Goal: Task Accomplishment & Management: Manage account settings

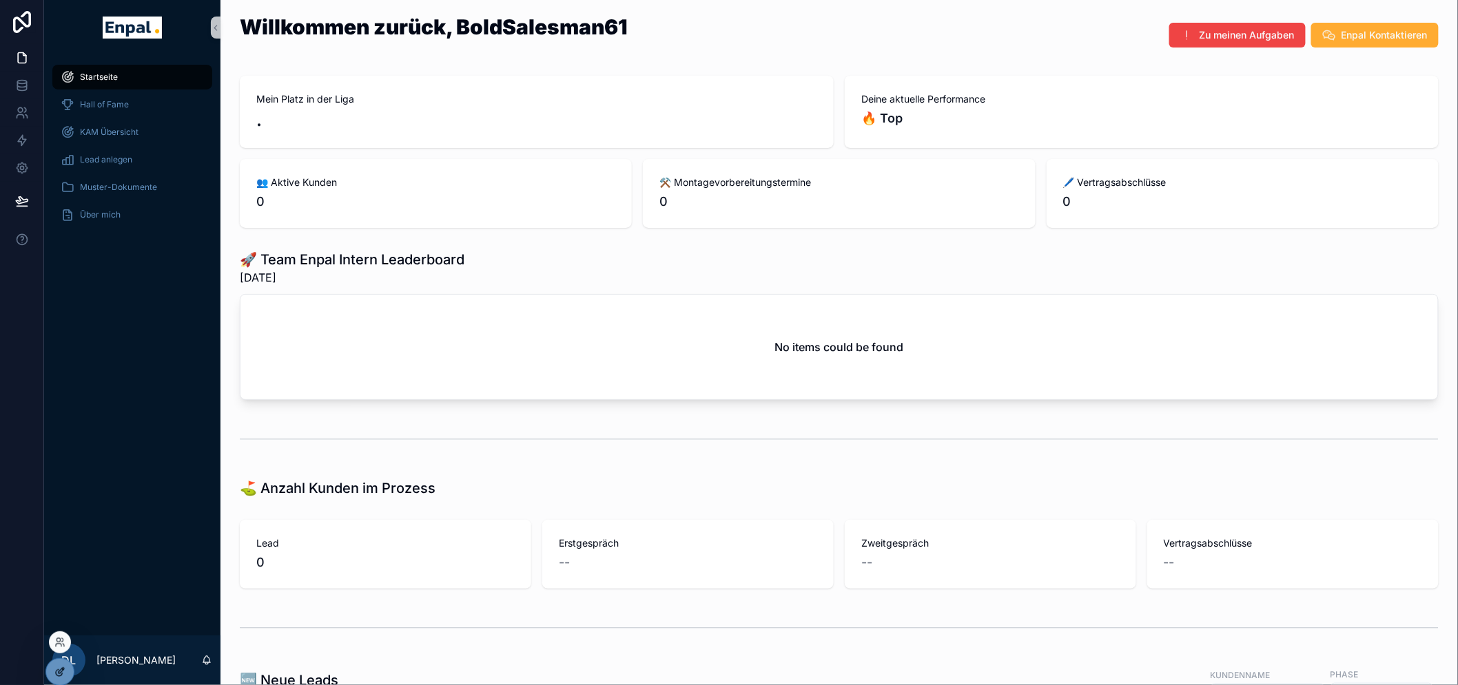
click at [58, 672] on icon at bounding box center [59, 672] width 11 height 11
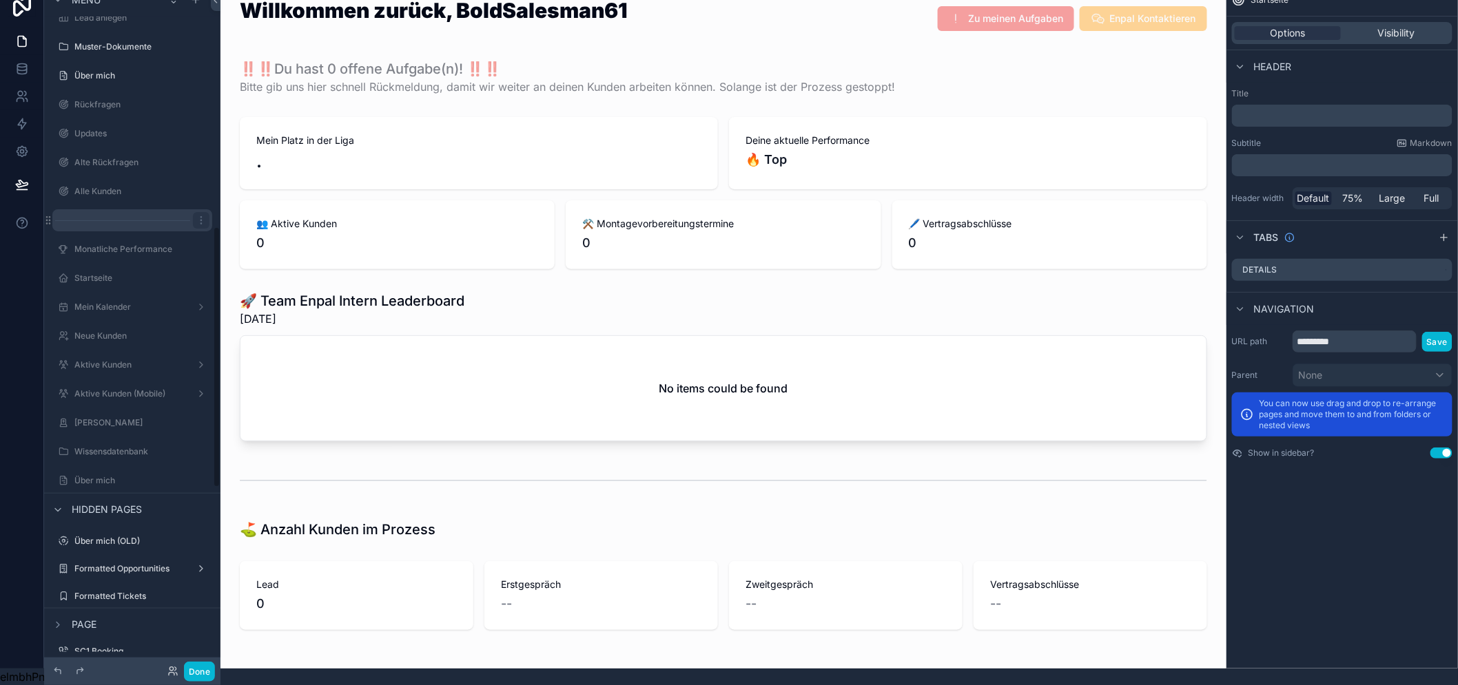
scroll to position [632, 0]
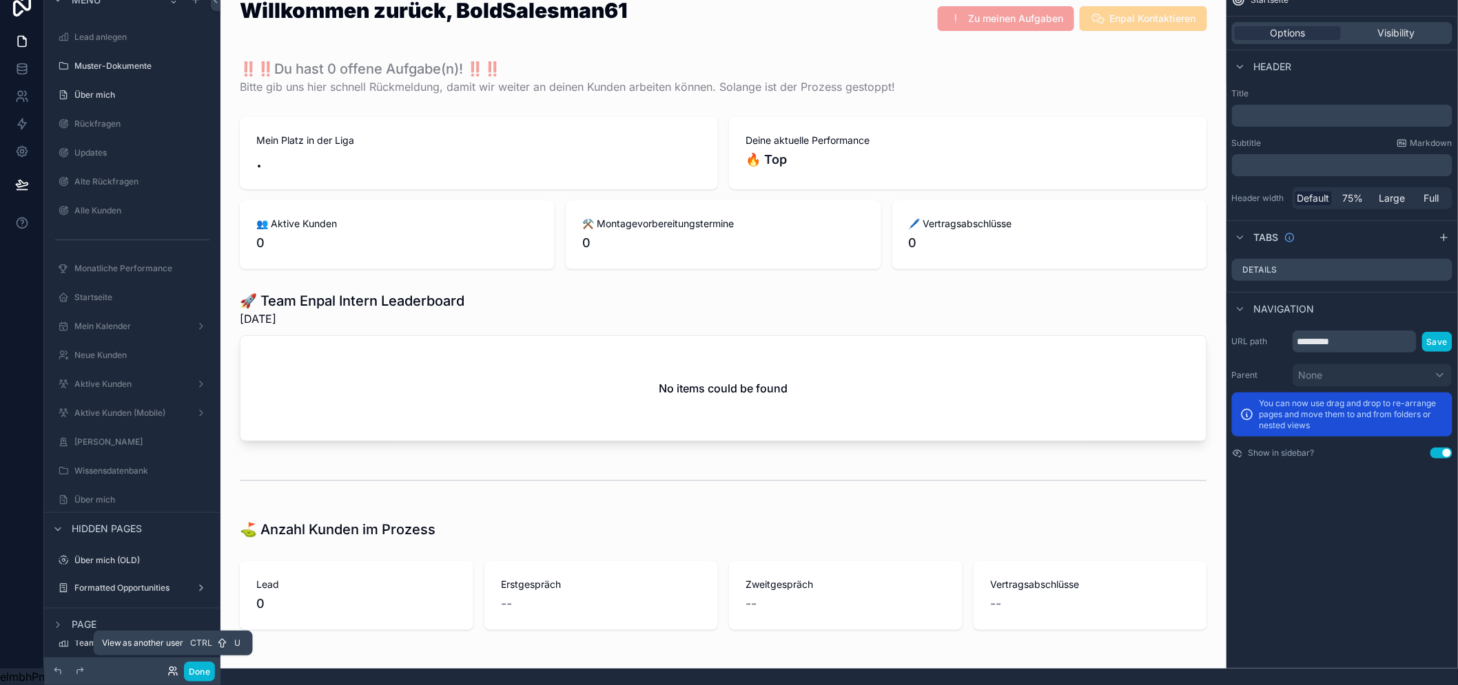
click at [169, 672] on icon at bounding box center [172, 671] width 11 height 11
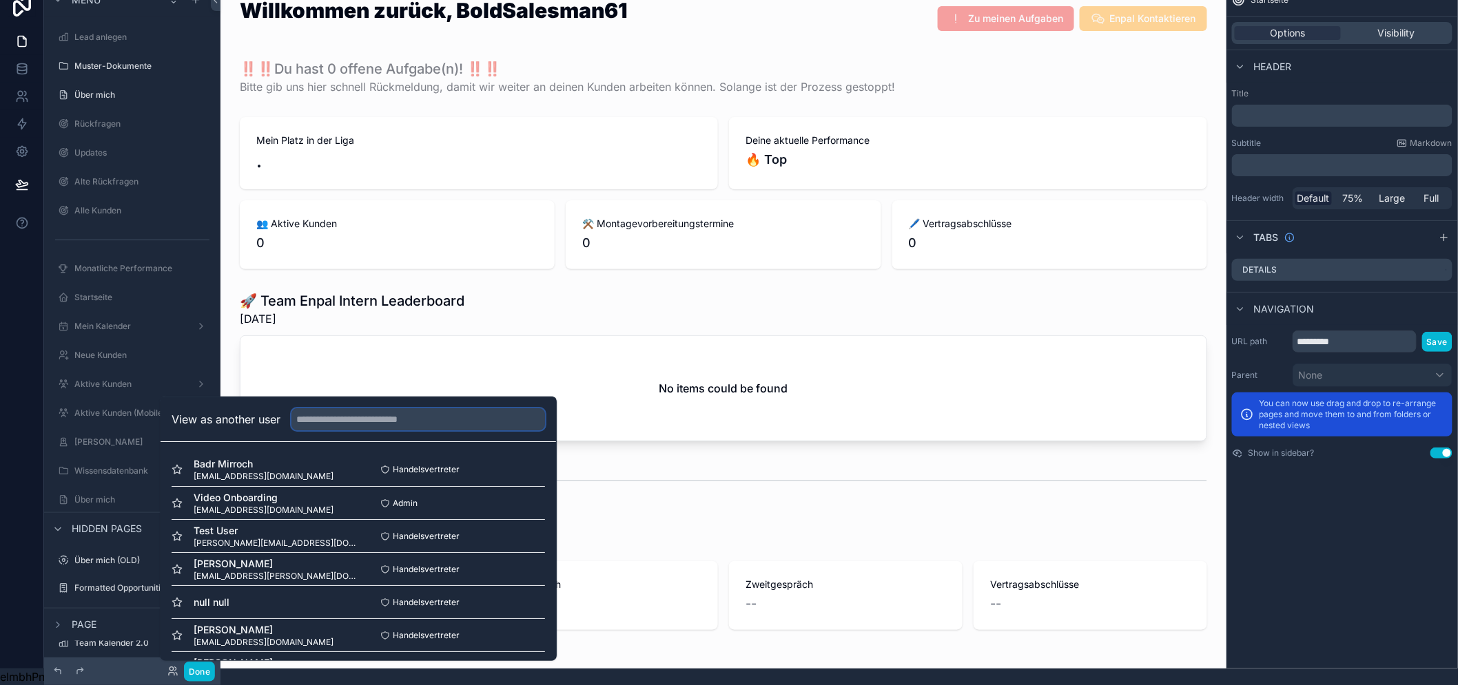
click at [346, 413] on input "text" at bounding box center [417, 419] width 253 height 22
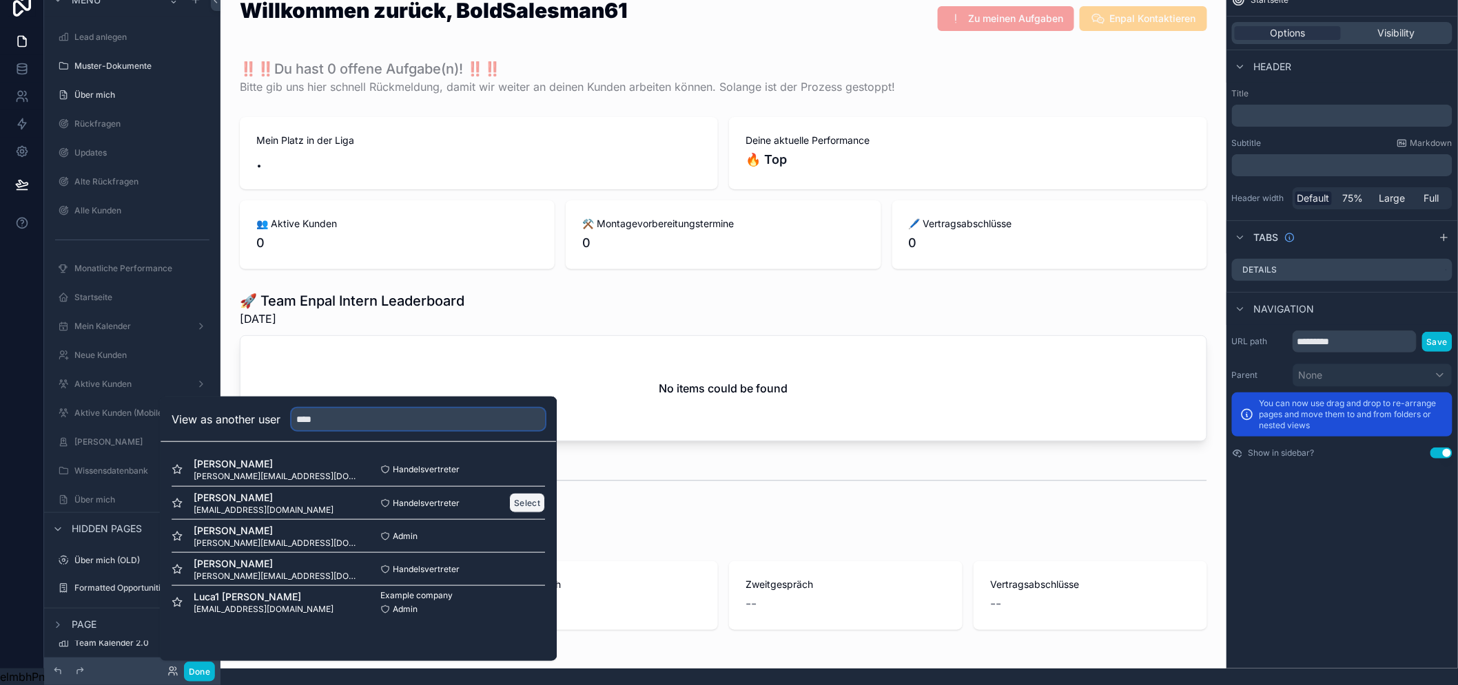
type input "****"
click at [519, 499] on button "Select" at bounding box center [527, 503] width 36 height 20
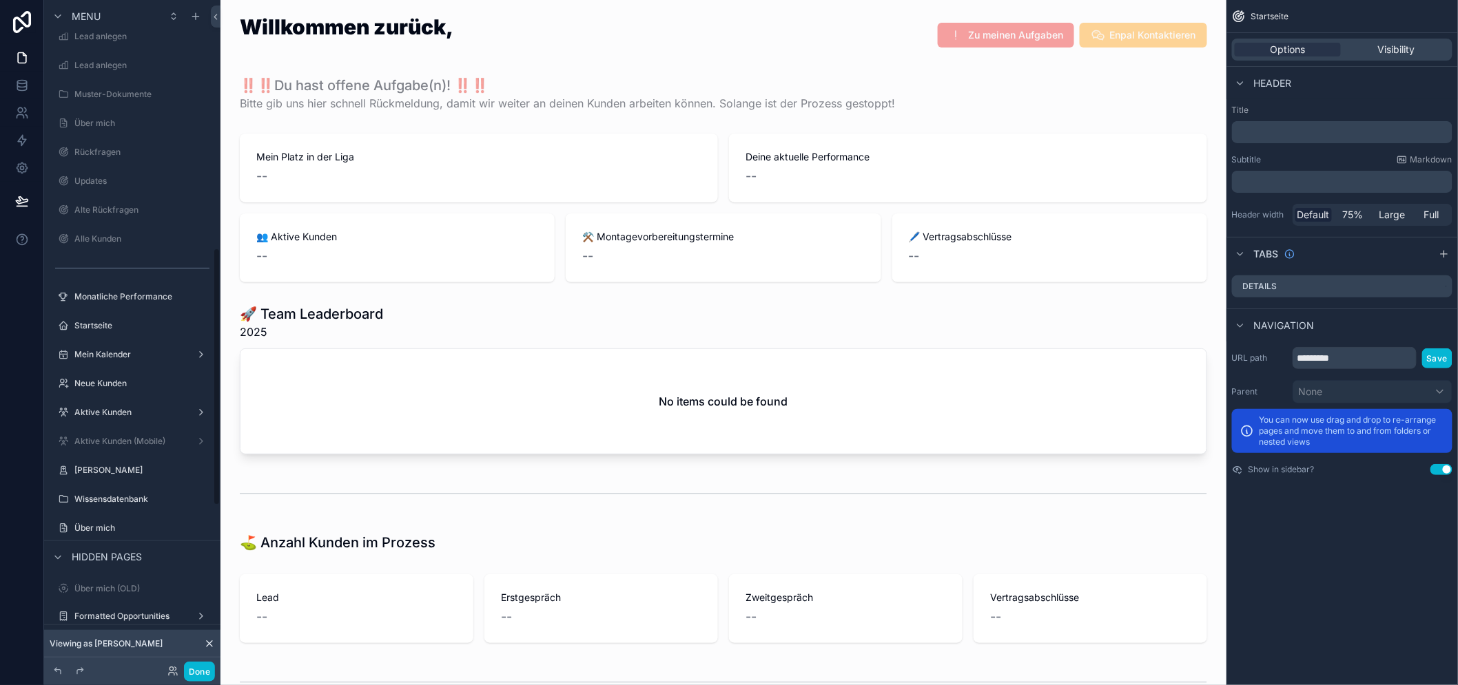
scroll to position [654, 0]
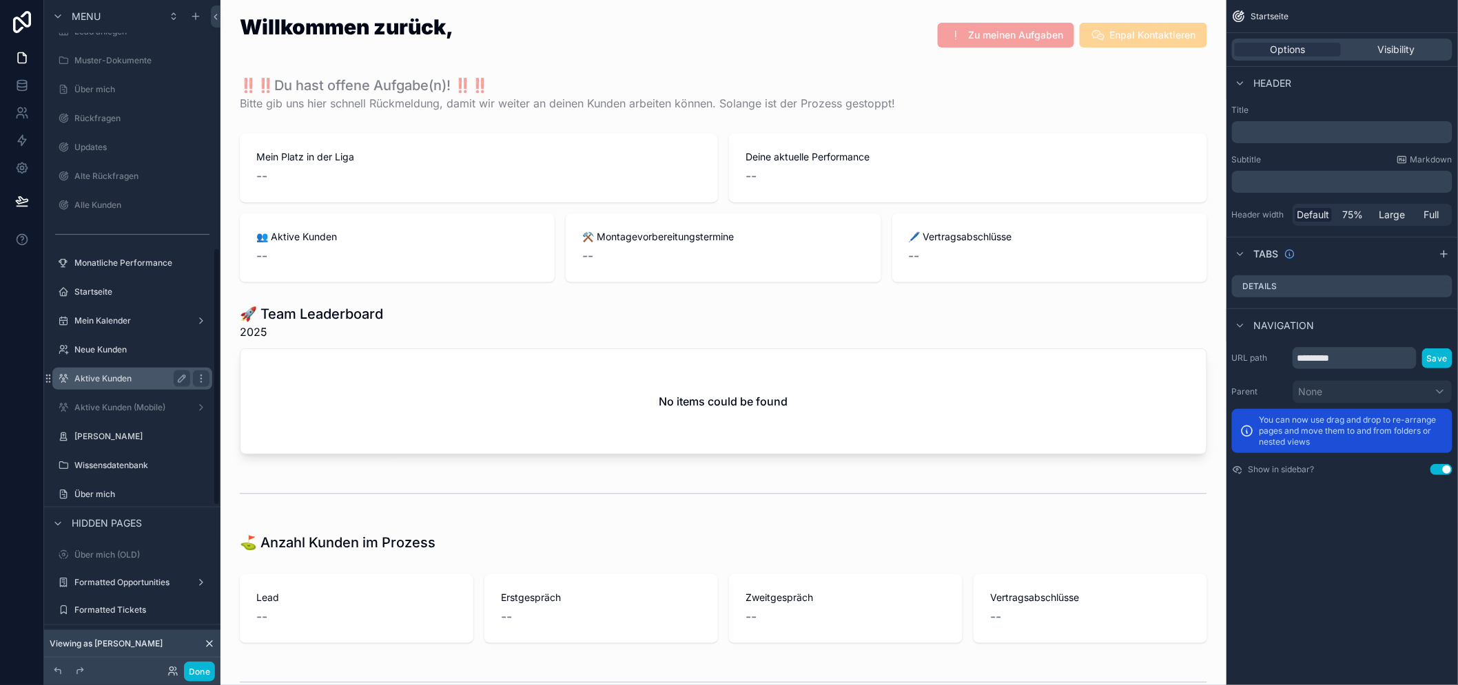
click at [124, 379] on label "Aktive Kunden" at bounding box center [129, 378] width 110 height 11
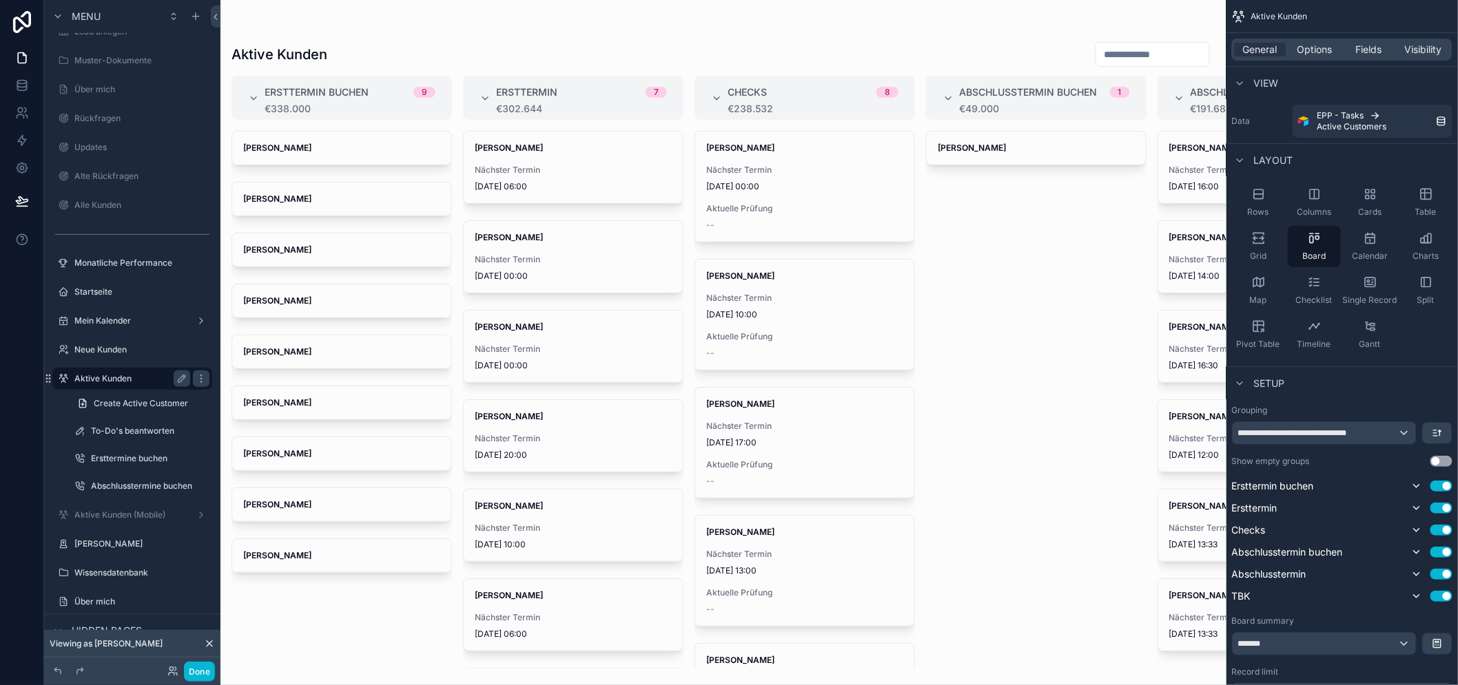
click at [133, 377] on label "Aktive Kunden" at bounding box center [129, 378] width 110 height 11
click at [746, 200] on div "scrollable content" at bounding box center [723, 342] width 1006 height 685
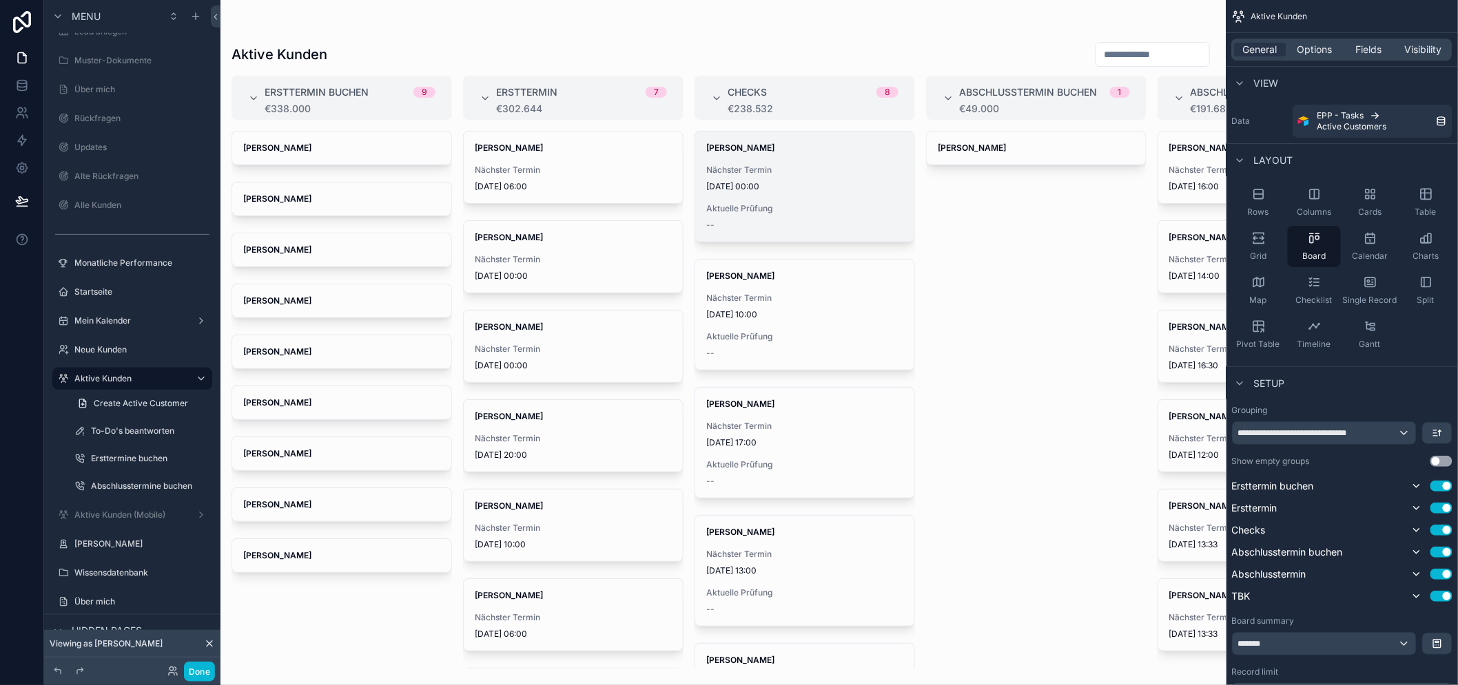
click at [769, 209] on span "Aktuelle Prüfung" at bounding box center [804, 208] width 197 height 11
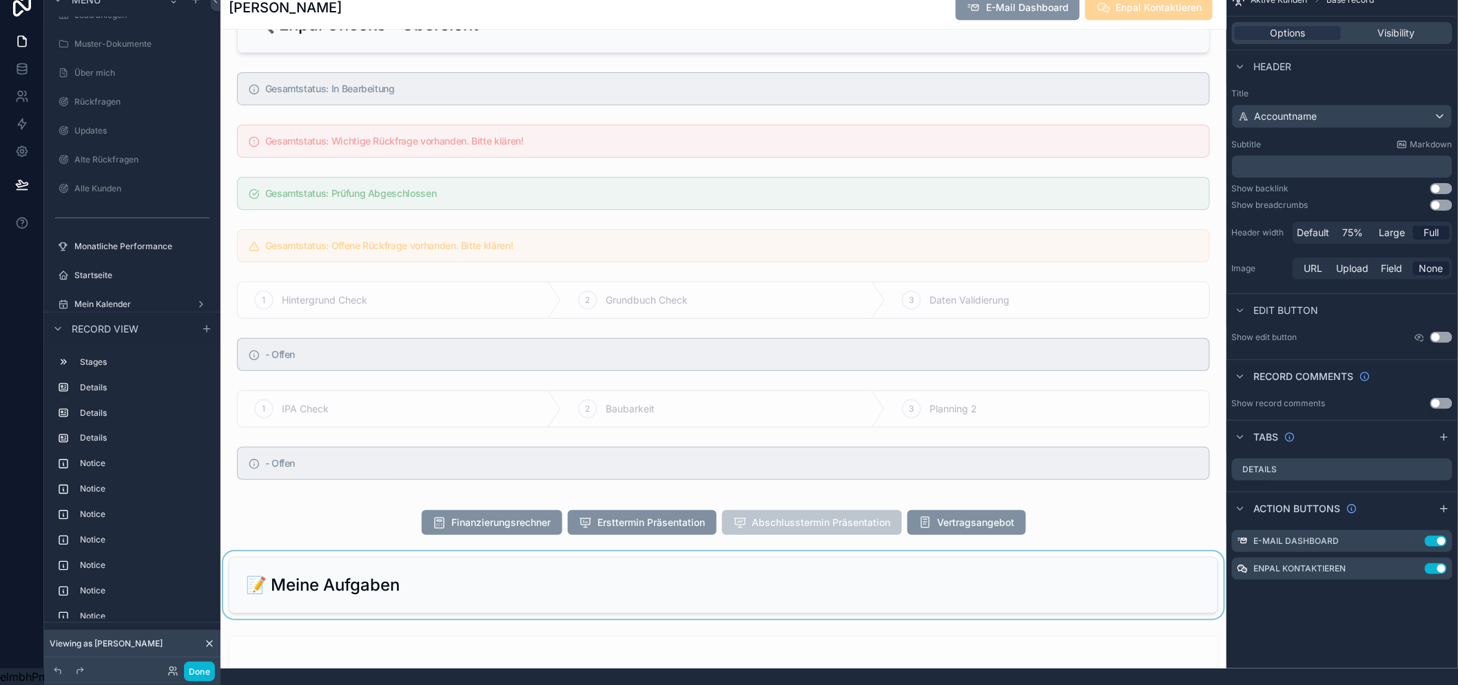
scroll to position [1419, 0]
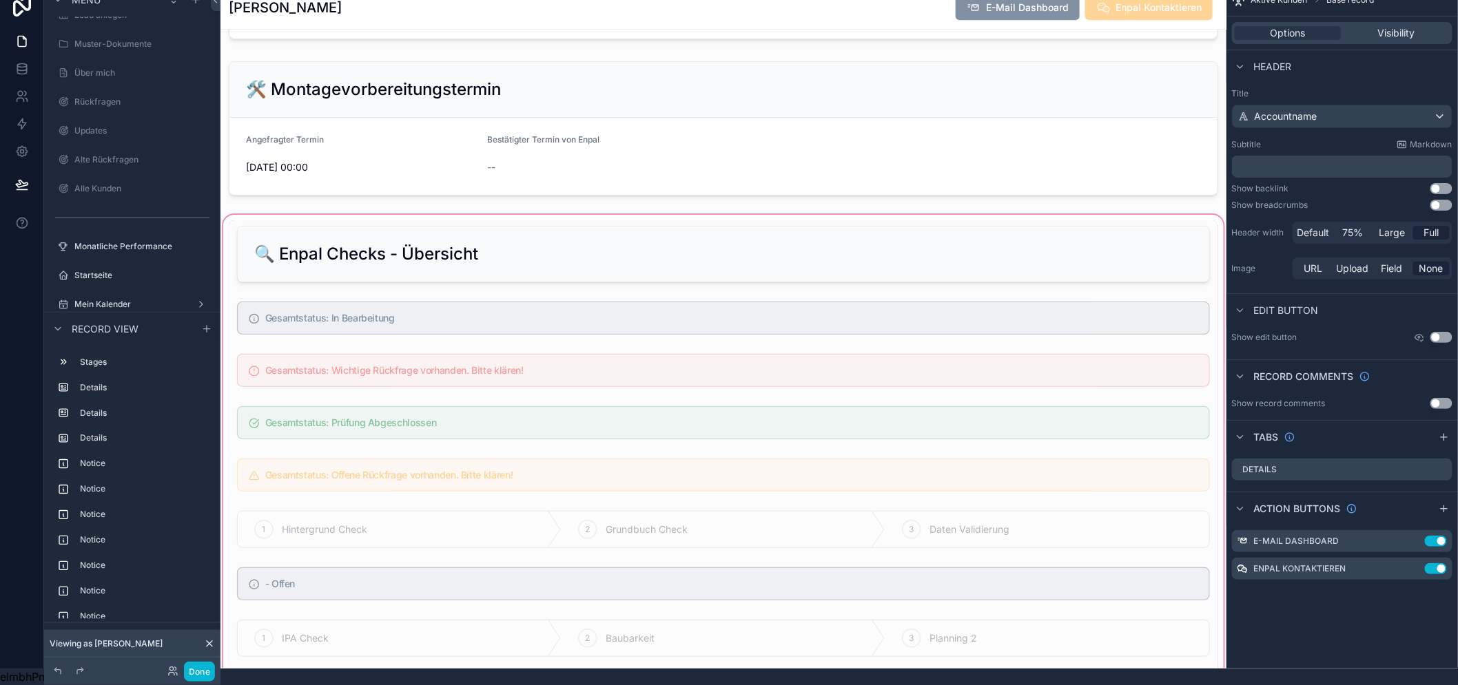
click at [747, 253] on div "scrollable content" at bounding box center [723, 467] width 1006 height 511
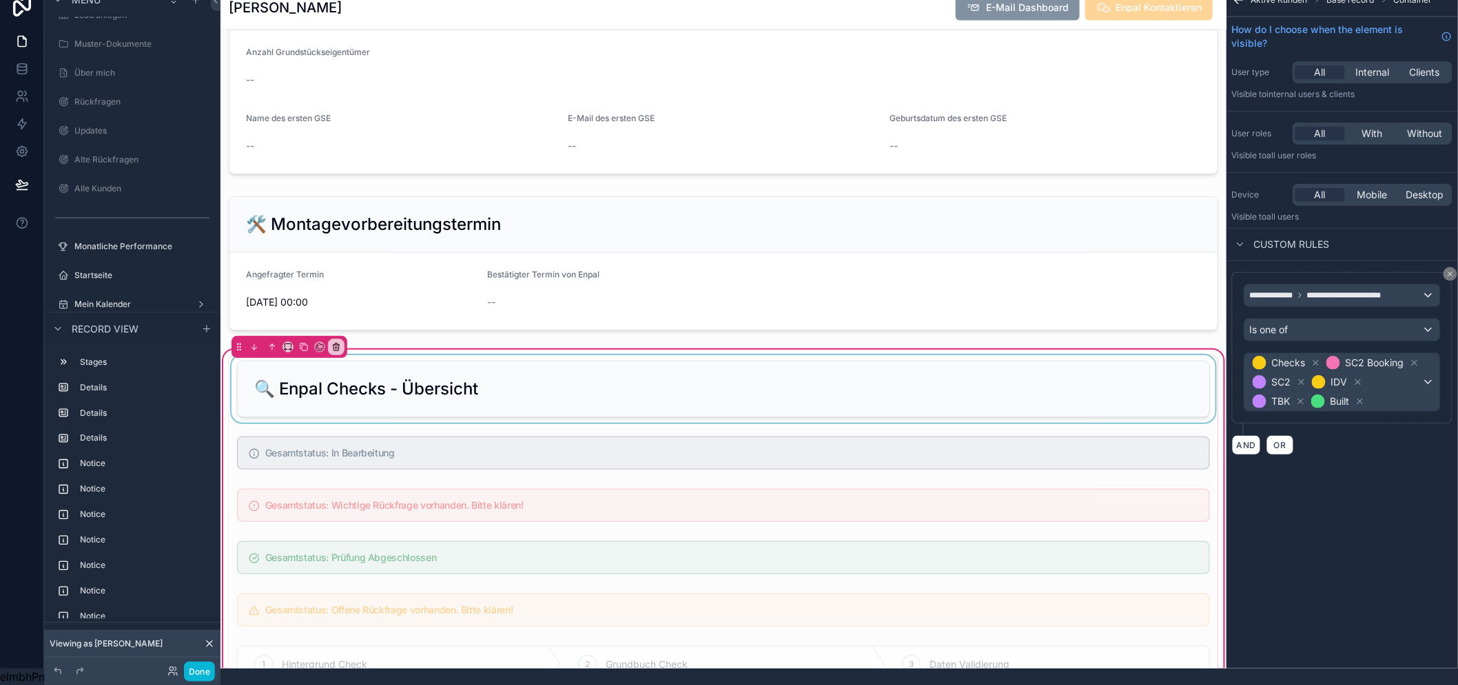
scroll to position [1036, 0]
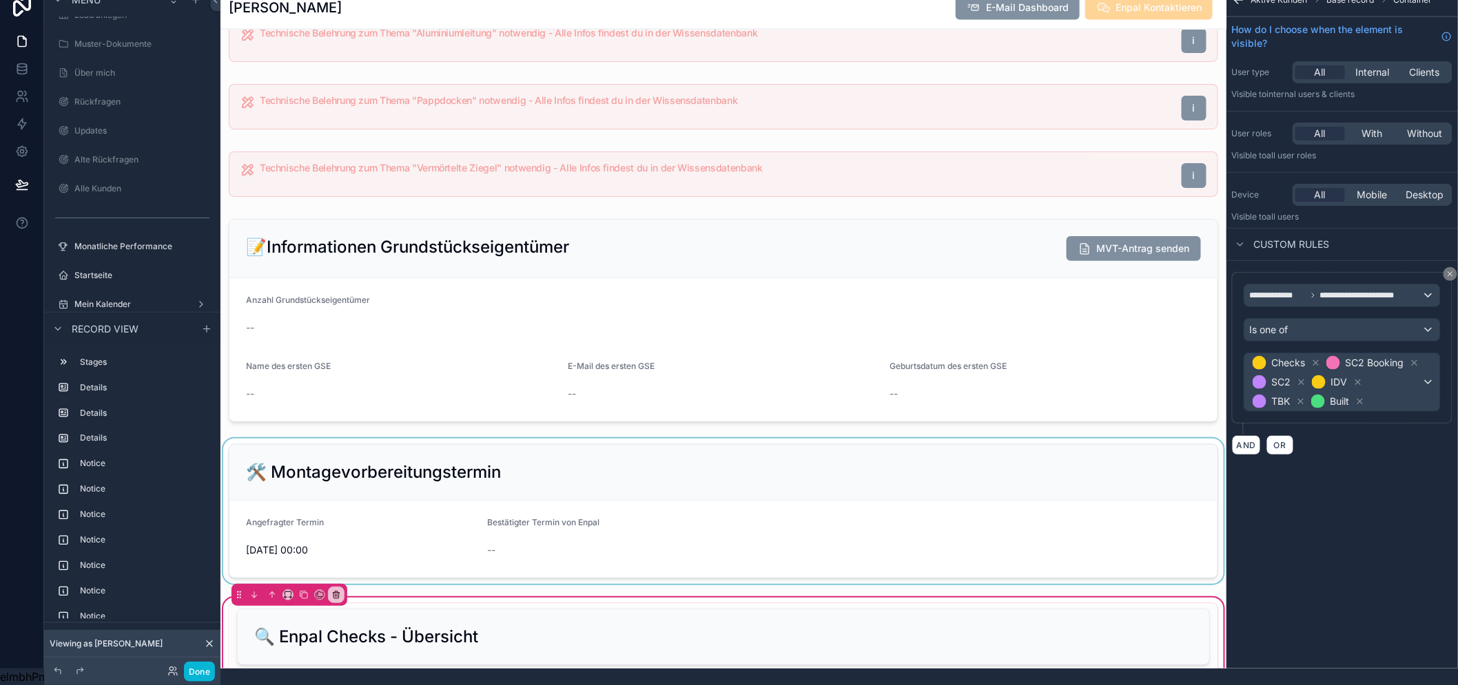
click at [831, 471] on div "scrollable content" at bounding box center [723, 511] width 1006 height 145
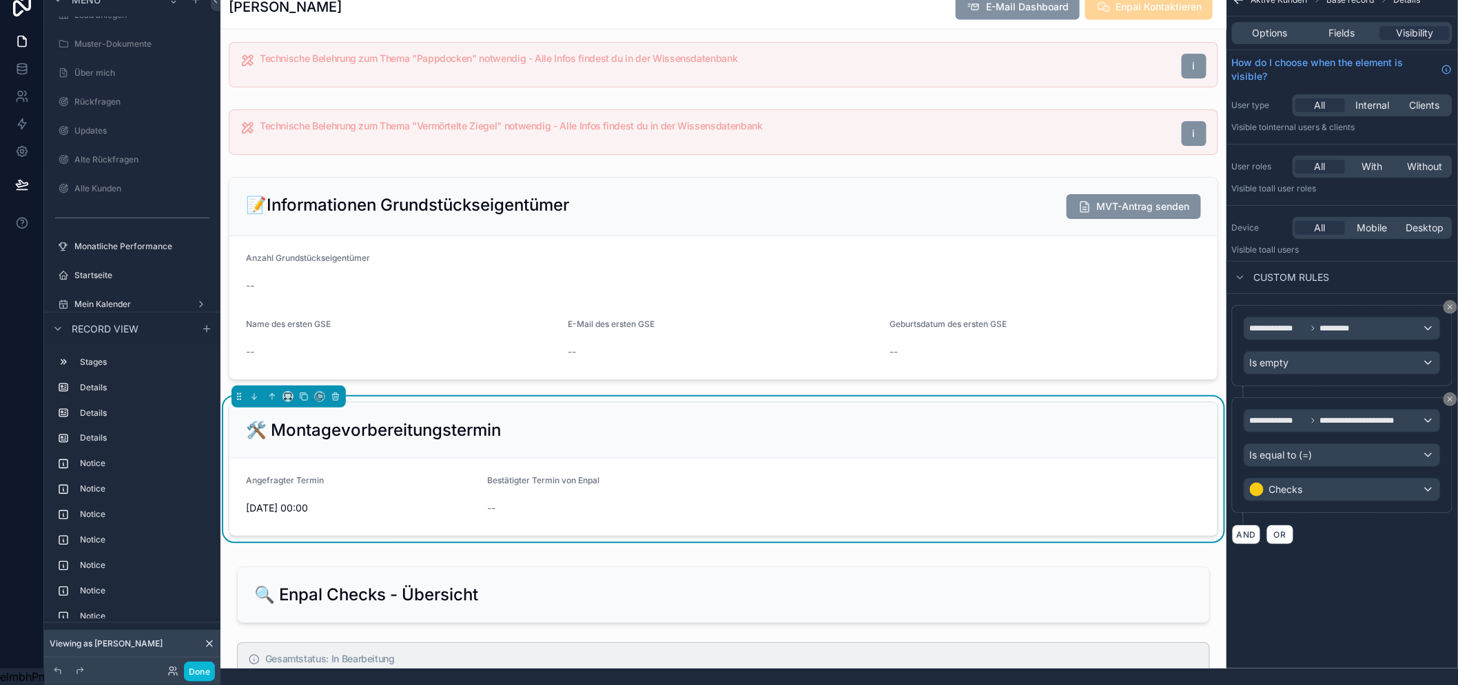
scroll to position [1071, 0]
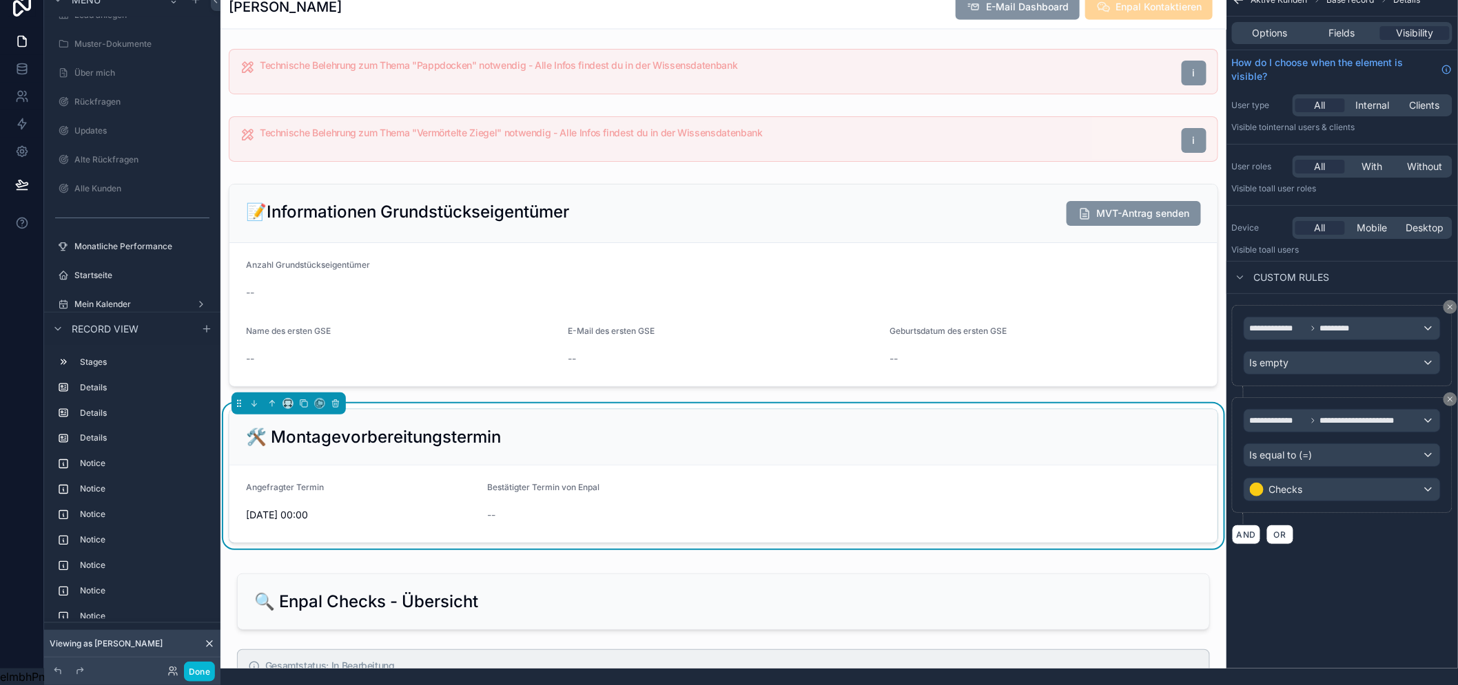
click at [1014, 466] on div "🛠️ Montagevorbereitungstermin" at bounding box center [723, 438] width 988 height 56
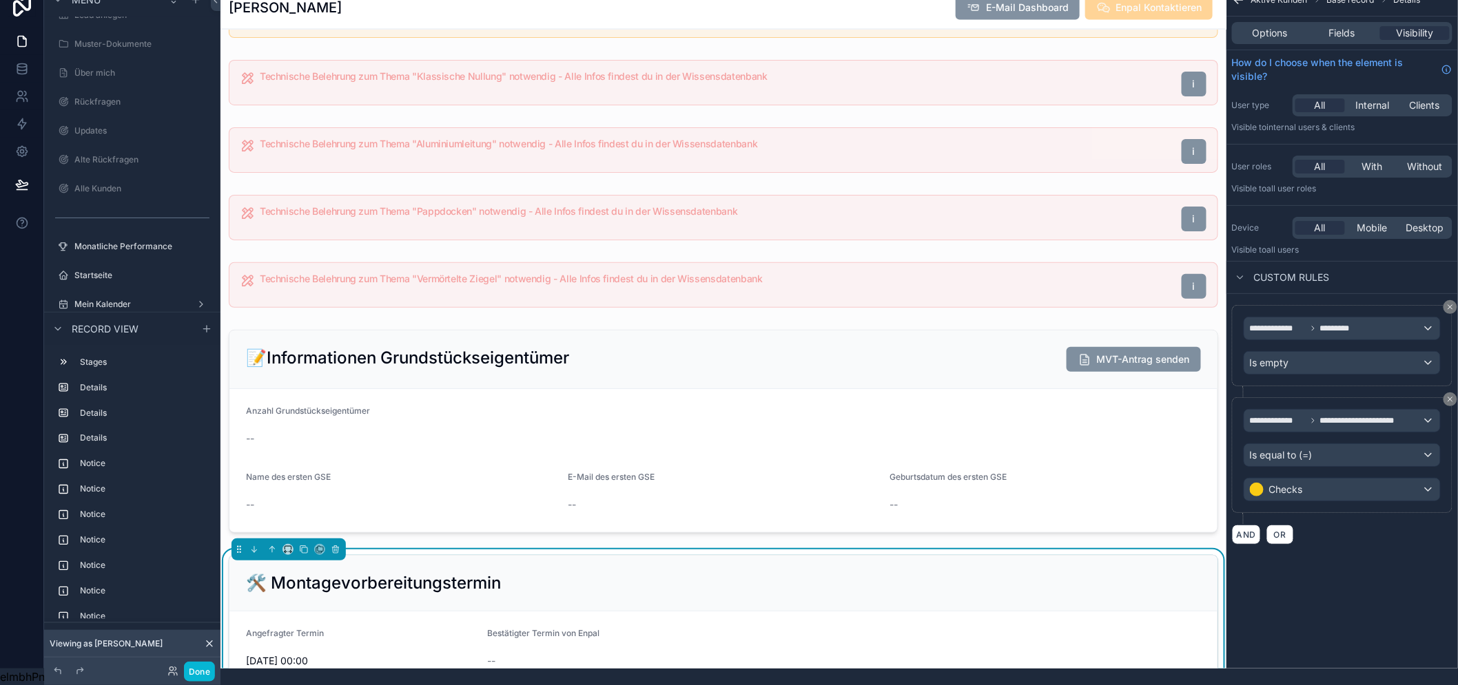
scroll to position [918, 0]
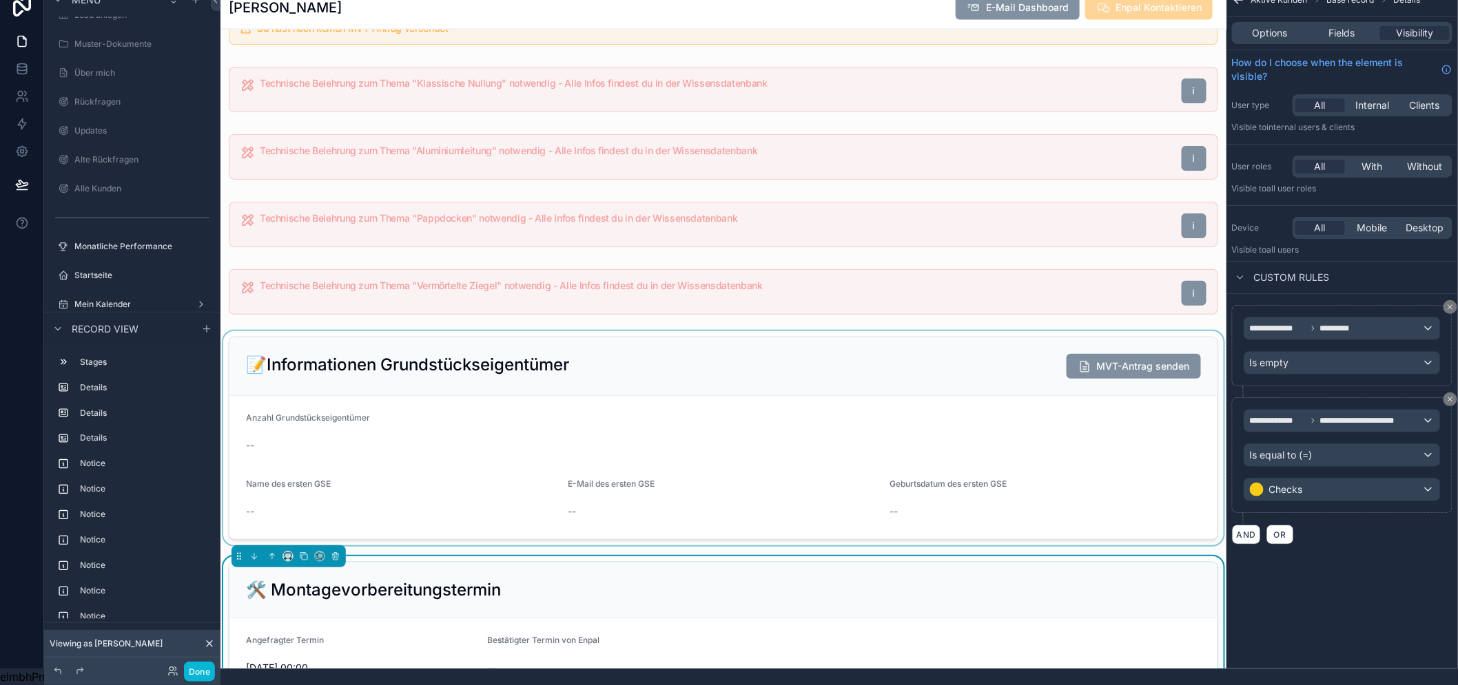
click at [992, 449] on div "scrollable content" at bounding box center [723, 438] width 1006 height 214
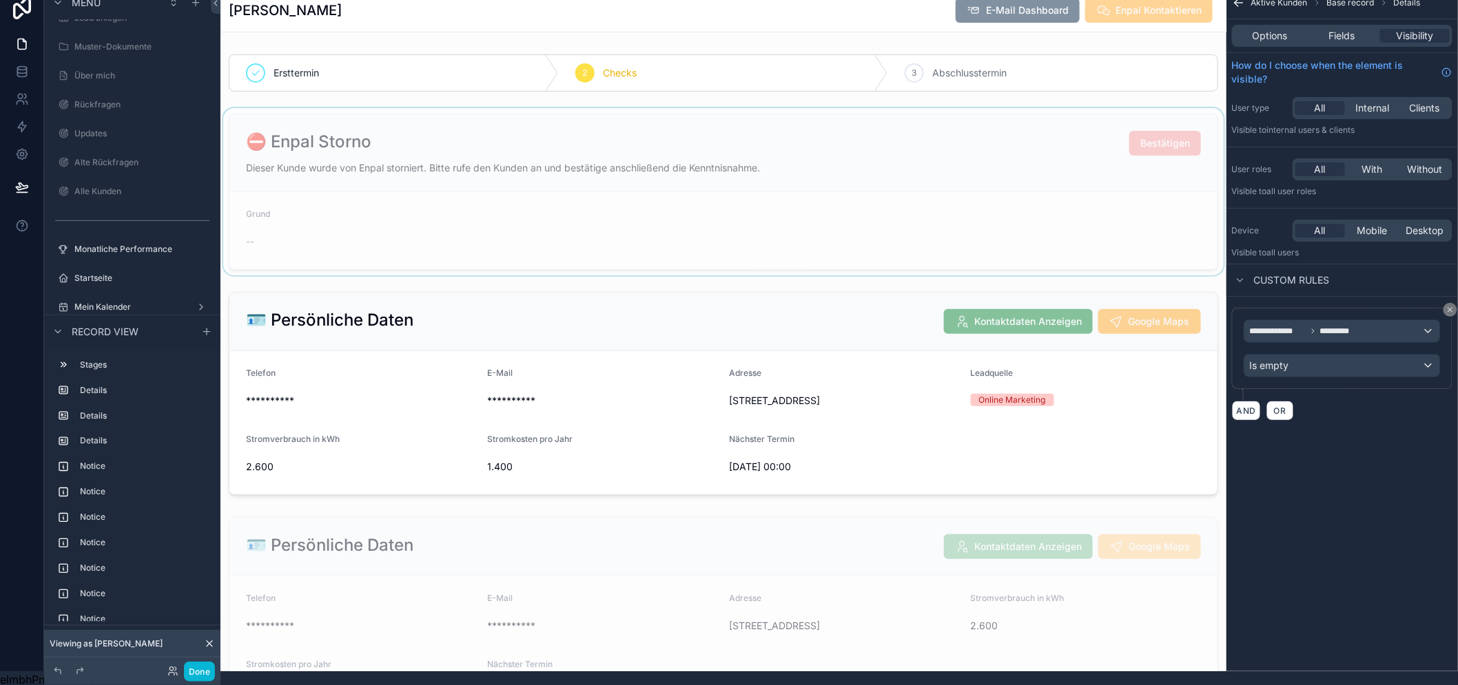
scroll to position [0, 0]
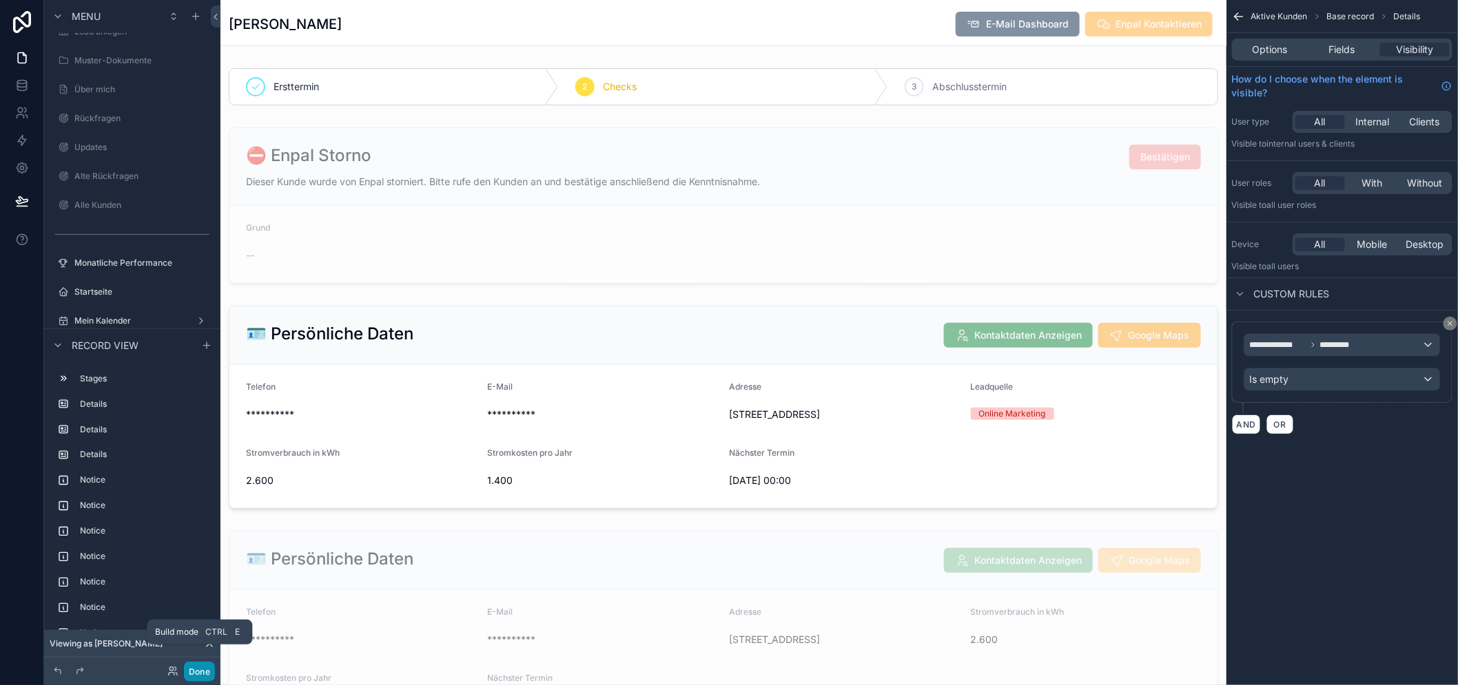
click at [203, 675] on button "Done" at bounding box center [199, 672] width 31 height 20
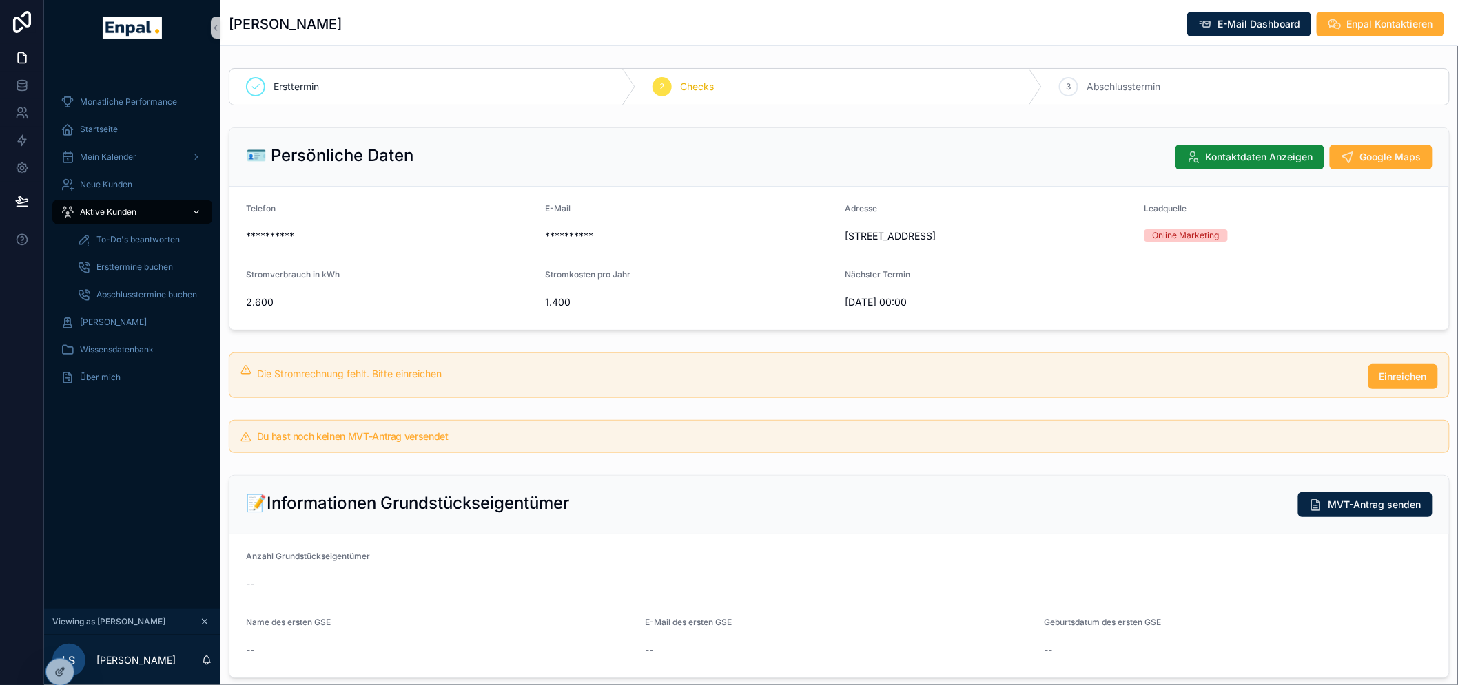
click at [135, 219] on div "Aktive Kunden" at bounding box center [132, 212] width 143 height 22
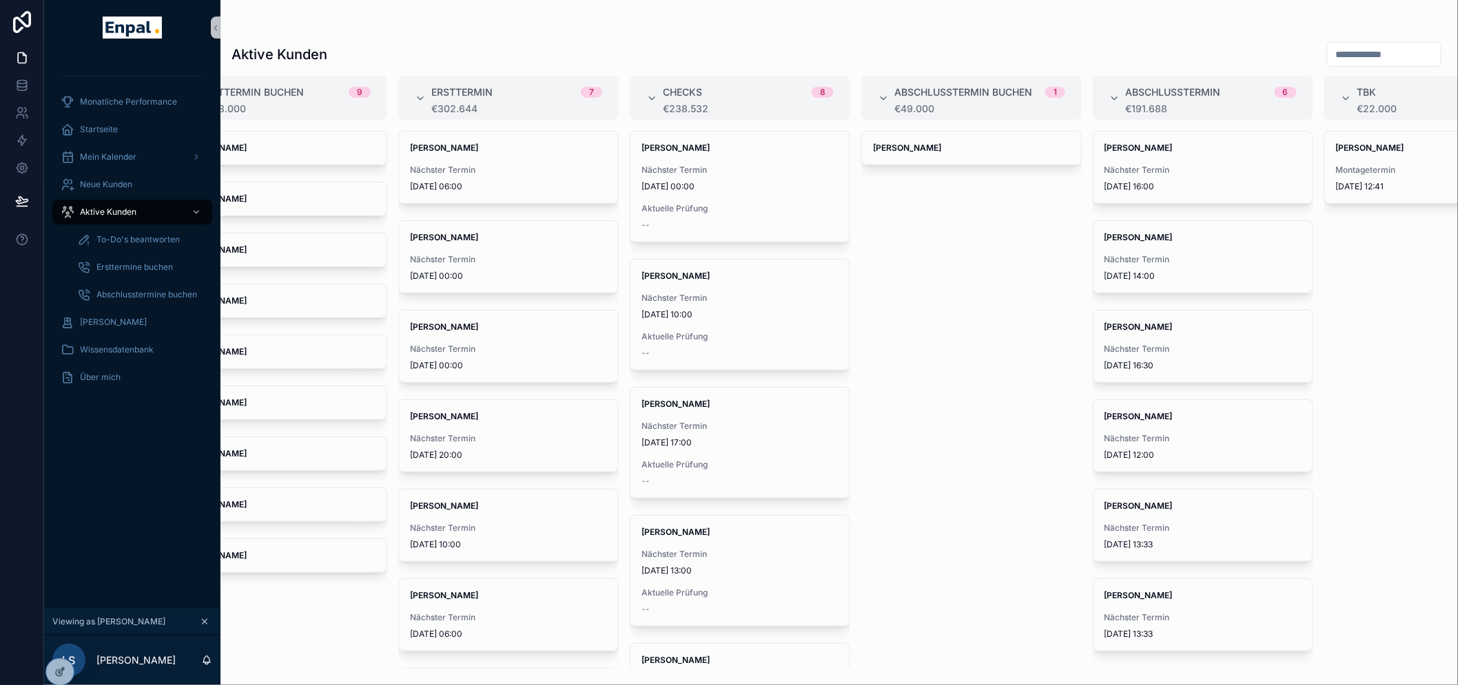
scroll to position [0, 150]
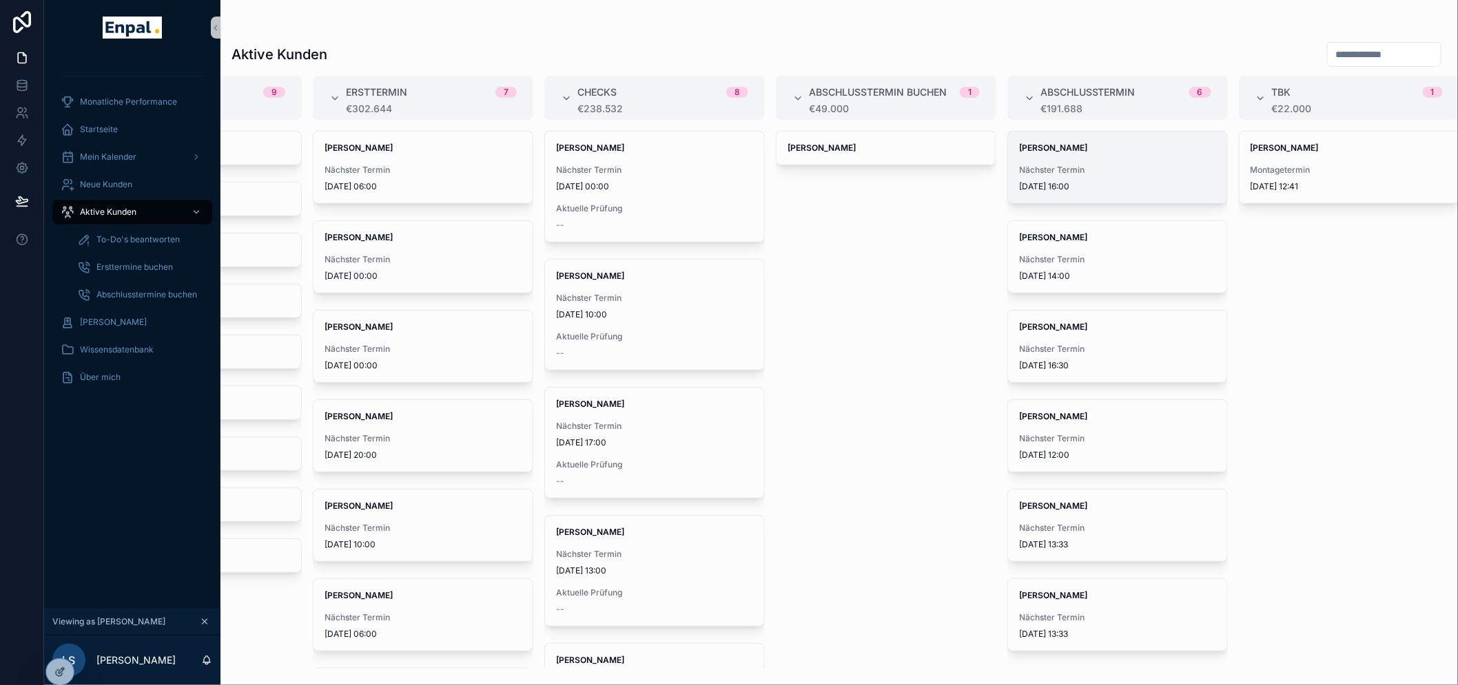
click at [1087, 176] on div "Nächster Termin [DATE] 16:00" at bounding box center [1117, 179] width 197 height 28
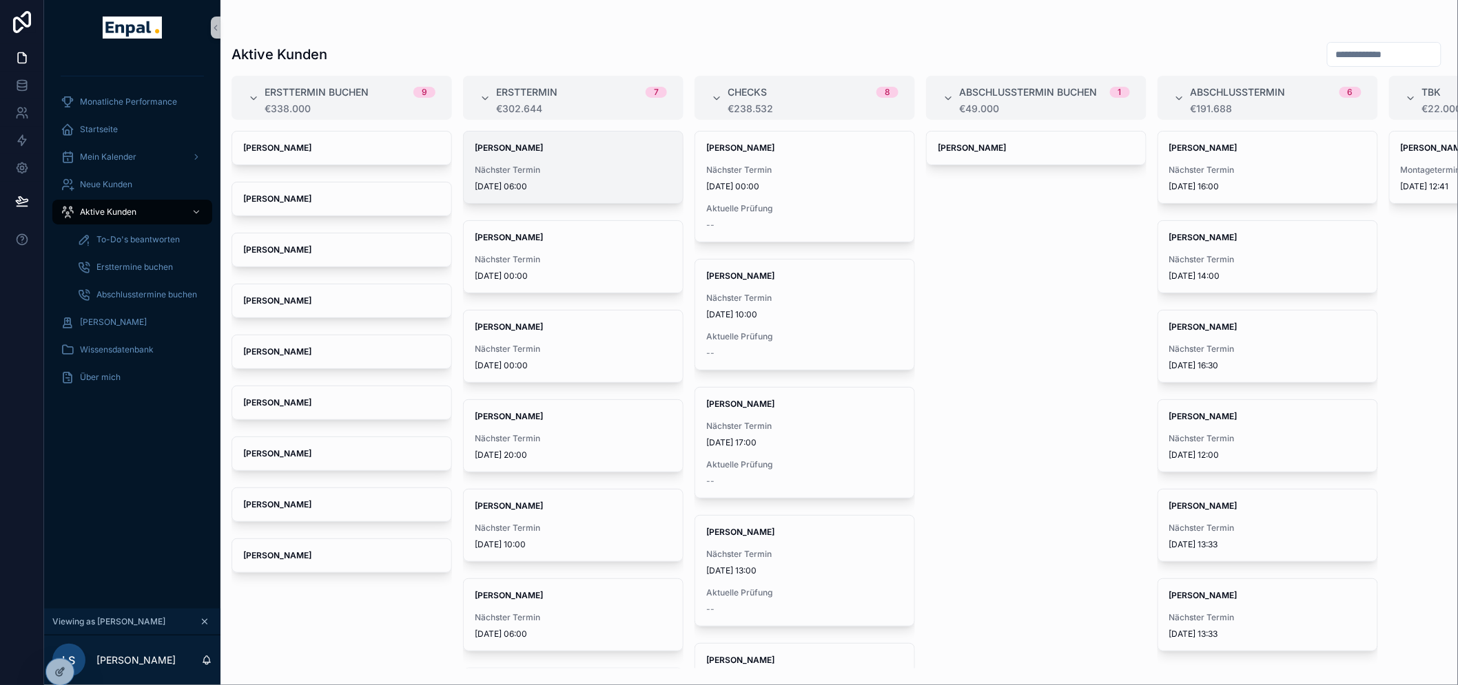
click at [559, 165] on span "Nächster Termin" at bounding box center [573, 170] width 197 height 11
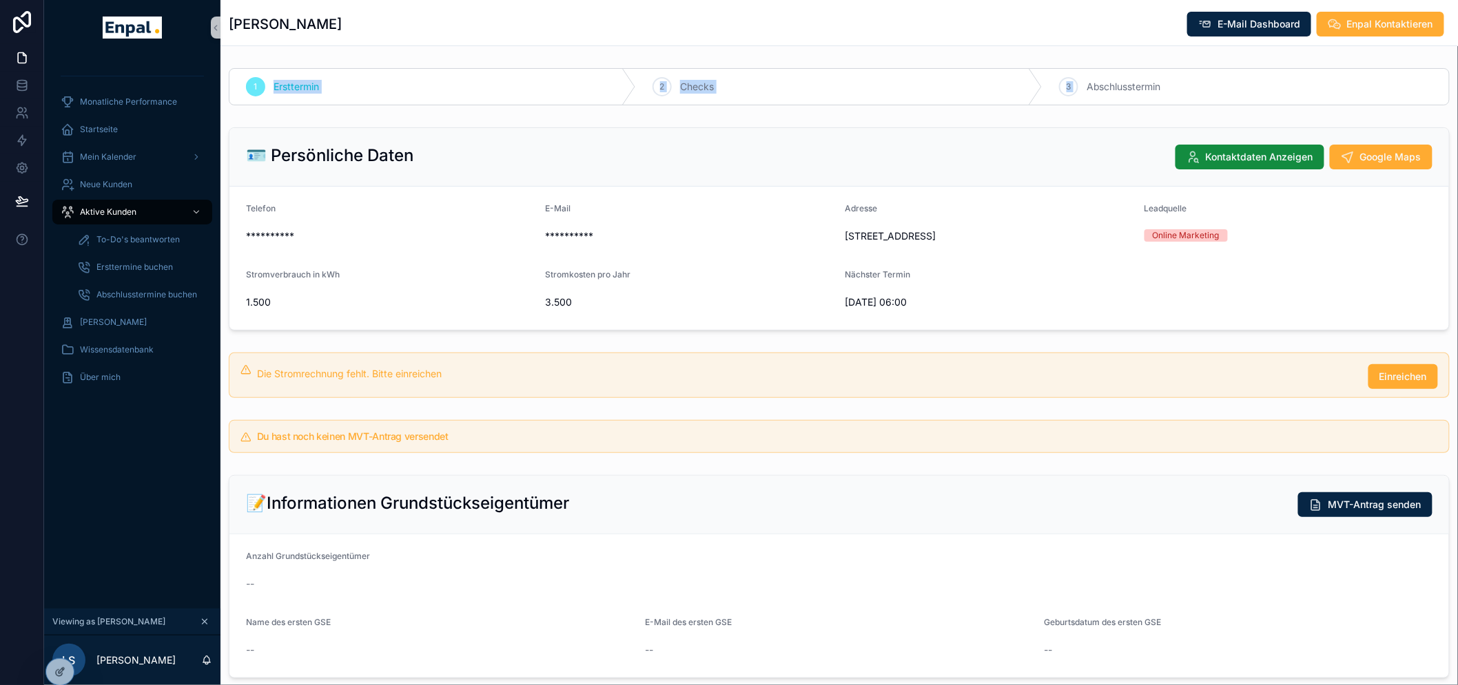
drag, startPoint x: 271, startPoint y: 92, endPoint x: 1088, endPoint y: 86, distance: 817.7
click at [1086, 86] on div "1 Ersttermin 2 Checks 3 Abschlusstermin" at bounding box center [839, 86] width 1221 height 37
click at [1089, 86] on span "Abschlusstermin" at bounding box center [1123, 87] width 74 height 14
drag, startPoint x: 279, startPoint y: 76, endPoint x: 1037, endPoint y: 81, distance: 758.4
click at [1037, 81] on div "1 Ersttermin 2 Checks 3 Abschlusstermin" at bounding box center [839, 86] width 1221 height 37
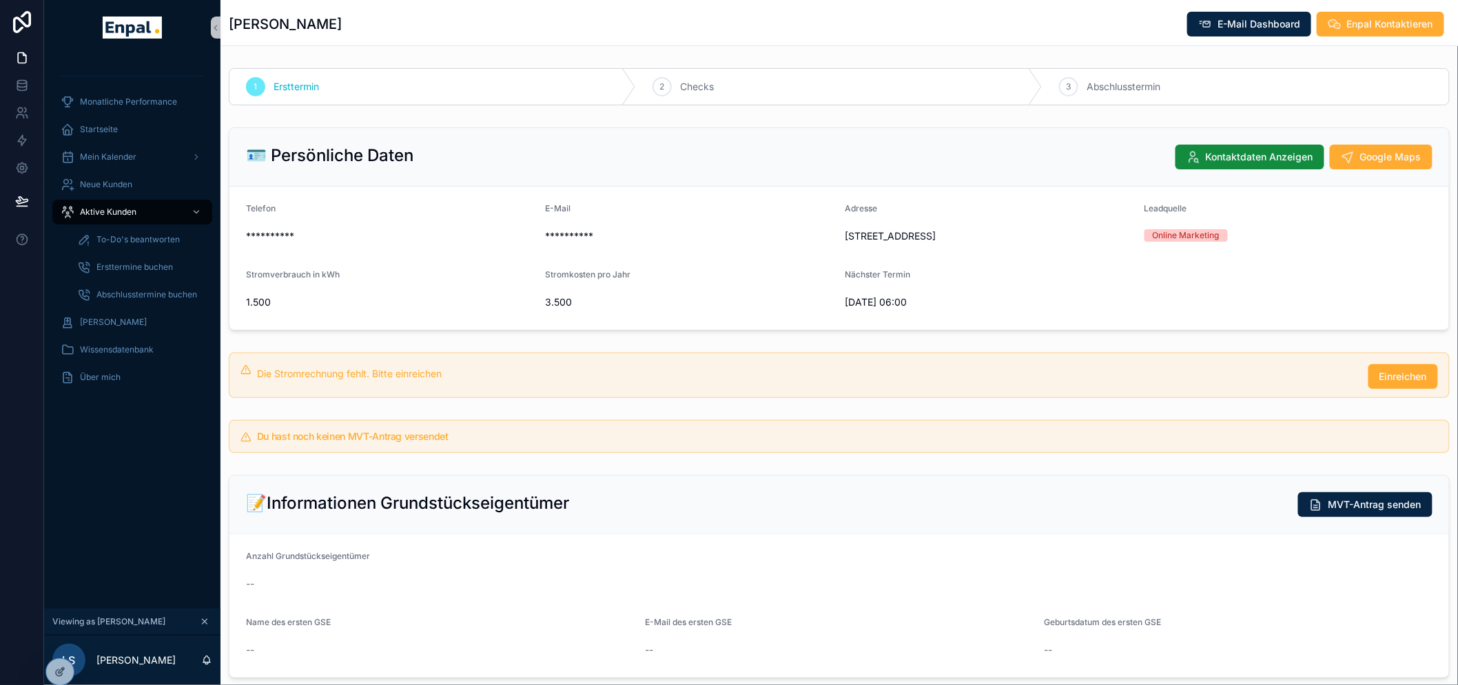
click at [1147, 83] on span "Abschlusstermin" at bounding box center [1123, 87] width 74 height 14
drag, startPoint x: 1176, startPoint y: 85, endPoint x: 342, endPoint y: 85, distance: 833.5
click at [348, 86] on div "1 Ersttermin 2 Checks 3 Abschlusstermin" at bounding box center [839, 86] width 1221 height 37
click at [343, 84] on div "1 Ersttermin" at bounding box center [432, 87] width 406 height 36
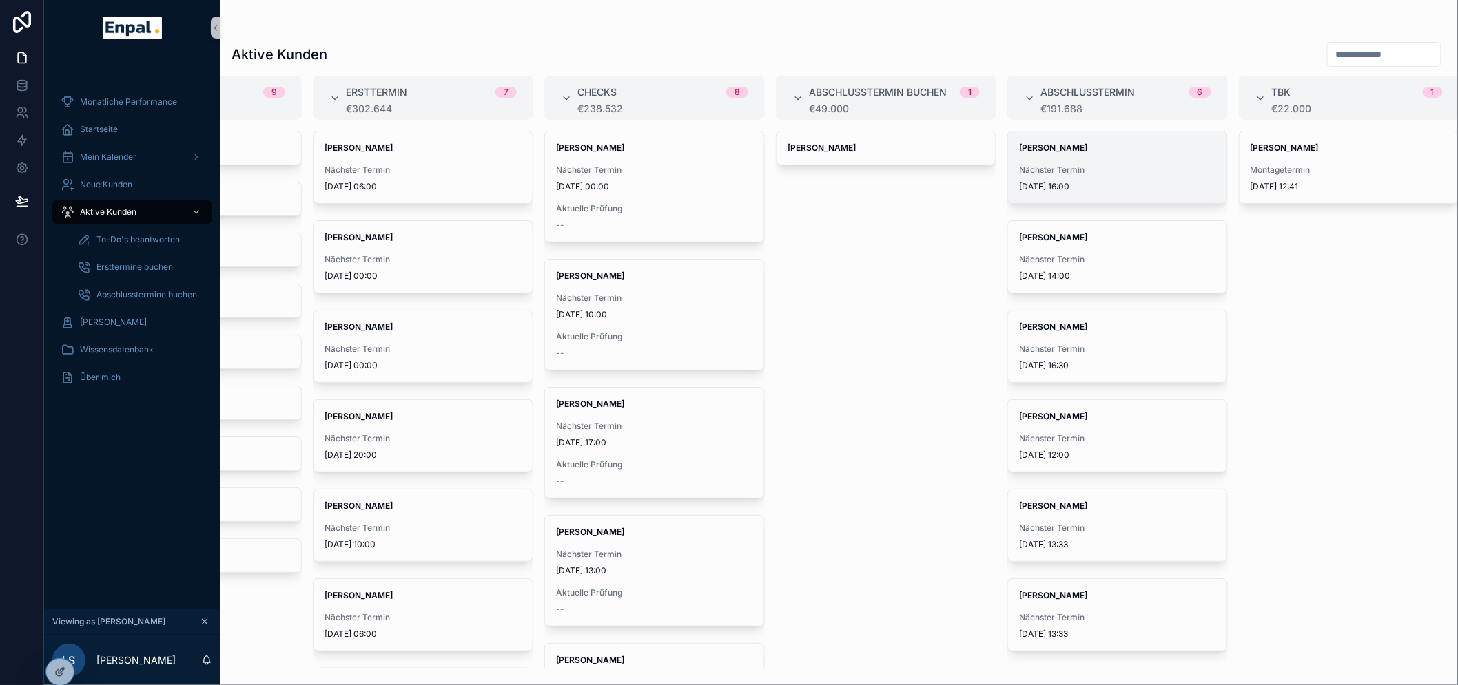
scroll to position [0, 11]
click at [1312, 175] on span "Montagetermin" at bounding box center [1348, 170] width 197 height 11
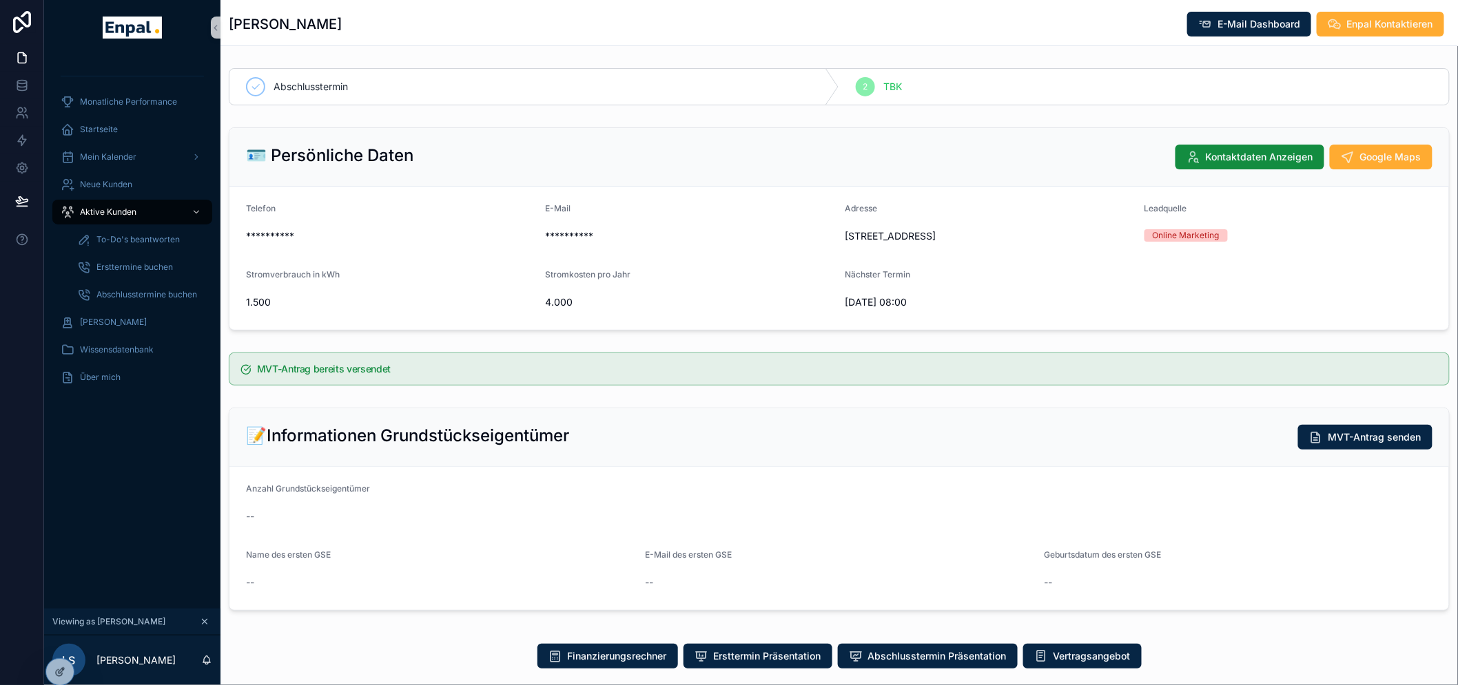
drag, startPoint x: 913, startPoint y: 318, endPoint x: 437, endPoint y: 202, distance: 489.9
click at [437, 202] on form "**********" at bounding box center [838, 258] width 1219 height 143
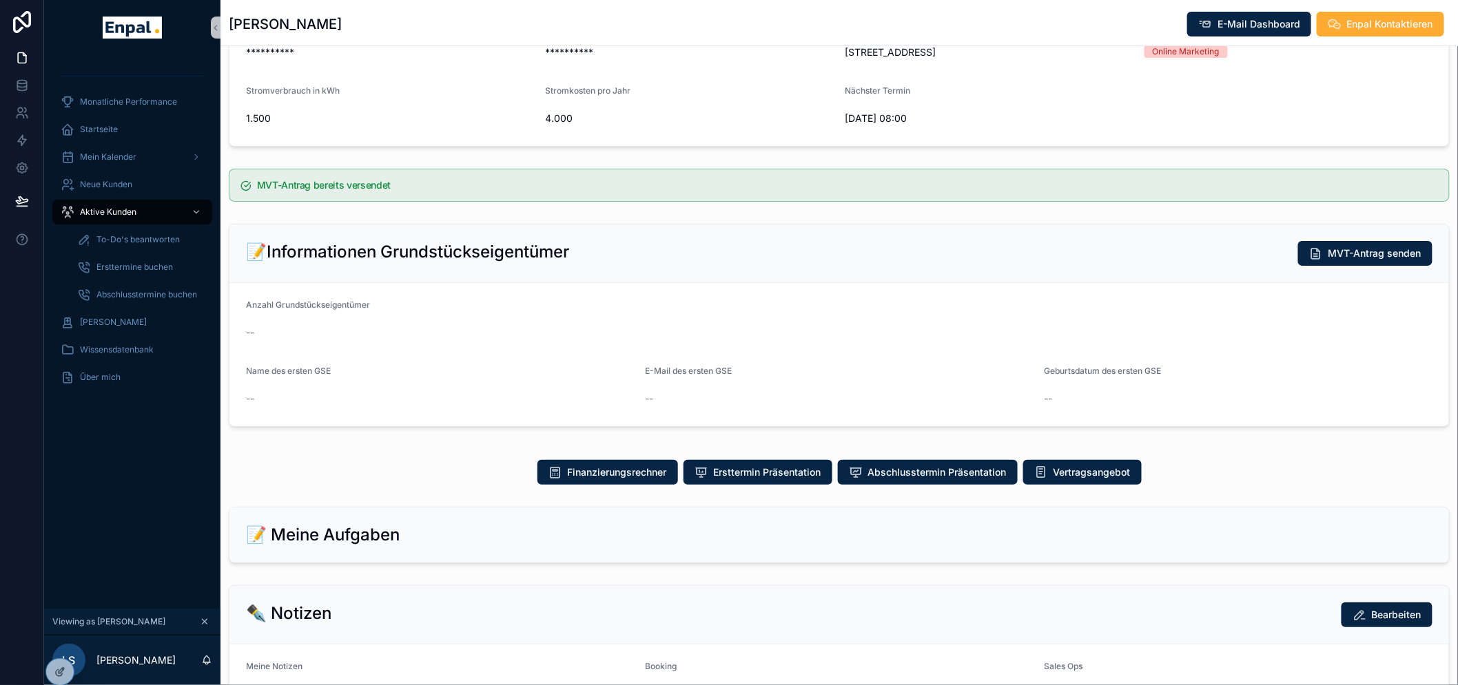
scroll to position [459, 0]
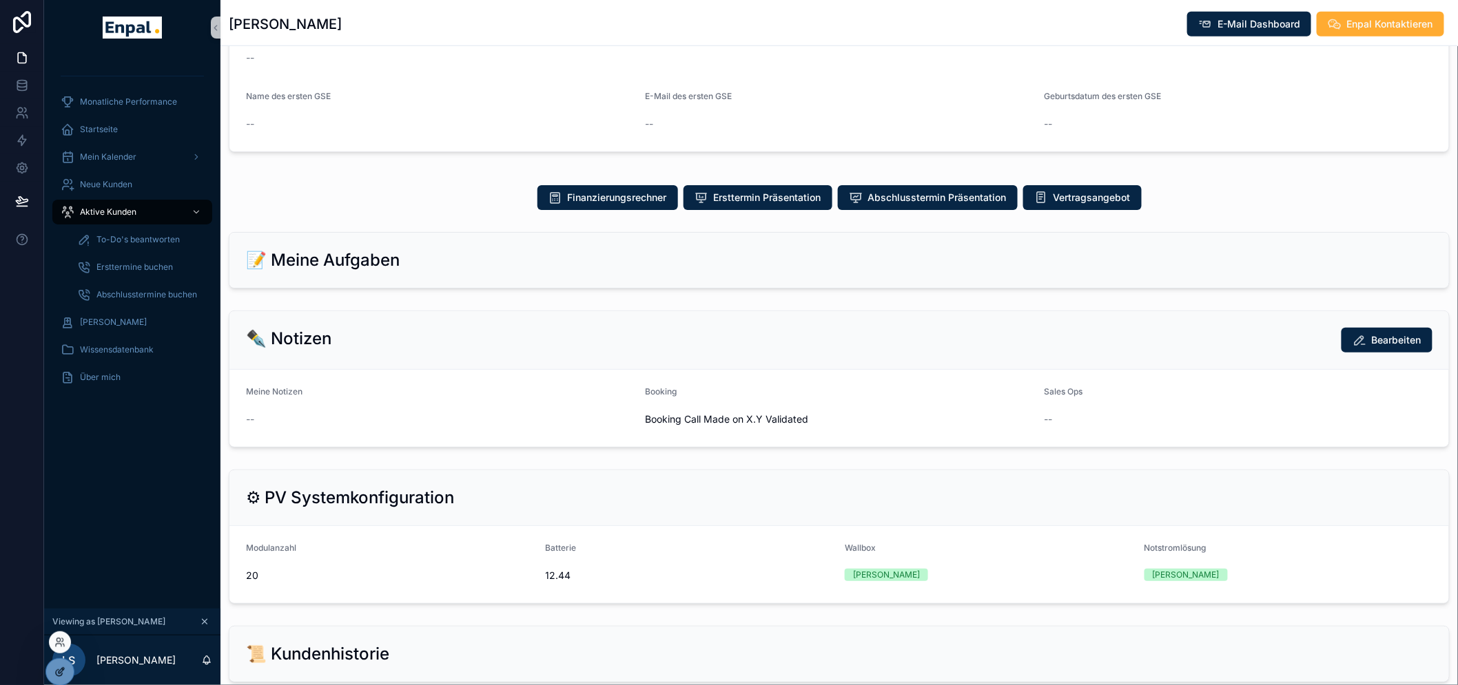
click at [63, 672] on icon at bounding box center [59, 672] width 11 height 11
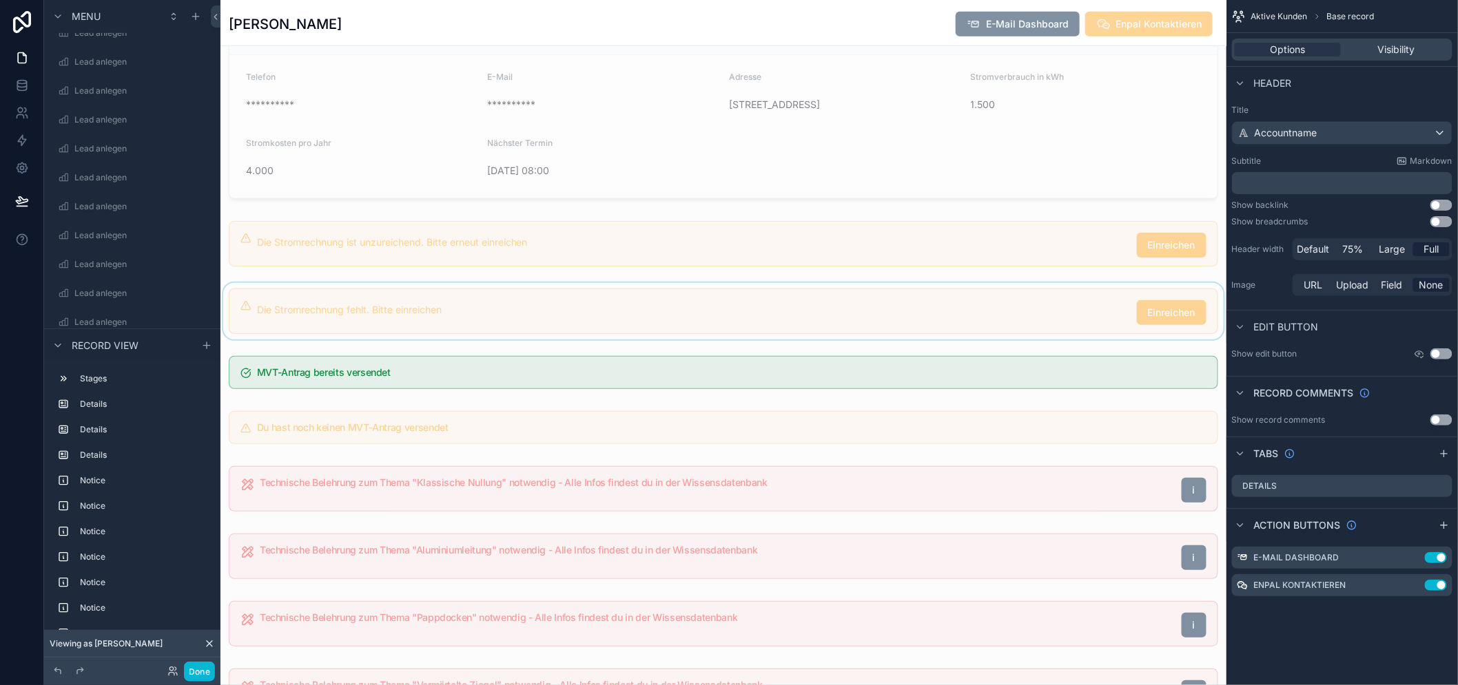
scroll to position [0, 0]
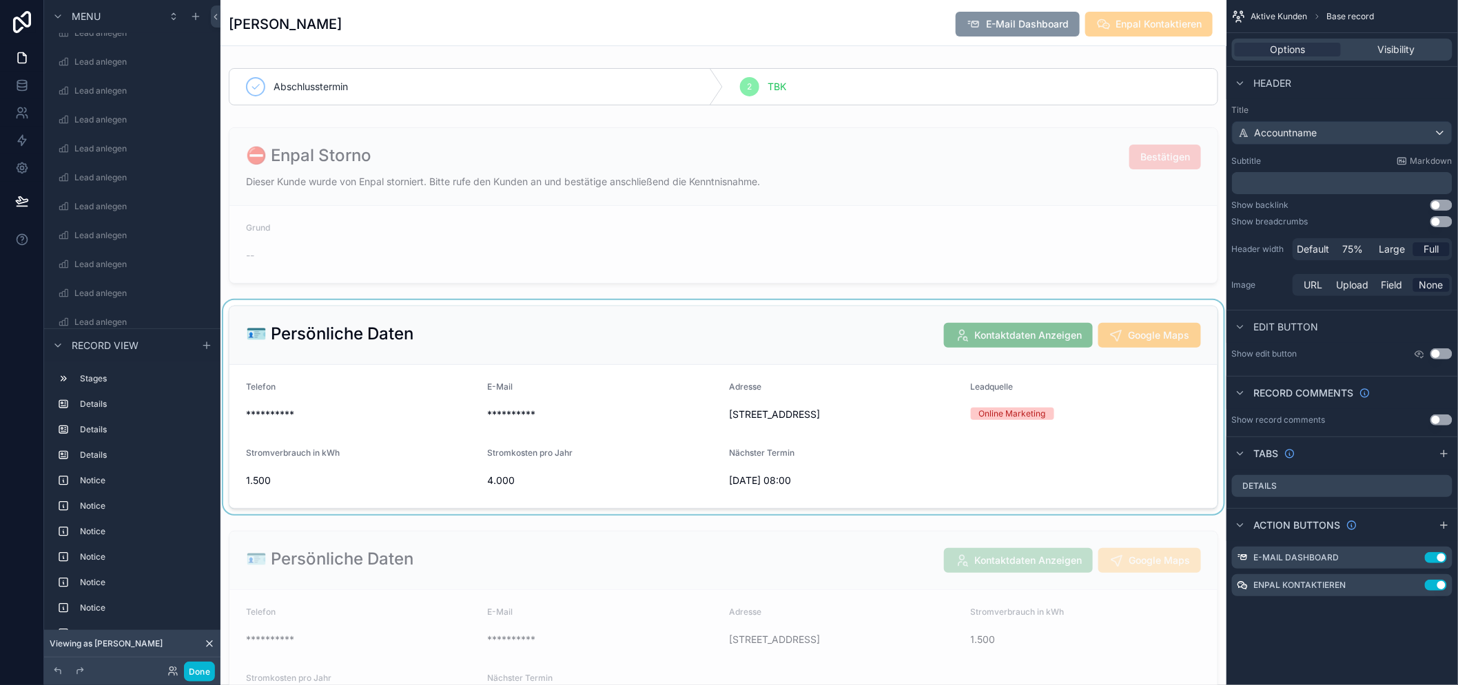
click at [473, 340] on div "scrollable content" at bounding box center [723, 407] width 1006 height 214
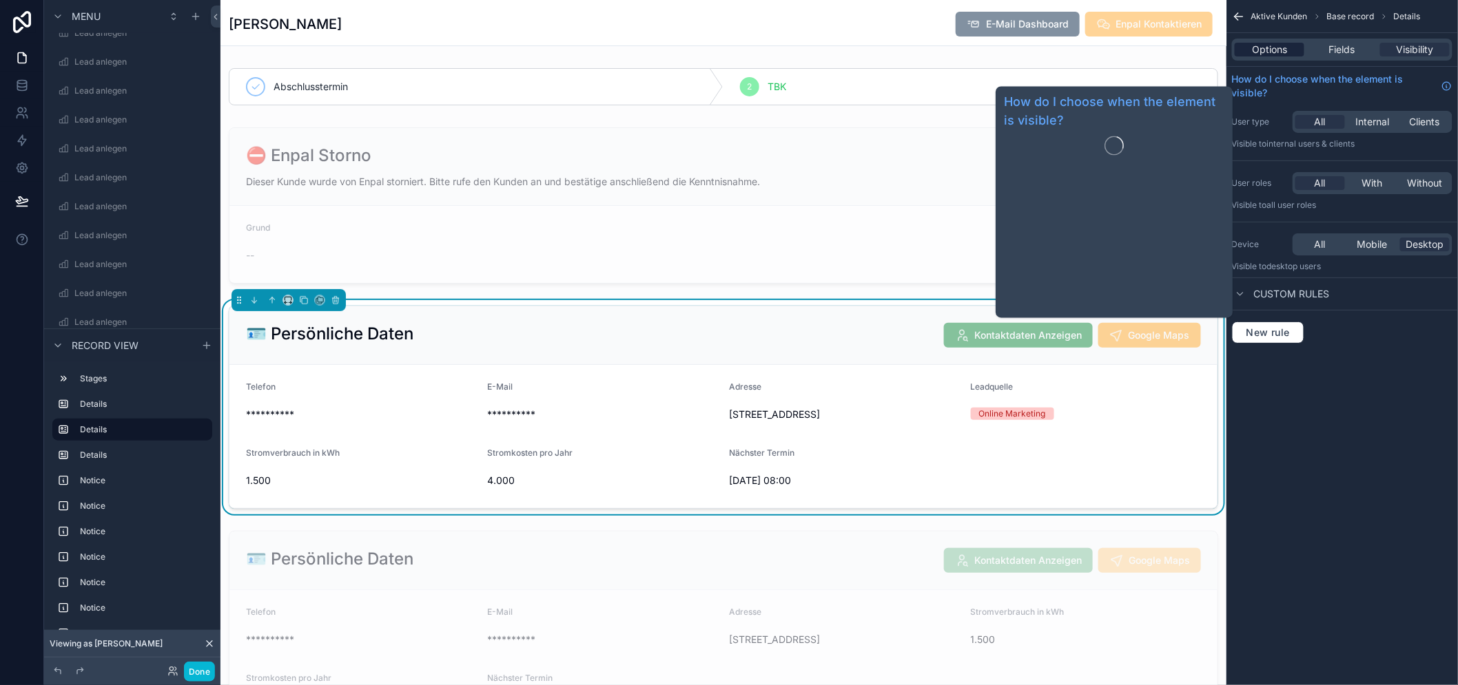
click at [1276, 48] on span "Options" at bounding box center [1269, 50] width 35 height 14
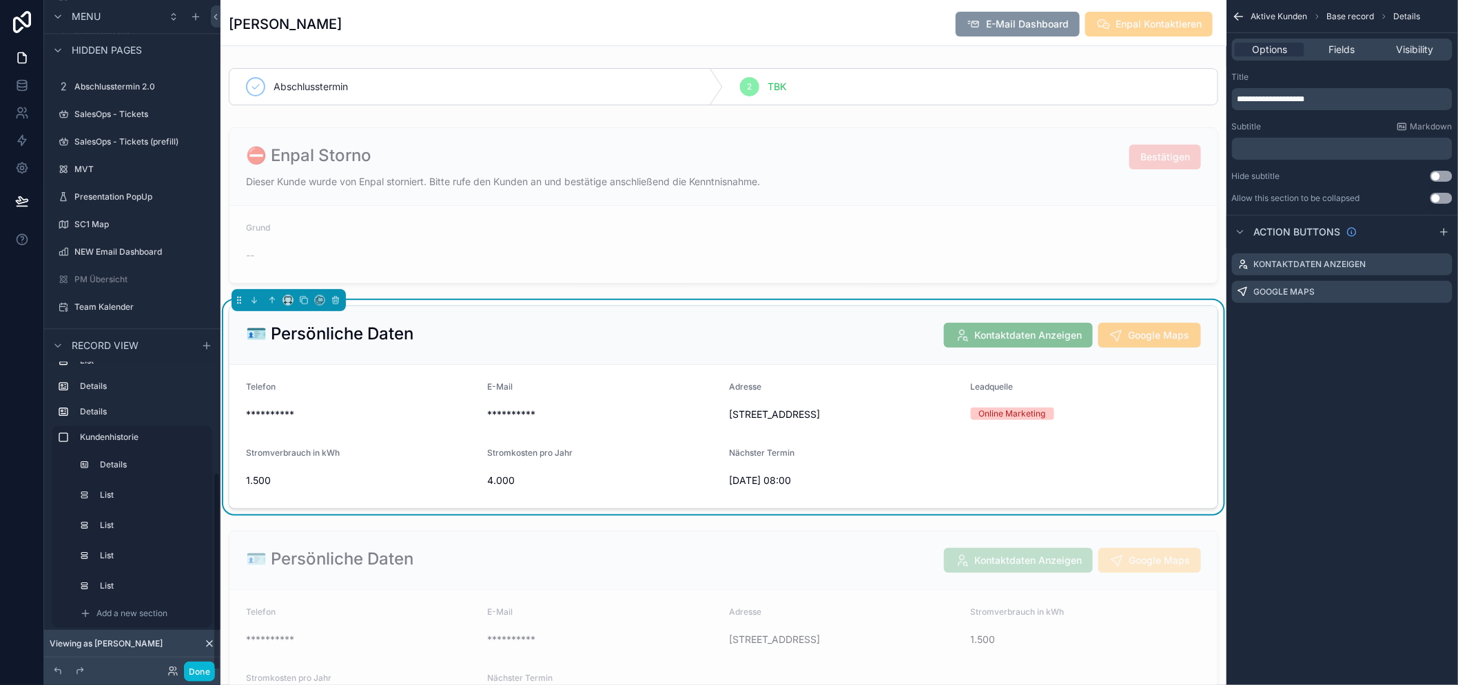
scroll to position [1546, 0]
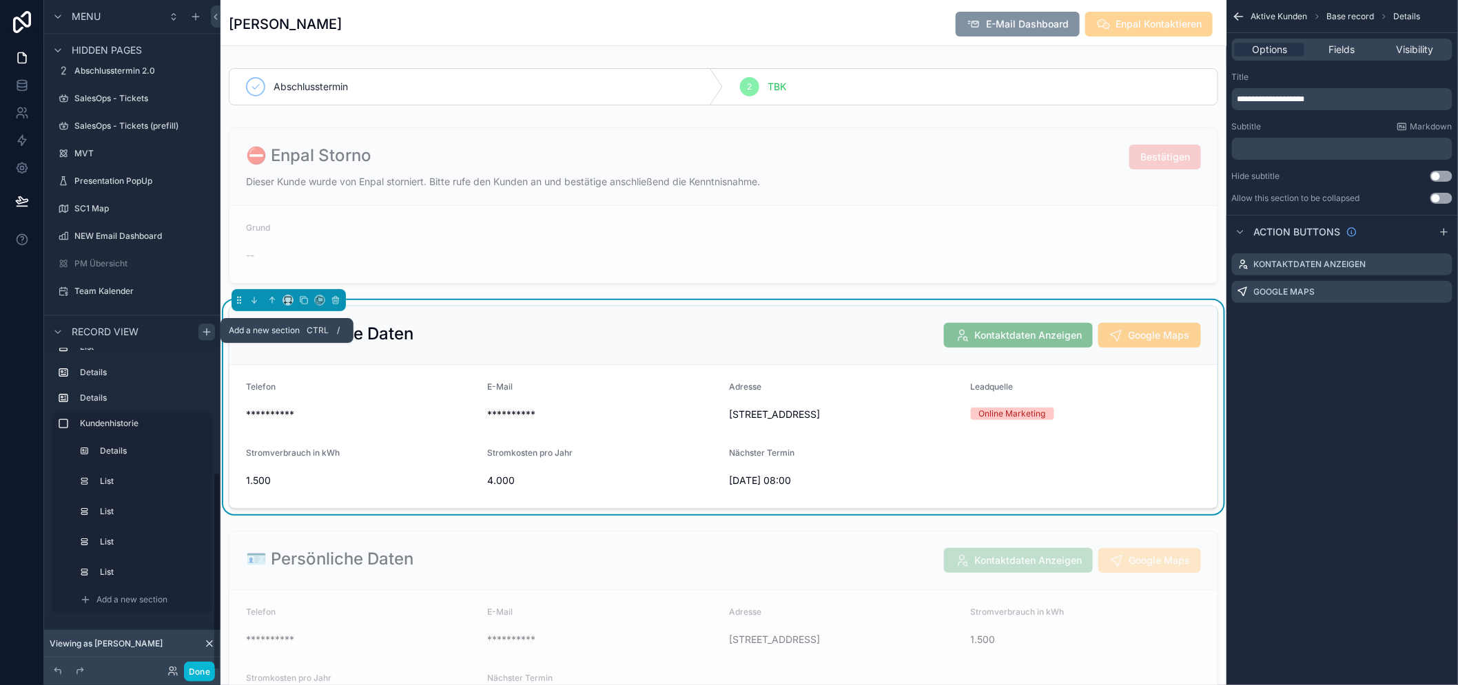
click at [201, 333] on icon "scrollable content" at bounding box center [206, 332] width 11 height 11
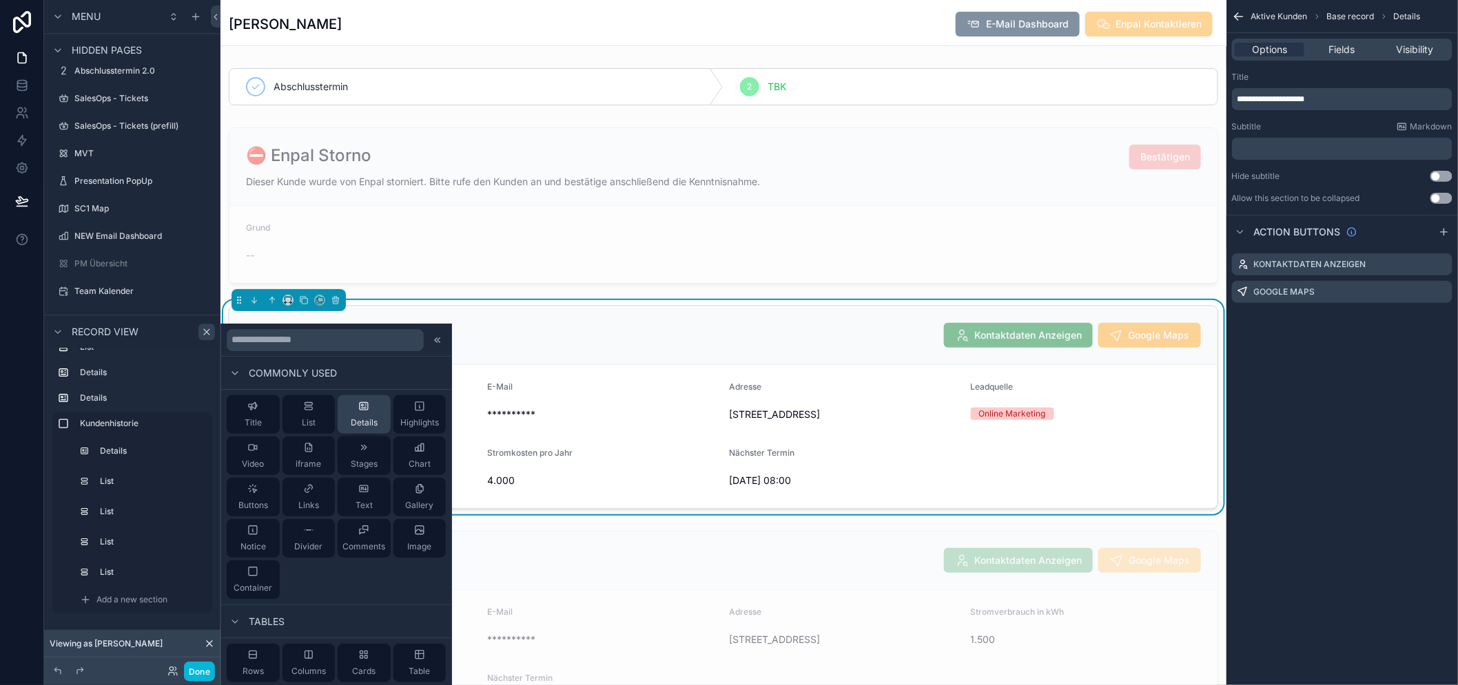
click at [353, 413] on div "Details" at bounding box center [364, 415] width 27 height 28
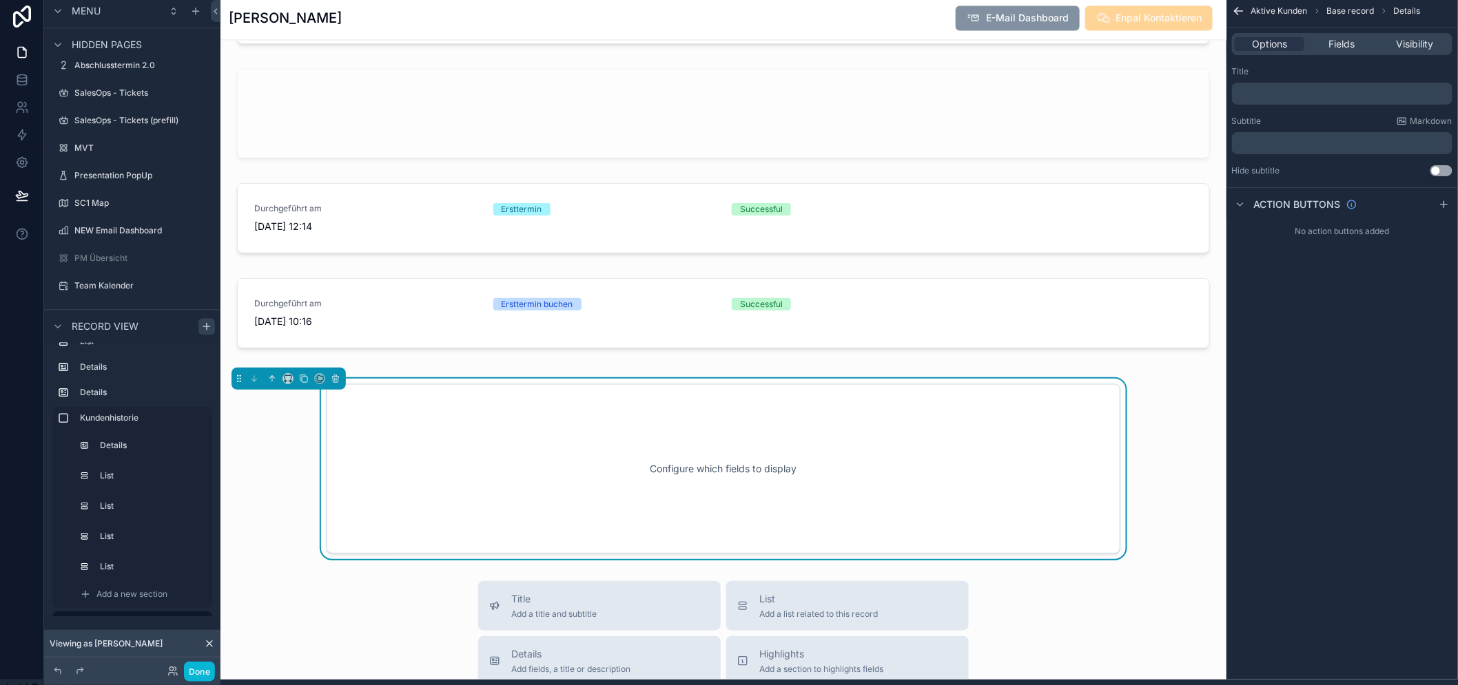
scroll to position [3260, 0]
click at [282, 380] on button "scrollable content" at bounding box center [287, 374] width 11 height 11
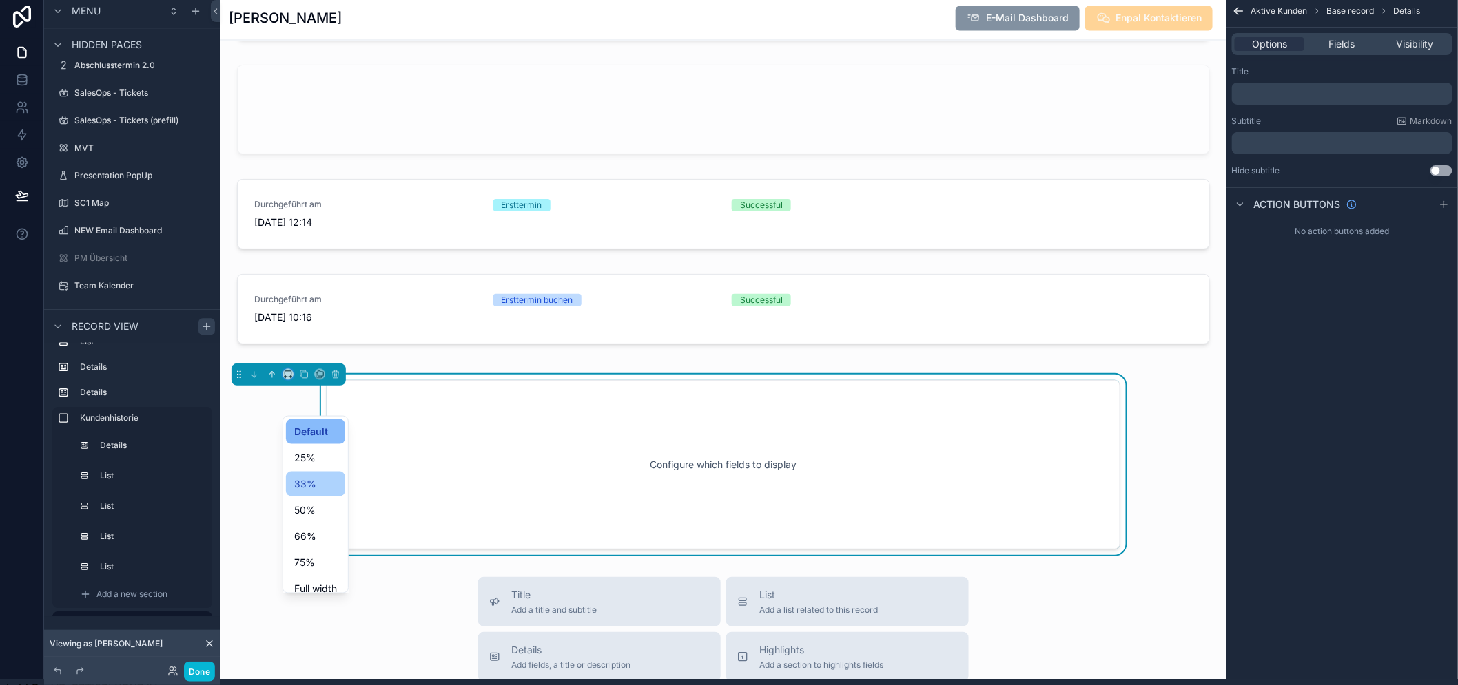
scroll to position [37, 0]
click at [307, 552] on span "Full width" at bounding box center [315, 552] width 43 height 17
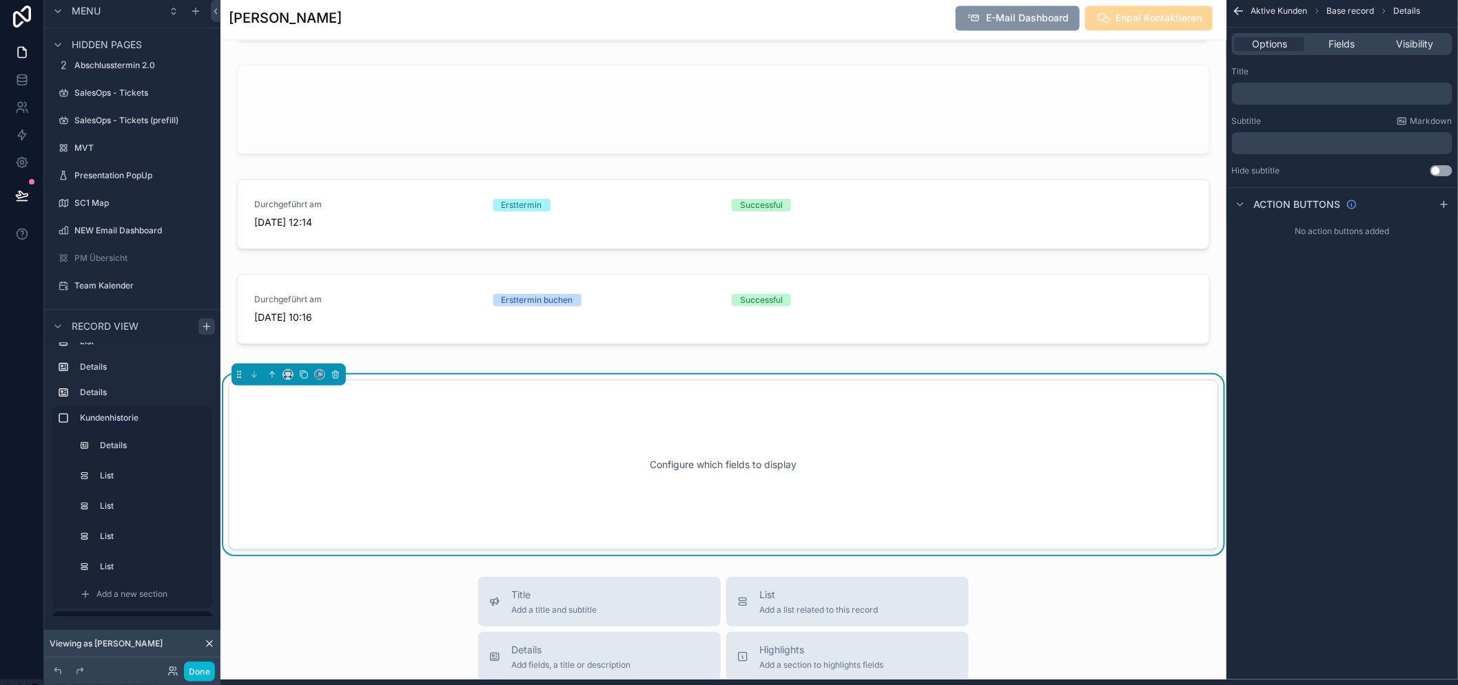
click at [608, 473] on div "Configure which fields to display" at bounding box center [723, 465] width 944 height 124
click at [1283, 104] on div "Title ﻿ Subtitle Markdown ﻿ Hide subtitle Use setting" at bounding box center [1341, 121] width 231 height 121
click at [1287, 94] on p "﻿" at bounding box center [1343, 93] width 212 height 11
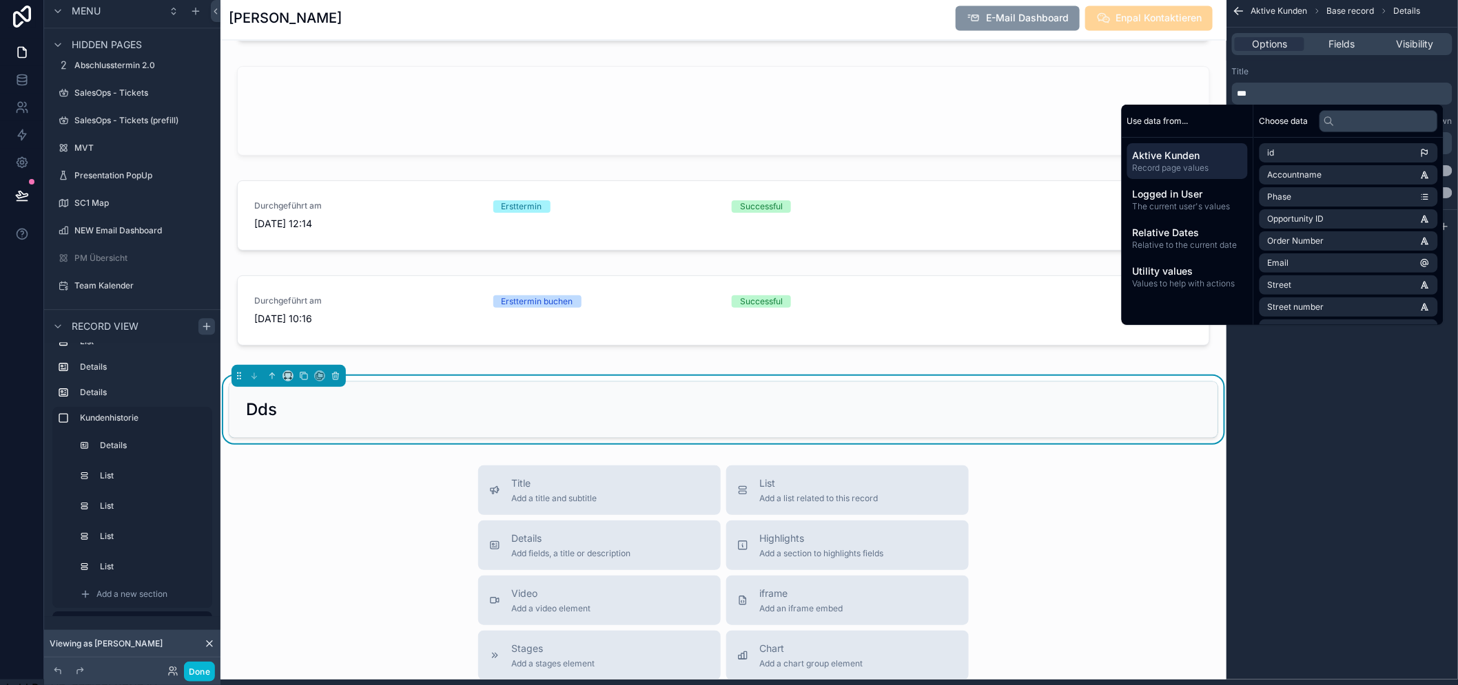
scroll to position [3260, 0]
click at [267, 380] on icon "scrollable content" at bounding box center [272, 375] width 10 height 10
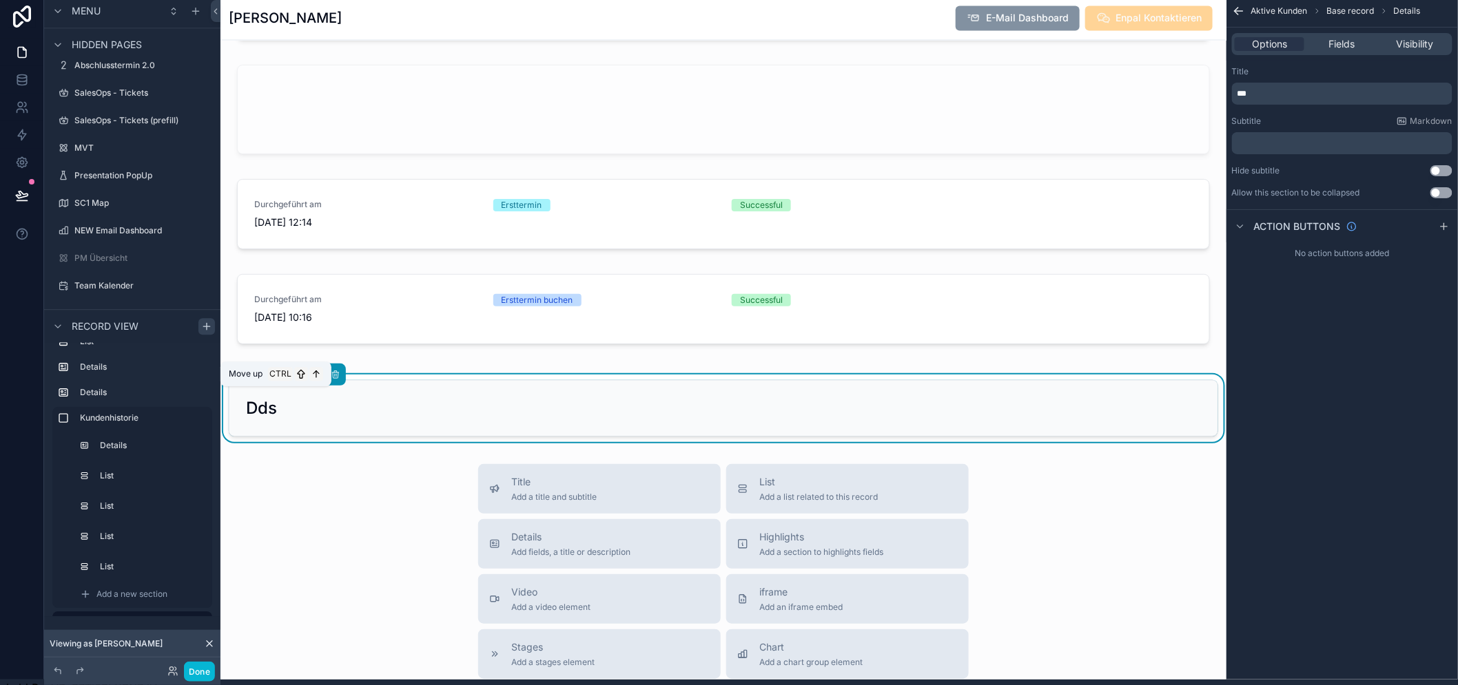
click at [267, 380] on icon "scrollable content" at bounding box center [272, 375] width 10 height 10
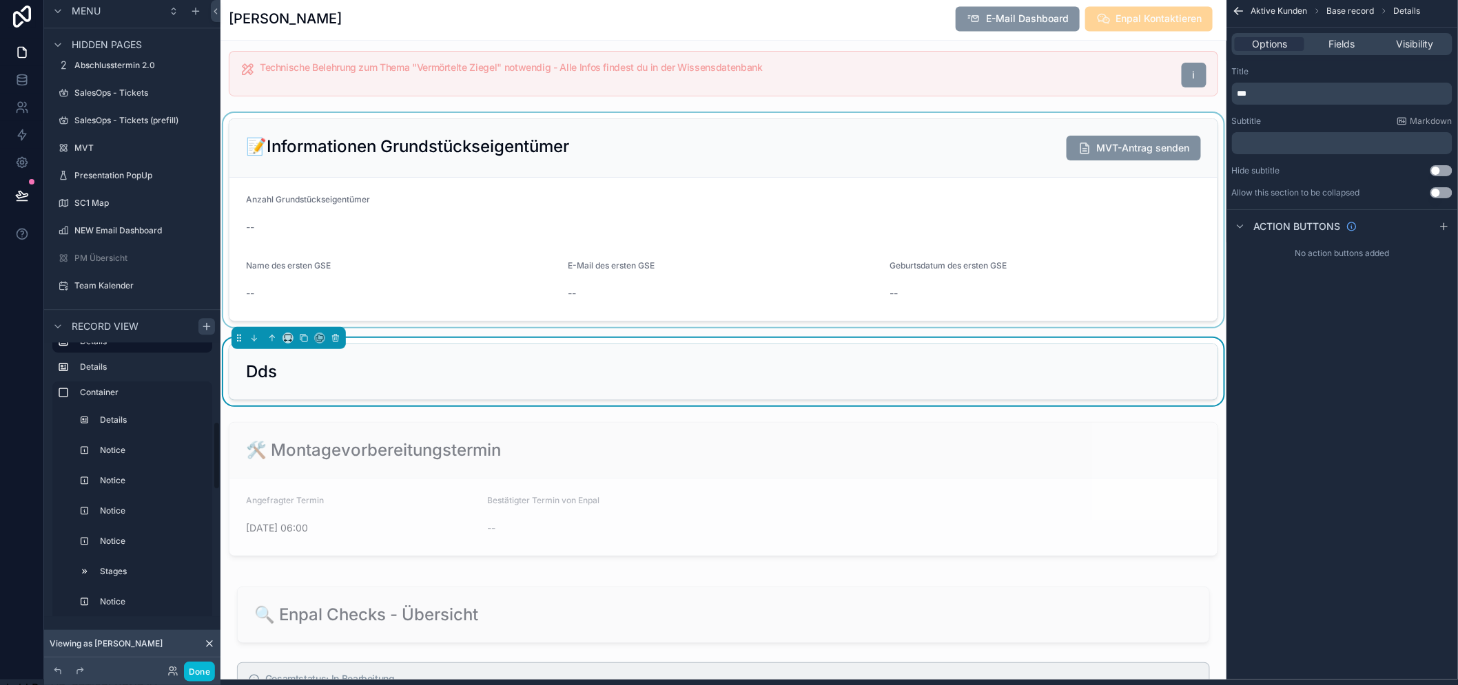
scroll to position [324, 0]
click at [519, 240] on div "scrollable content" at bounding box center [723, 220] width 1006 height 214
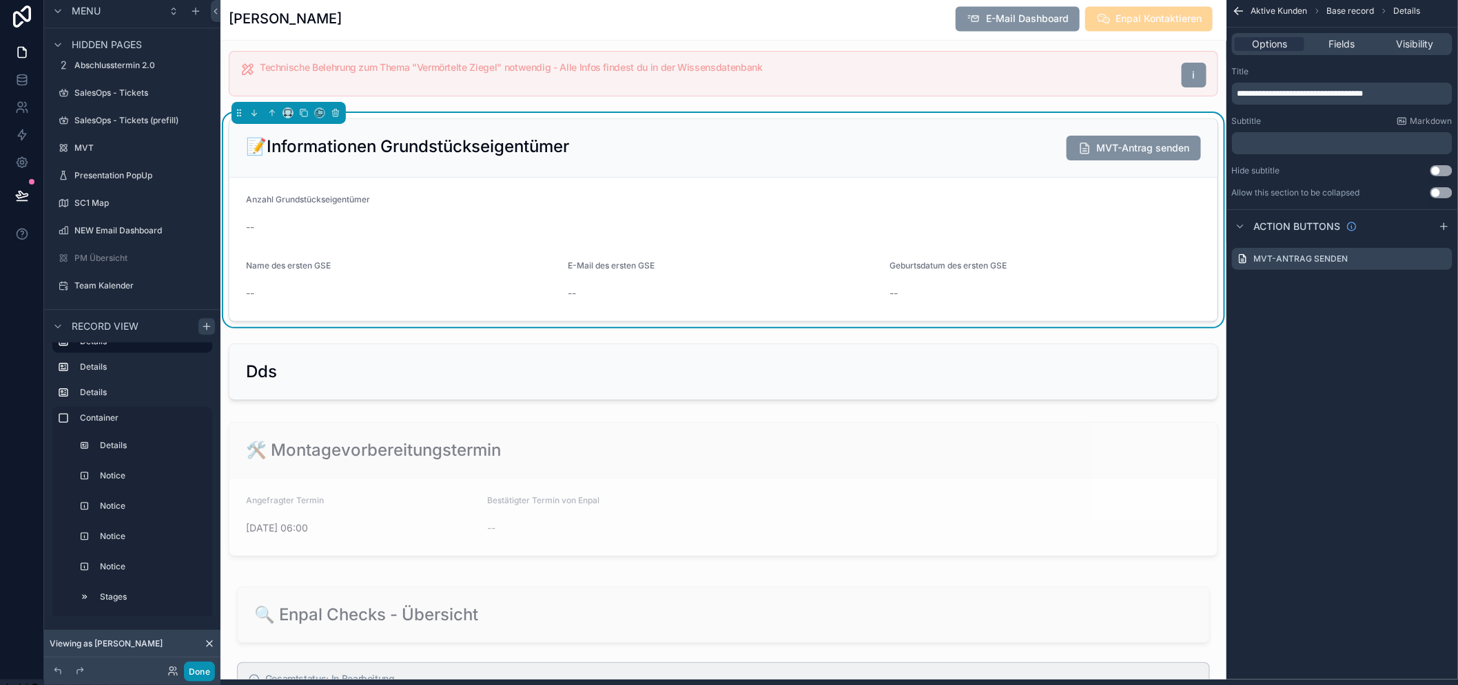
click at [185, 675] on button "Done" at bounding box center [199, 672] width 31 height 20
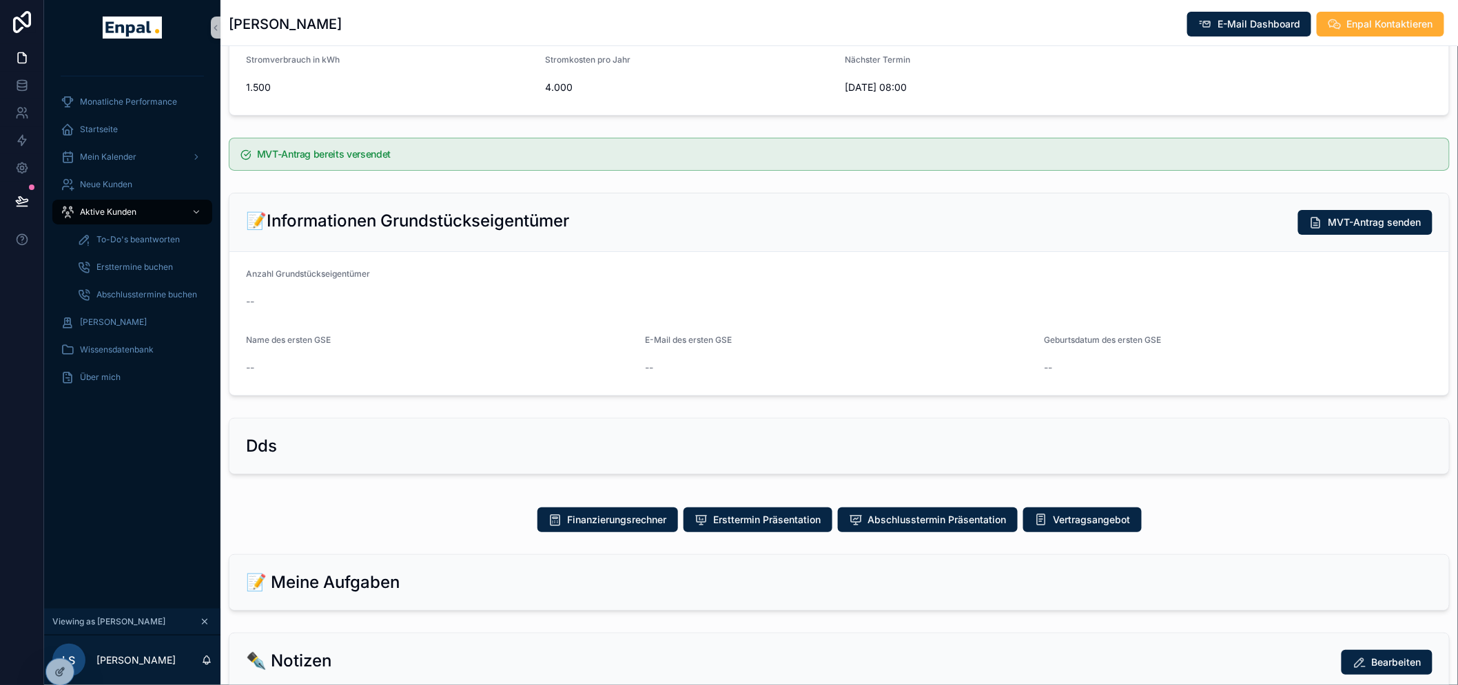
scroll to position [153, 0]
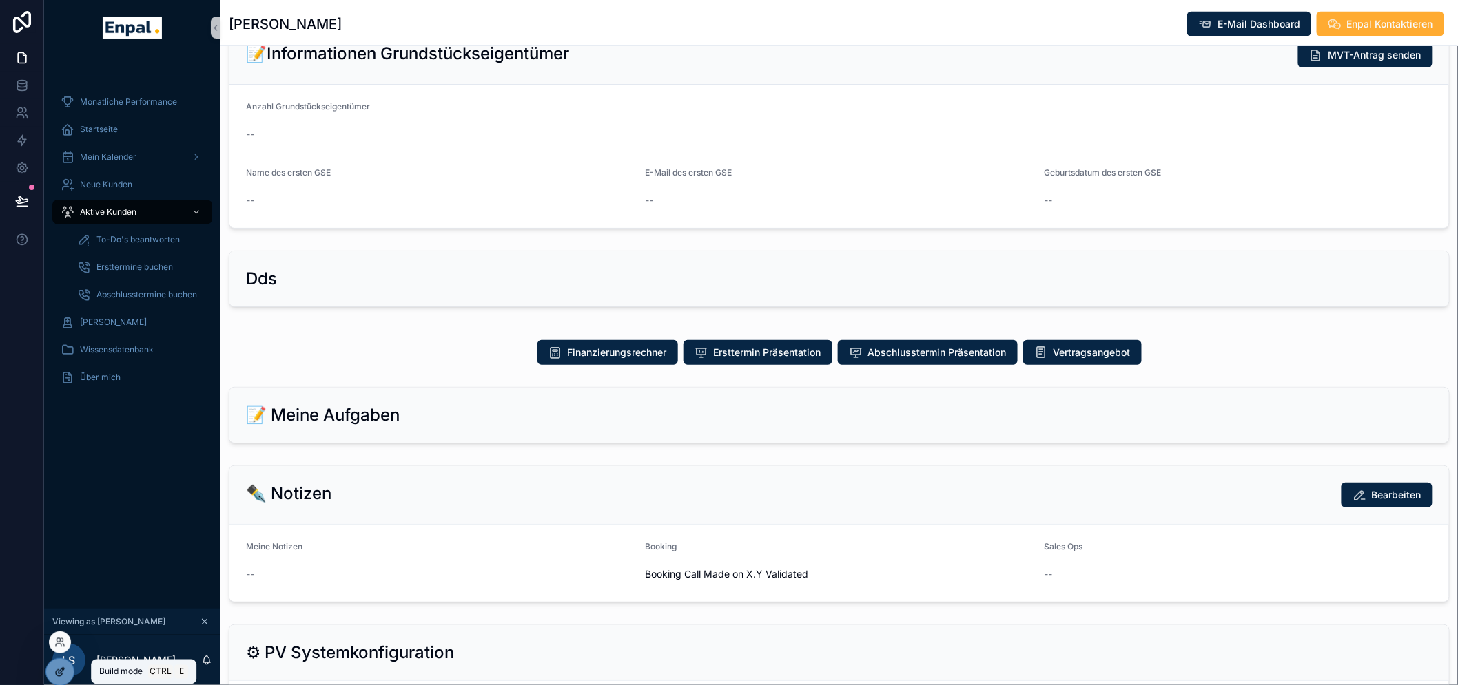
click at [68, 670] on div at bounding box center [60, 672] width 28 height 26
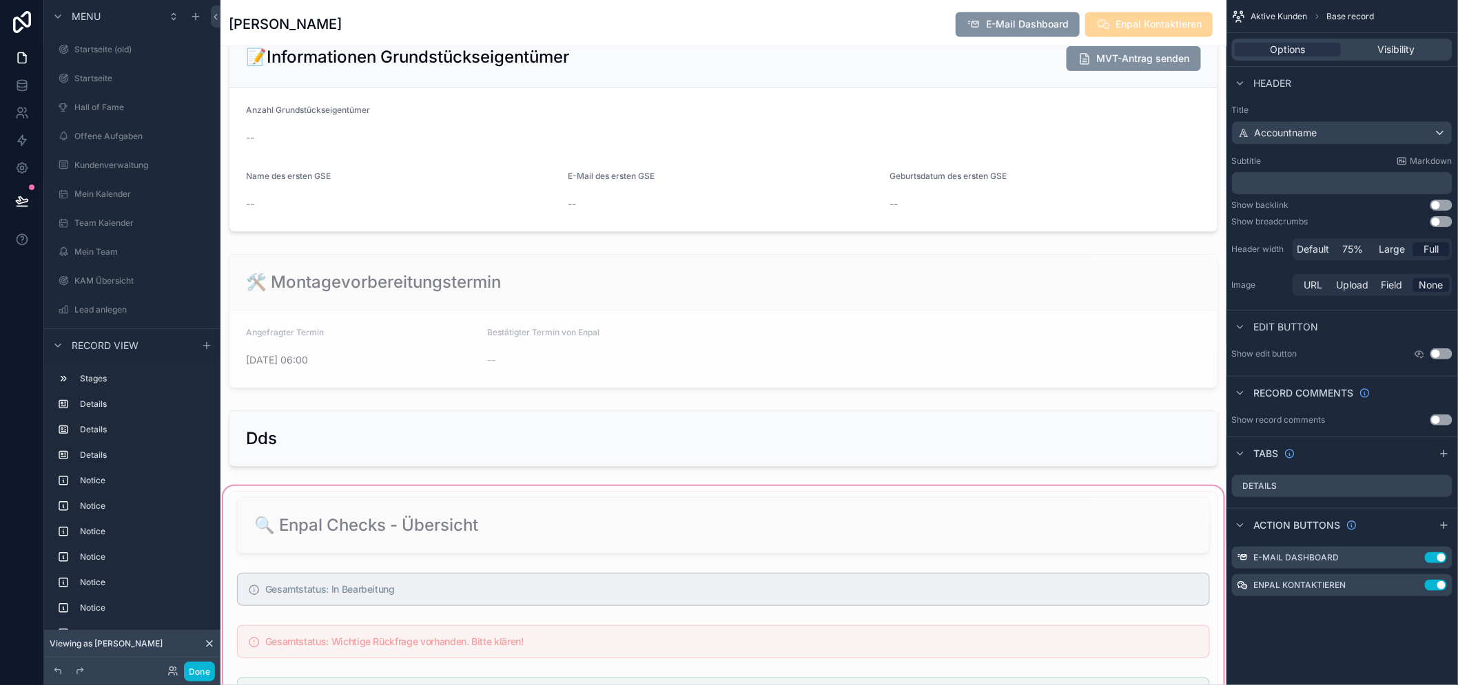
scroll to position [1454, 0]
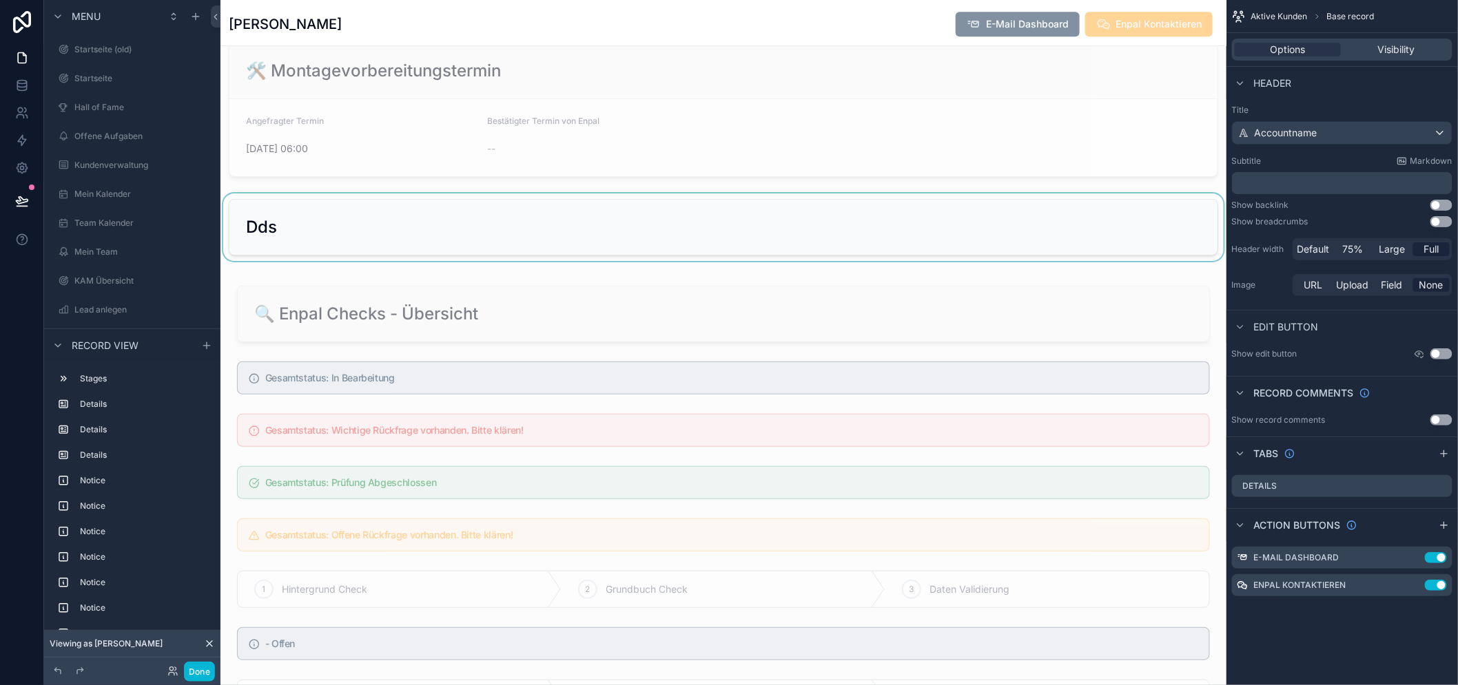
click at [499, 261] on div "scrollable content" at bounding box center [723, 228] width 1006 height 68
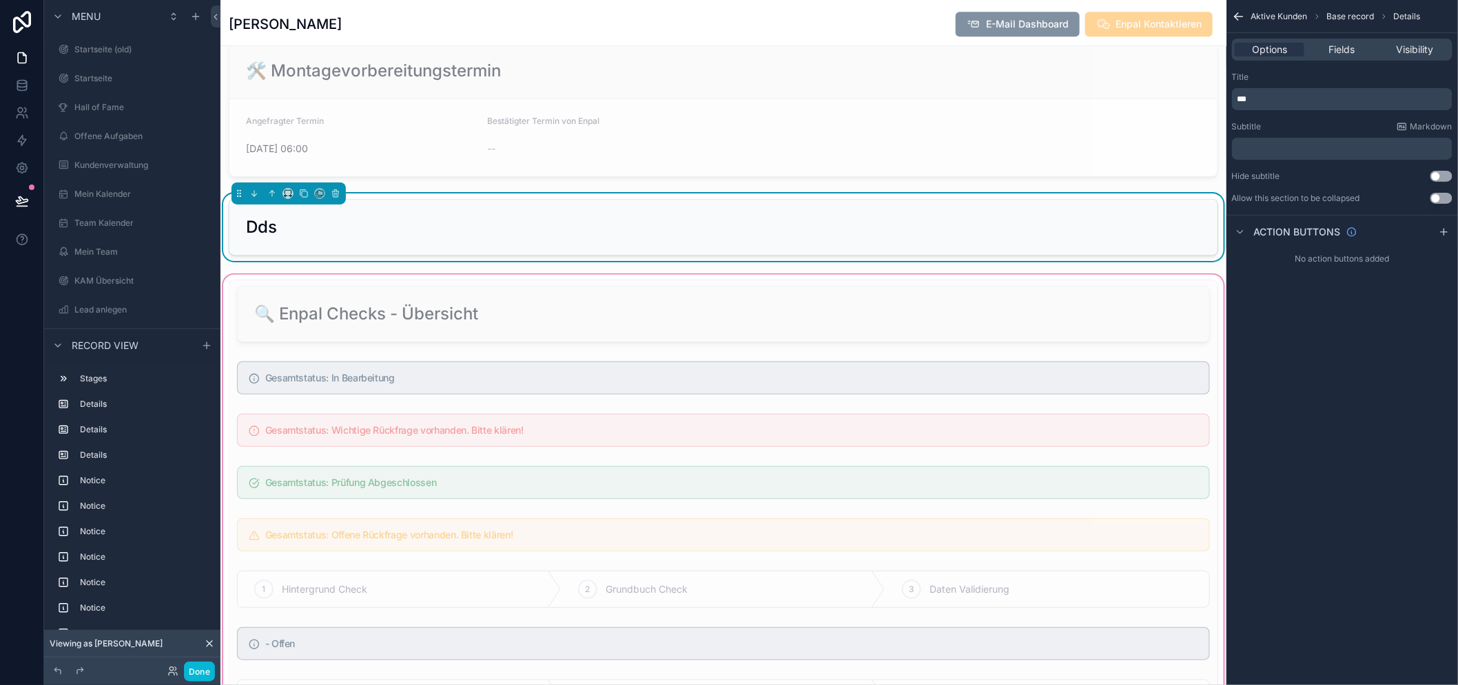
click at [706, 338] on div "scrollable content" at bounding box center [723, 527] width 1006 height 511
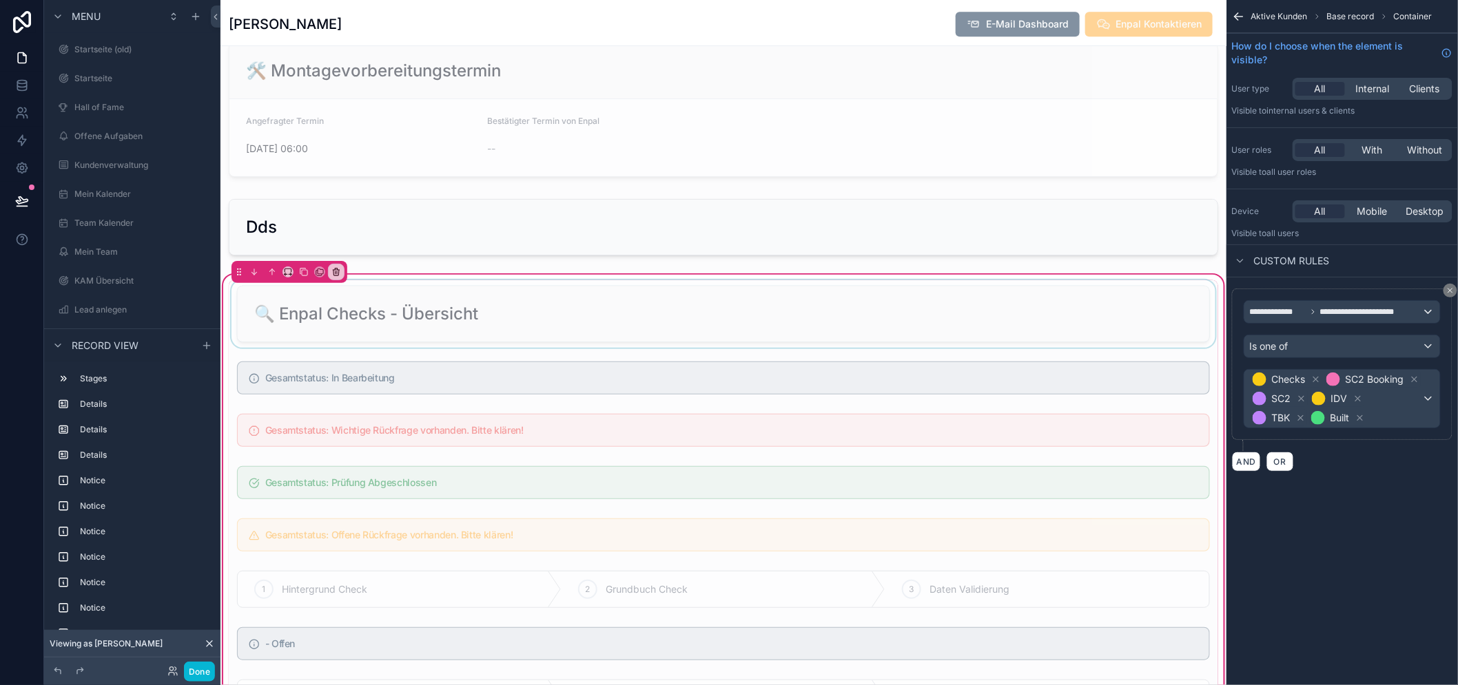
click at [725, 311] on div "scrollable content" at bounding box center [723, 314] width 989 height 68
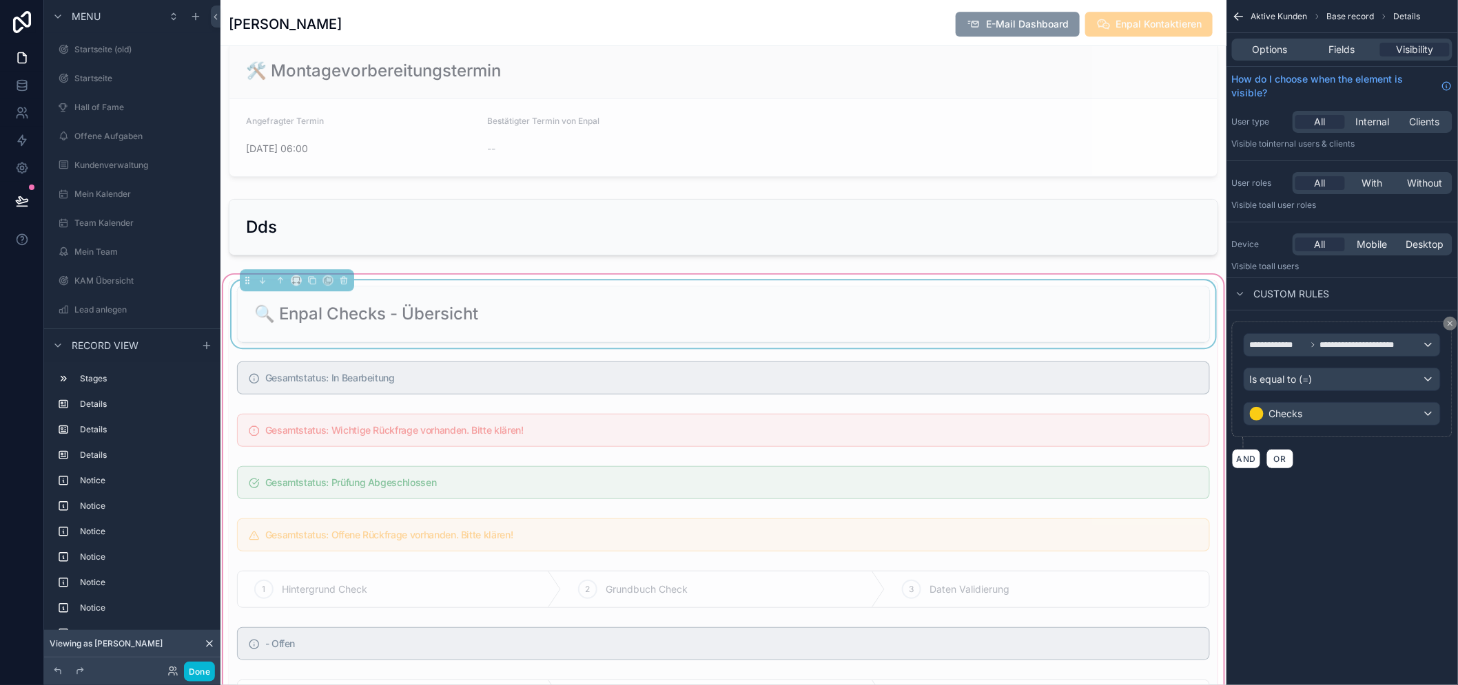
click at [729, 308] on div "🔍 Enpal Checks - Übersicht Gesamtstatus: In Bearbeitung Gesamtstatus: Wichtige …" at bounding box center [723, 527] width 1006 height 511
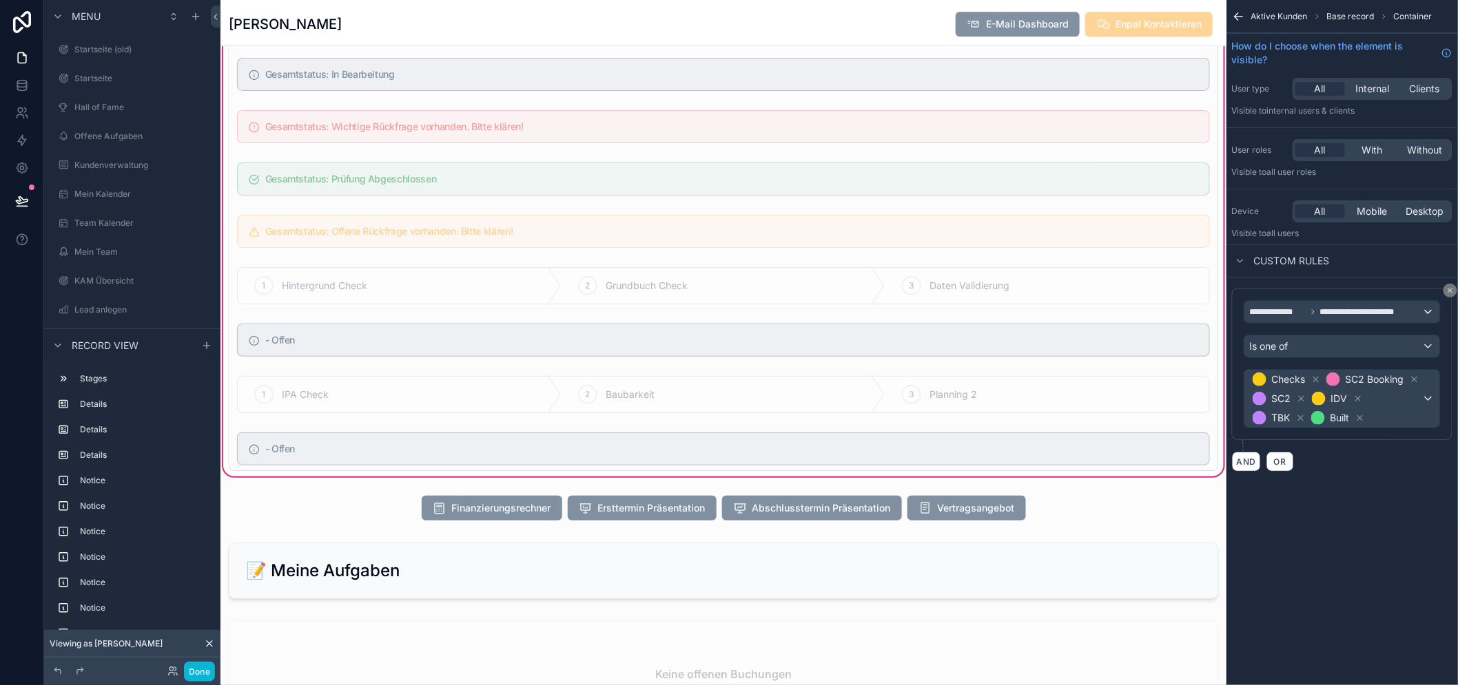
scroll to position [1531, 0]
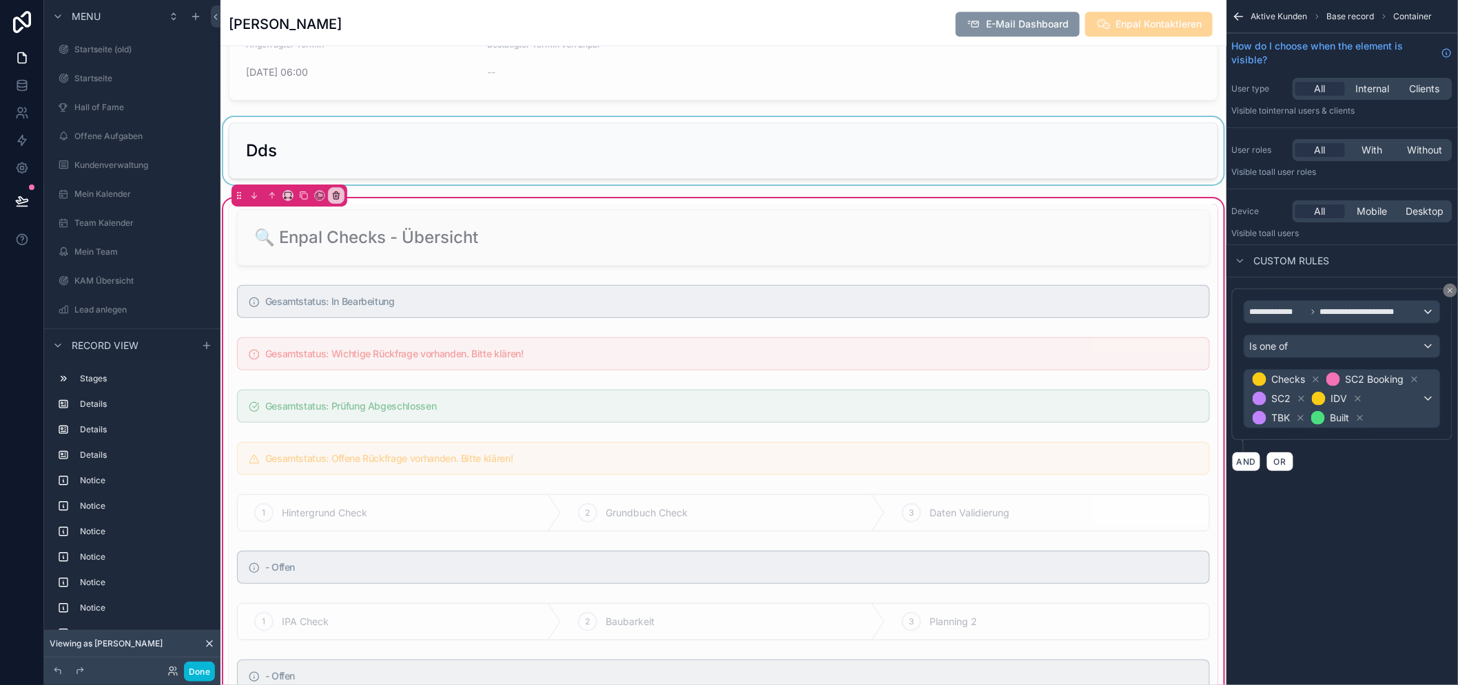
click at [799, 185] on div "scrollable content" at bounding box center [723, 151] width 1006 height 68
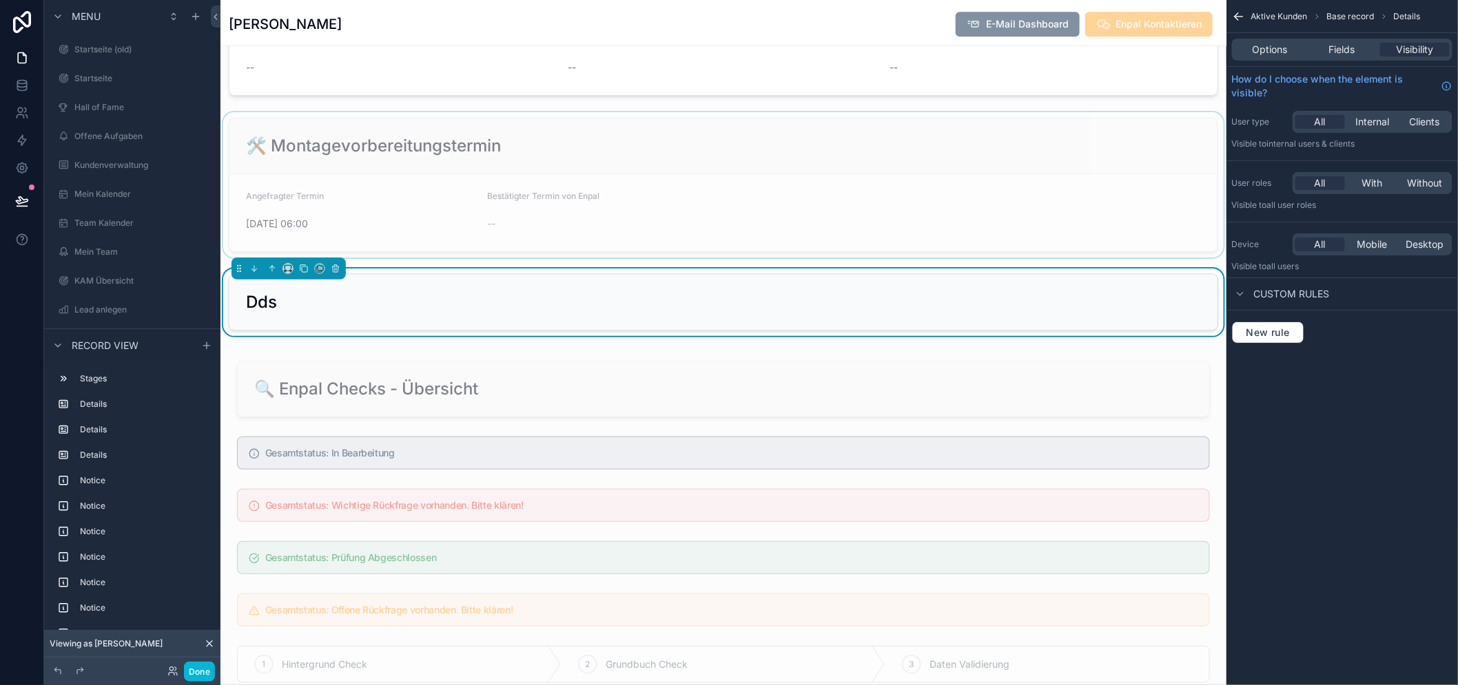
scroll to position [1378, 0]
click at [1311, 41] on div "Options Fields Visibility" at bounding box center [1342, 50] width 220 height 22
click at [1275, 48] on span "Options" at bounding box center [1269, 50] width 35 height 14
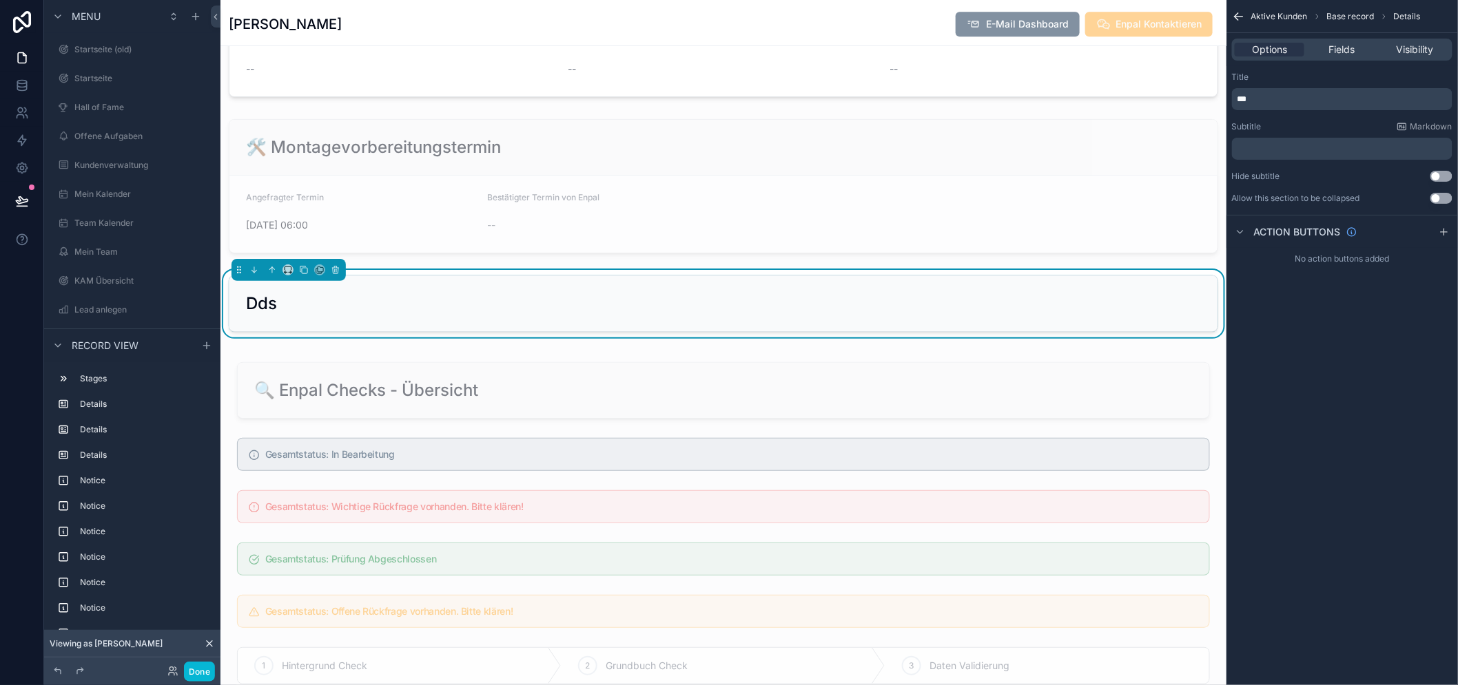
click at [1303, 103] on p "***" at bounding box center [1343, 99] width 212 height 11
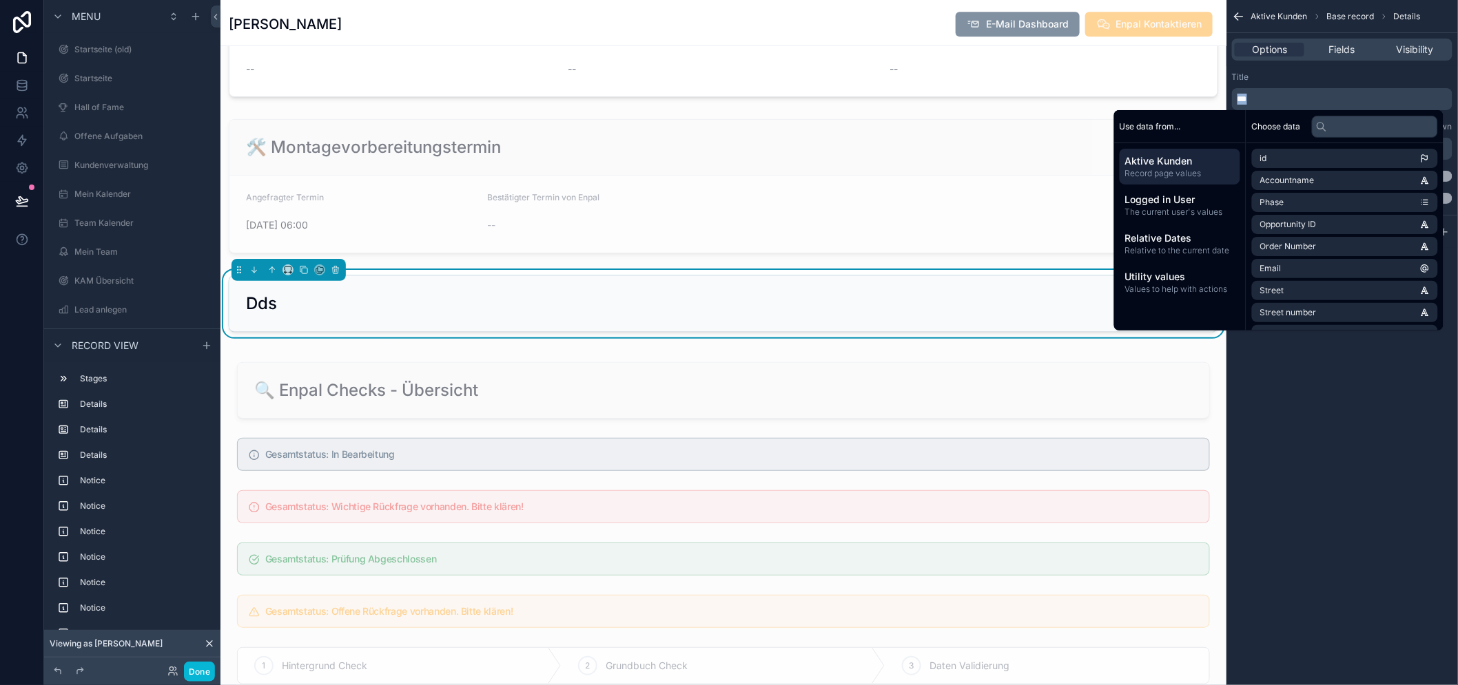
click at [1303, 103] on p "***" at bounding box center [1343, 99] width 212 height 11
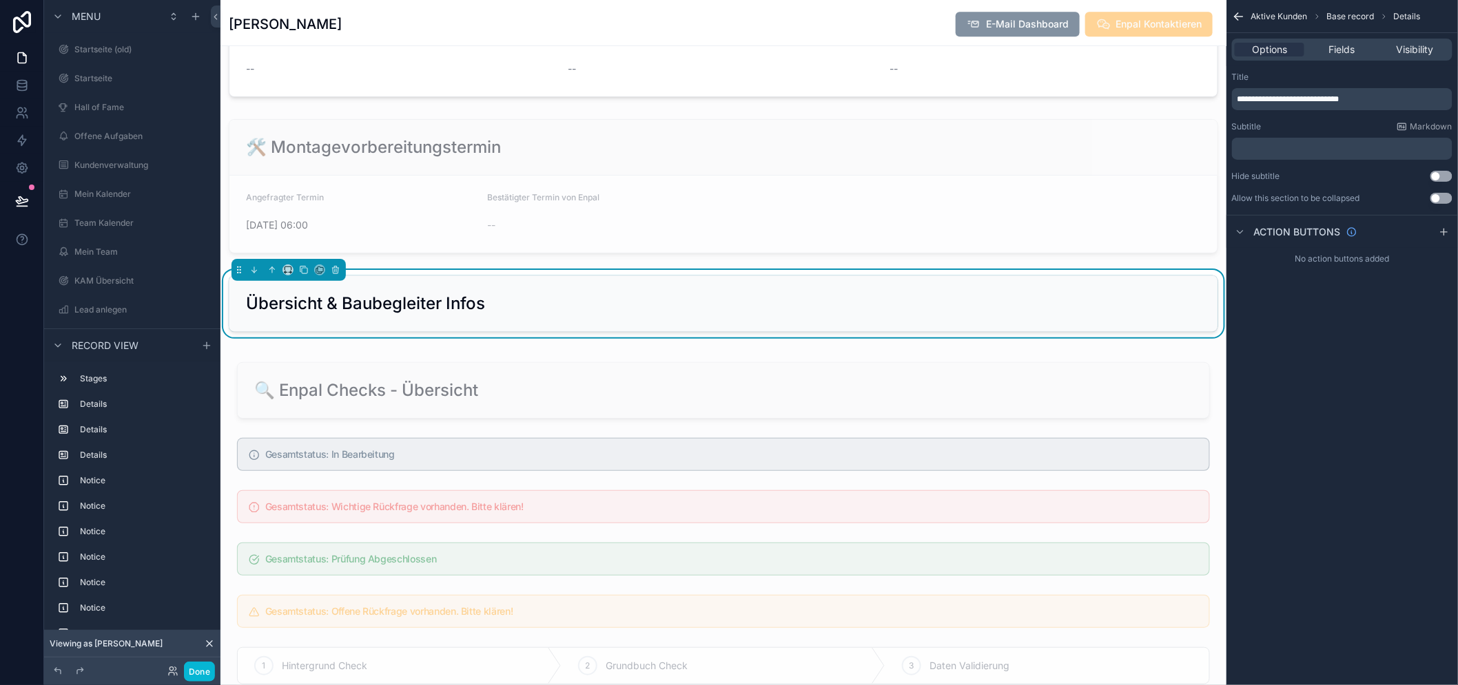
click at [1241, 95] on span "**********" at bounding box center [1288, 99] width 102 height 8
click at [1346, 427] on div "**********" at bounding box center [1341, 342] width 231 height 685
click at [792, 315] on div "👷‍♂️ Übersicht & Baubegleiter Infos" at bounding box center [723, 304] width 955 height 22
click at [852, 320] on div "👷‍♂️ Übersicht & Baubegleiter Infos" at bounding box center [723, 303] width 988 height 55
click at [1346, 52] on span "Fields" at bounding box center [1342, 50] width 26 height 14
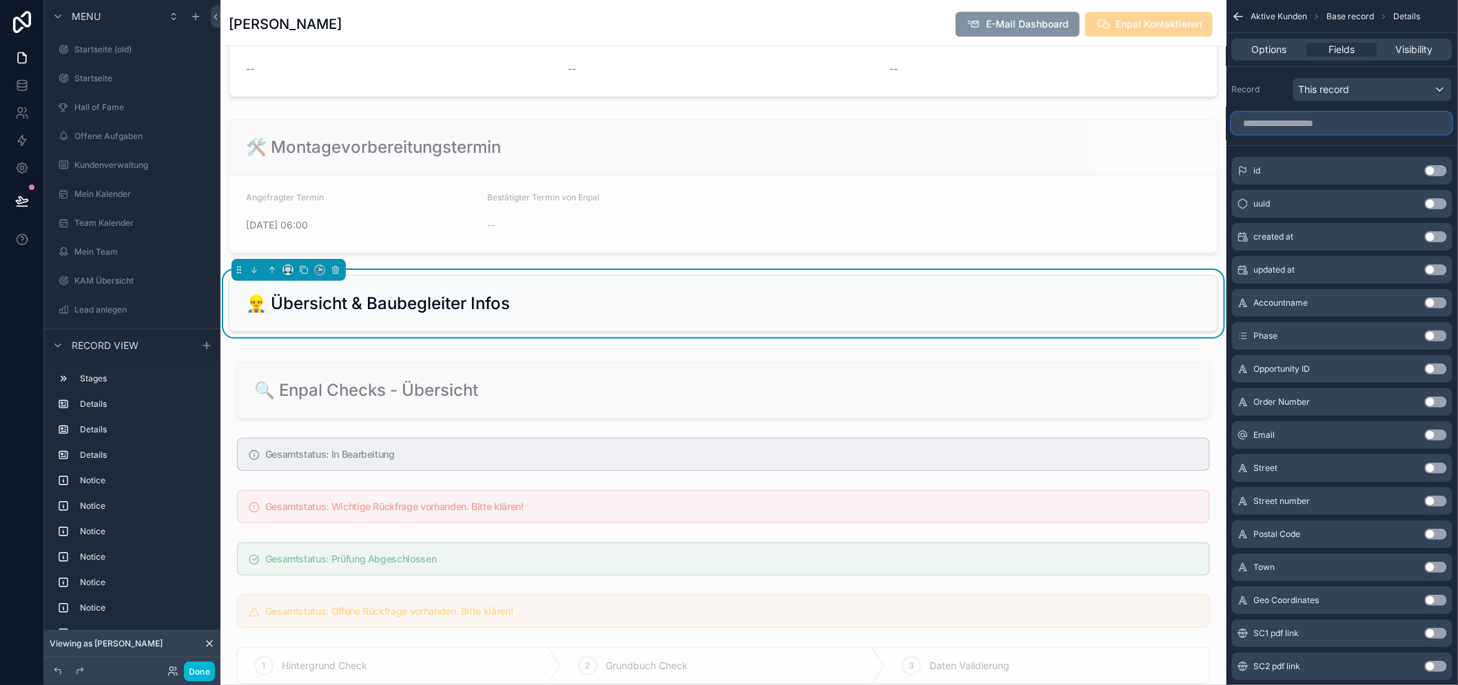
click at [1311, 118] on input "scrollable content" at bounding box center [1342, 123] width 220 height 22
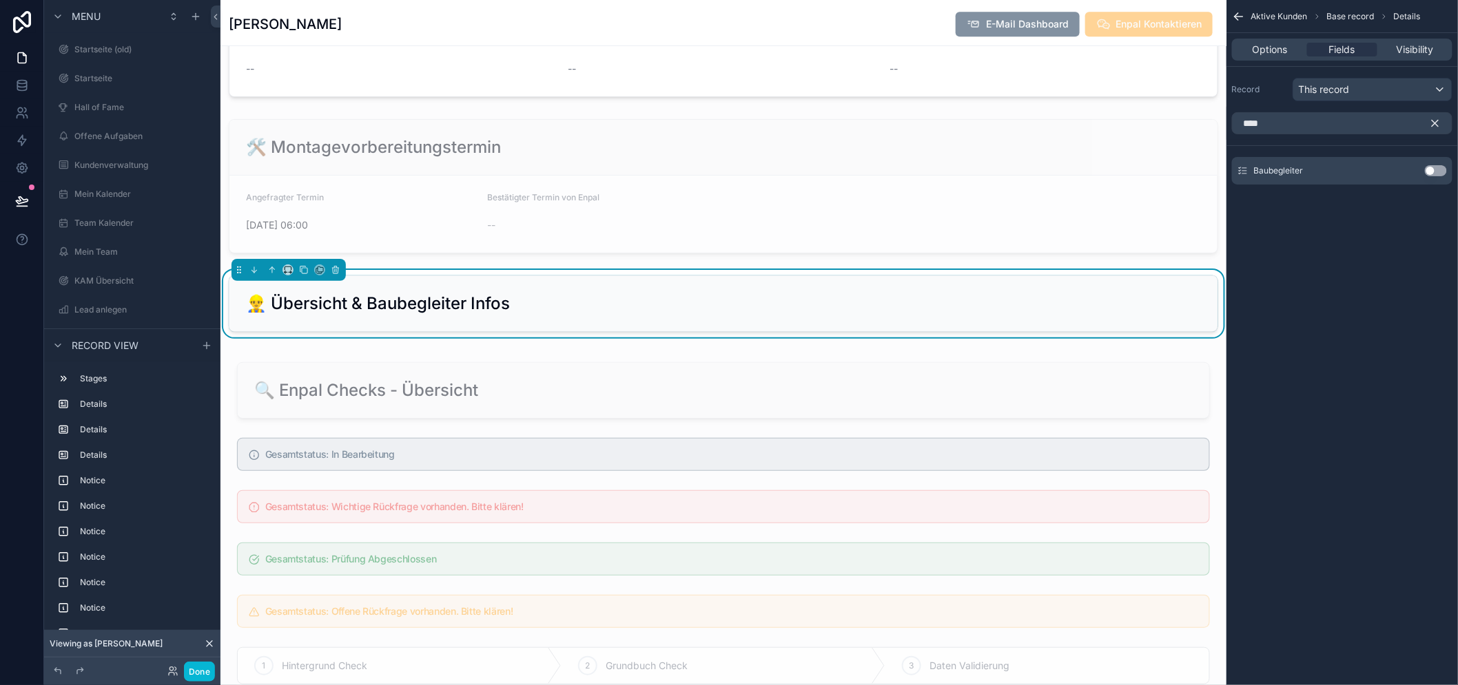
click at [1427, 167] on button "Use setting" at bounding box center [1436, 170] width 22 height 11
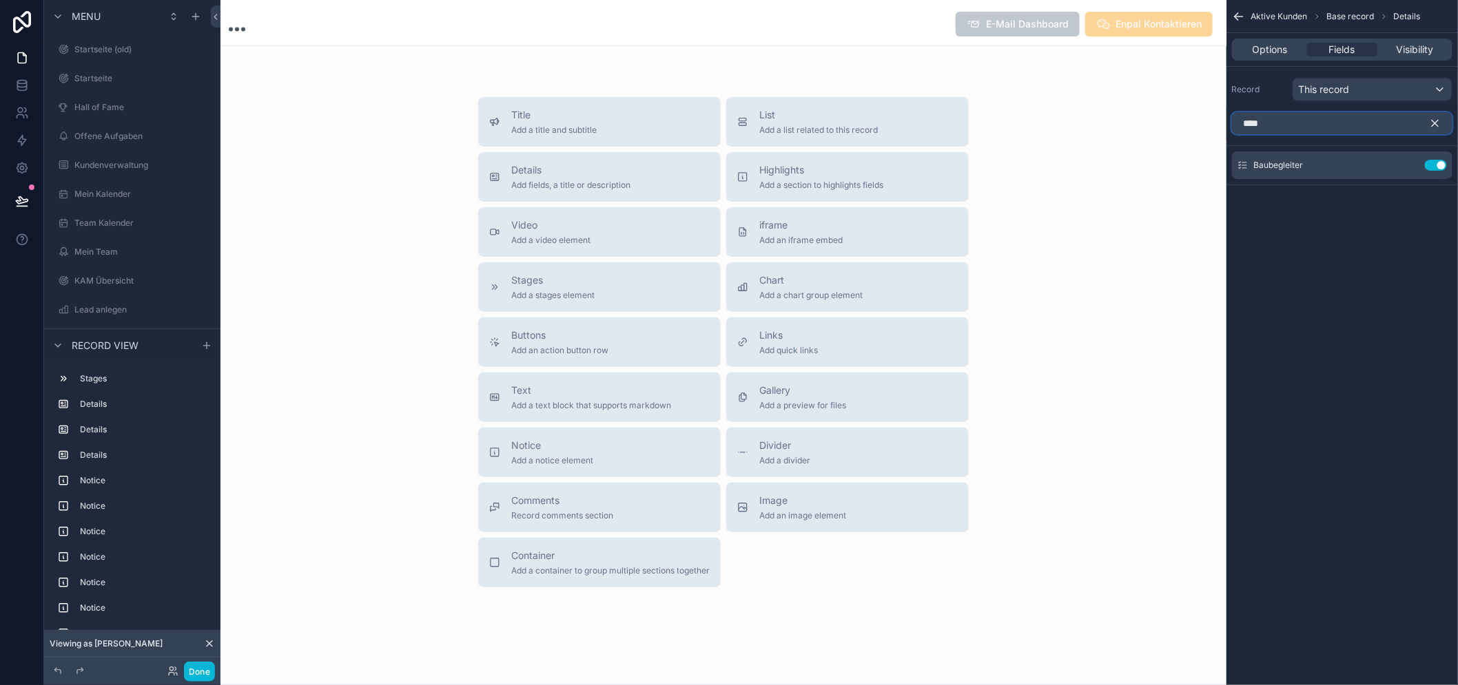
click at [1359, 130] on input "****" at bounding box center [1342, 123] width 220 height 22
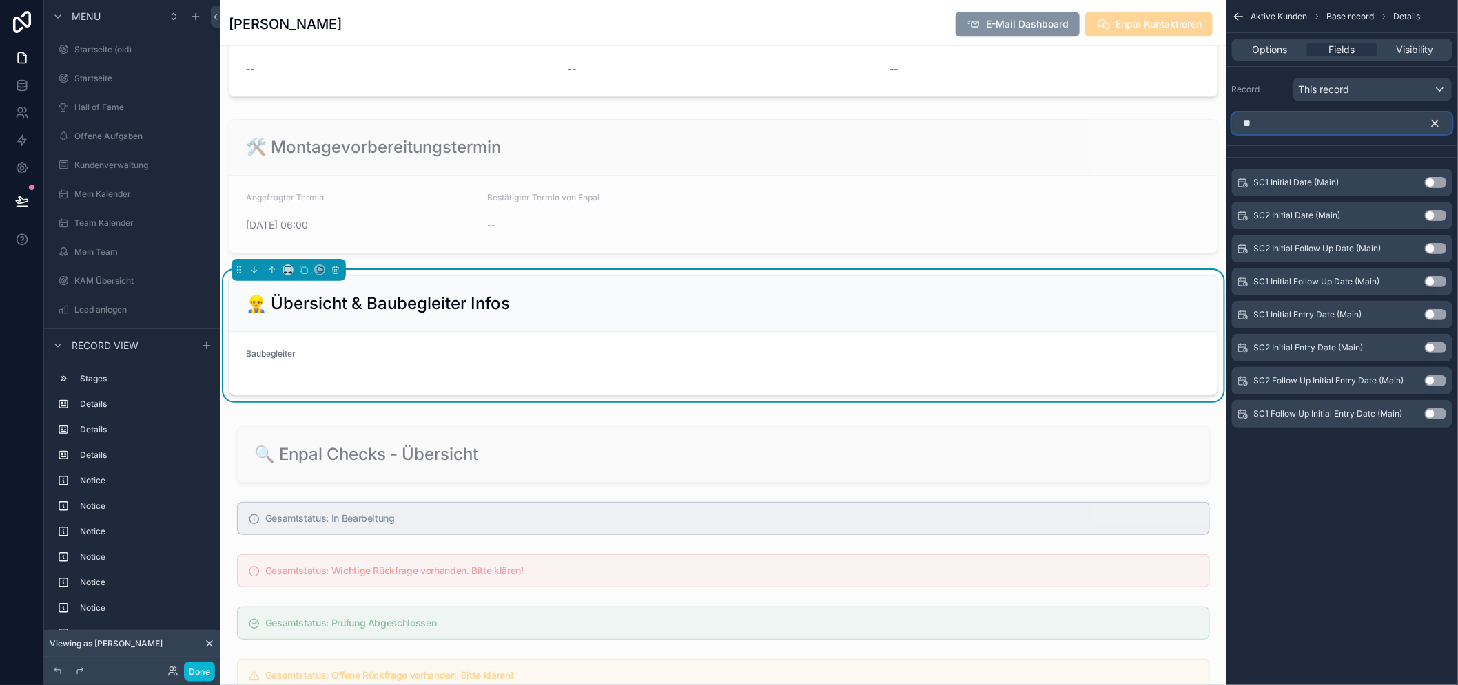
type input "*"
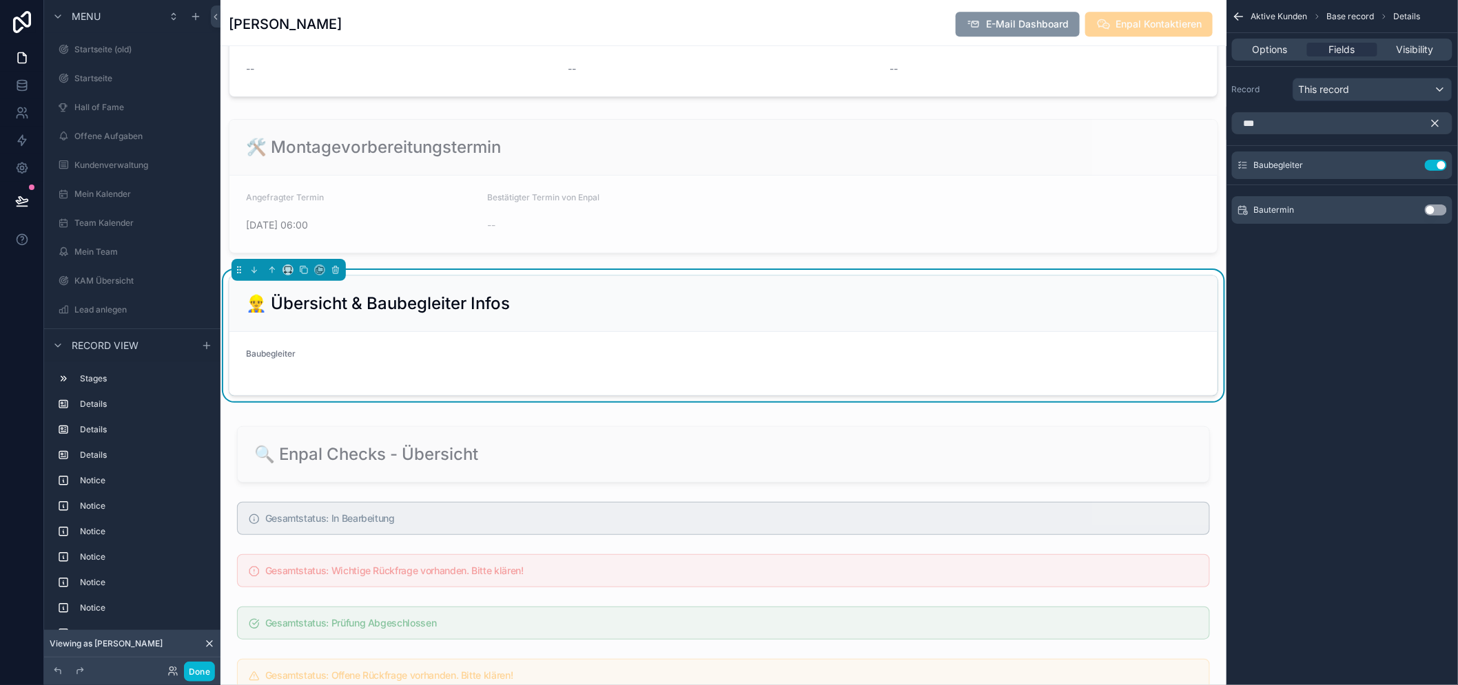
click at [820, 315] on div "👷‍♂️ Übersicht & Baubegleiter Infos" at bounding box center [723, 304] width 955 height 22
click at [1435, 209] on button "Use setting" at bounding box center [1436, 210] width 22 height 11
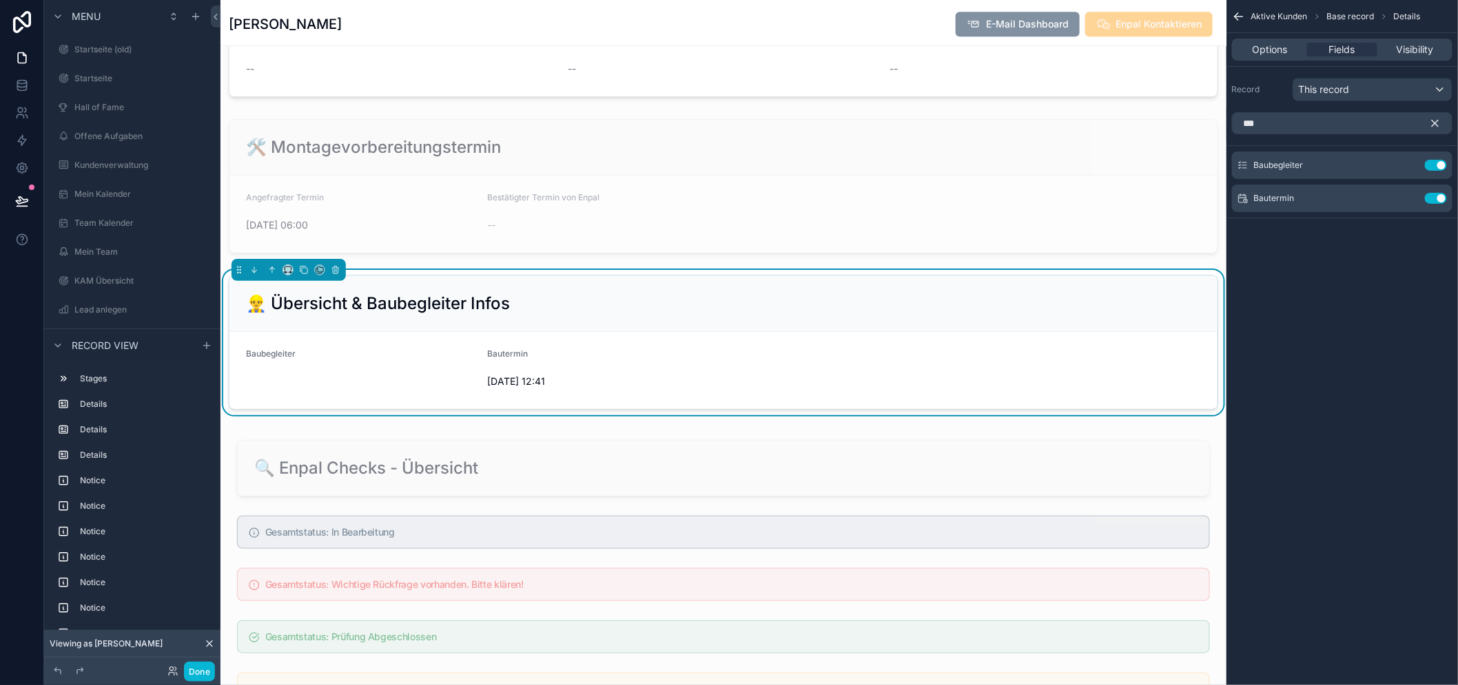
click at [535, 365] on div "Bautermin" at bounding box center [603, 357] width 231 height 17
click at [510, 365] on div "Bautermin" at bounding box center [603, 357] width 231 height 17
click at [1316, 339] on div "Aktive Kunden Base record Details Options Fields Visibility Record This record …" at bounding box center [1341, 342] width 231 height 685
click at [1354, 125] on input "***" at bounding box center [1342, 123] width 220 height 22
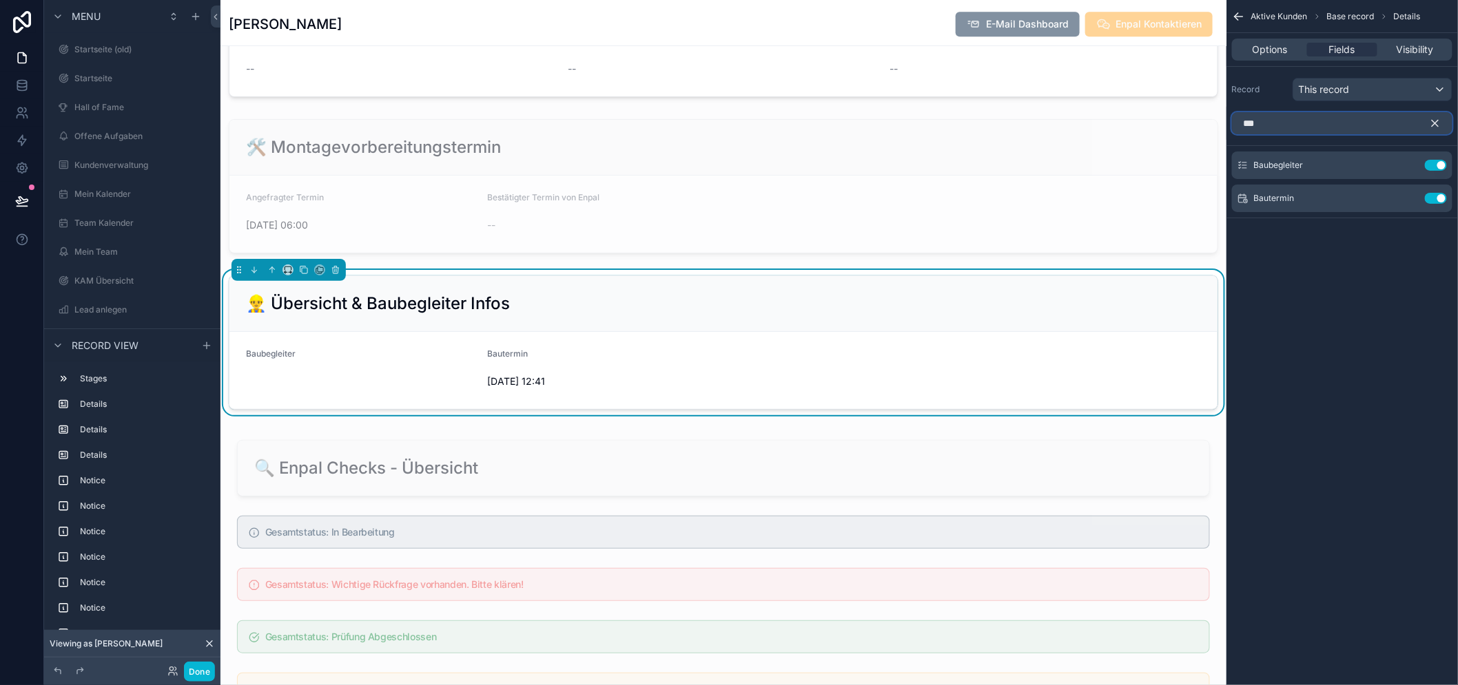
click at [1354, 125] on input "***" at bounding box center [1342, 123] width 220 height 22
type input "*****"
click at [1431, 217] on button "Use setting" at bounding box center [1436, 215] width 22 height 11
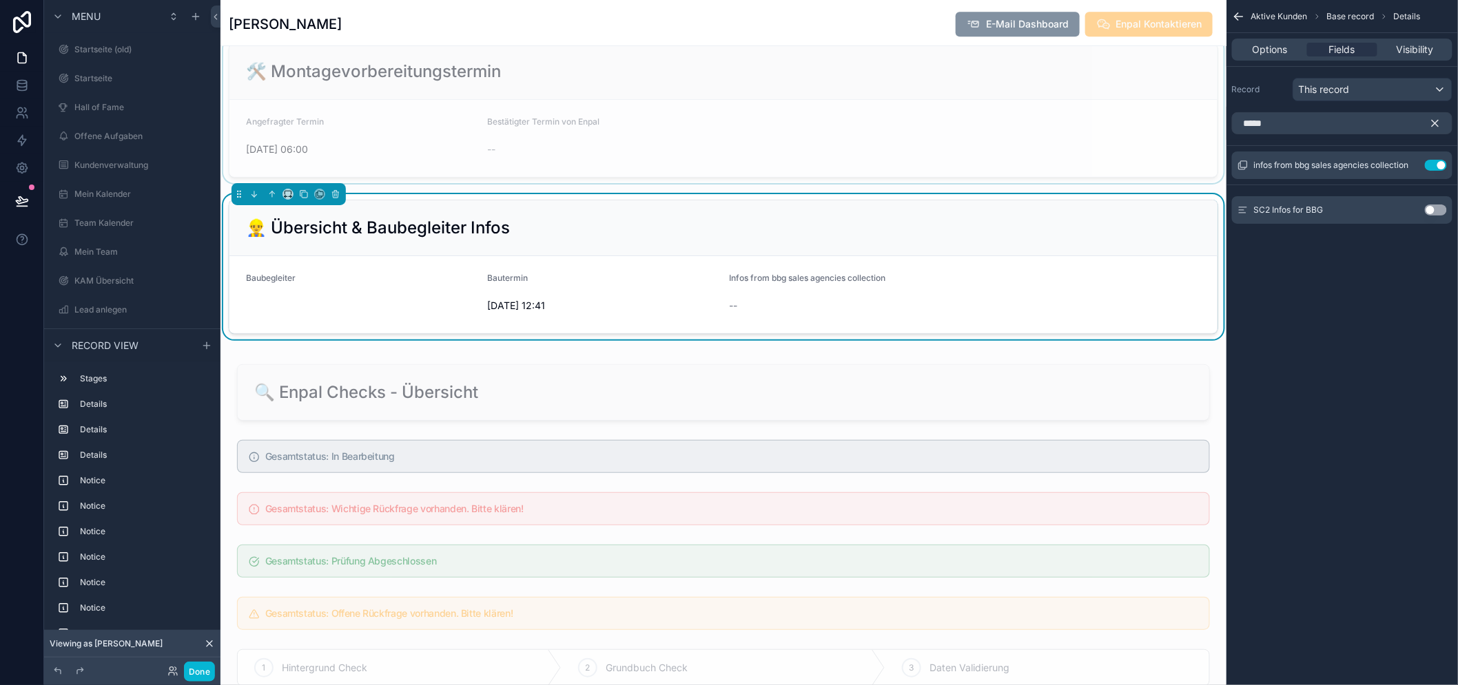
scroll to position [1454, 0]
click at [1438, 164] on button "Use setting" at bounding box center [1436, 165] width 22 height 11
click at [1383, 90] on div "This record" at bounding box center [1372, 90] width 158 height 22
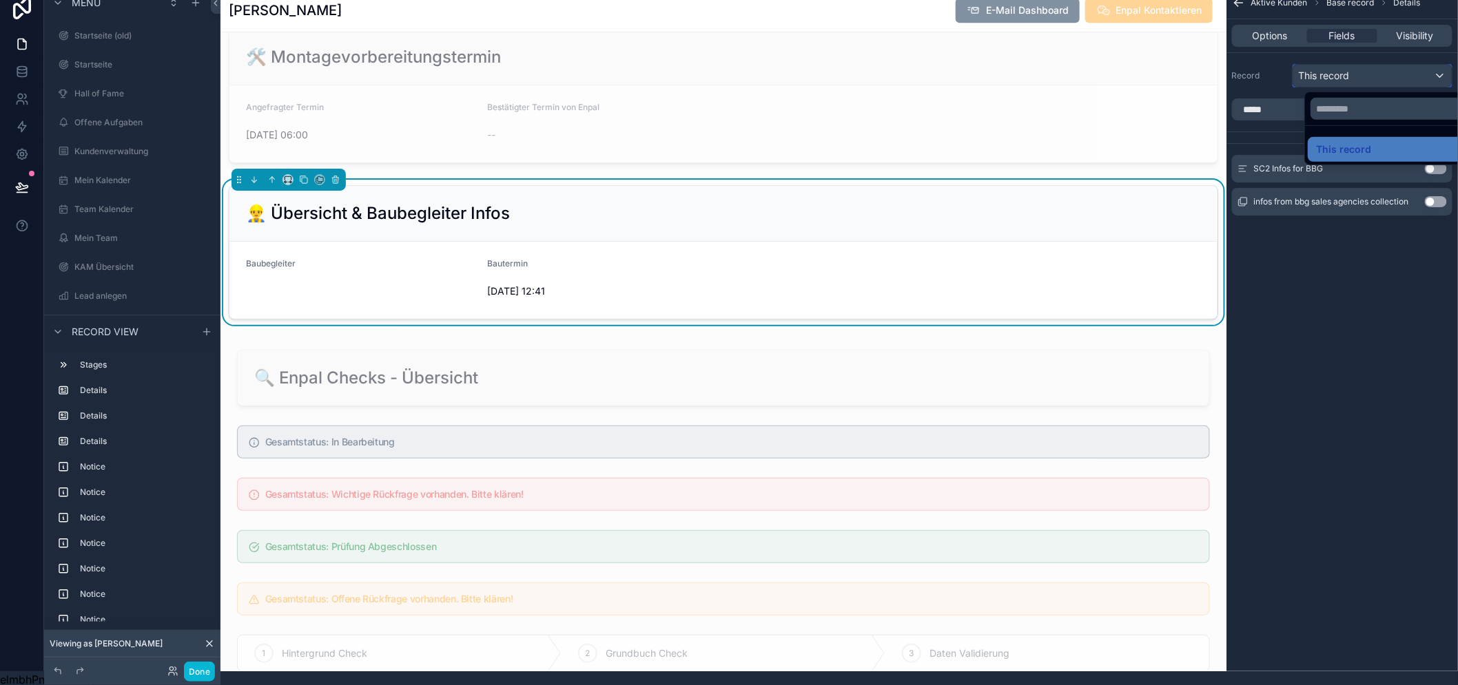
scroll to position [0, 11]
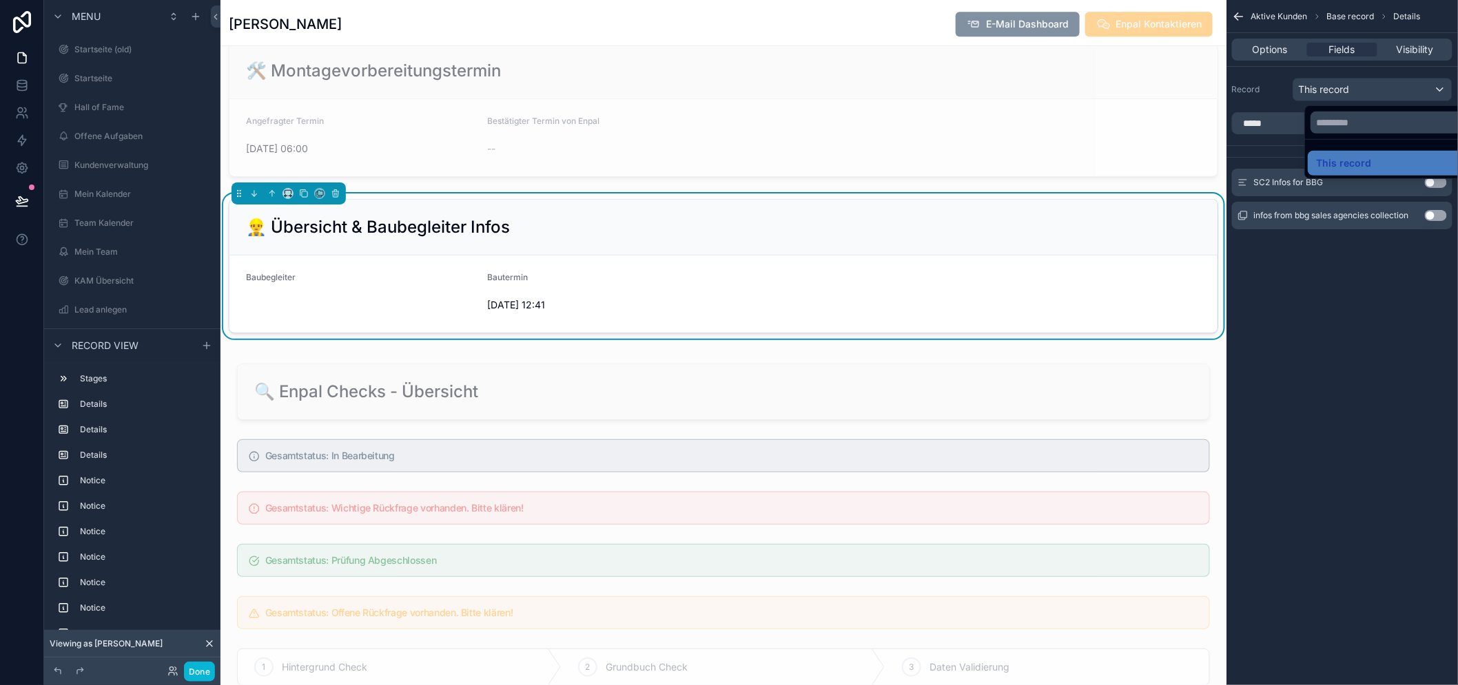
click at [1350, 294] on div "scrollable content" at bounding box center [729, 342] width 1458 height 685
click at [1436, 124] on icon "scrollable content" at bounding box center [1435, 124] width 6 height 6
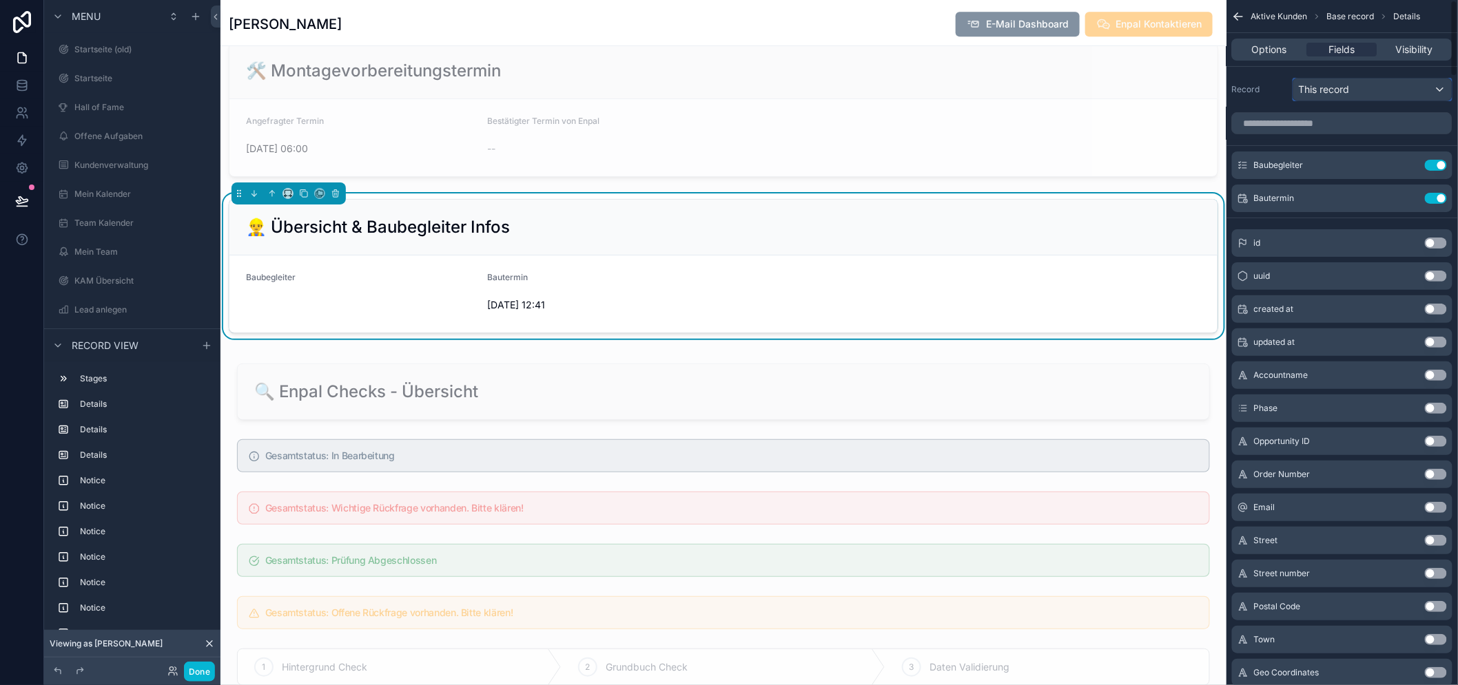
click at [1403, 91] on div "This record" at bounding box center [1372, 90] width 158 height 22
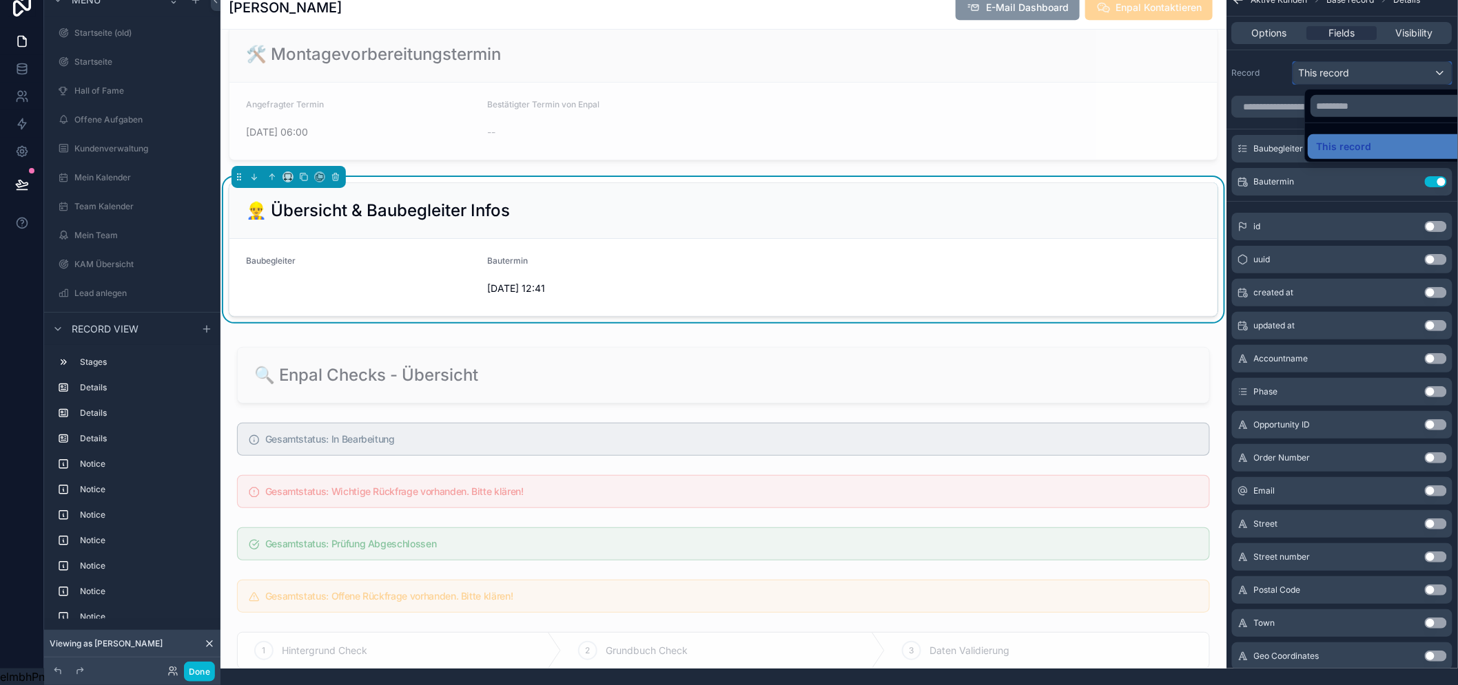
scroll to position [28, 11]
click at [1307, 167] on div "scrollable content" at bounding box center [729, 342] width 1458 height 685
click at [1289, 96] on input "scrollable content" at bounding box center [1342, 107] width 220 height 22
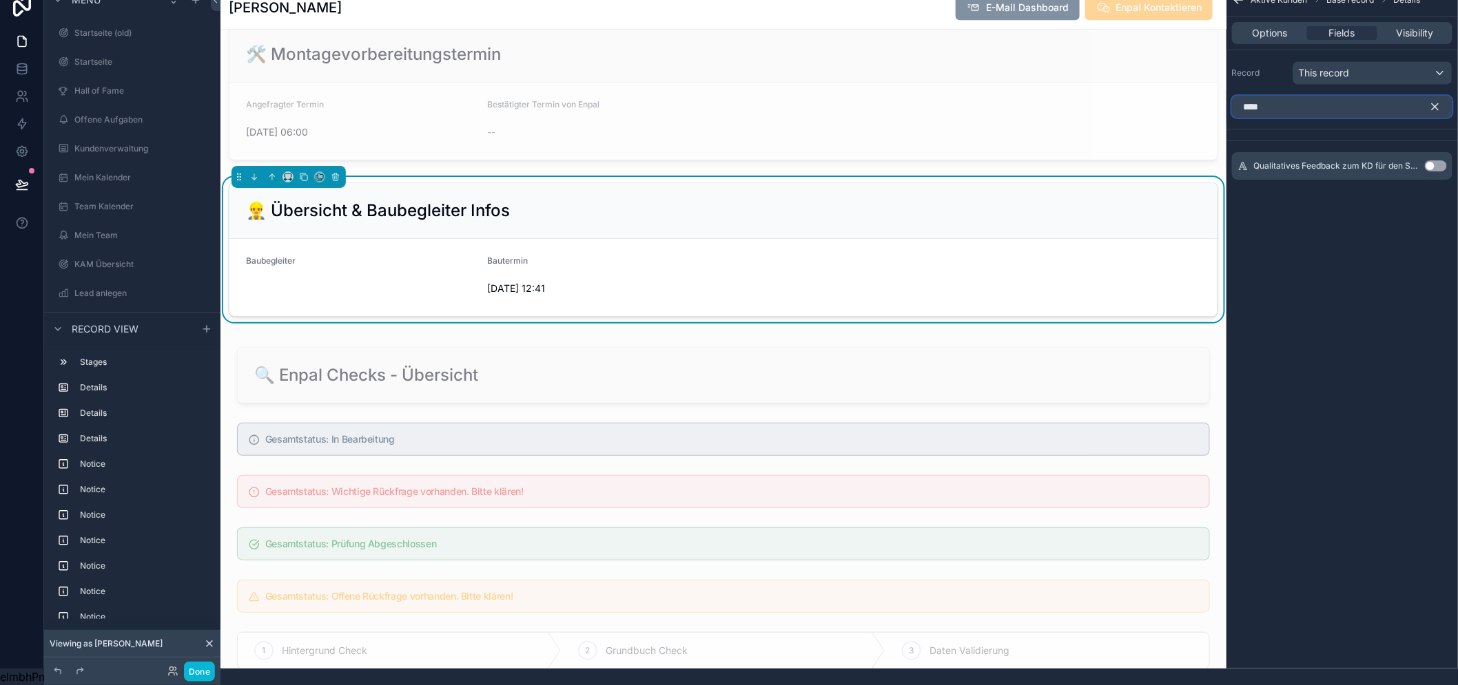
type input "****"
click at [1435, 161] on button "Use setting" at bounding box center [1436, 166] width 22 height 11
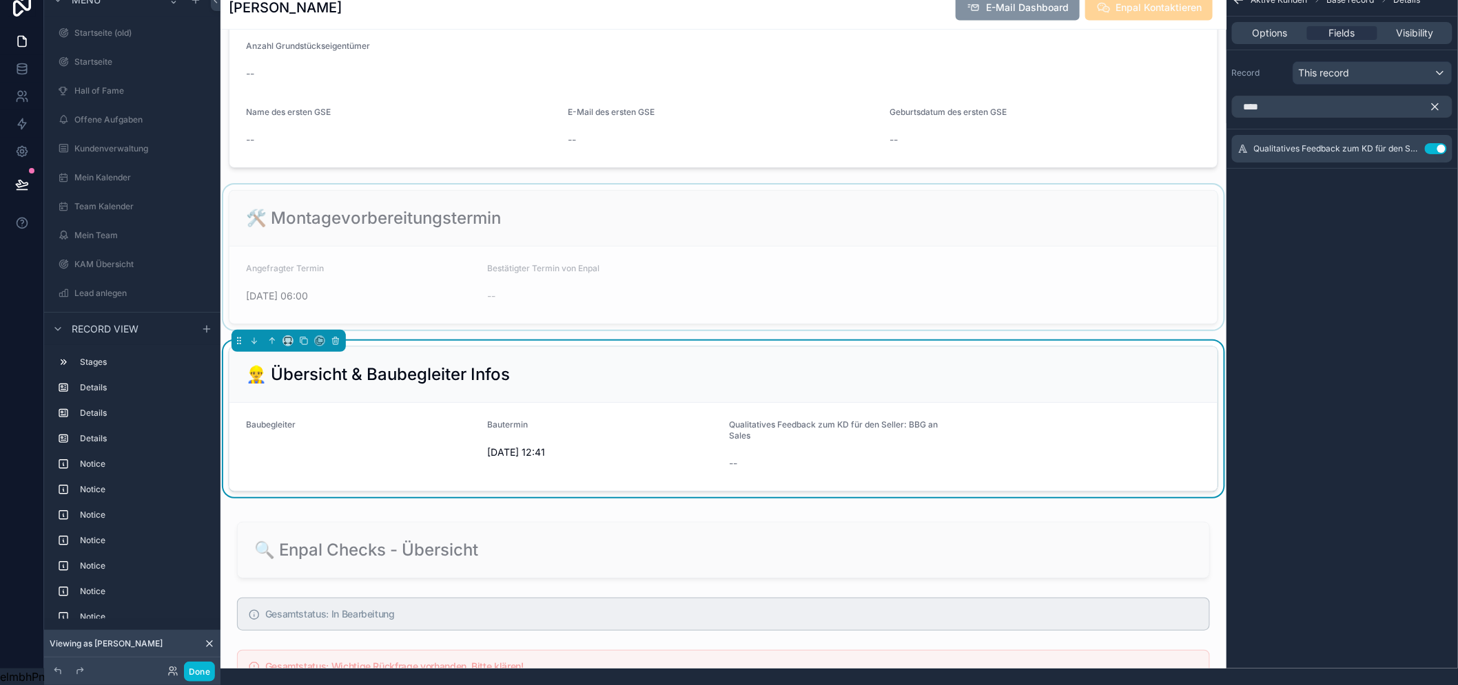
scroll to position [1454, 0]
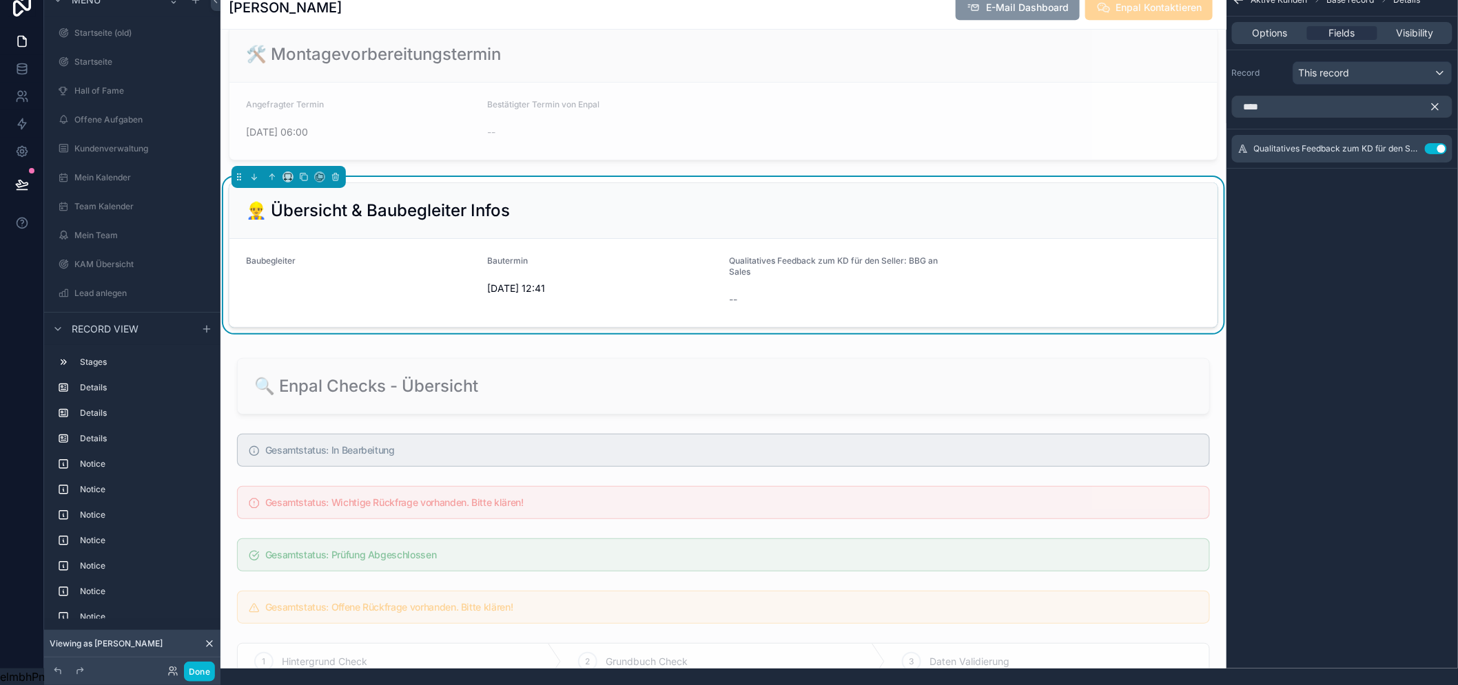
click at [1435, 104] on icon "scrollable content" at bounding box center [1435, 107] width 6 height 6
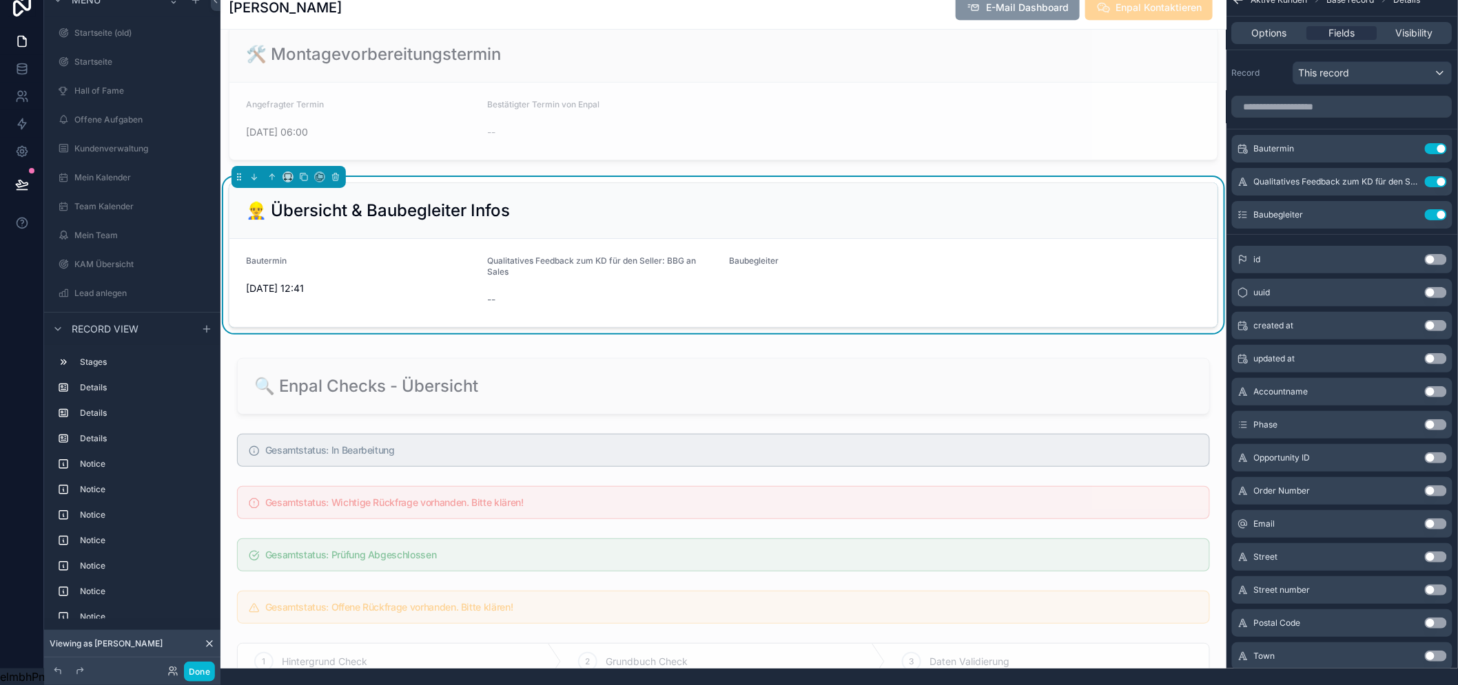
click at [969, 239] on div "👷‍♂️ Übersicht & Baubegleiter Infos" at bounding box center [723, 211] width 988 height 56
click at [727, 267] on form "Bautermin [DATE] 12:41 Qualitatives Feedback zum KD für den Seller: BBG an Sale…" at bounding box center [723, 283] width 988 height 88
click at [679, 277] on span "Qualitatives Feedback zum KD für den Seller: BBG an Sales" at bounding box center [592, 266] width 209 height 21
click at [575, 283] on div "Qualitatives Feedback zum KD für den Seller: BBG an Sales" at bounding box center [603, 270] width 231 height 28
click at [707, 297] on form "Bautermin [DATE] 12:41 Qualitatives Feedback zum KD für den Seller: BBG an Sale…" at bounding box center [723, 283] width 988 height 88
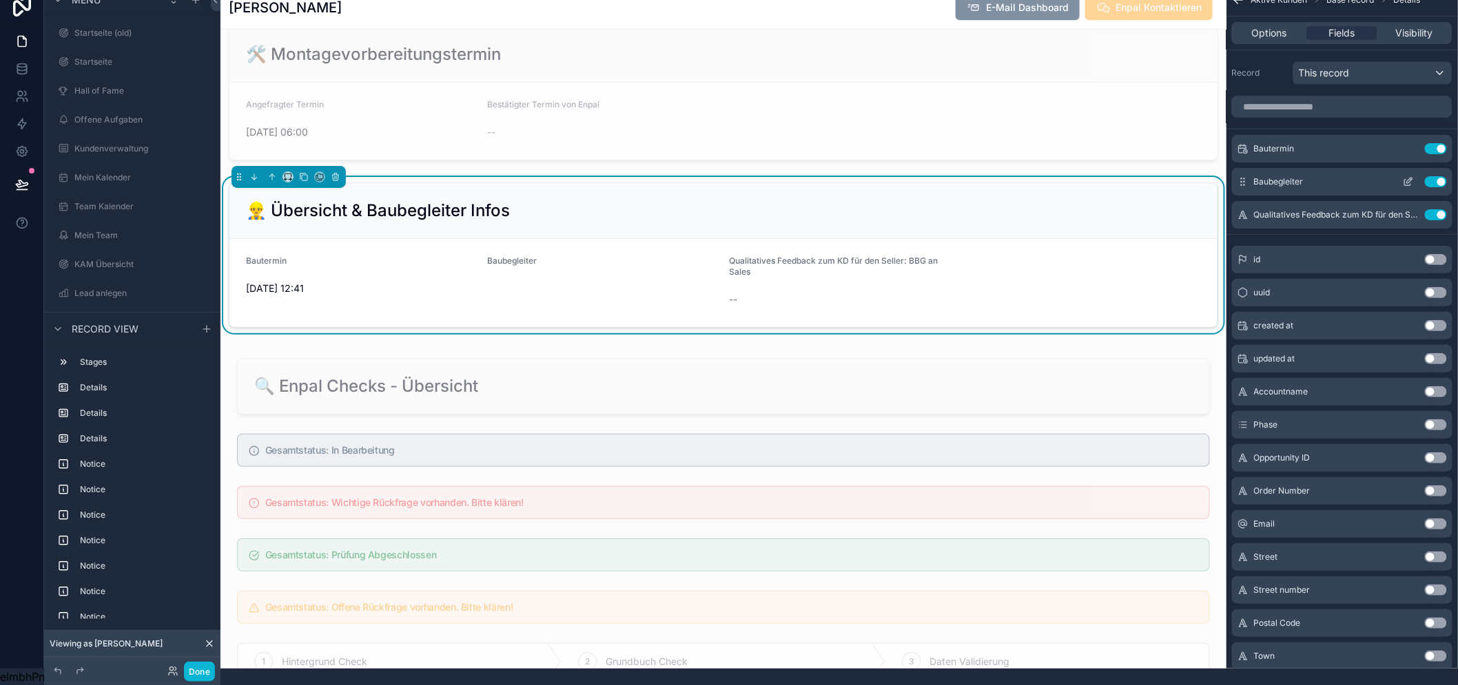
click at [1409, 176] on icon "scrollable content" at bounding box center [1408, 181] width 11 height 11
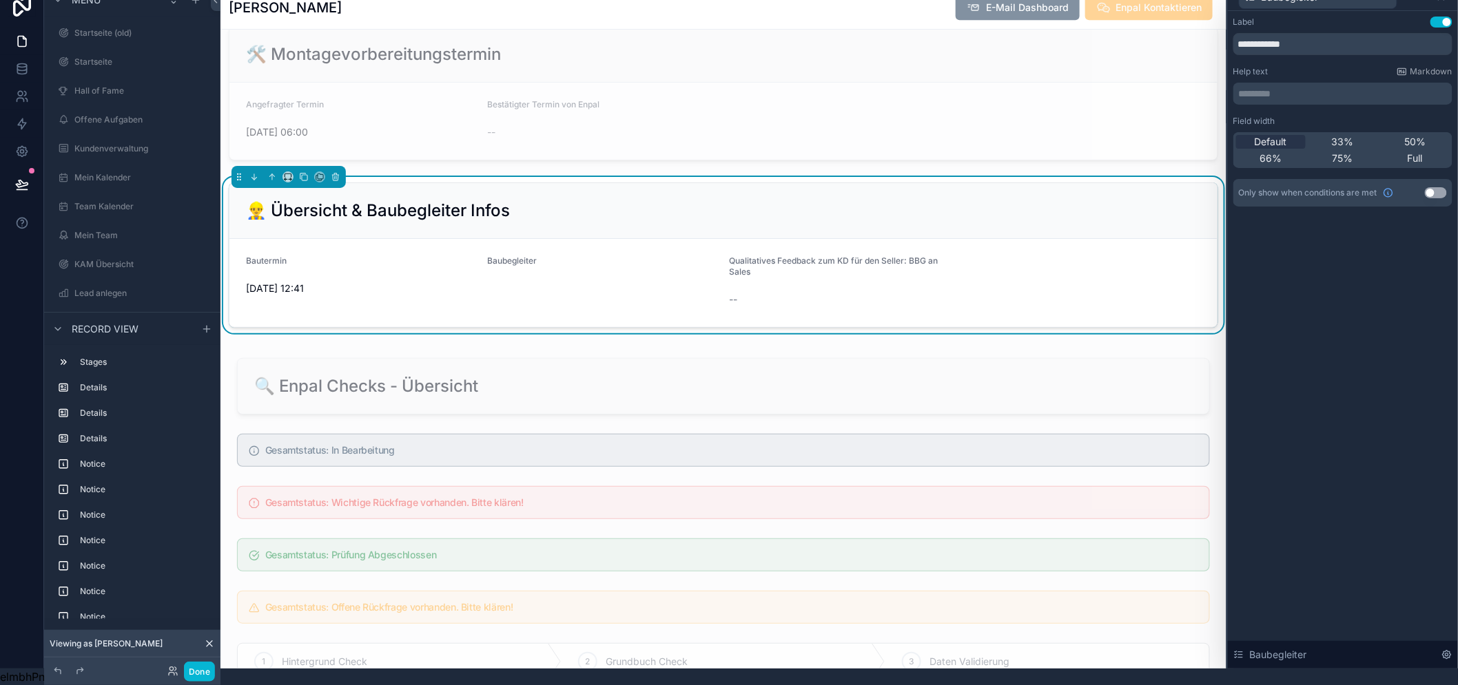
click at [1381, 241] on div "**********" at bounding box center [1343, 340] width 230 height 658
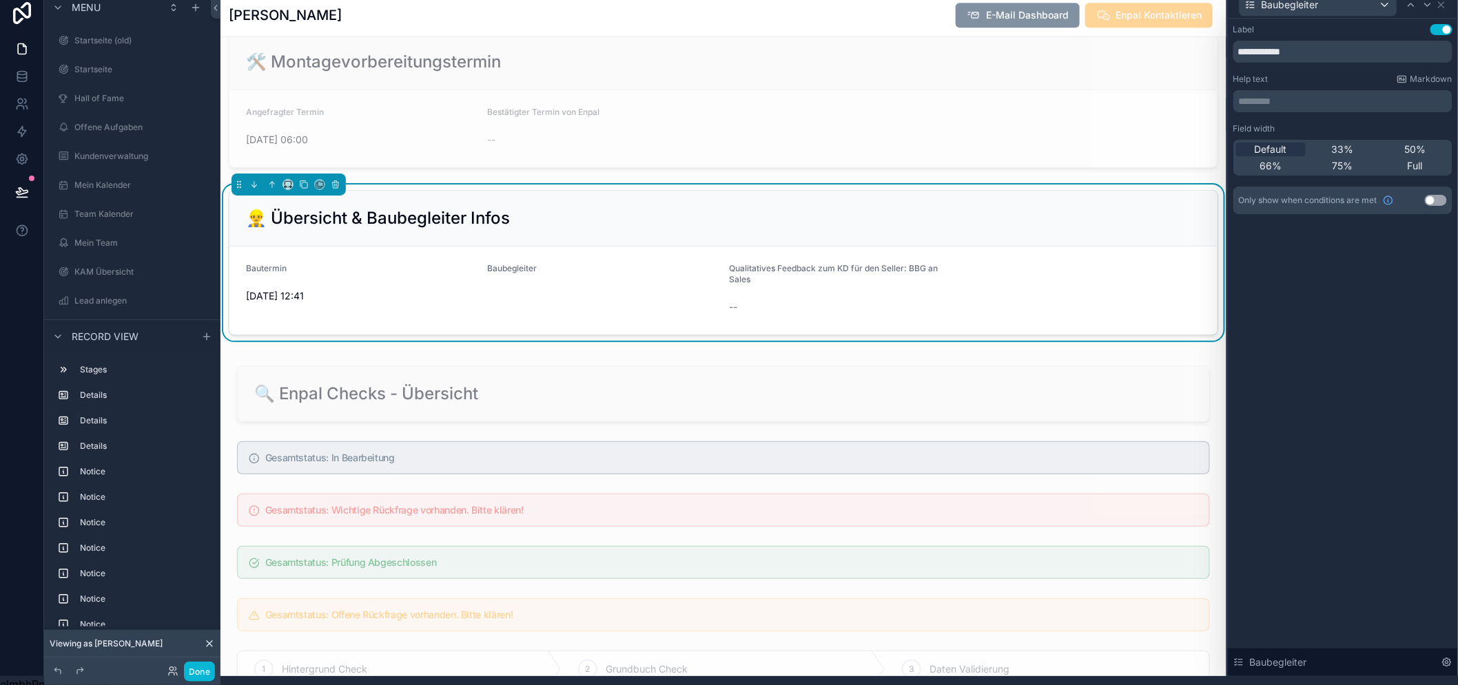
scroll to position [0, 11]
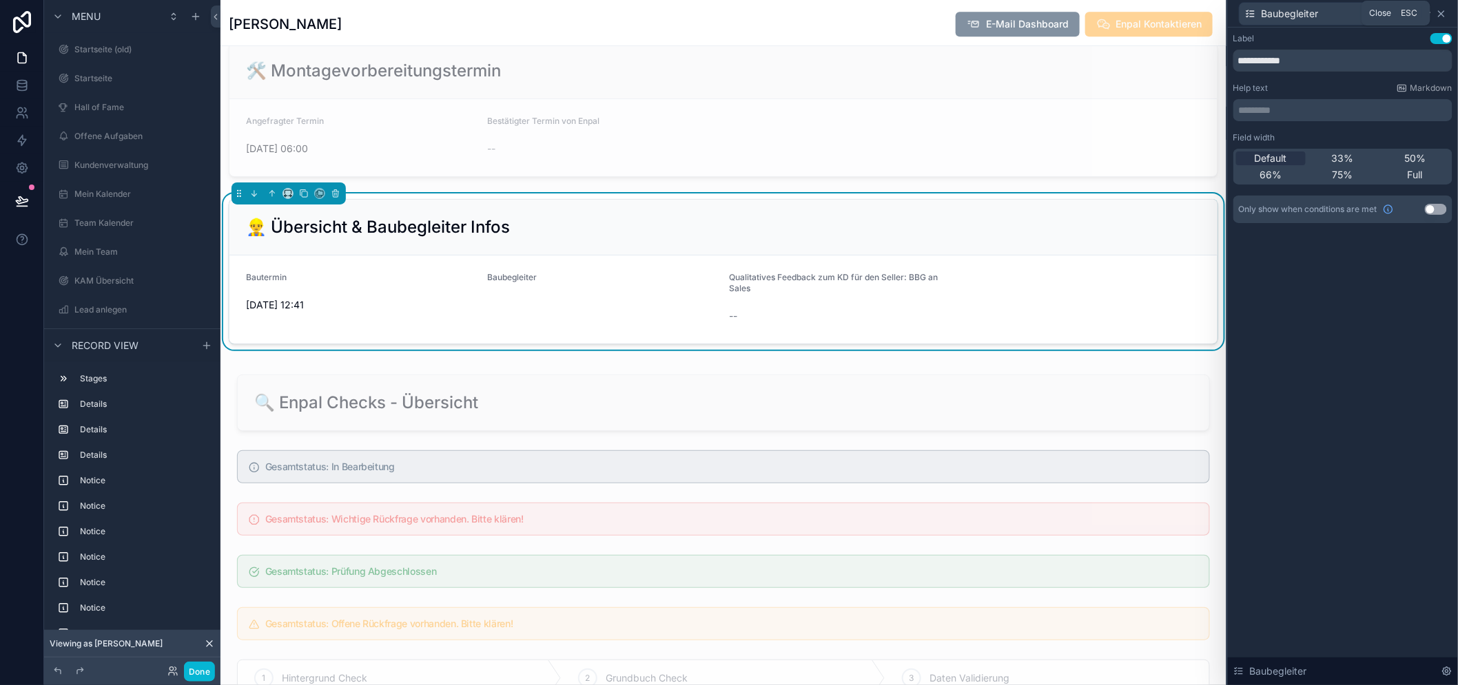
click at [1445, 12] on icon at bounding box center [1441, 13] width 11 height 11
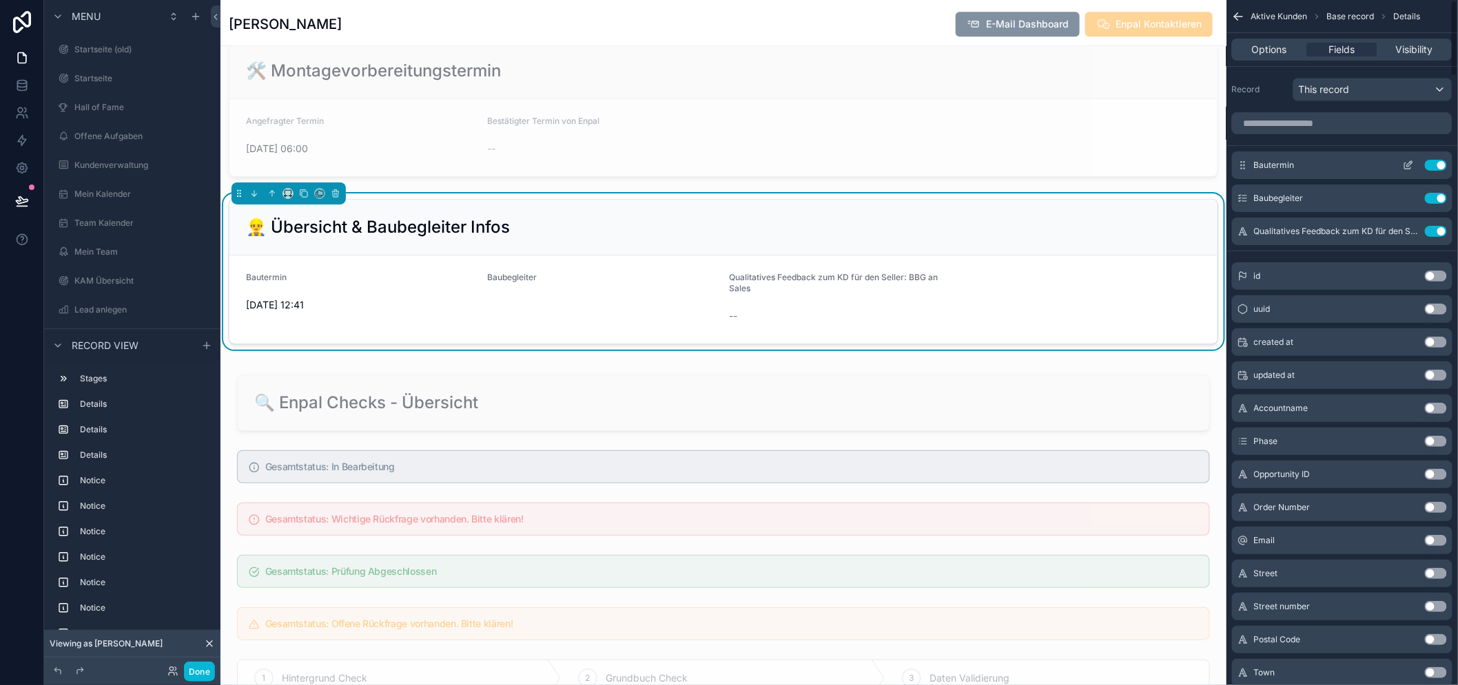
click at [1404, 163] on icon "scrollable content" at bounding box center [1408, 165] width 11 height 11
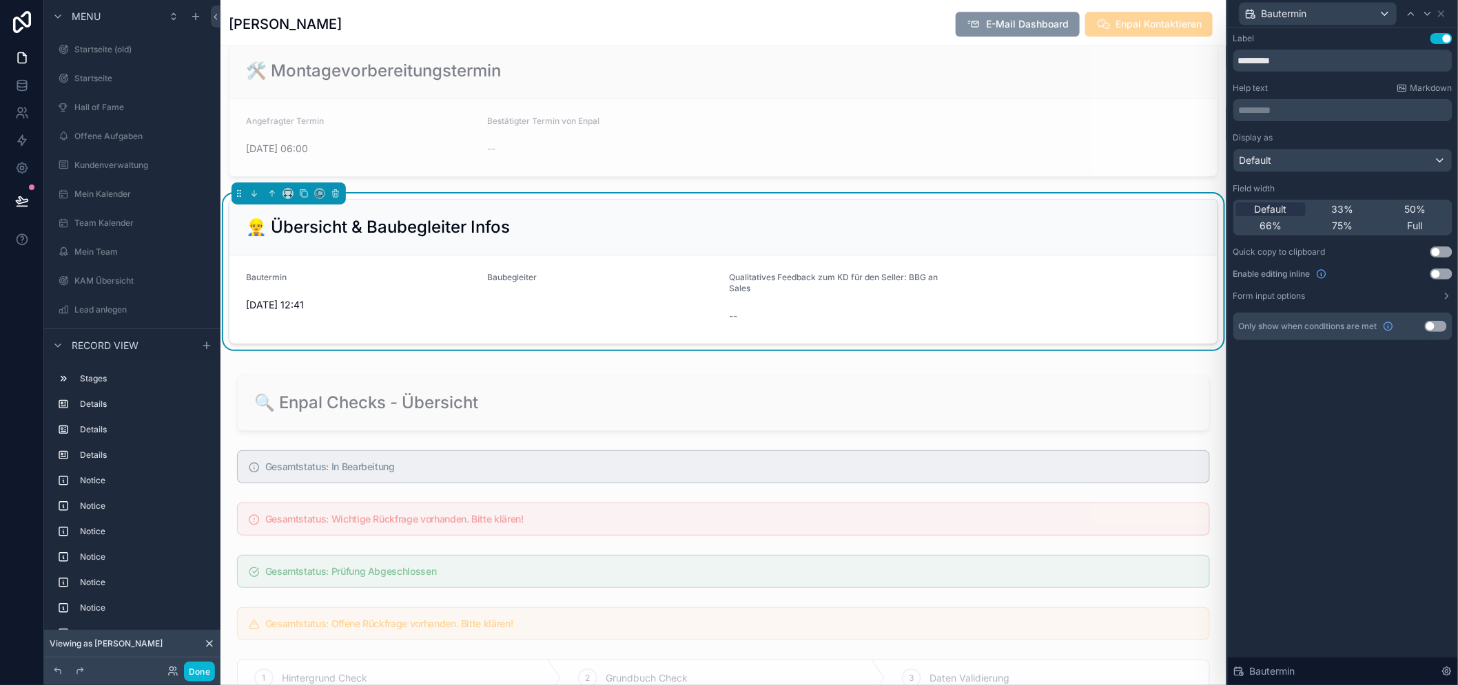
click at [1434, 322] on button "Use setting" at bounding box center [1436, 326] width 22 height 11
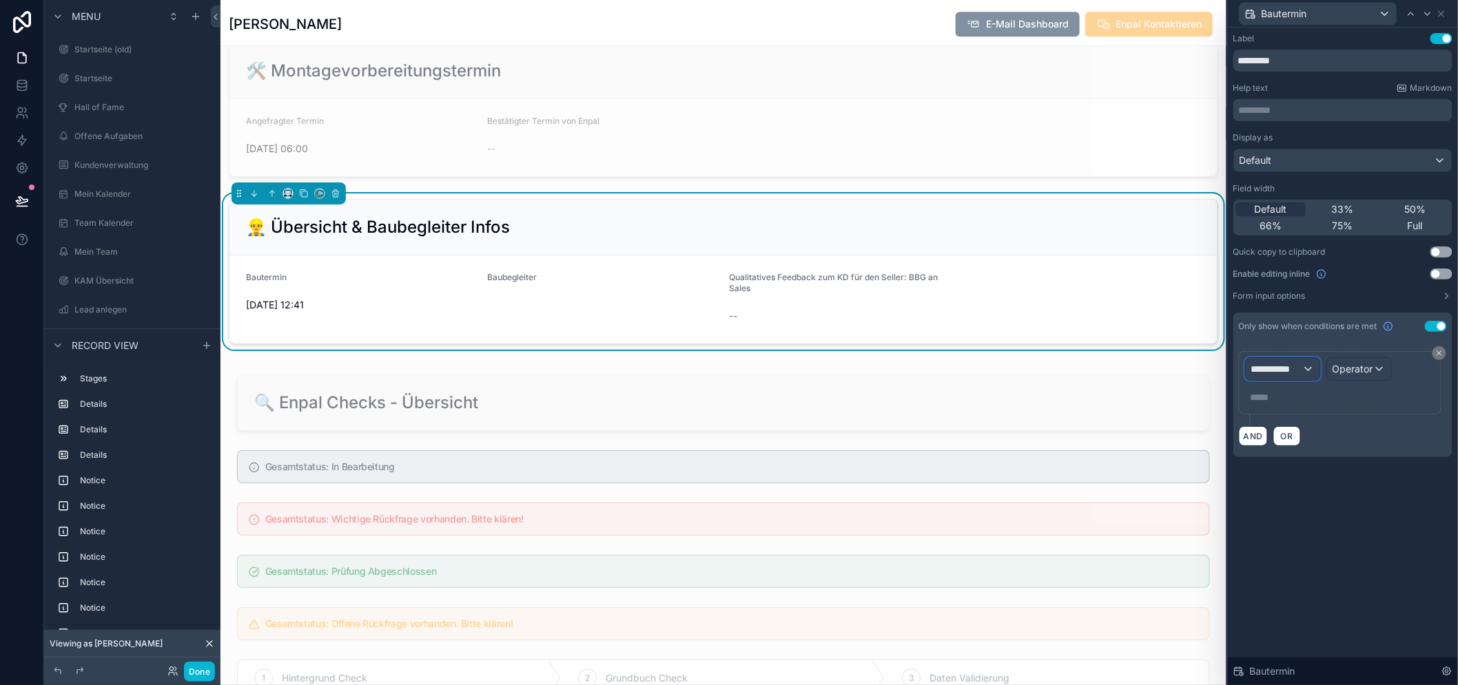
click at [1303, 369] on div "**********" at bounding box center [1282, 369] width 74 height 22
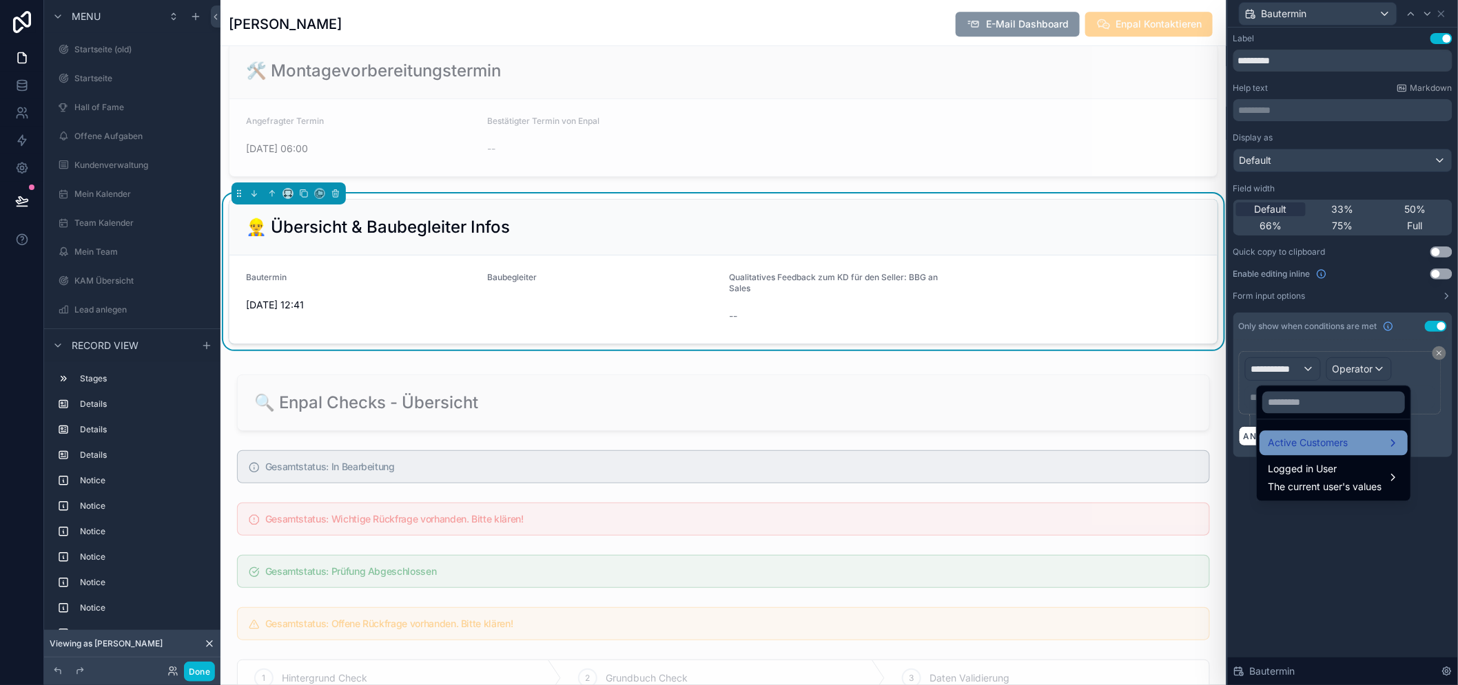
click at [1299, 431] on div "Active Customers" at bounding box center [1333, 443] width 148 height 25
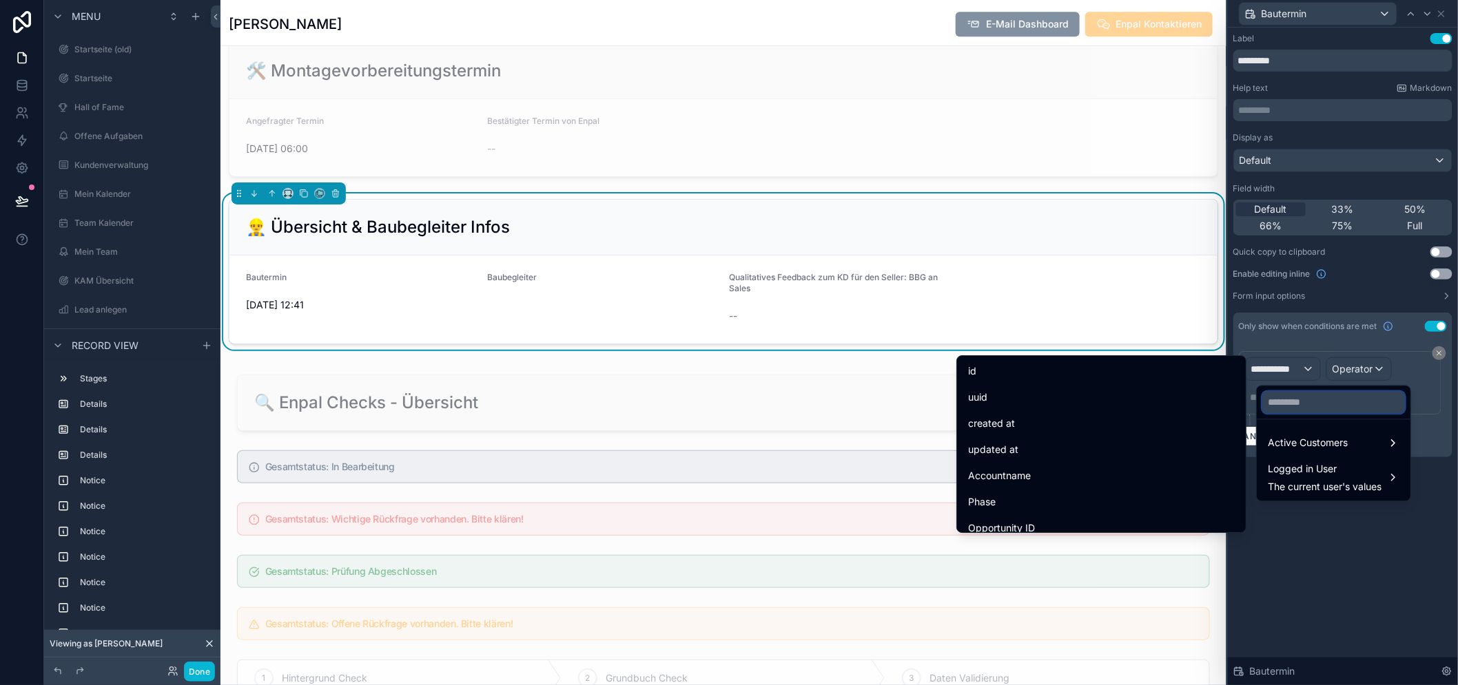
click at [1295, 397] on input "text" at bounding box center [1333, 403] width 143 height 22
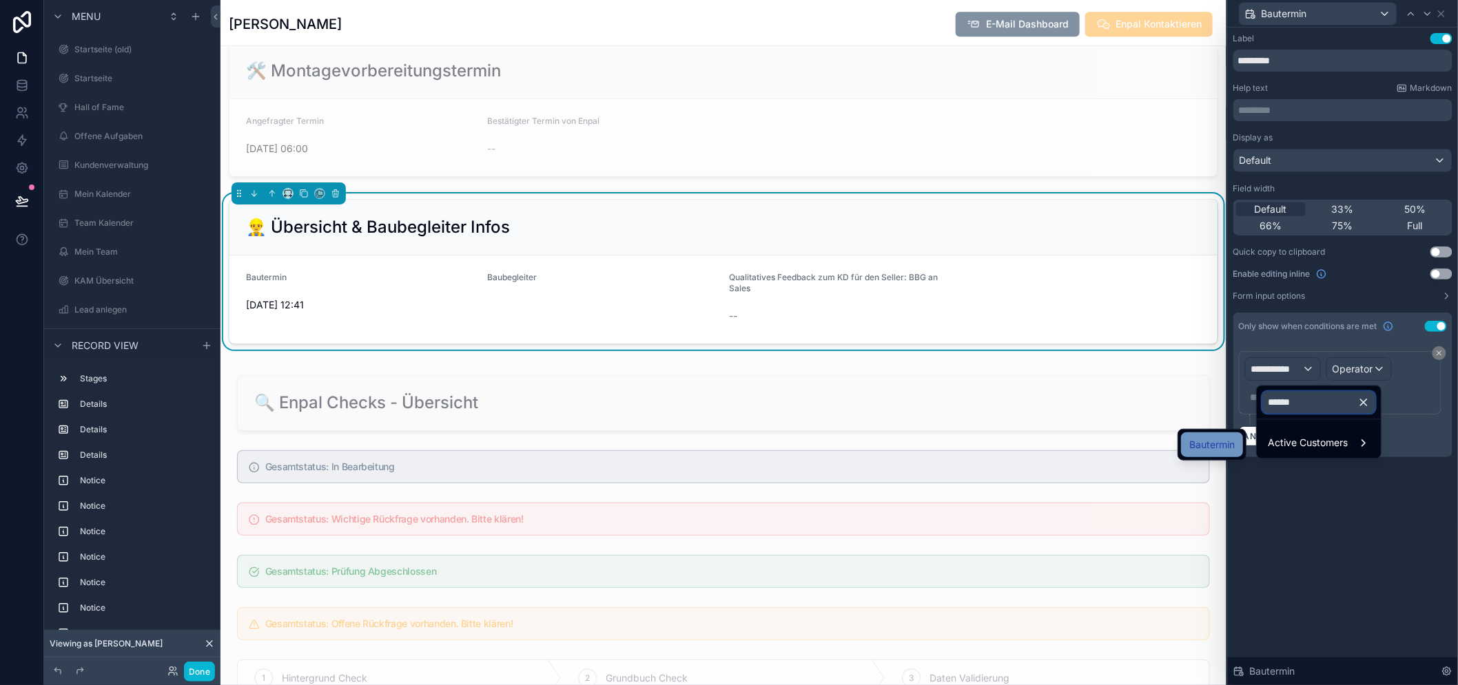
type input "******"
click at [1222, 444] on span "Bautermin" at bounding box center [1211, 445] width 45 height 17
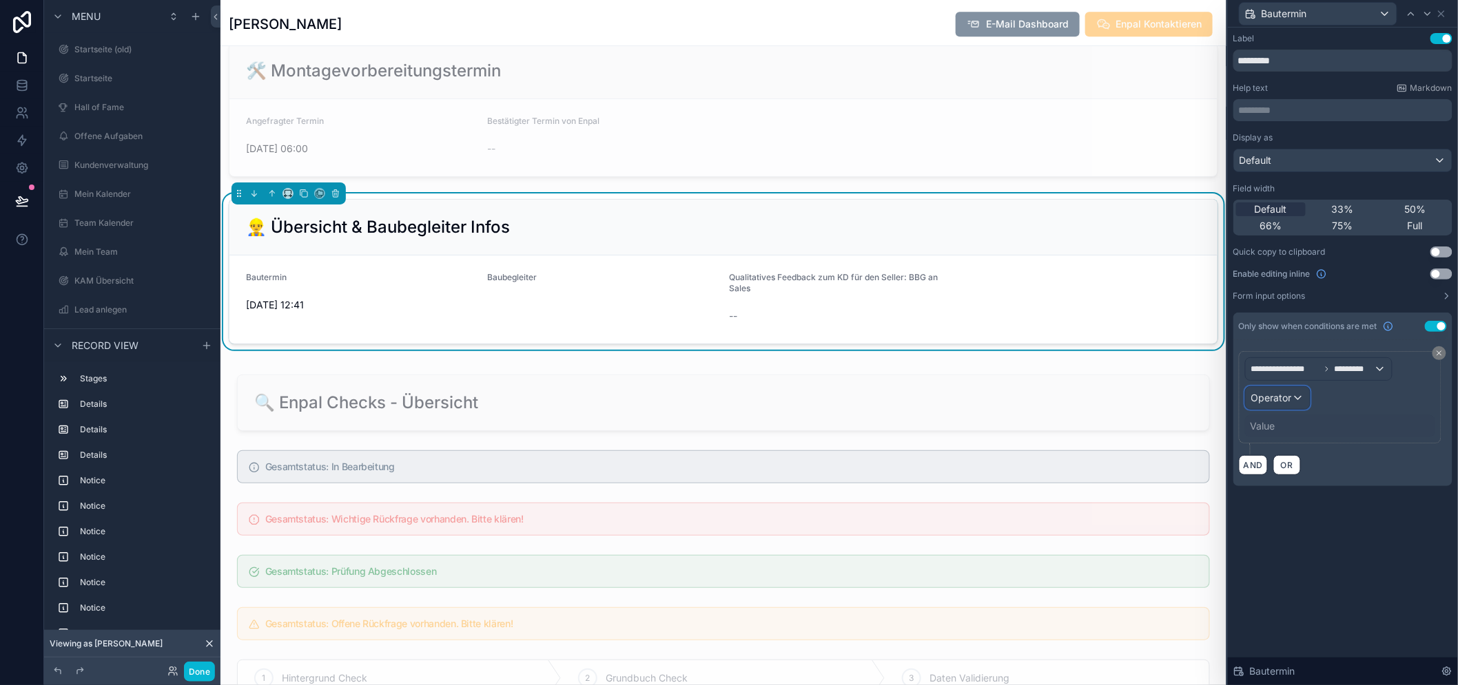
click at [1289, 394] on span "Operator" at bounding box center [1271, 398] width 41 height 12
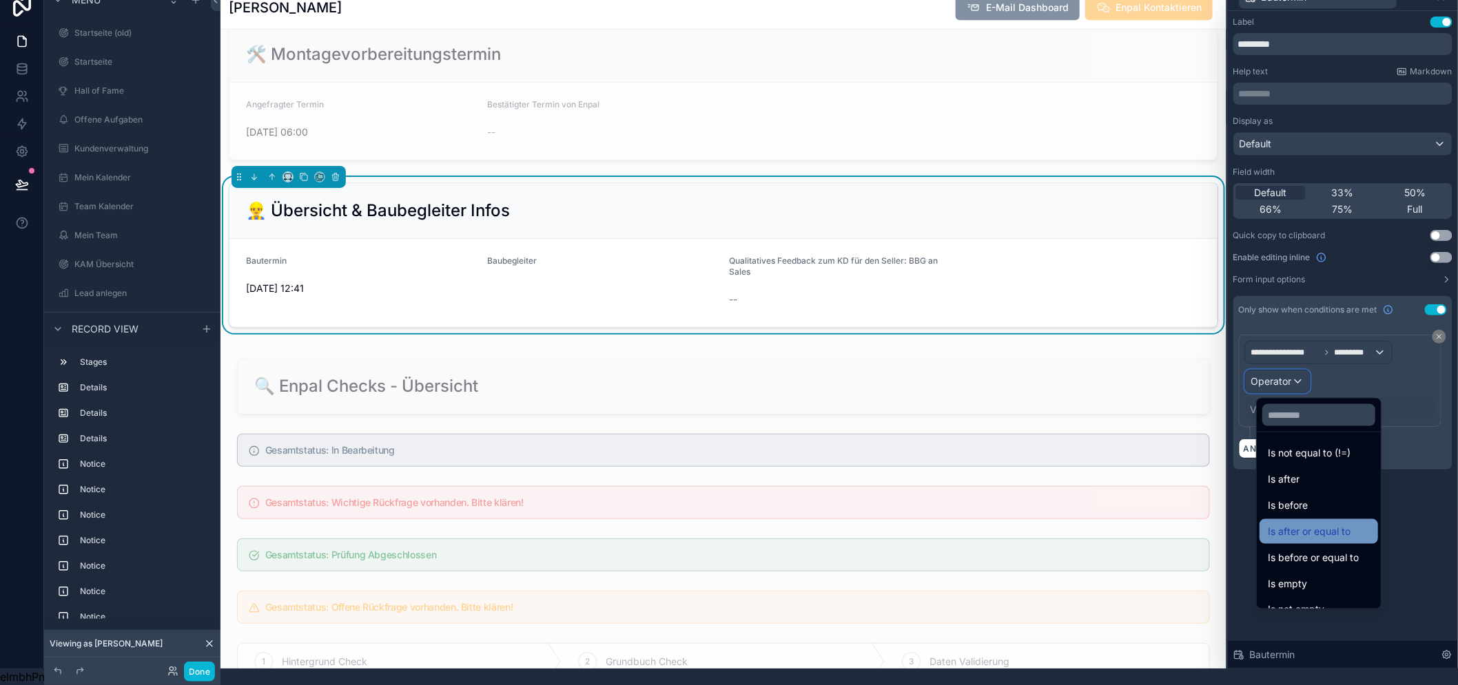
scroll to position [45, 0]
click at [1326, 586] on div "Is not empty" at bounding box center [1318, 594] width 102 height 17
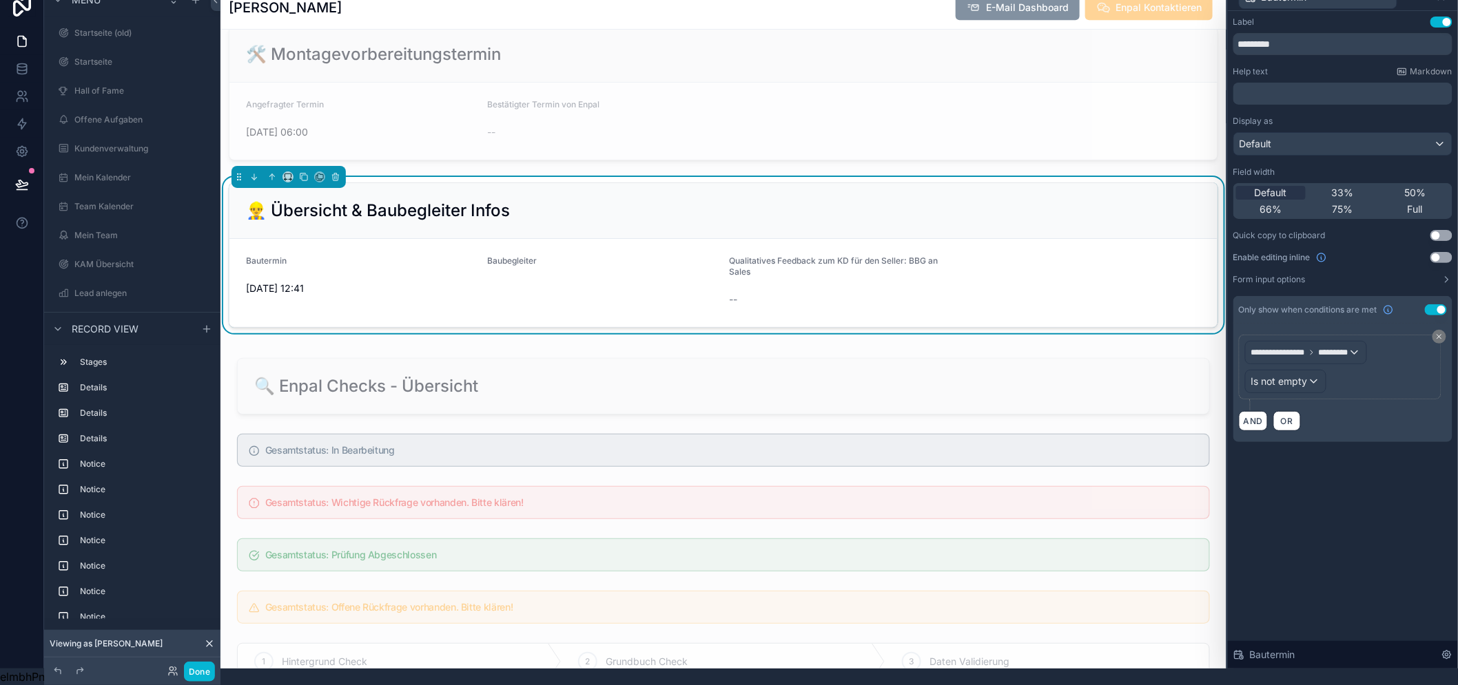
click at [1424, 537] on div "**********" at bounding box center [1343, 340] width 230 height 658
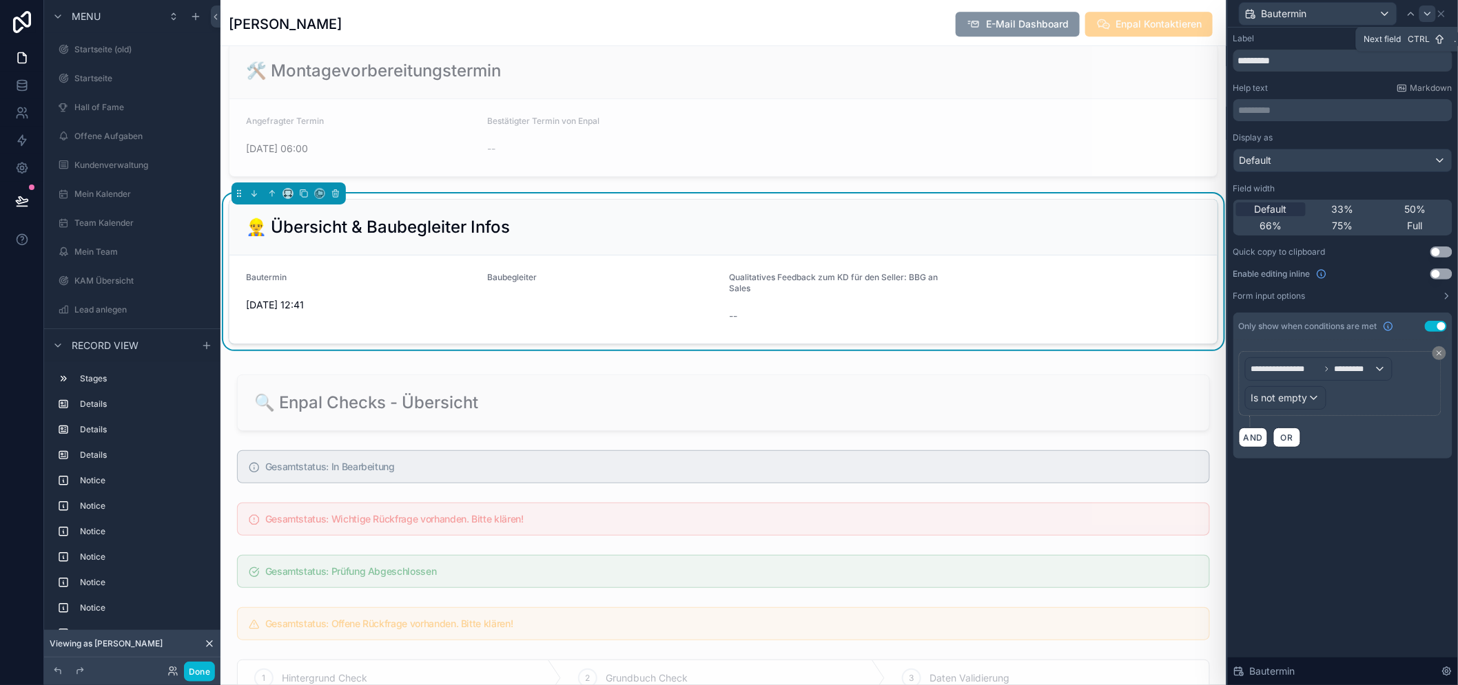
click at [1428, 17] on icon at bounding box center [1427, 13] width 11 height 11
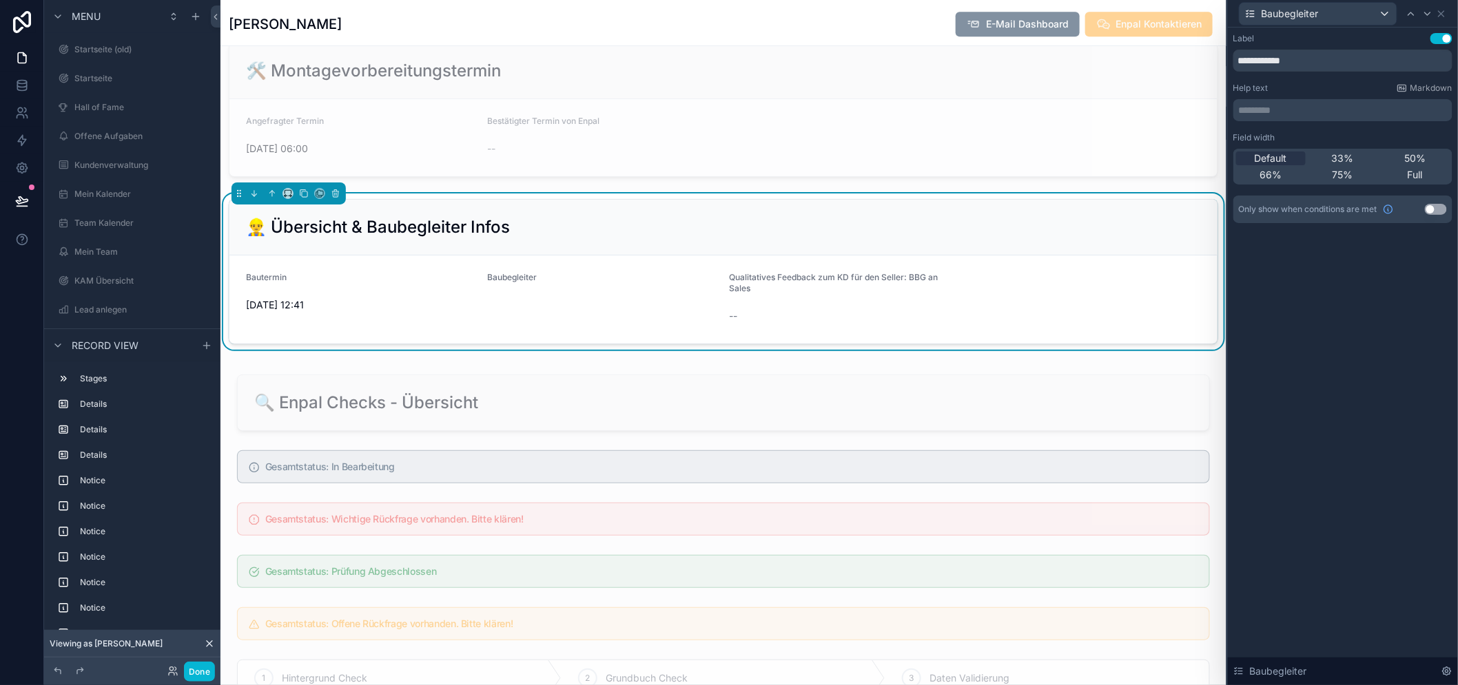
click at [1442, 207] on button "Use setting" at bounding box center [1436, 209] width 22 height 11
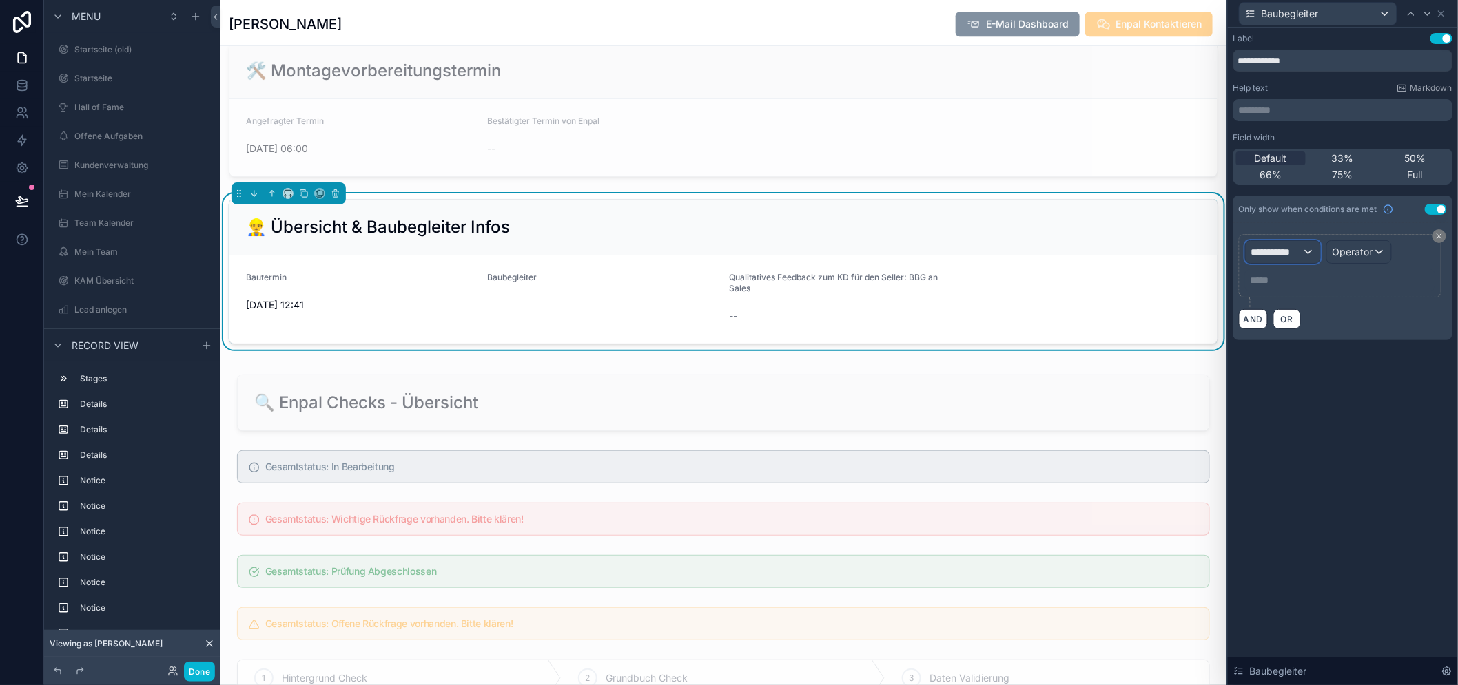
click at [1288, 249] on span "**********" at bounding box center [1276, 252] width 51 height 14
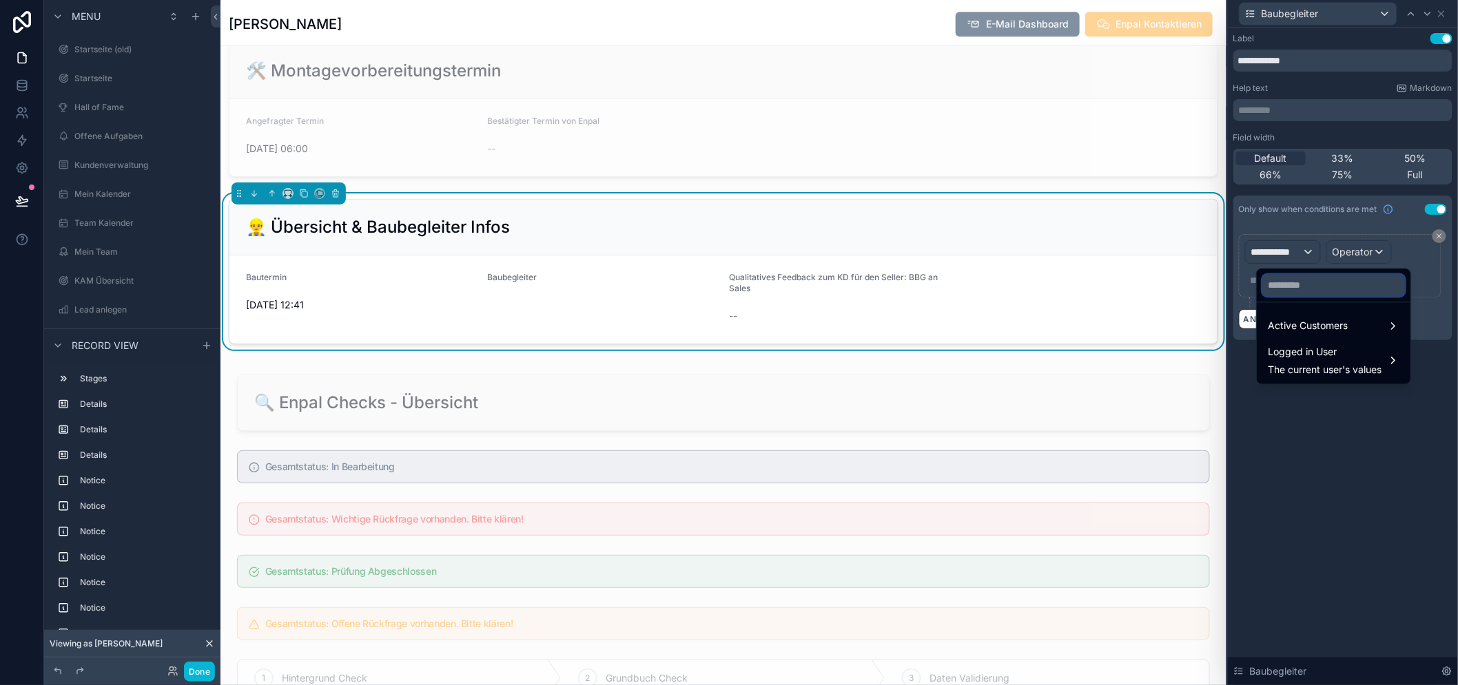
click at [1286, 287] on input "text" at bounding box center [1333, 286] width 143 height 22
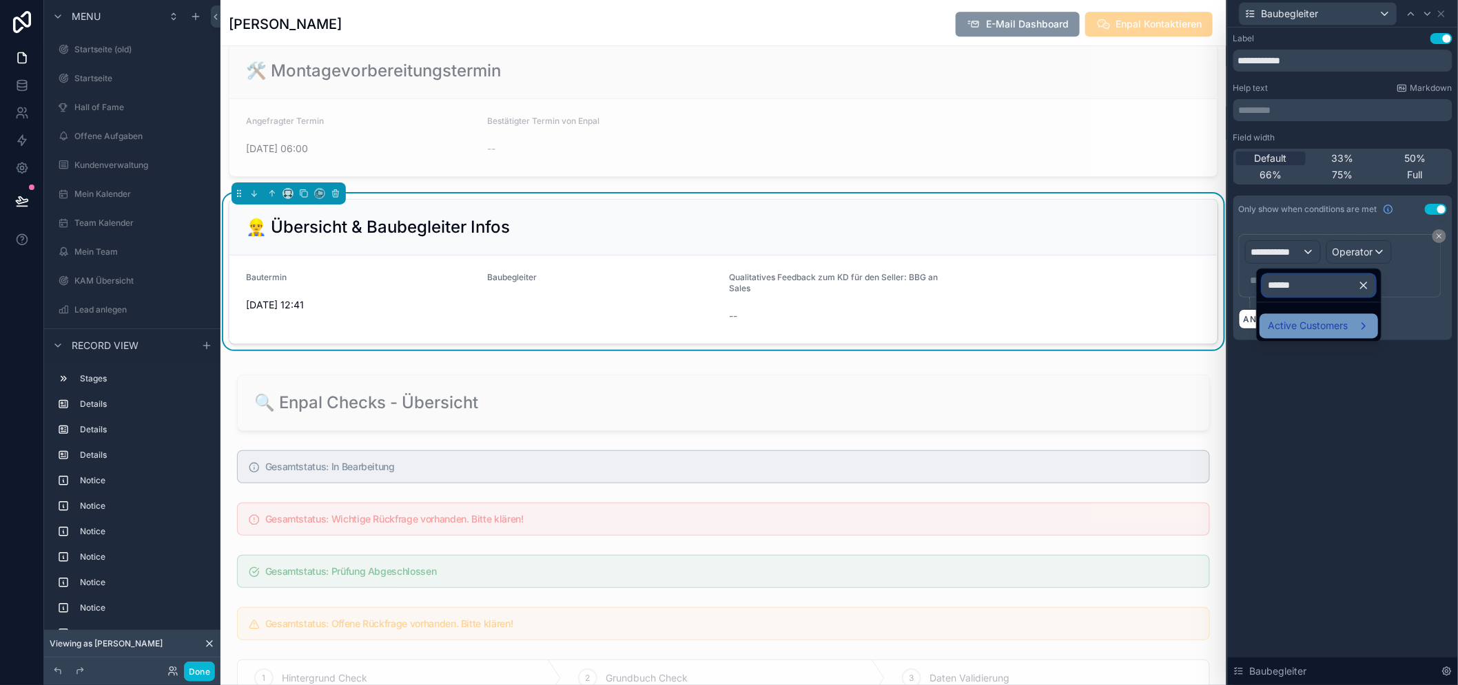
type input "******"
drag, startPoint x: 1298, startPoint y: 324, endPoint x: 1310, endPoint y: 327, distance: 11.4
click at [1298, 325] on span "Active Customers" at bounding box center [1307, 326] width 80 height 17
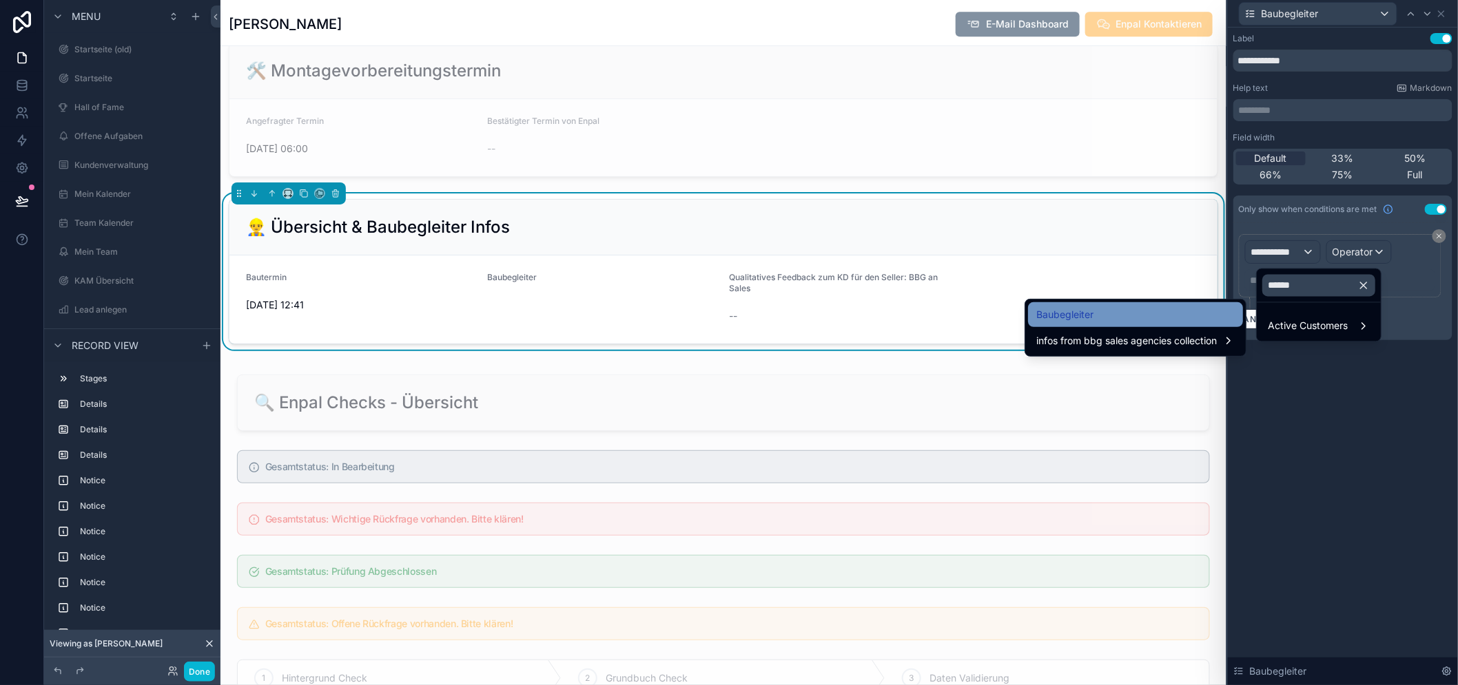
click at [1141, 311] on div "Baubegleiter" at bounding box center [1135, 315] width 198 height 17
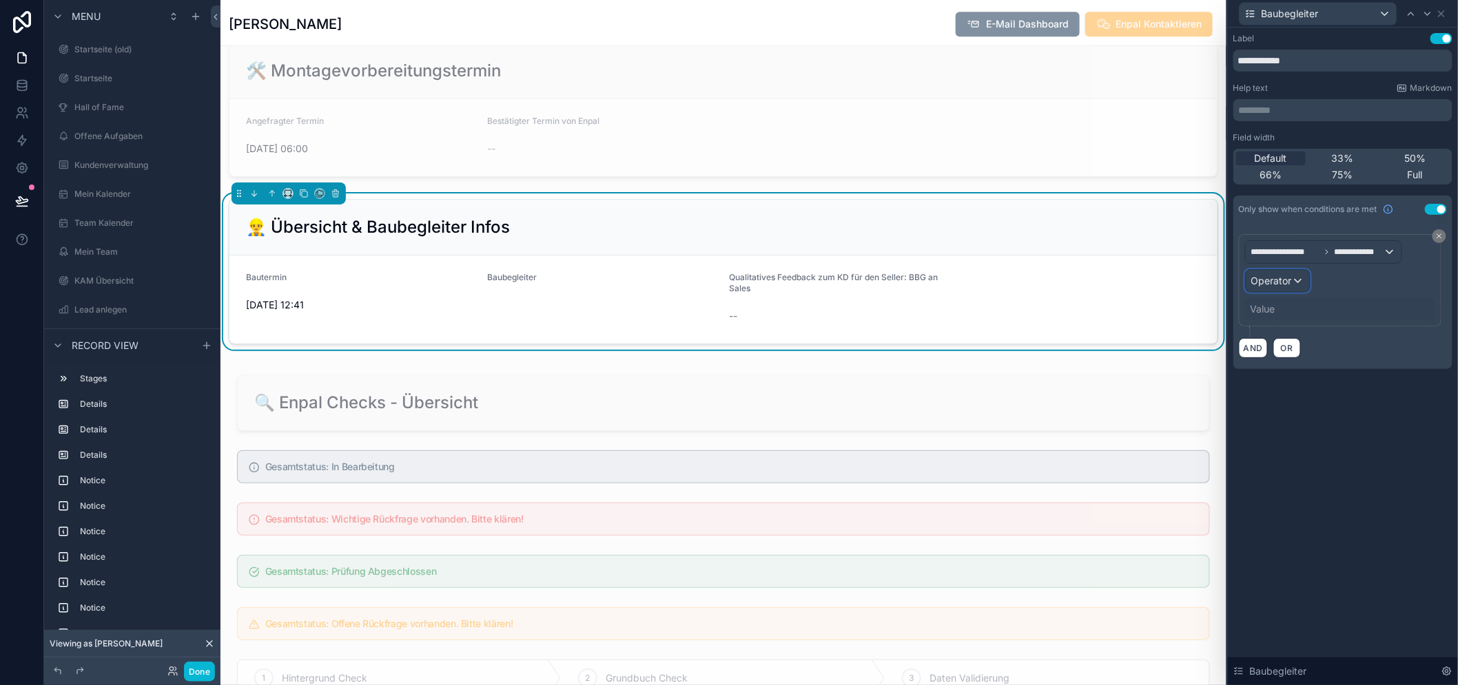
click at [1292, 285] on div "Operator" at bounding box center [1277, 281] width 64 height 22
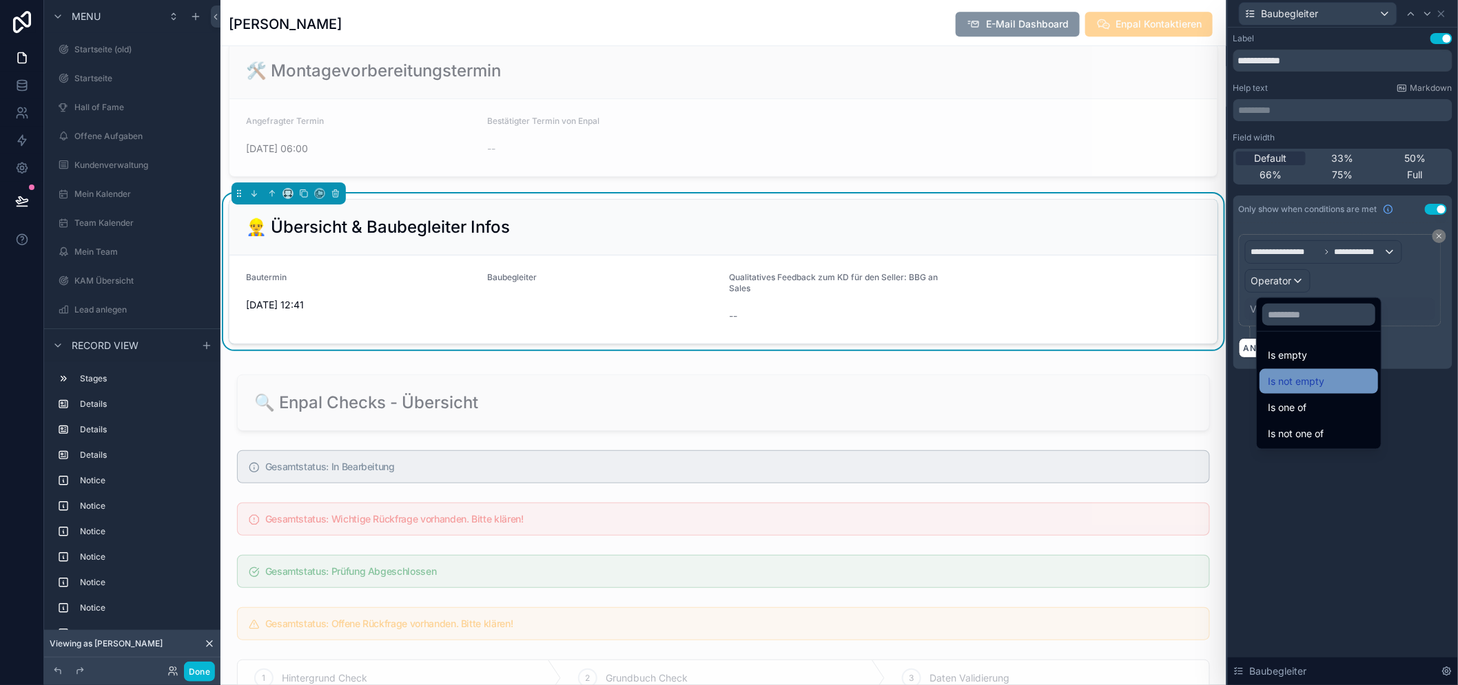
click at [1331, 373] on div "Is not empty" at bounding box center [1318, 381] width 102 height 17
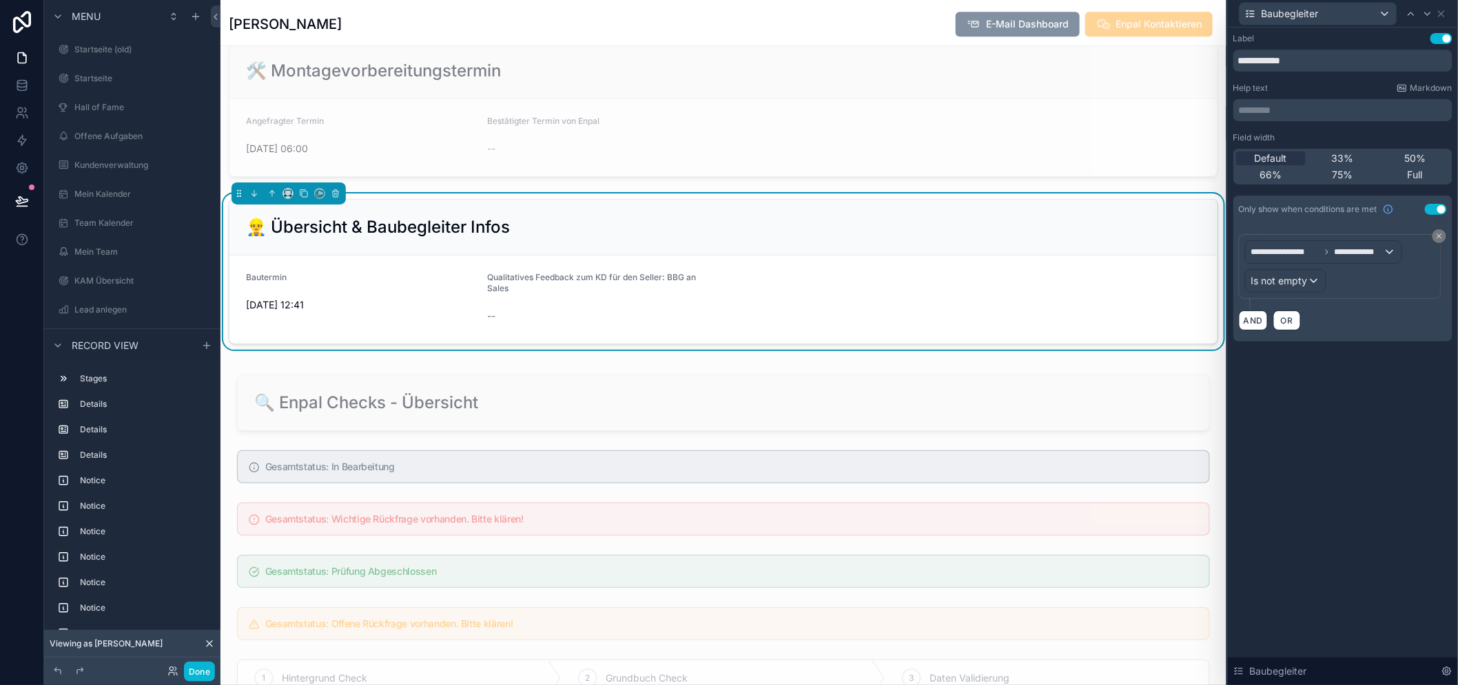
click at [1371, 479] on div "**********" at bounding box center [1343, 357] width 230 height 658
click at [1429, 16] on icon at bounding box center [1427, 13] width 11 height 11
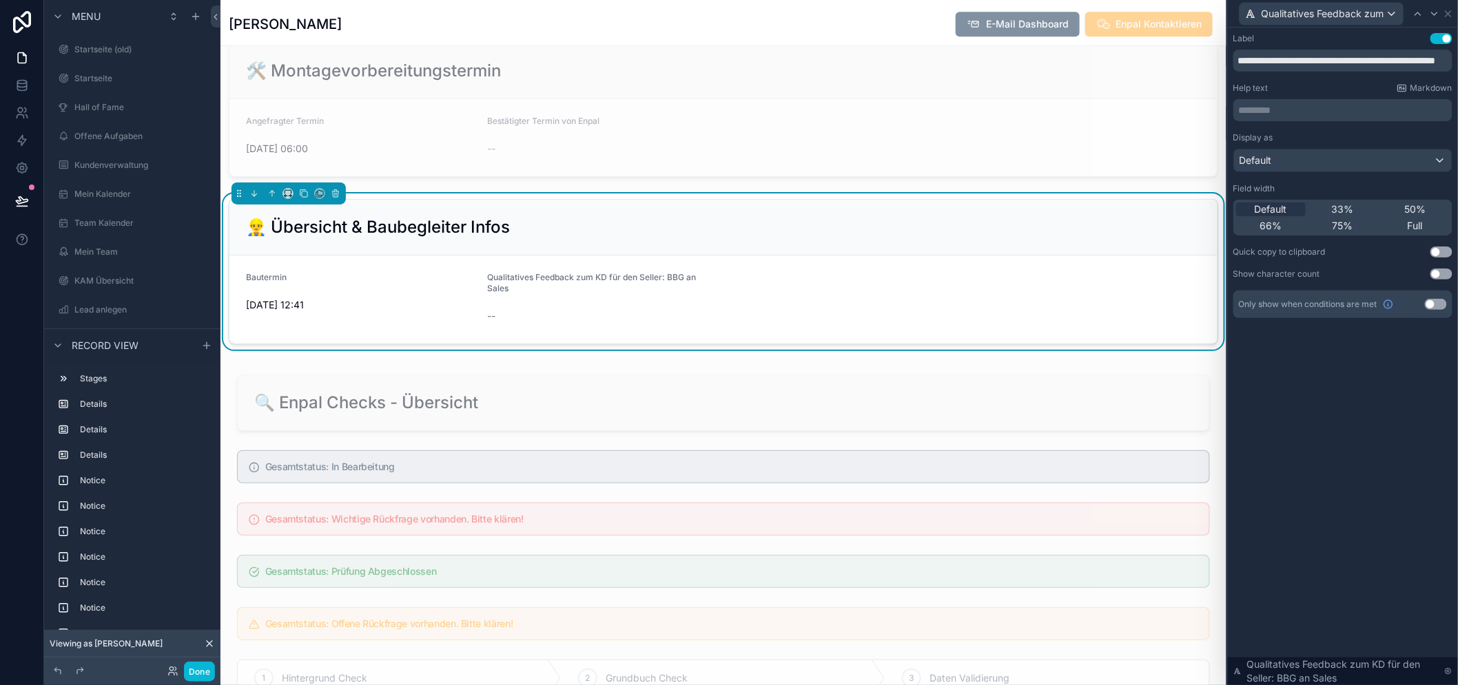
click at [1436, 304] on button "Use setting" at bounding box center [1436, 304] width 22 height 11
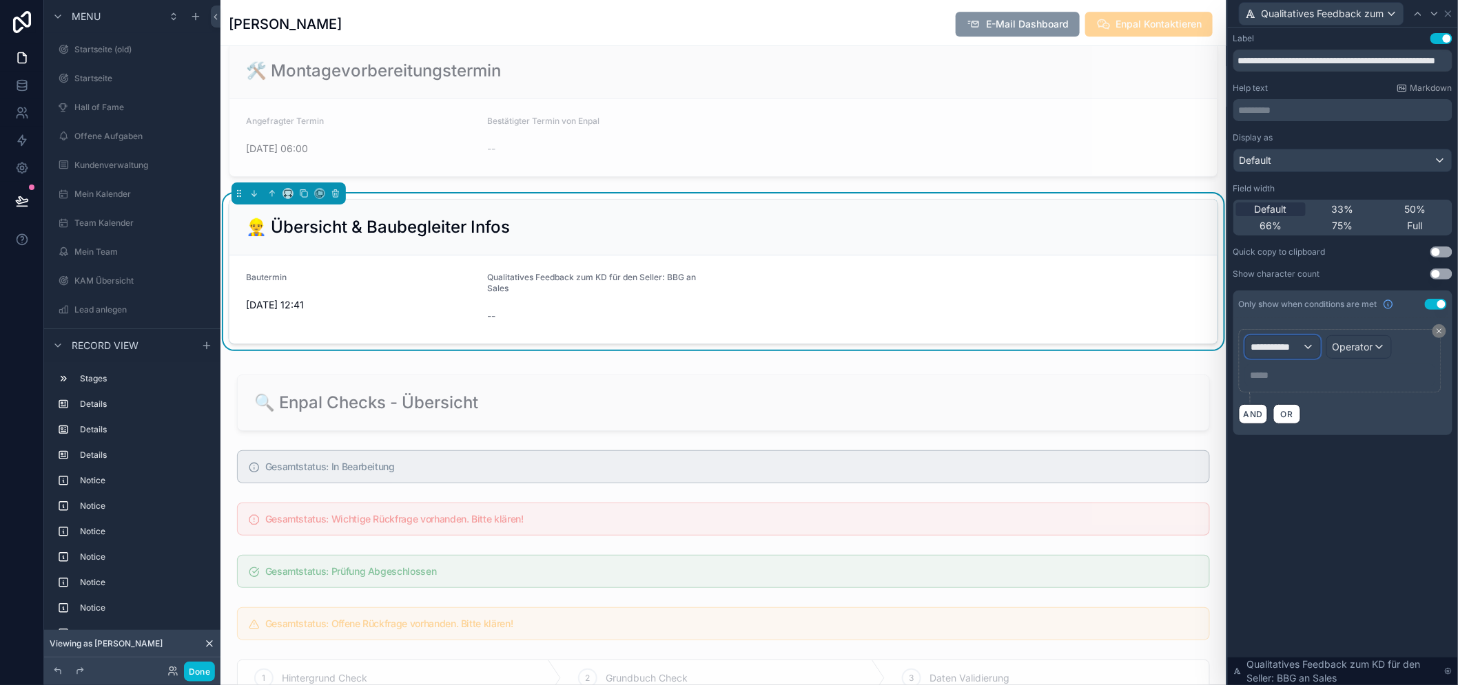
click at [1307, 350] on div "**********" at bounding box center [1282, 347] width 74 height 22
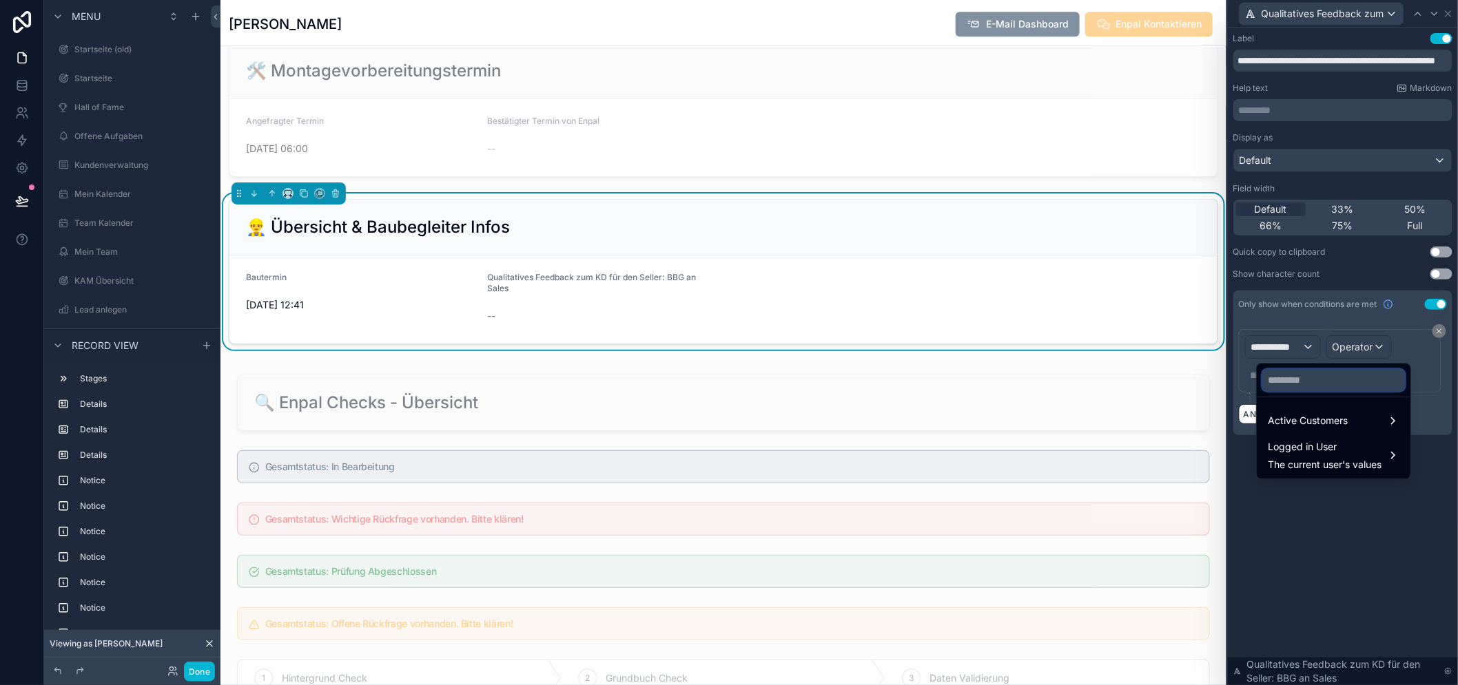
click at [1309, 388] on input "text" at bounding box center [1333, 380] width 143 height 22
type input "*******"
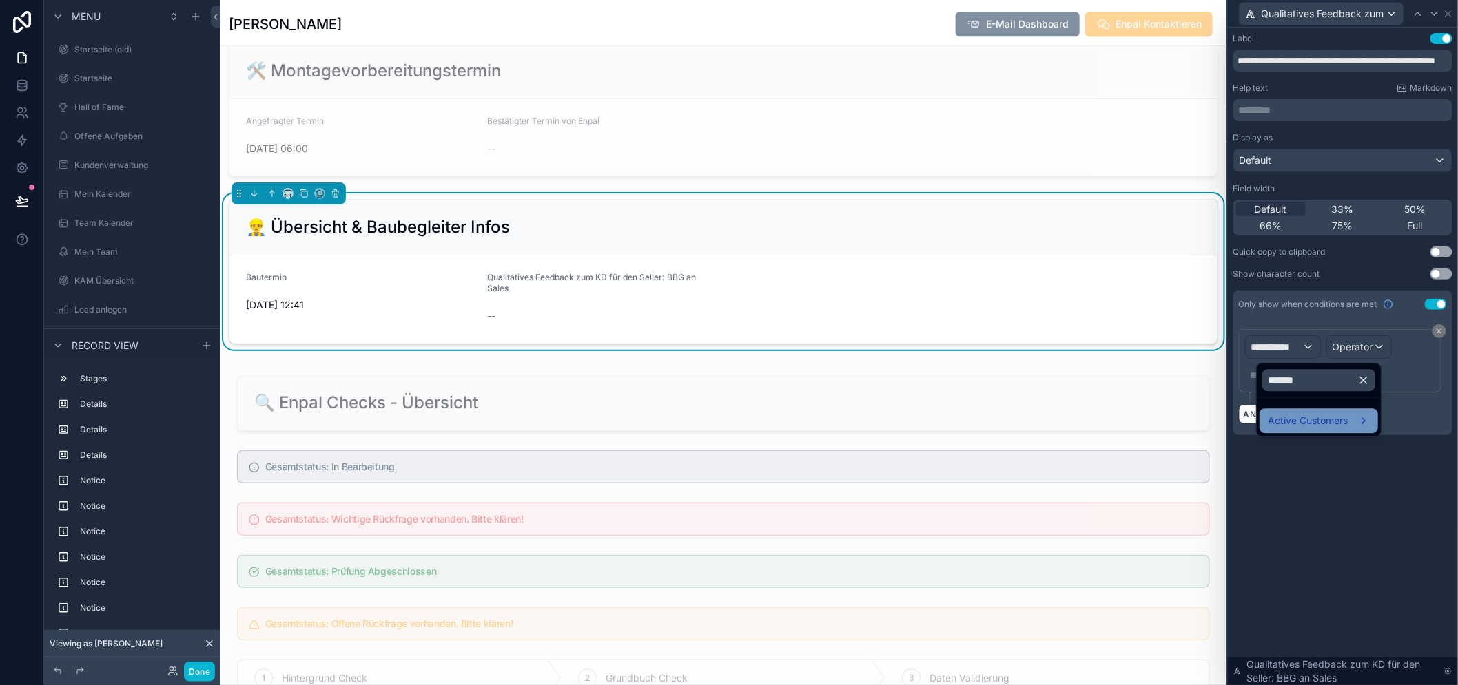
click at [1313, 411] on div "Active Customers" at bounding box center [1318, 420] width 118 height 25
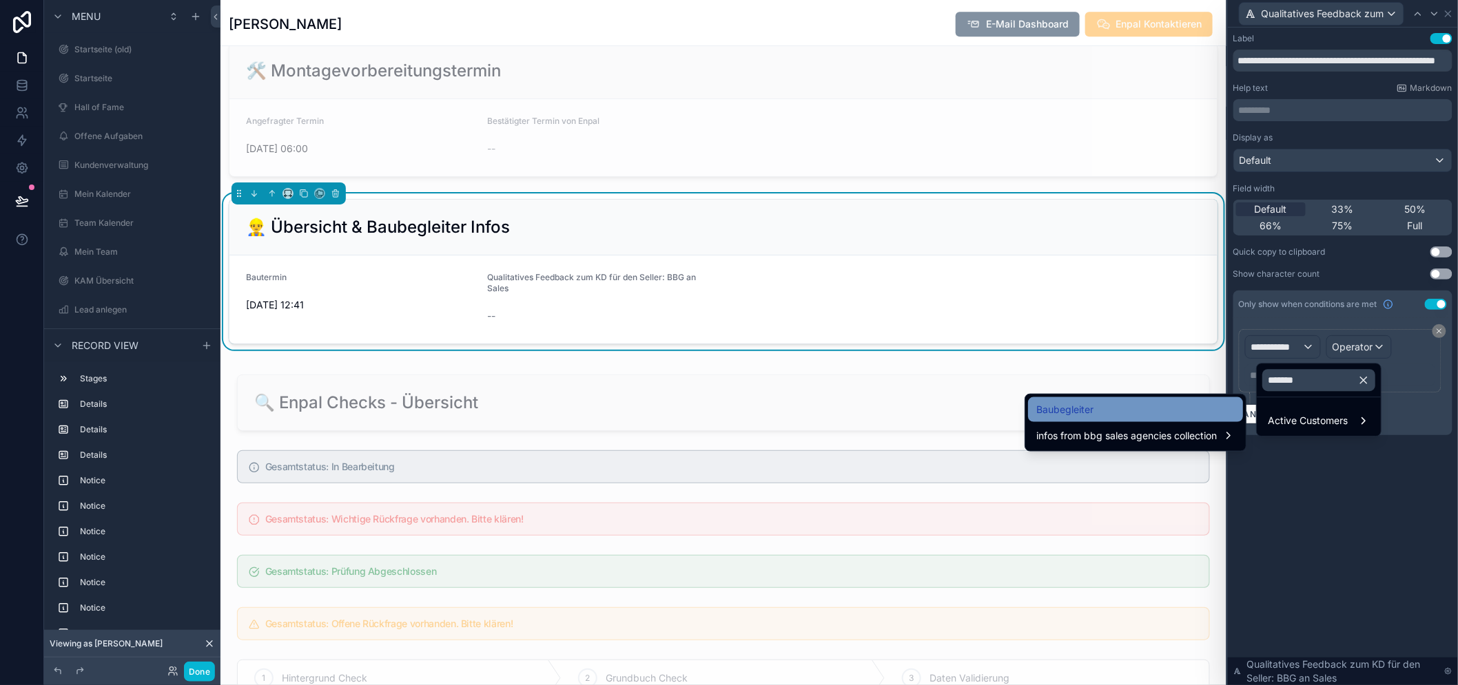
click at [1134, 408] on div "Baubegleiter" at bounding box center [1135, 410] width 198 height 17
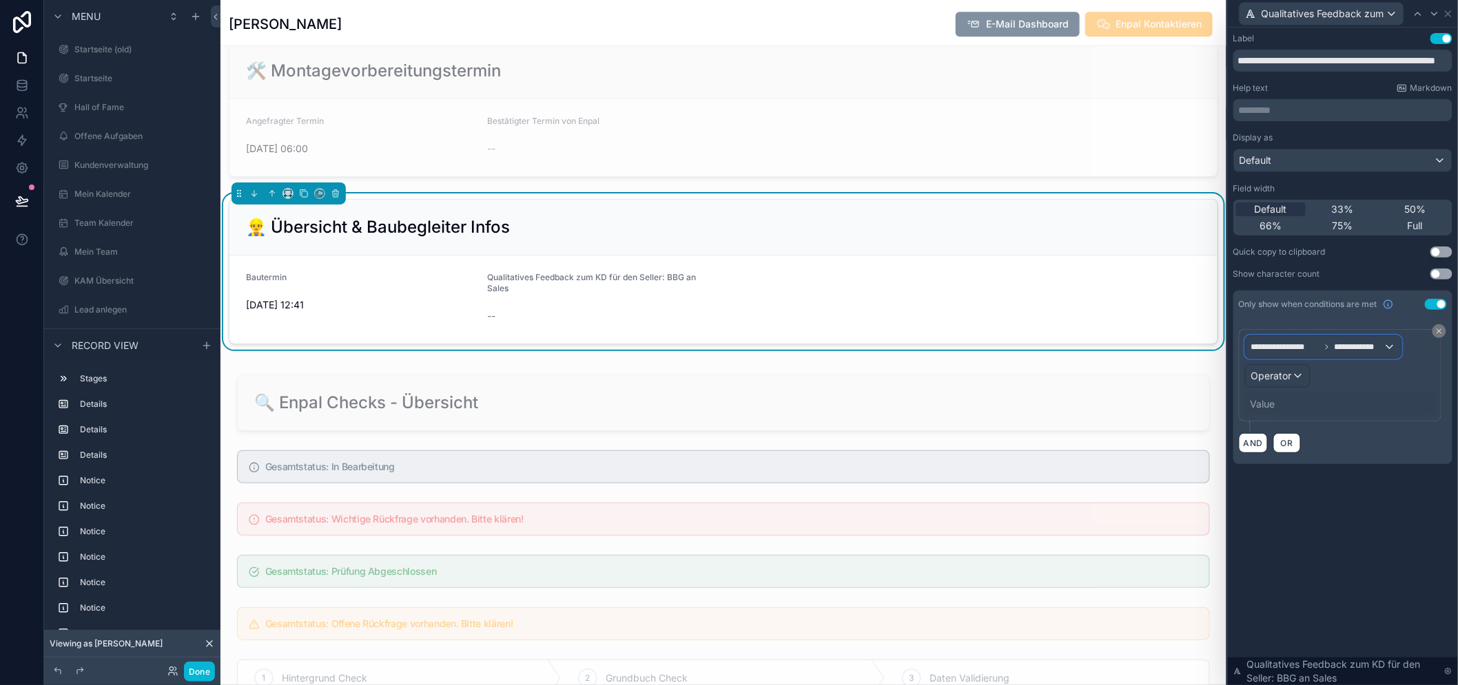
click at [1352, 346] on span "**********" at bounding box center [1358, 347] width 49 height 11
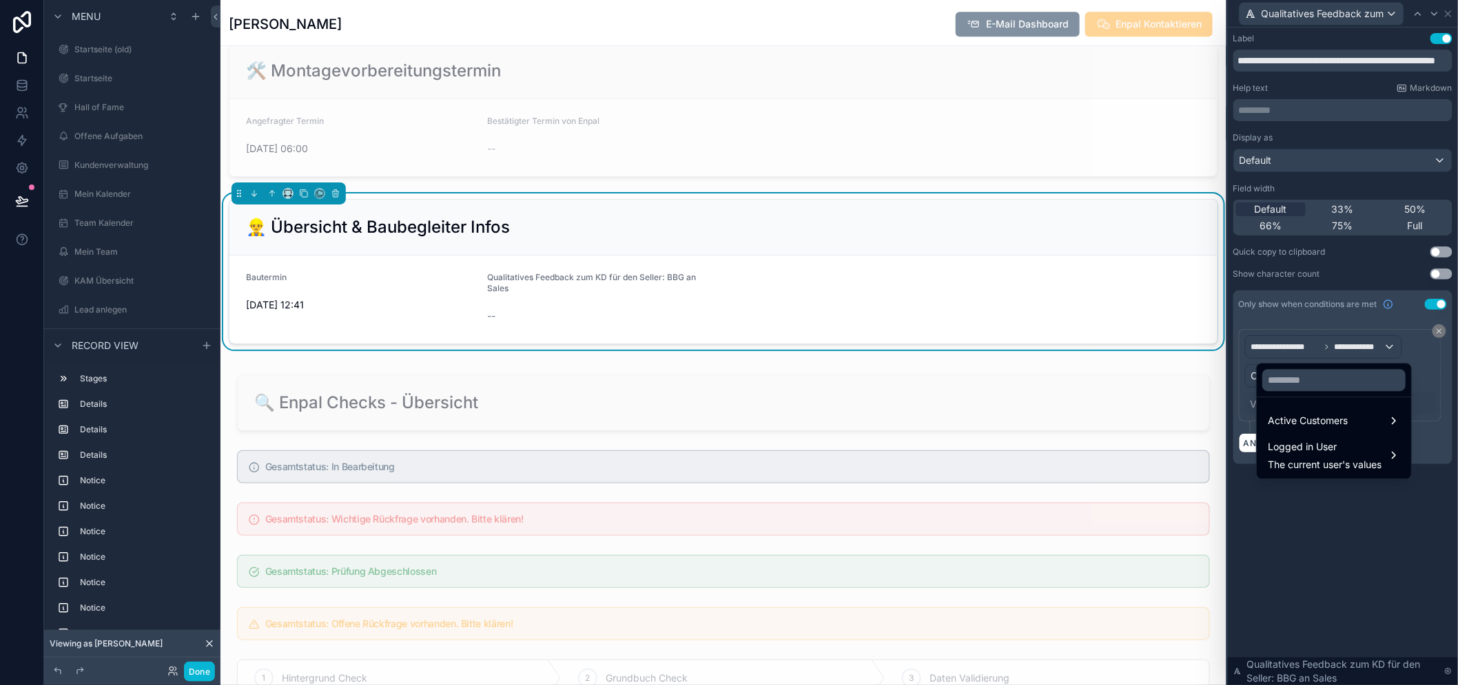
click at [1325, 321] on div at bounding box center [1343, 342] width 230 height 685
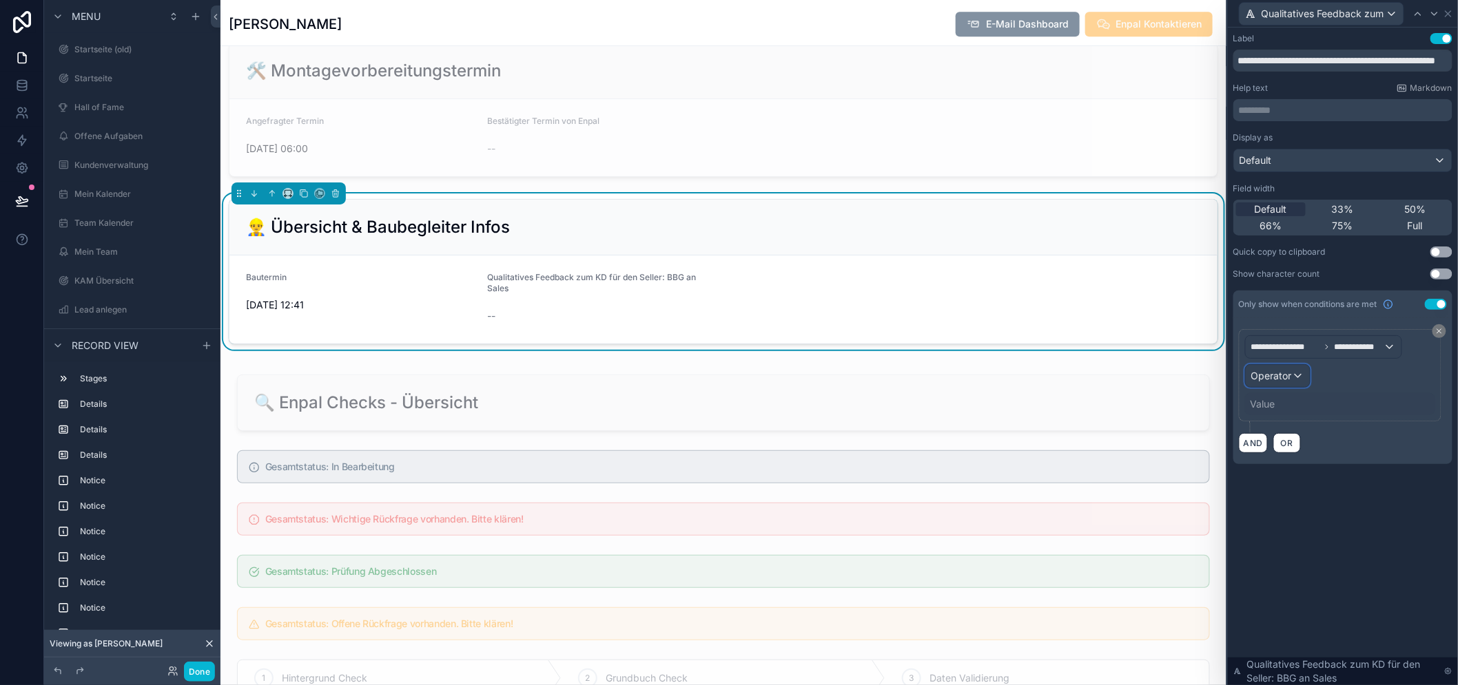
click at [1271, 377] on span "Operator" at bounding box center [1271, 376] width 41 height 12
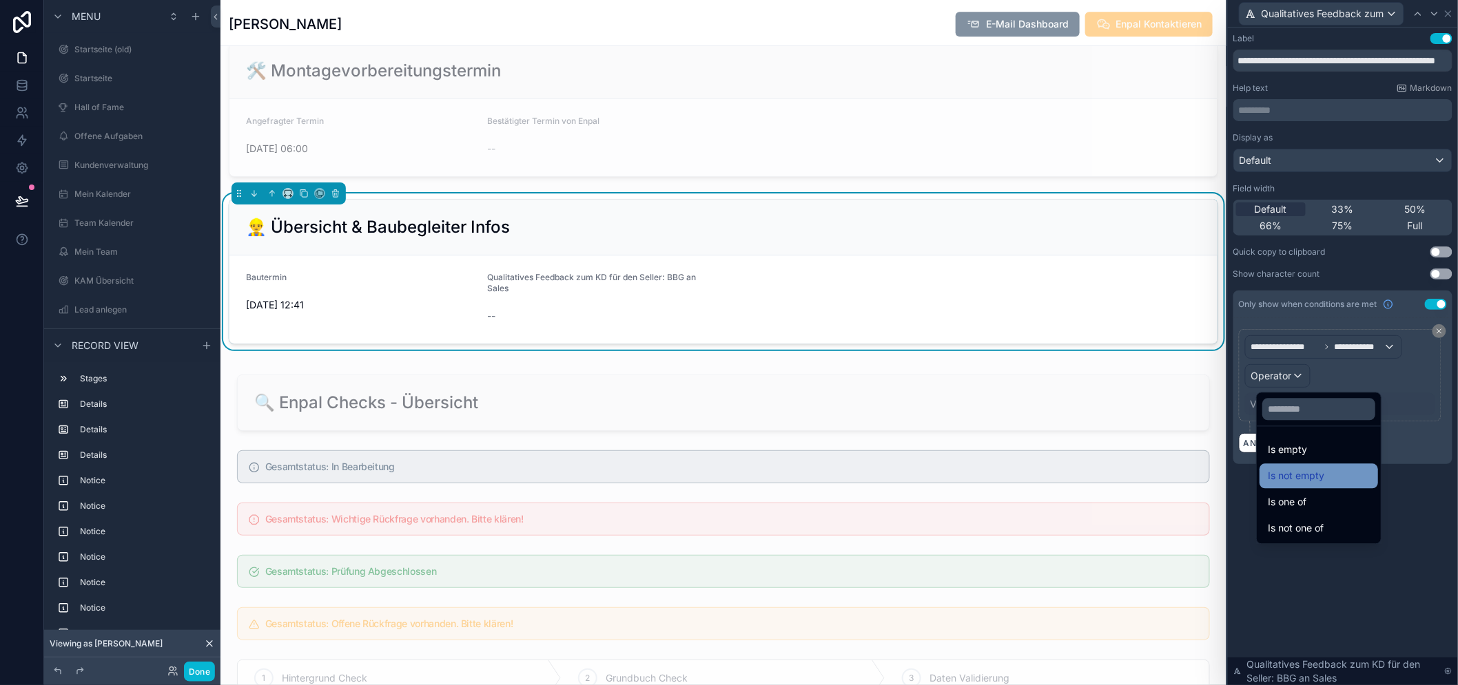
click at [1331, 470] on div "Is not empty" at bounding box center [1318, 476] width 102 height 17
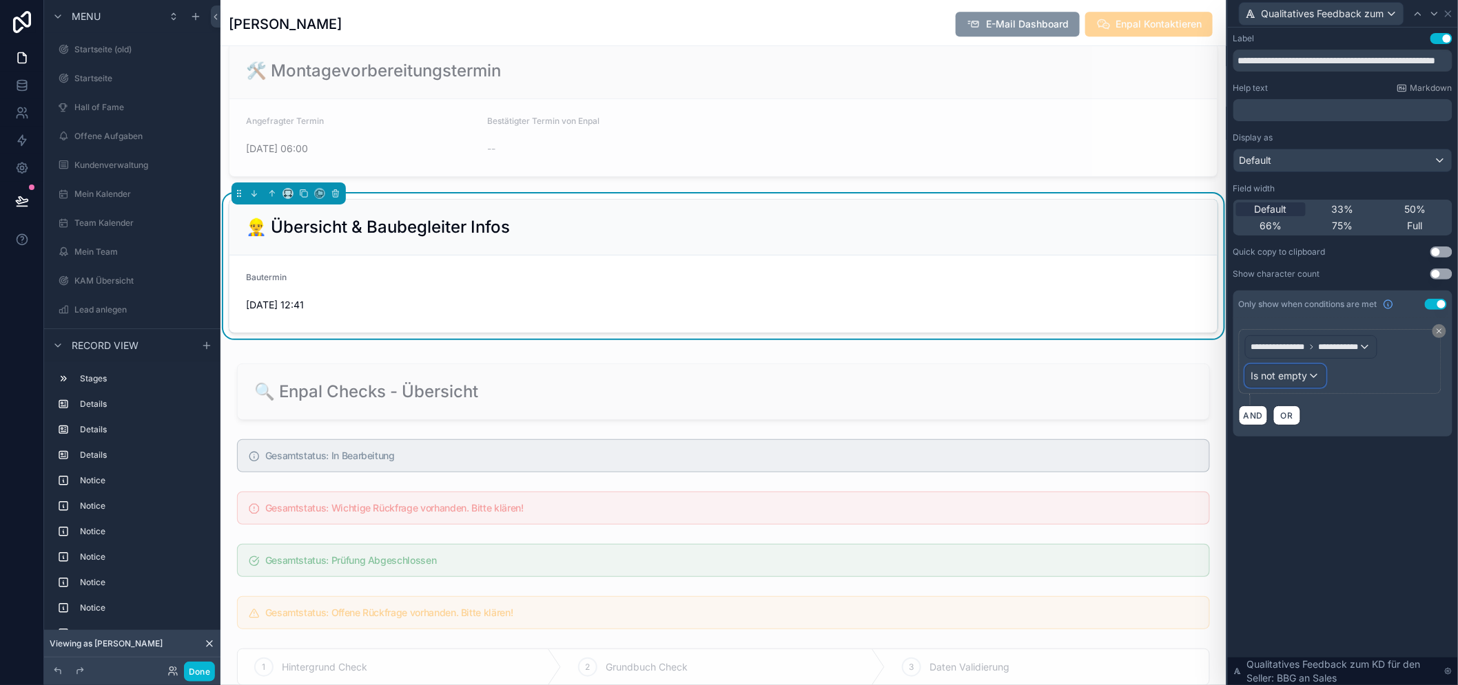
click at [1290, 382] on span "Is not empty" at bounding box center [1279, 376] width 56 height 14
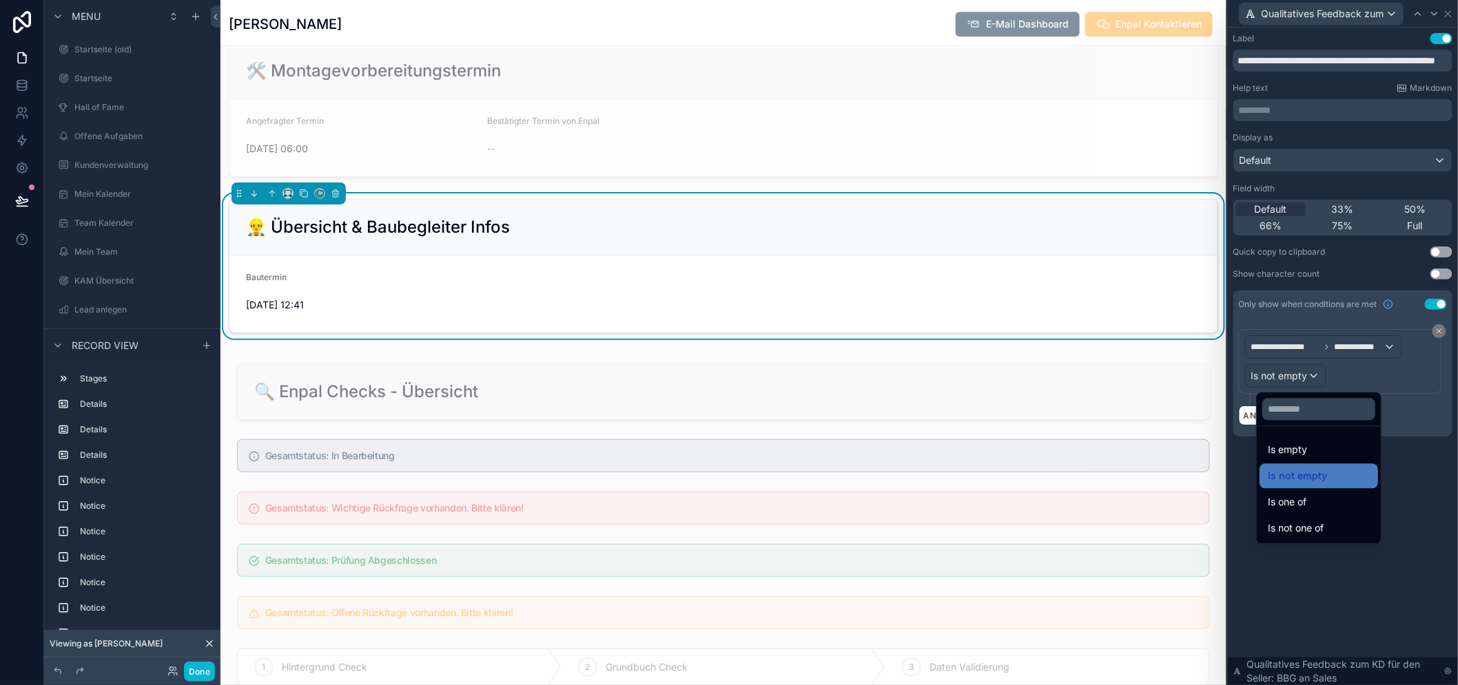
click at [1415, 459] on div at bounding box center [1343, 342] width 230 height 685
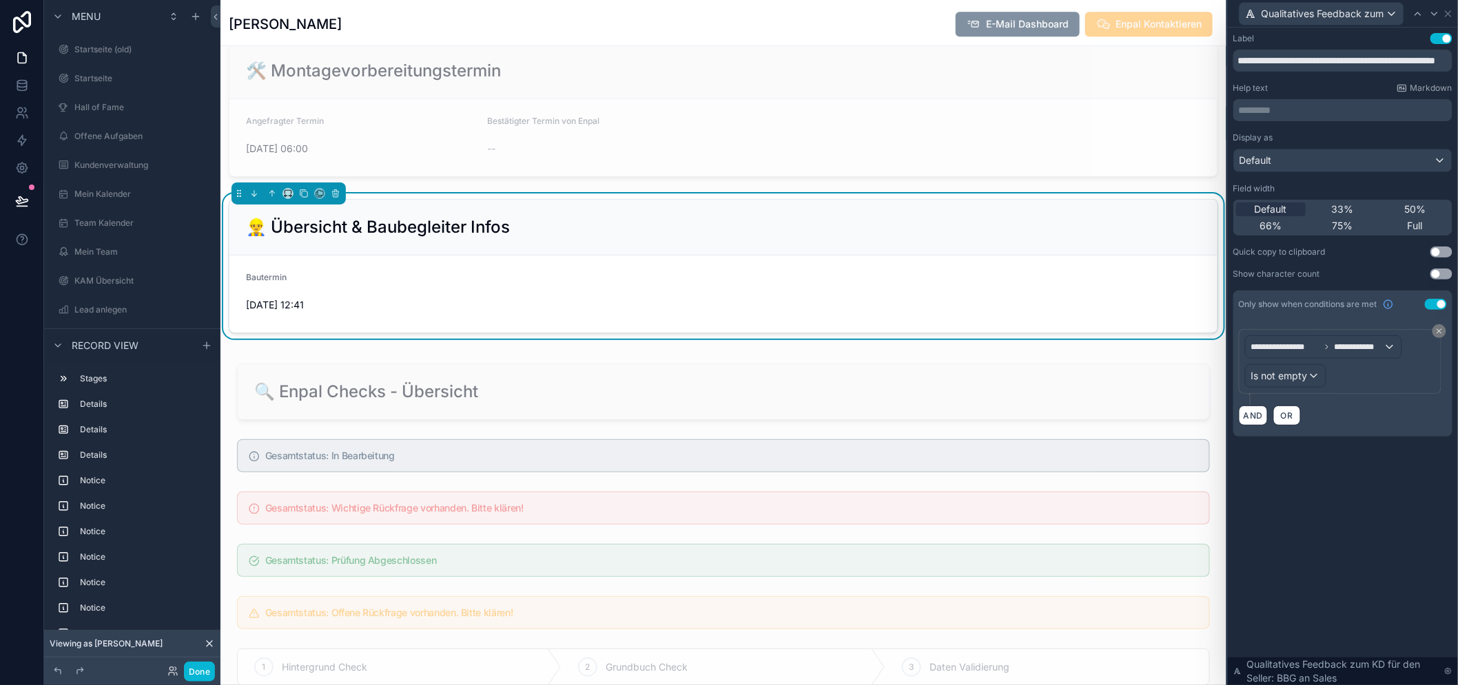
click at [1128, 256] on div "👷‍♂️ Übersicht & Baubegleiter Infos" at bounding box center [723, 228] width 988 height 56
click at [1203, 237] on div "👷‍♂️ Übersicht & Baubegleiter Infos" at bounding box center [723, 228] width 988 height 56
click at [1447, 11] on icon at bounding box center [1447, 13] width 11 height 11
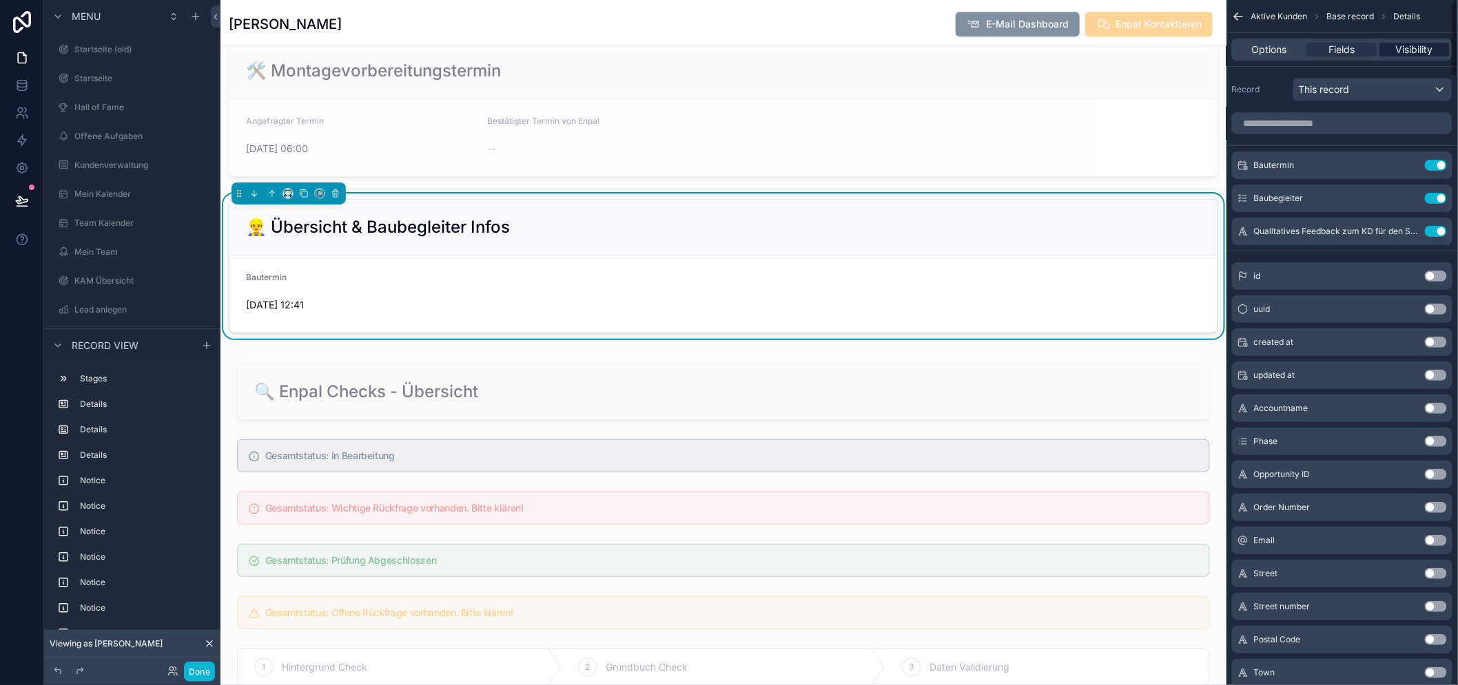
click at [1425, 46] on span "Visibility" at bounding box center [1414, 50] width 37 height 14
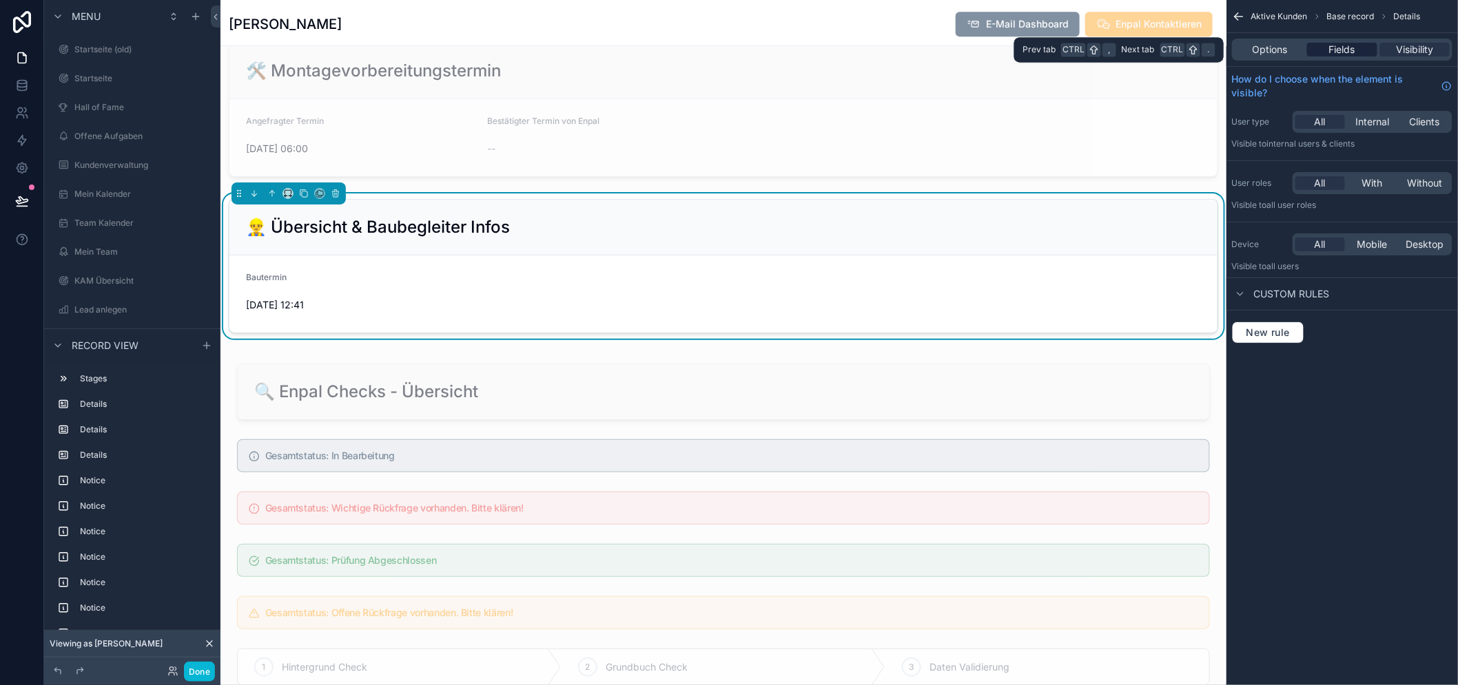
click at [1359, 50] on div "Fields" at bounding box center [1342, 50] width 70 height 14
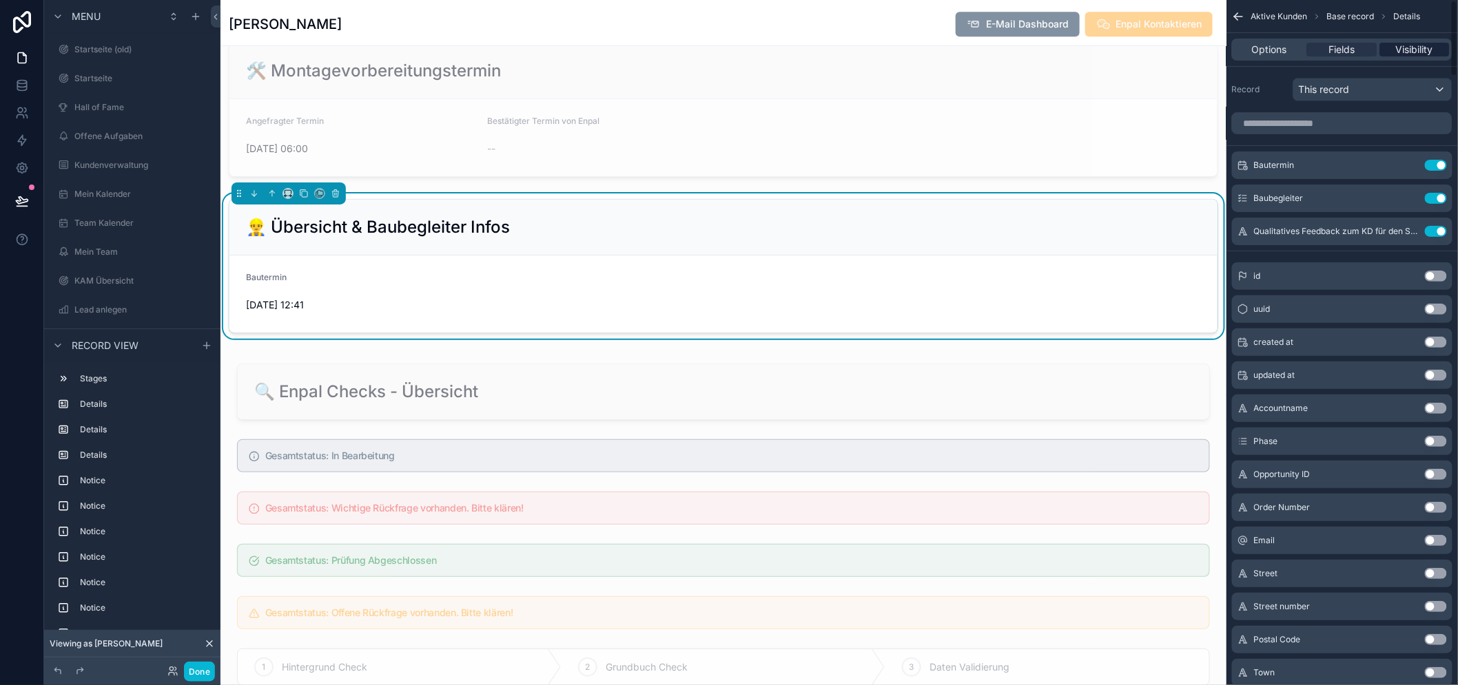
click at [1428, 44] on span "Visibility" at bounding box center [1414, 50] width 37 height 14
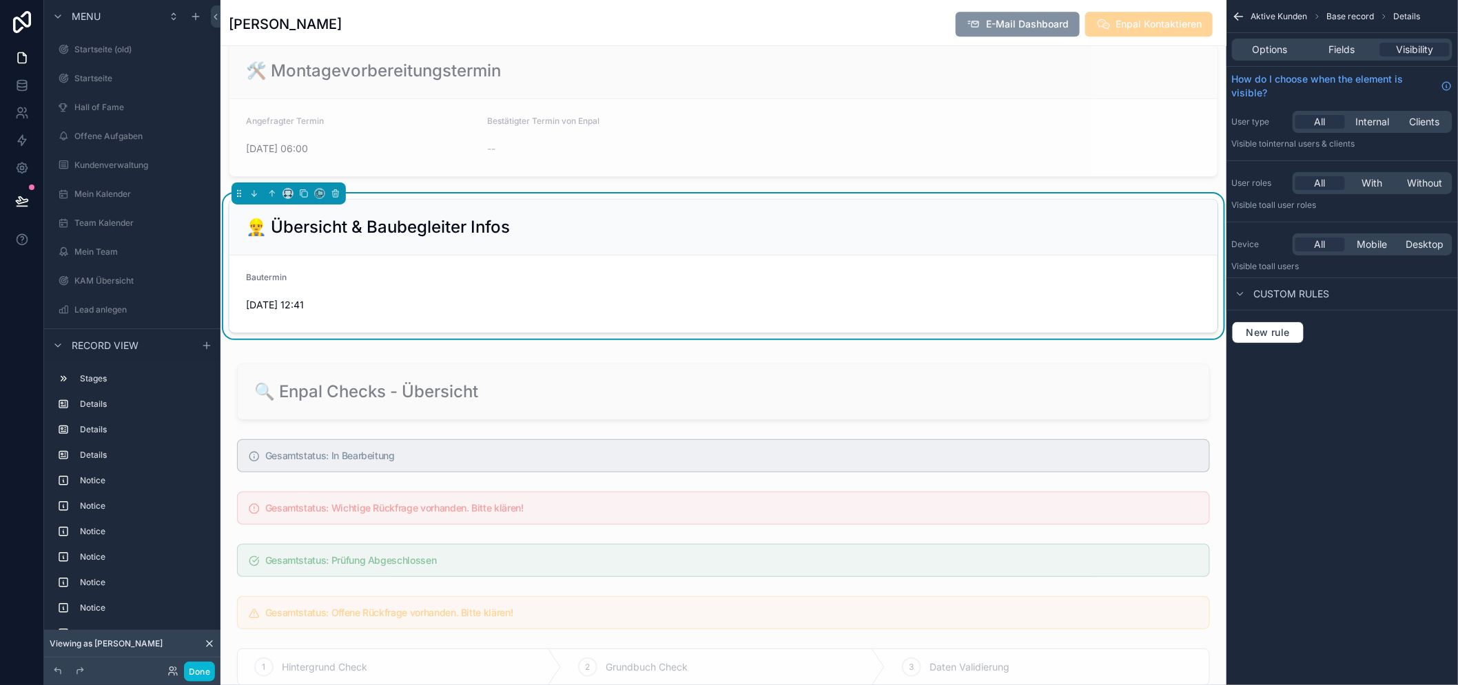
click at [1289, 294] on span "Custom rules" at bounding box center [1292, 294] width 76 height 14
click at [1290, 291] on span "Custom rules" at bounding box center [1292, 294] width 76 height 14
click at [1270, 335] on span "New rule" at bounding box center [1268, 333] width 54 height 12
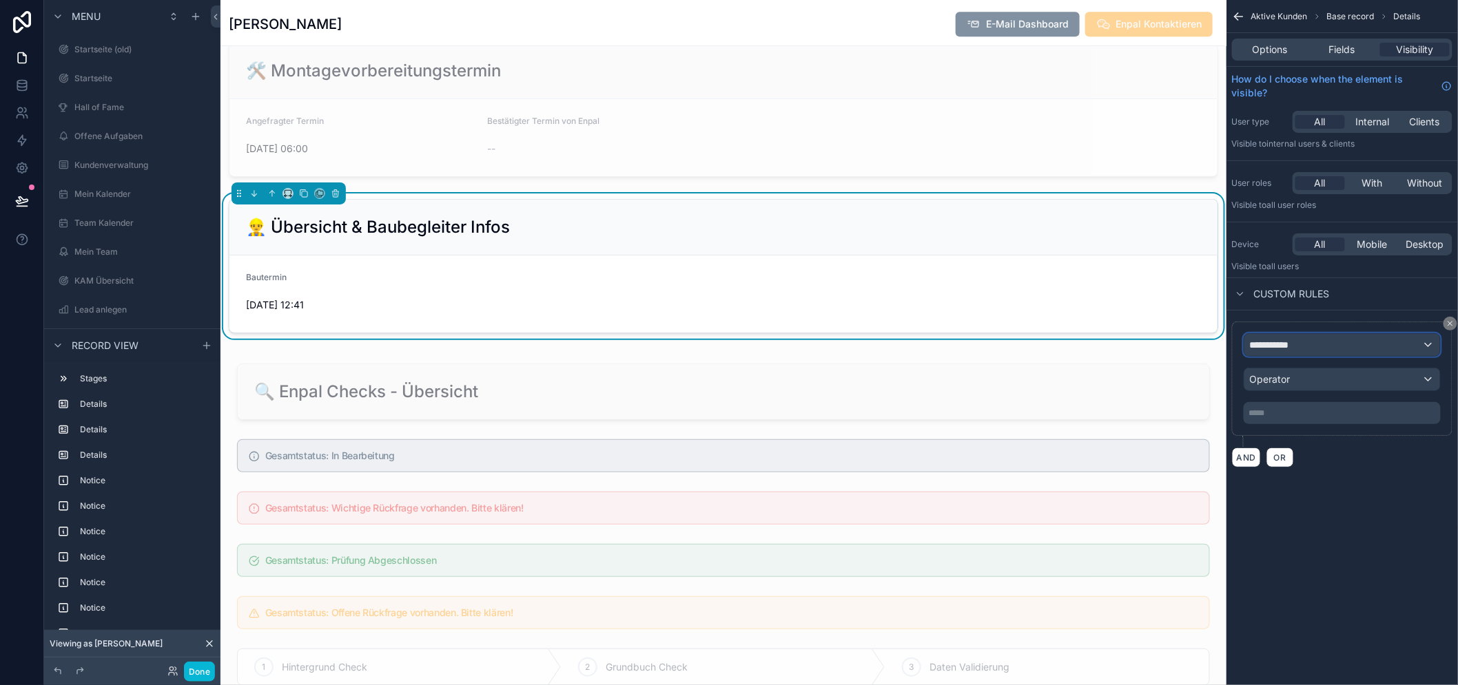
click at [1296, 335] on div "**********" at bounding box center [1342, 345] width 196 height 22
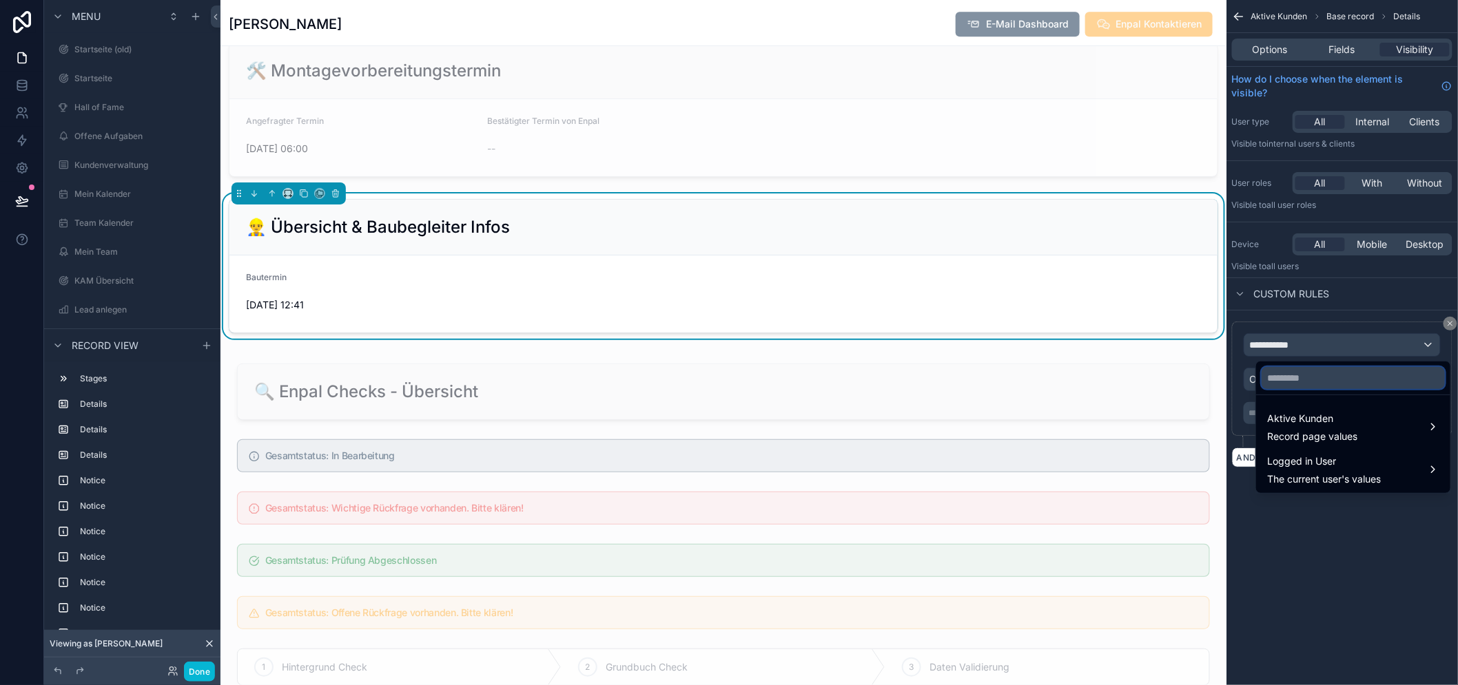
click at [1305, 380] on input "text" at bounding box center [1352, 378] width 183 height 22
type input "*****"
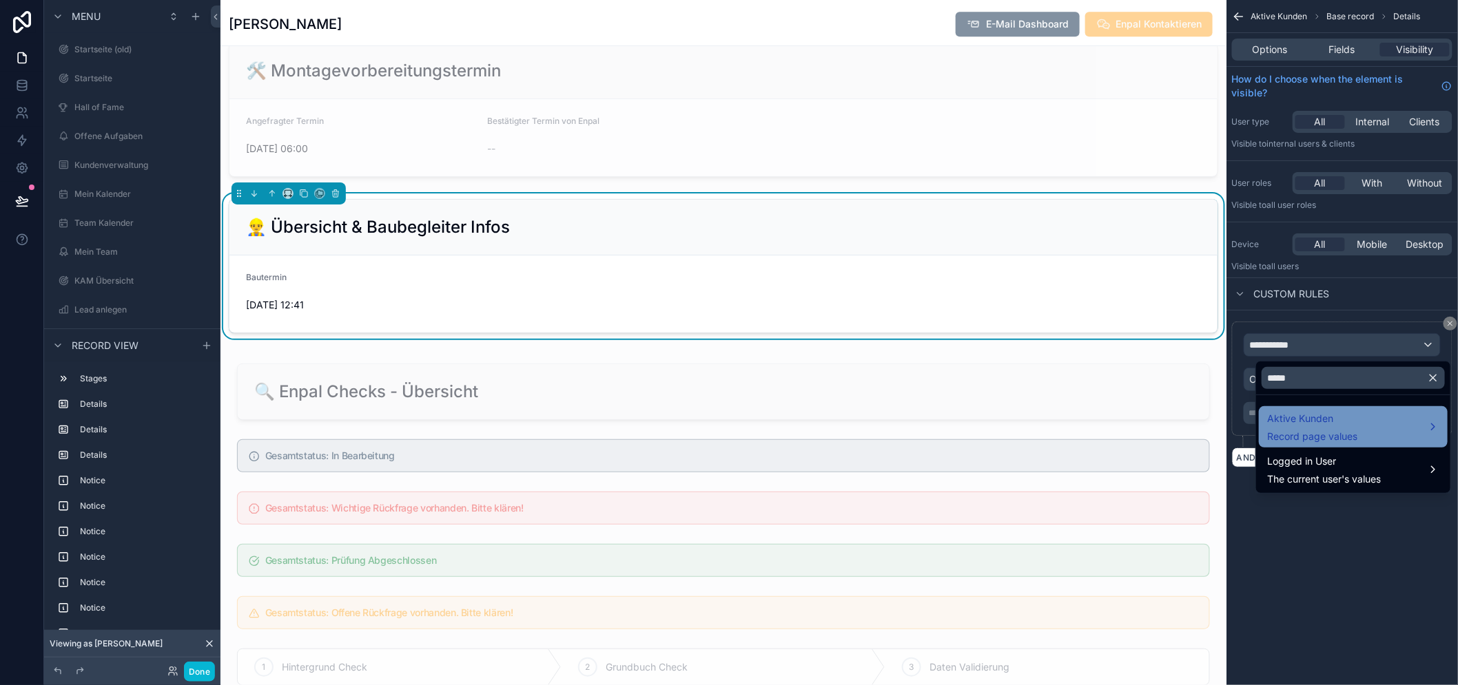
click at [1316, 422] on span "Aktive Kunden" at bounding box center [1312, 419] width 90 height 17
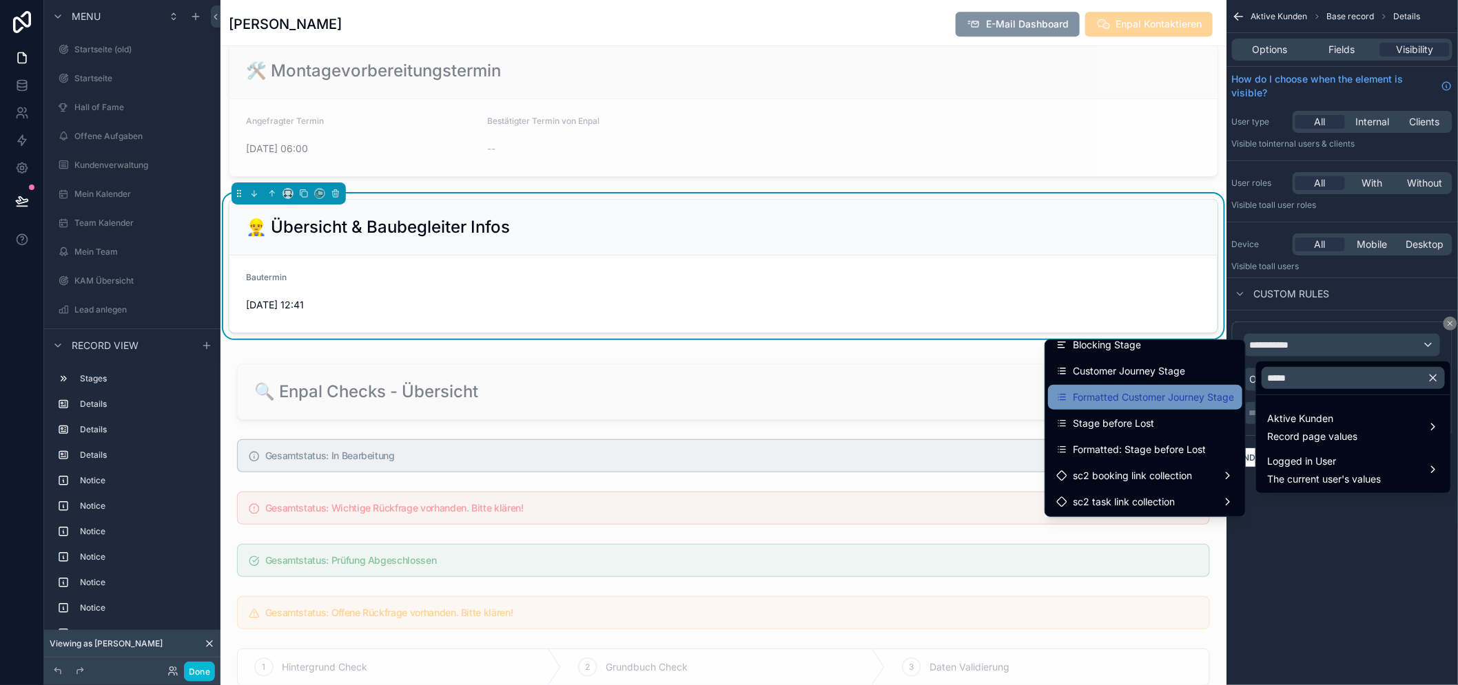
scroll to position [0, 0]
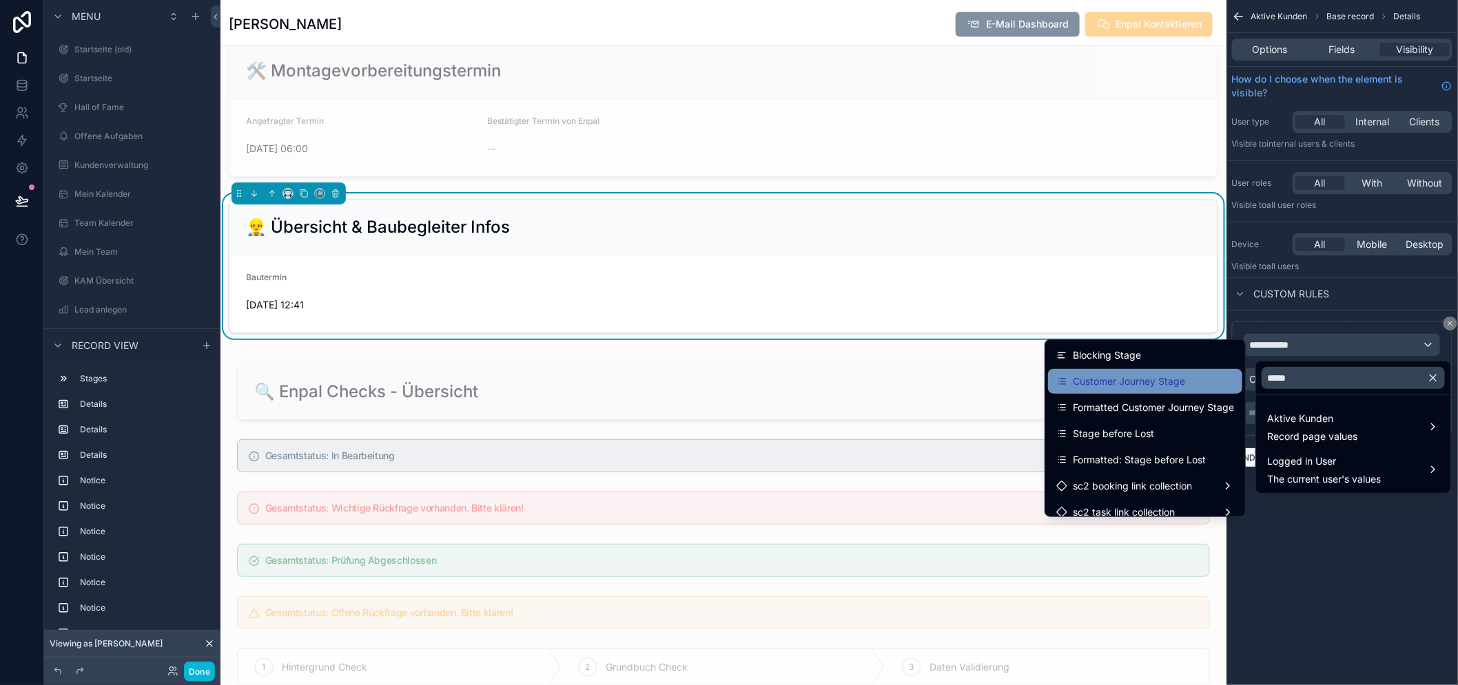
click at [1172, 384] on span "Customer Journey Stage" at bounding box center [1129, 381] width 112 height 17
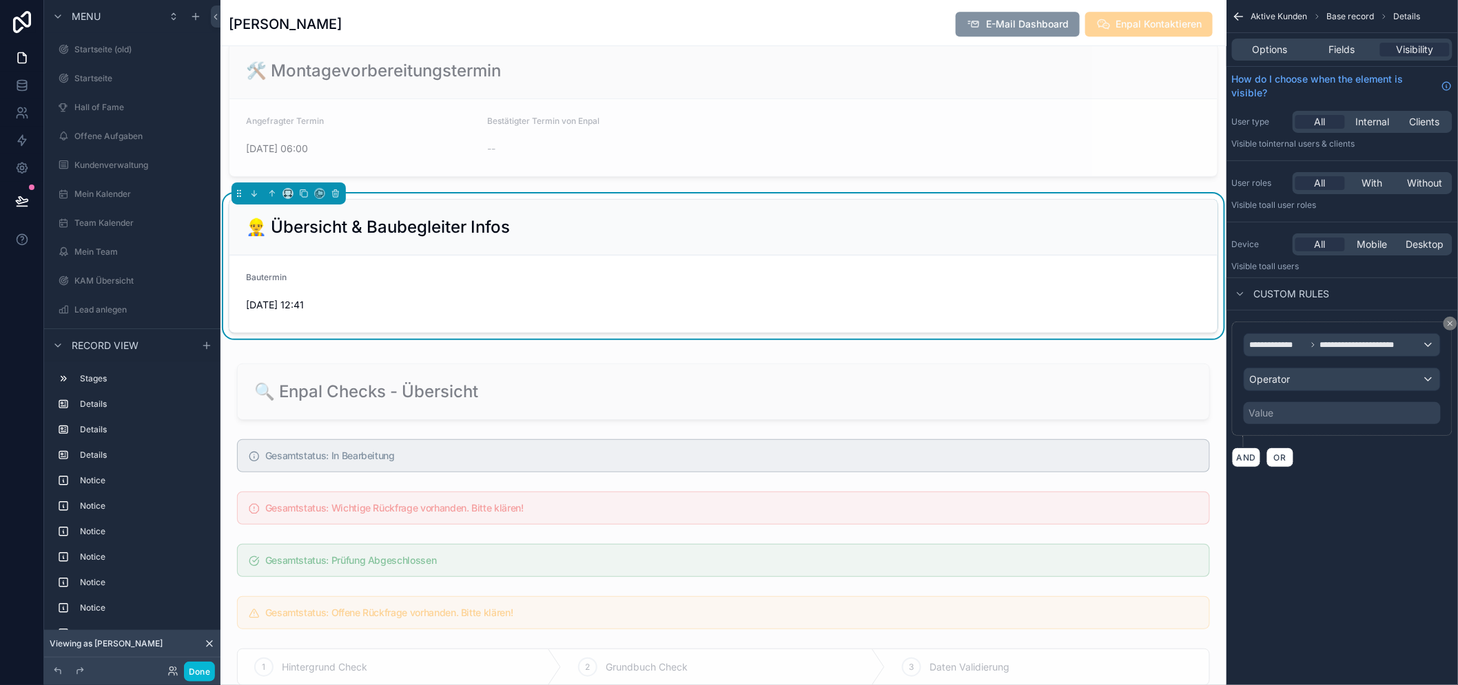
click at [1334, 362] on div "**********" at bounding box center [1341, 378] width 197 height 91
click at [1326, 380] on div "Operator" at bounding box center [1342, 380] width 196 height 22
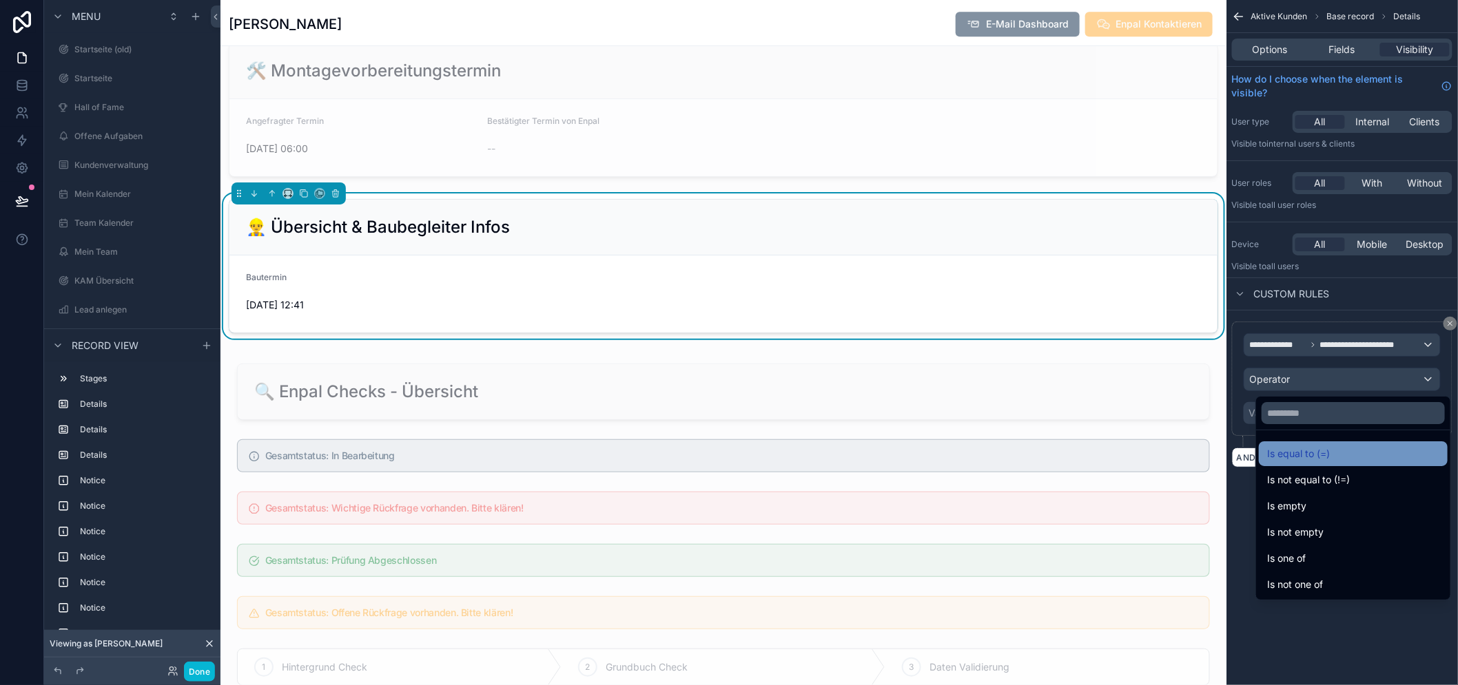
click at [1325, 458] on div "Is equal to (=)" at bounding box center [1353, 454] width 172 height 17
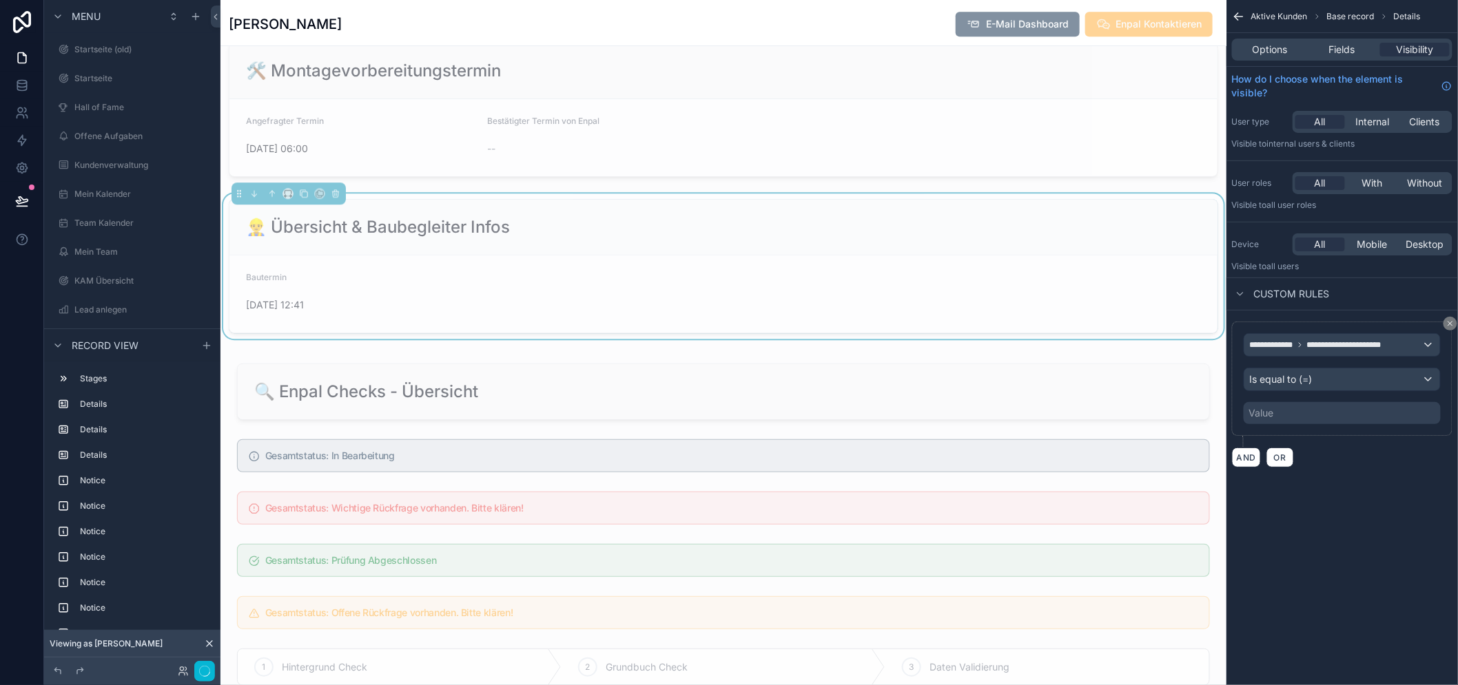
click at [1336, 408] on div "Value" at bounding box center [1341, 413] width 197 height 22
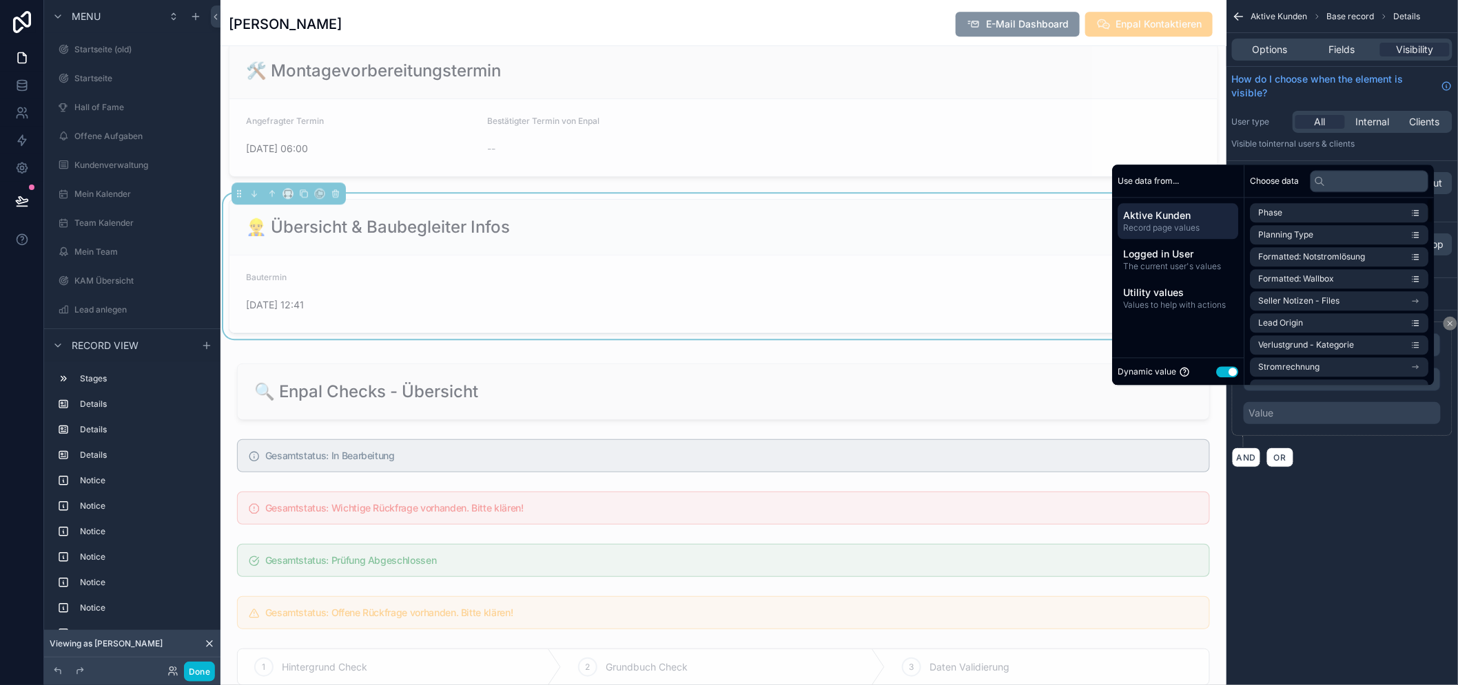
click at [1223, 377] on button "Use setting" at bounding box center [1228, 371] width 22 height 11
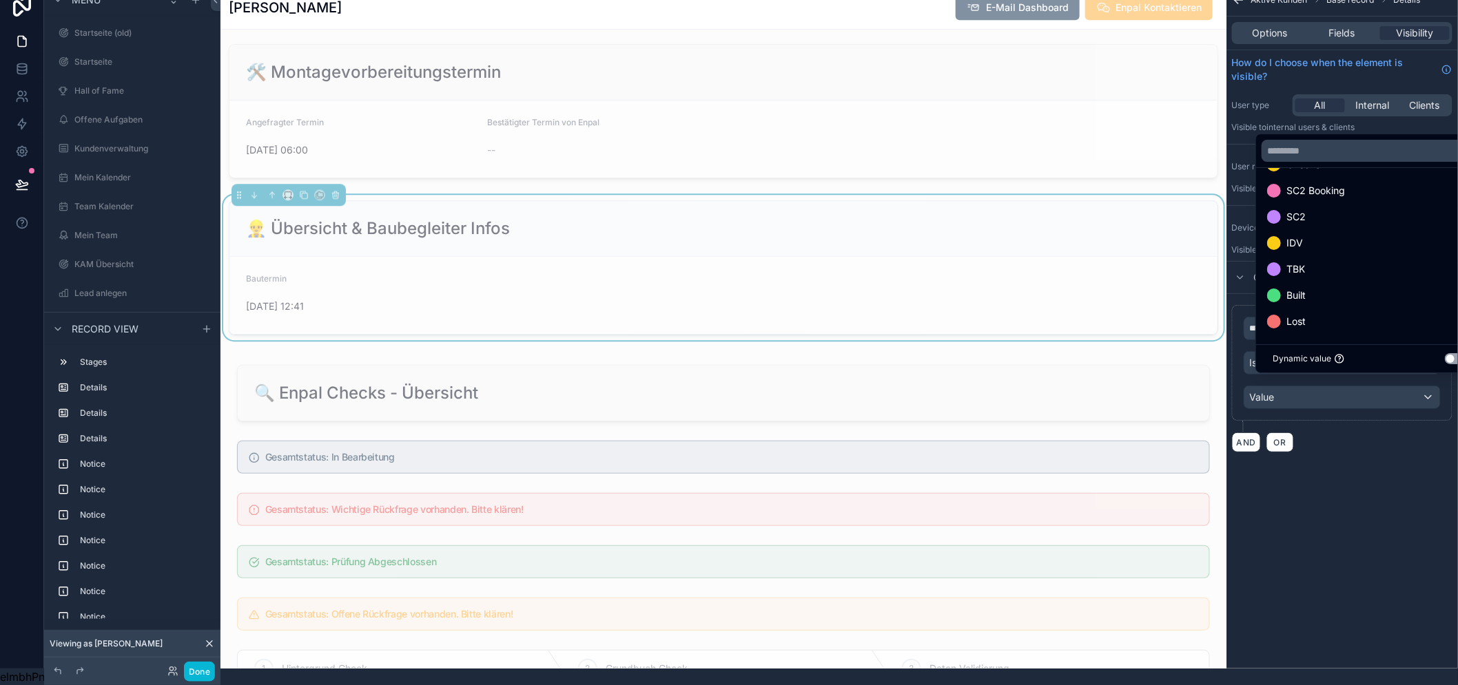
scroll to position [1454, 0]
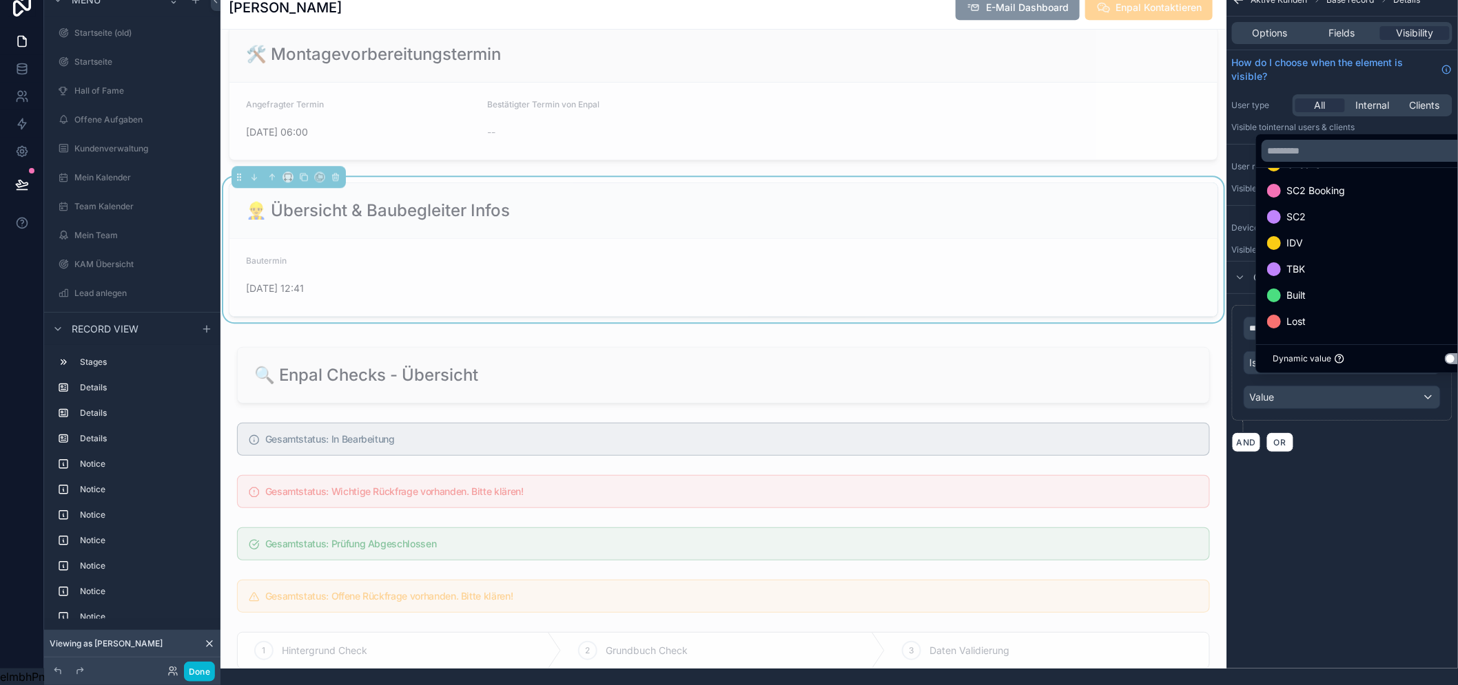
click at [1368, 389] on div "scrollable content" at bounding box center [729, 342] width 1458 height 685
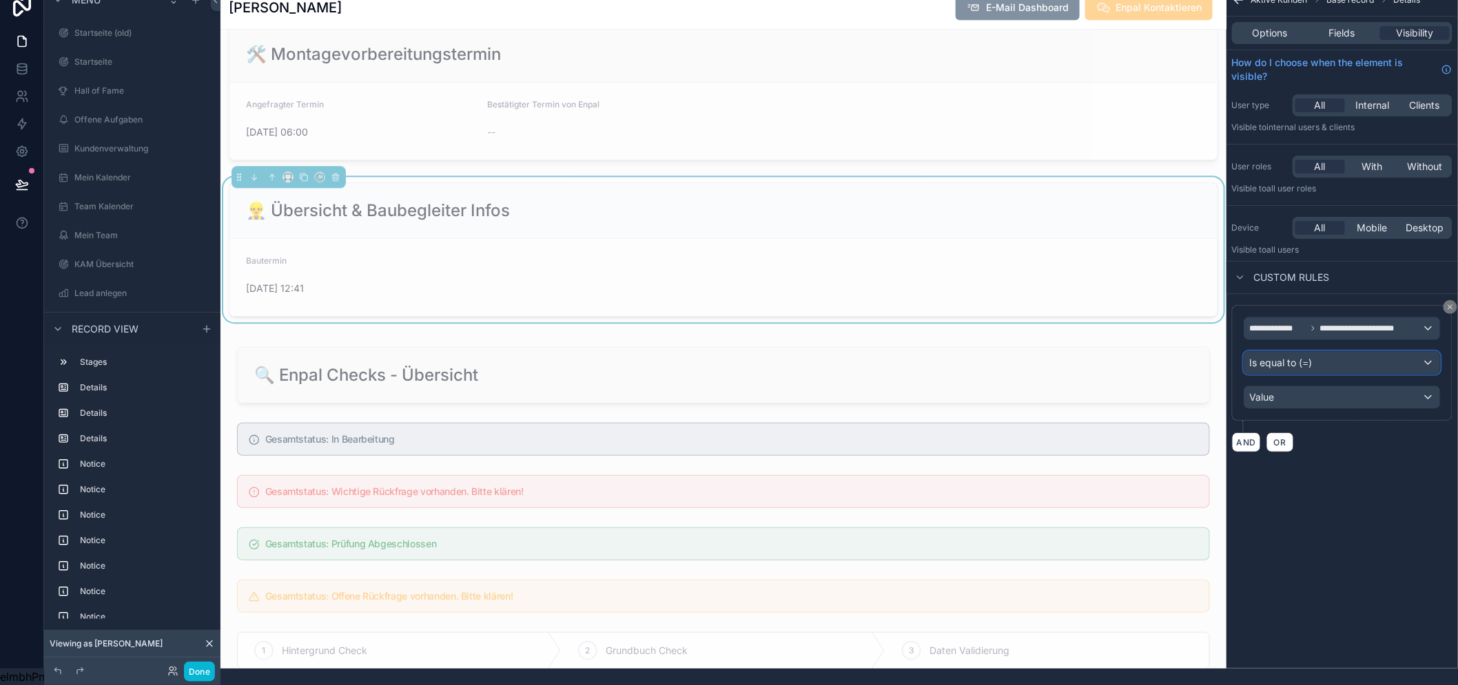
click at [1342, 353] on div "Is equal to (=)" at bounding box center [1342, 363] width 196 height 22
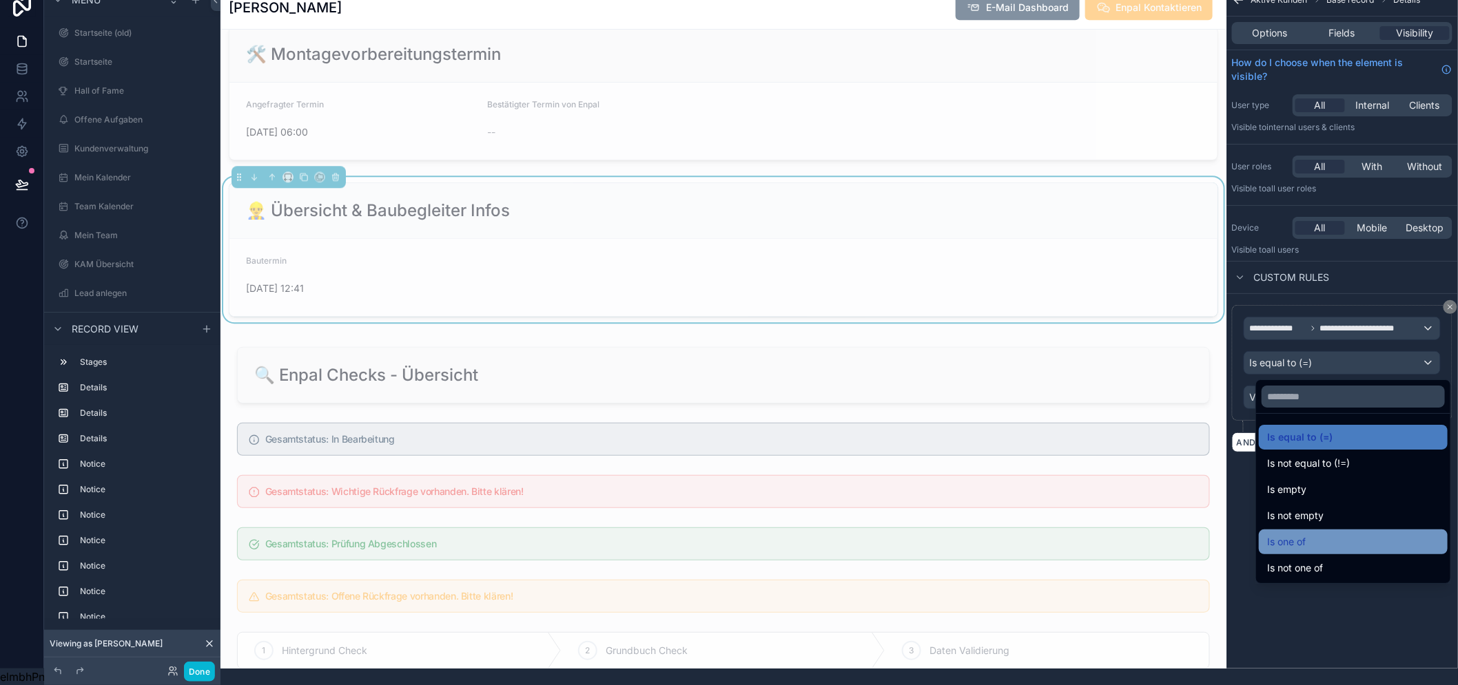
click at [1325, 530] on div "Is one of" at bounding box center [1353, 542] width 189 height 25
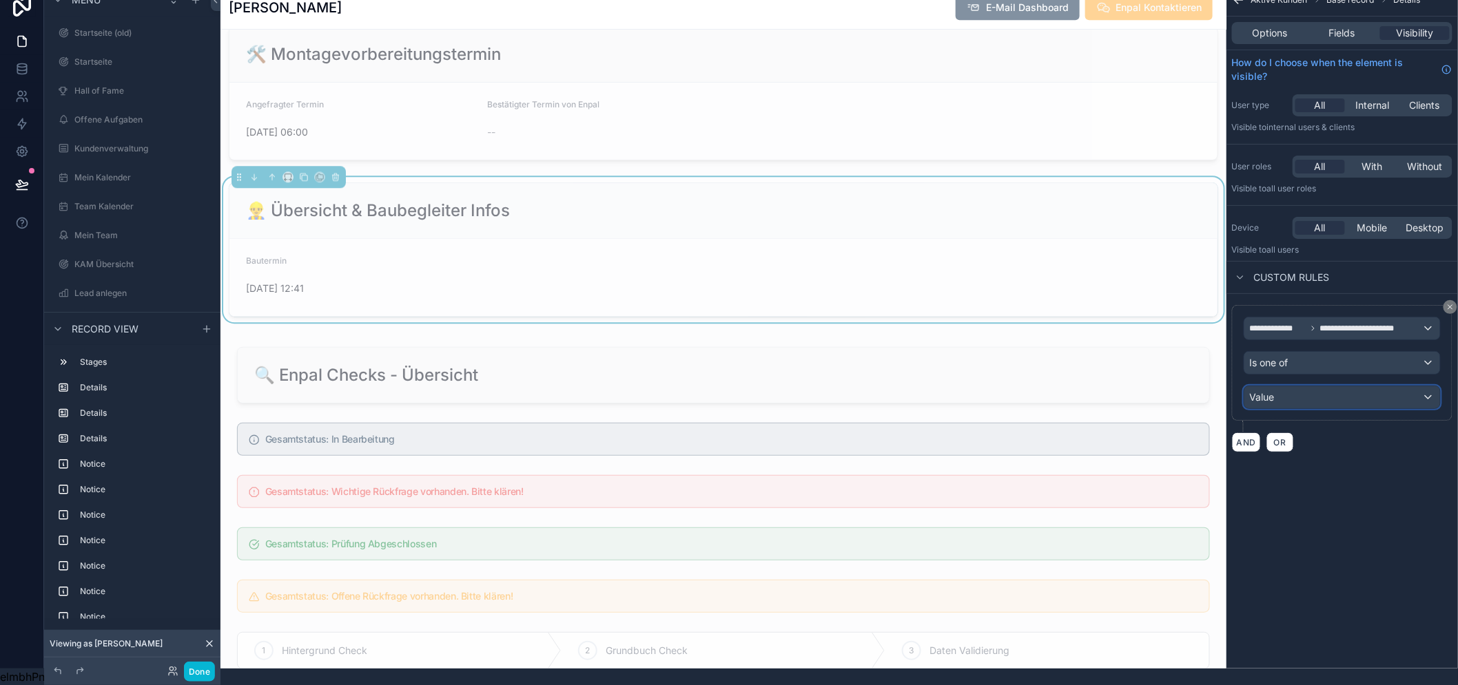
click at [1327, 388] on div "Value" at bounding box center [1342, 397] width 196 height 22
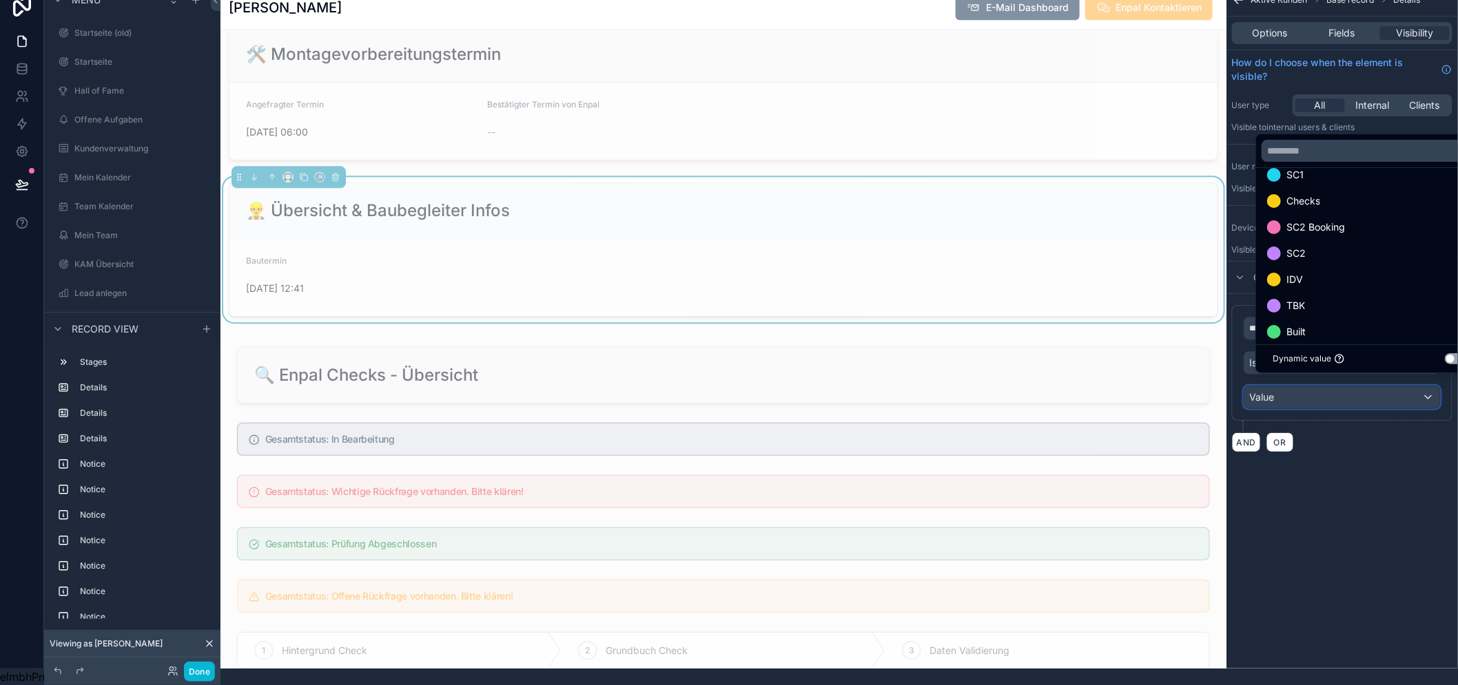
scroll to position [79, 0]
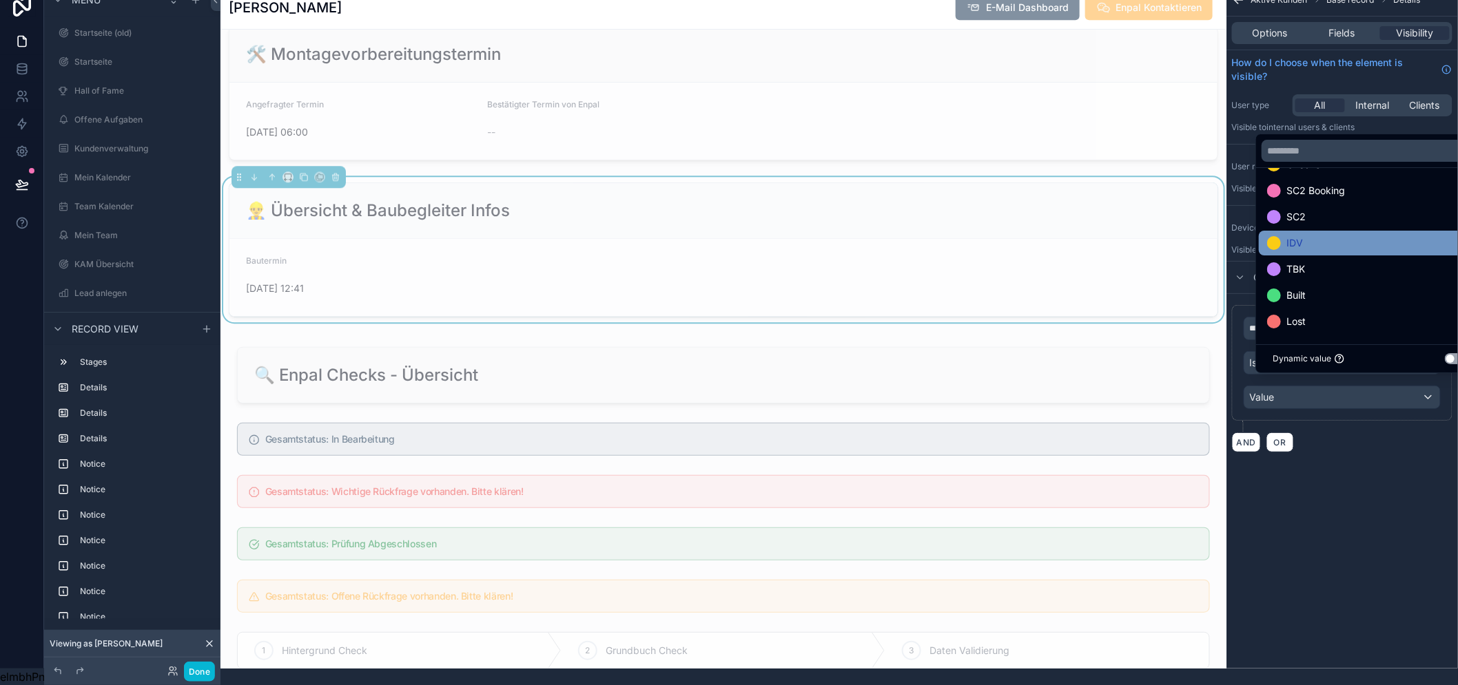
click at [1333, 243] on div "IDV" at bounding box center [1369, 243] width 205 height 17
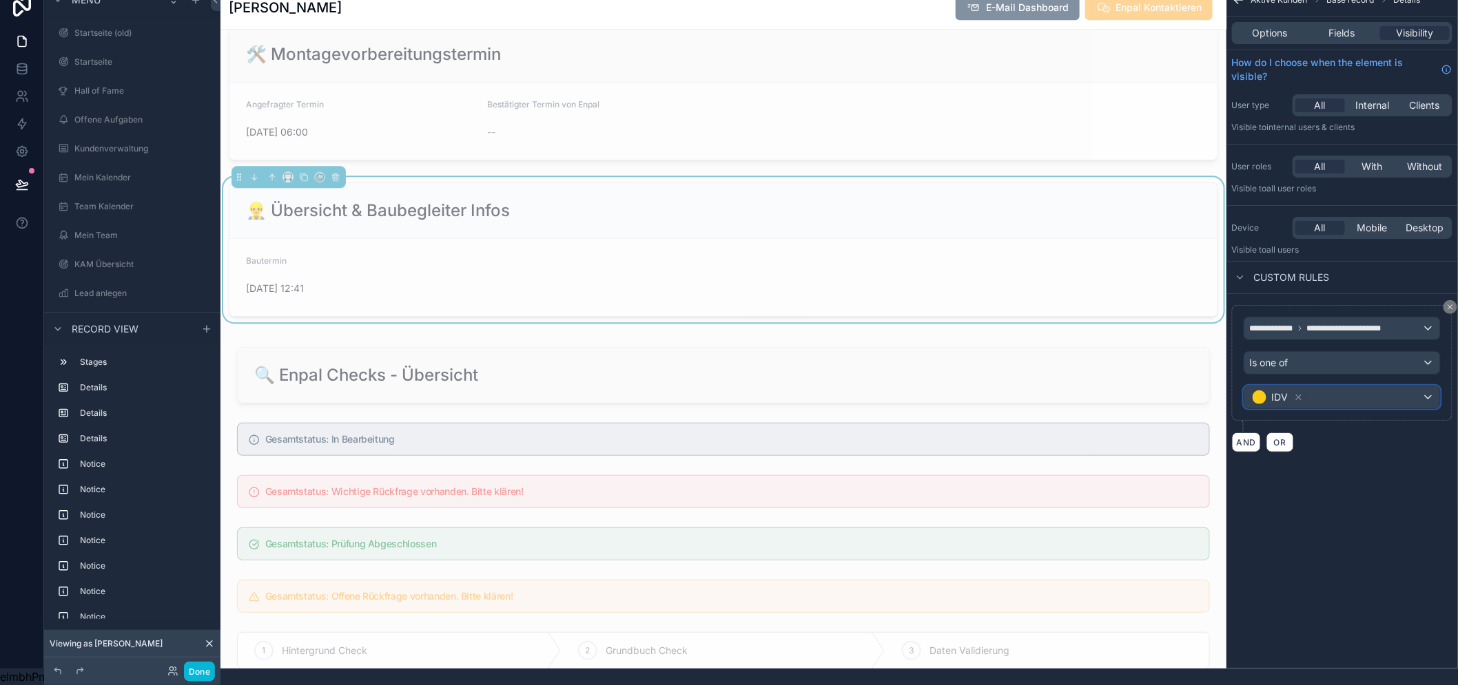
click at [1346, 387] on div "IDV" at bounding box center [1342, 397] width 196 height 22
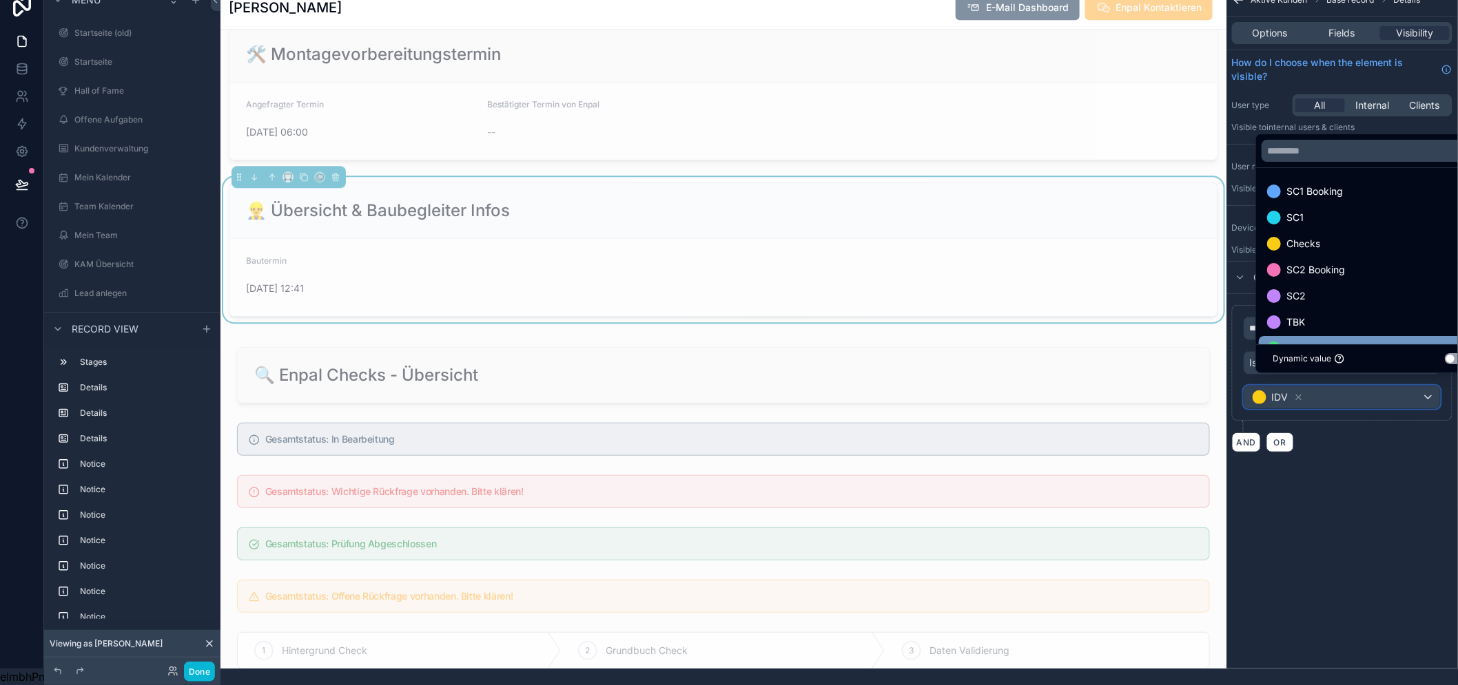
scroll to position [53, 0]
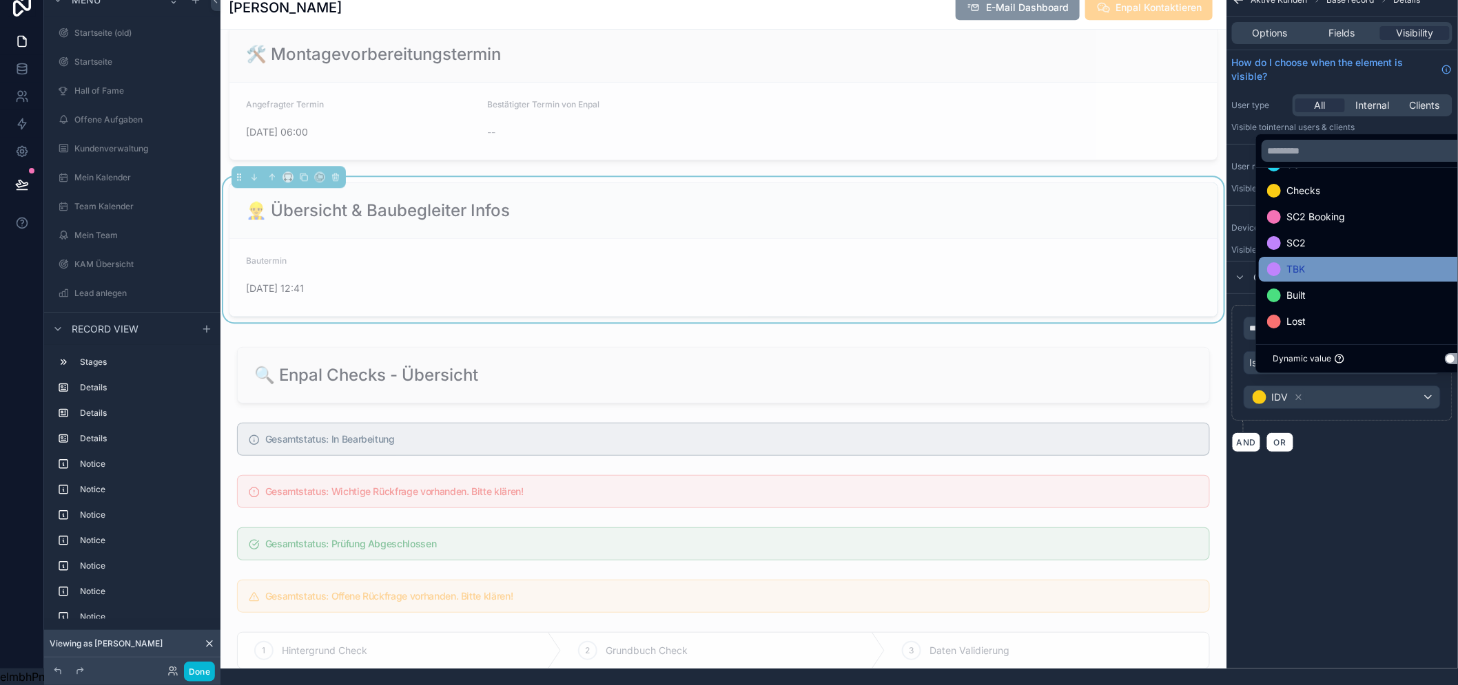
click at [1324, 267] on div "TBK" at bounding box center [1369, 269] width 205 height 17
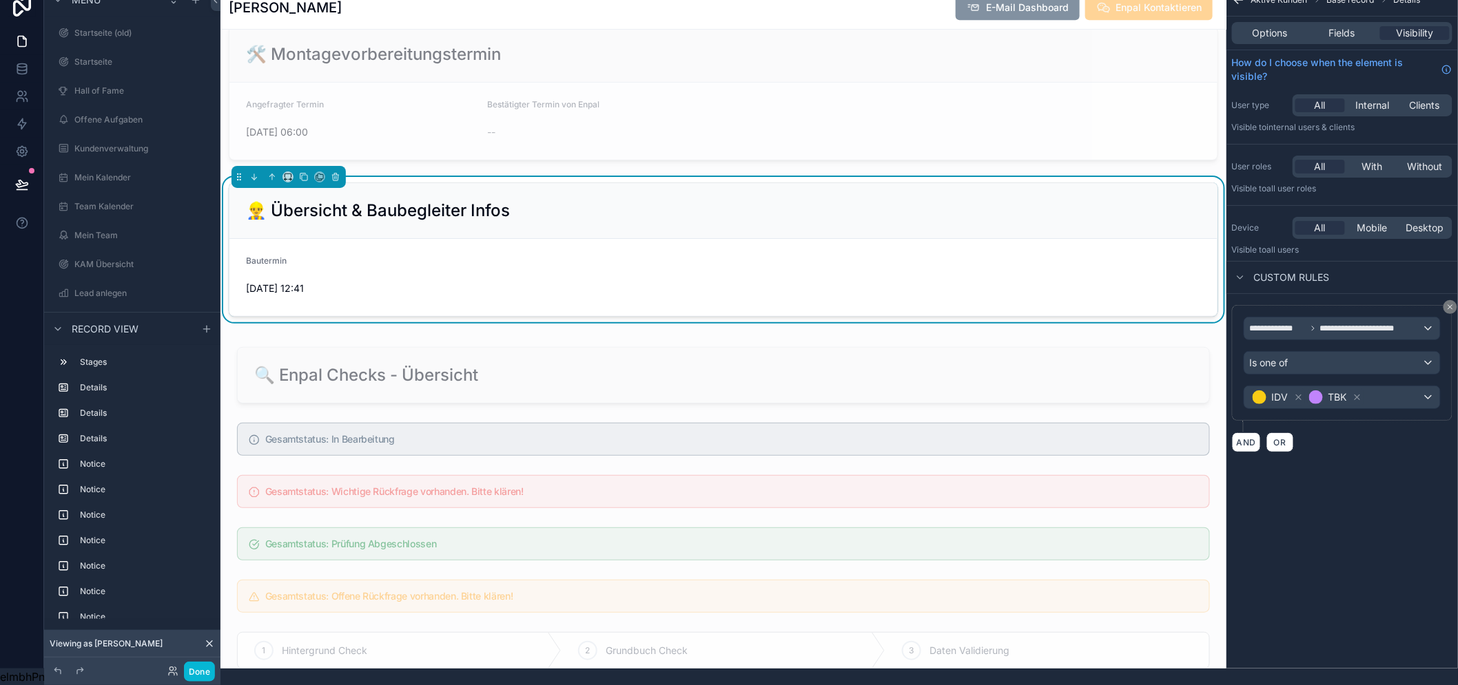
click at [1352, 455] on div "**********" at bounding box center [1341, 234] width 231 height 502
click at [1354, 393] on icon "scrollable content" at bounding box center [1357, 398] width 10 height 10
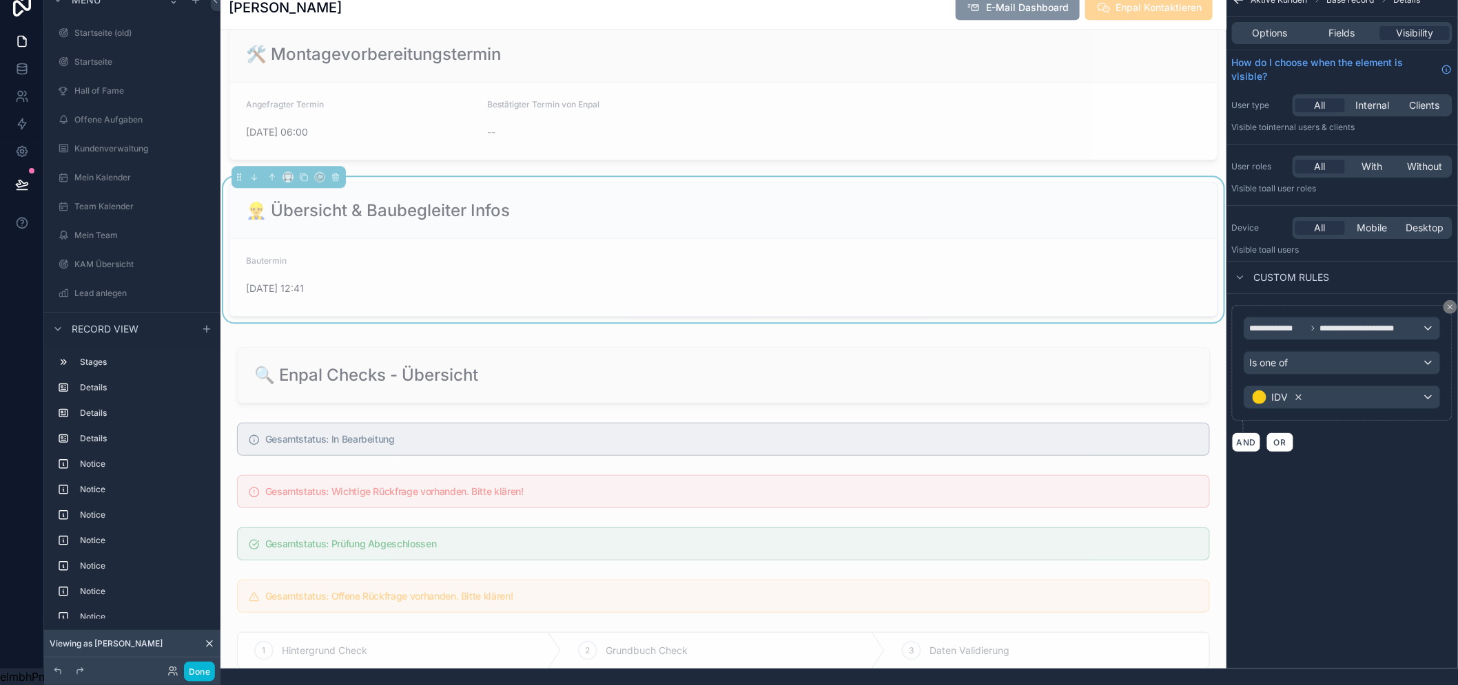
click at [1301, 393] on icon "scrollable content" at bounding box center [1299, 398] width 10 height 10
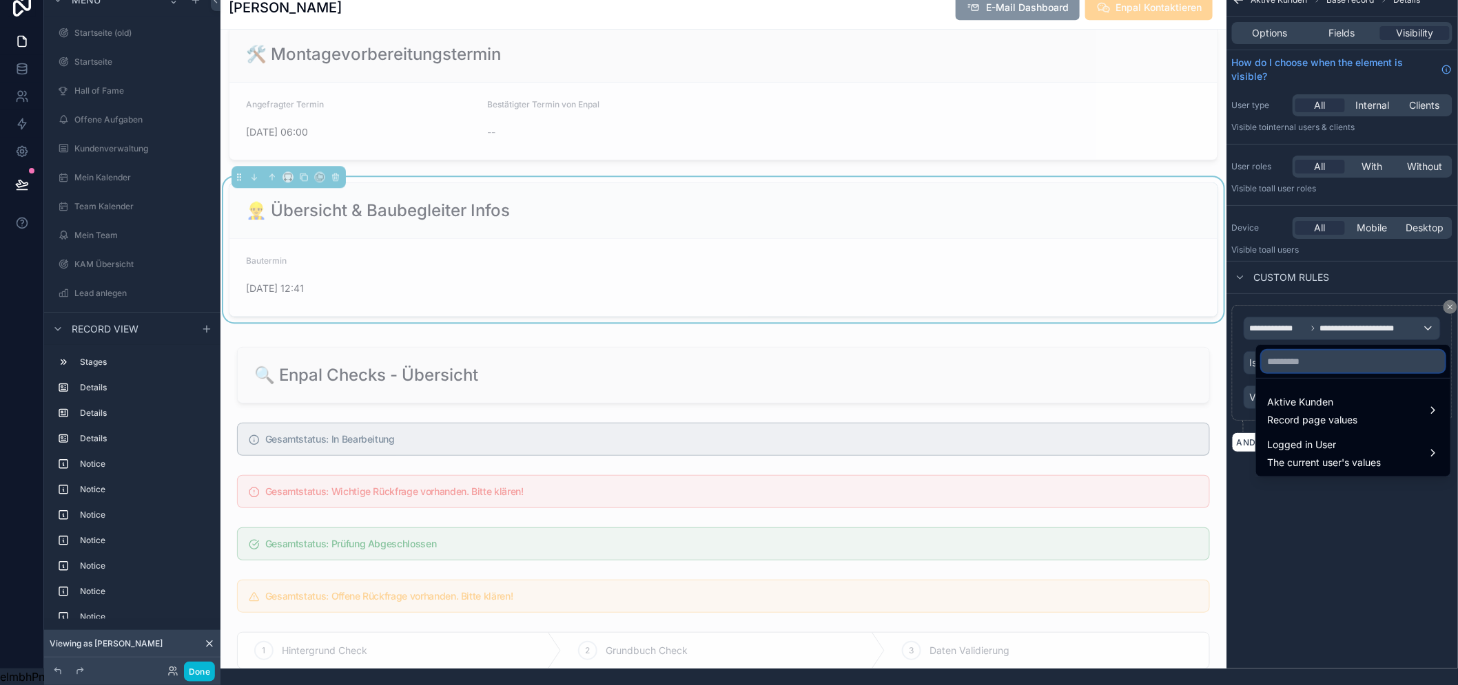
click at [1316, 356] on input "text" at bounding box center [1352, 362] width 183 height 22
type input "********"
click at [1304, 395] on span "Aktive Kunden" at bounding box center [1312, 402] width 90 height 17
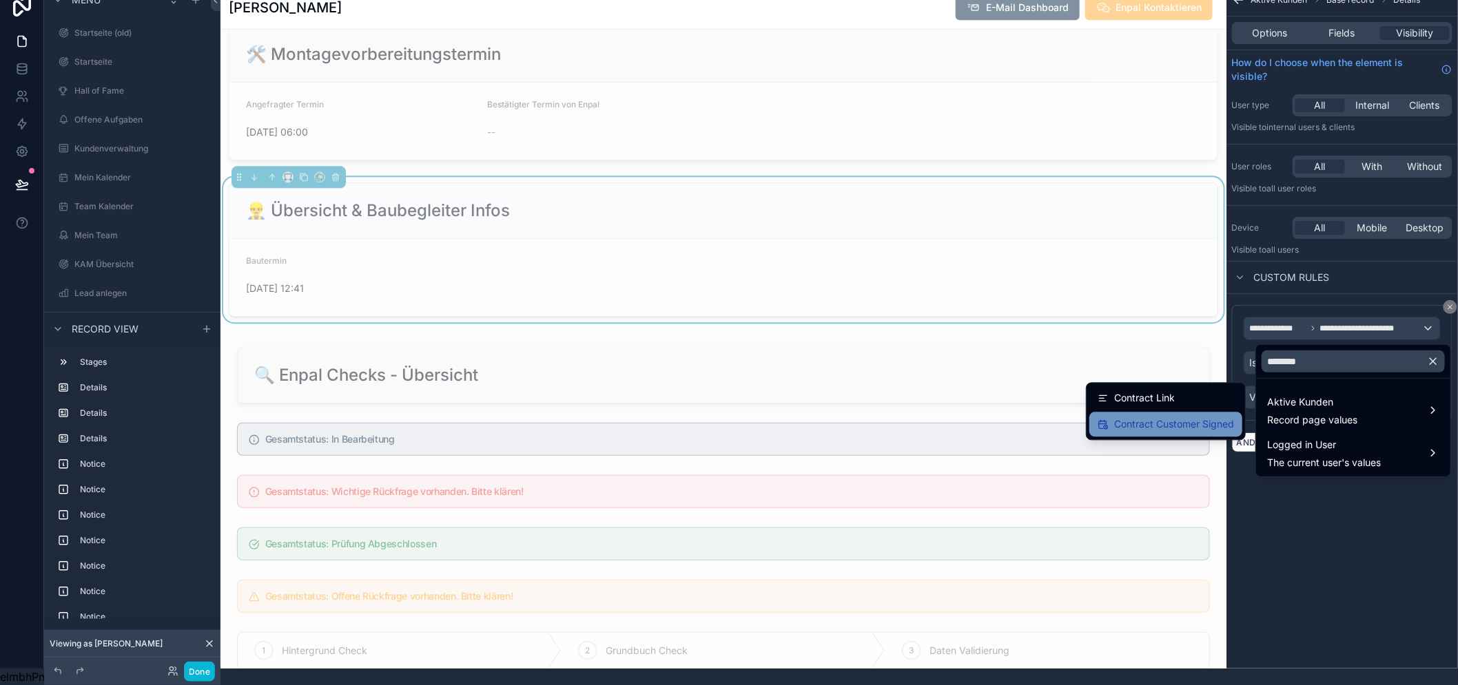
click at [1214, 417] on span "Contract Customer Signed" at bounding box center [1174, 425] width 120 height 17
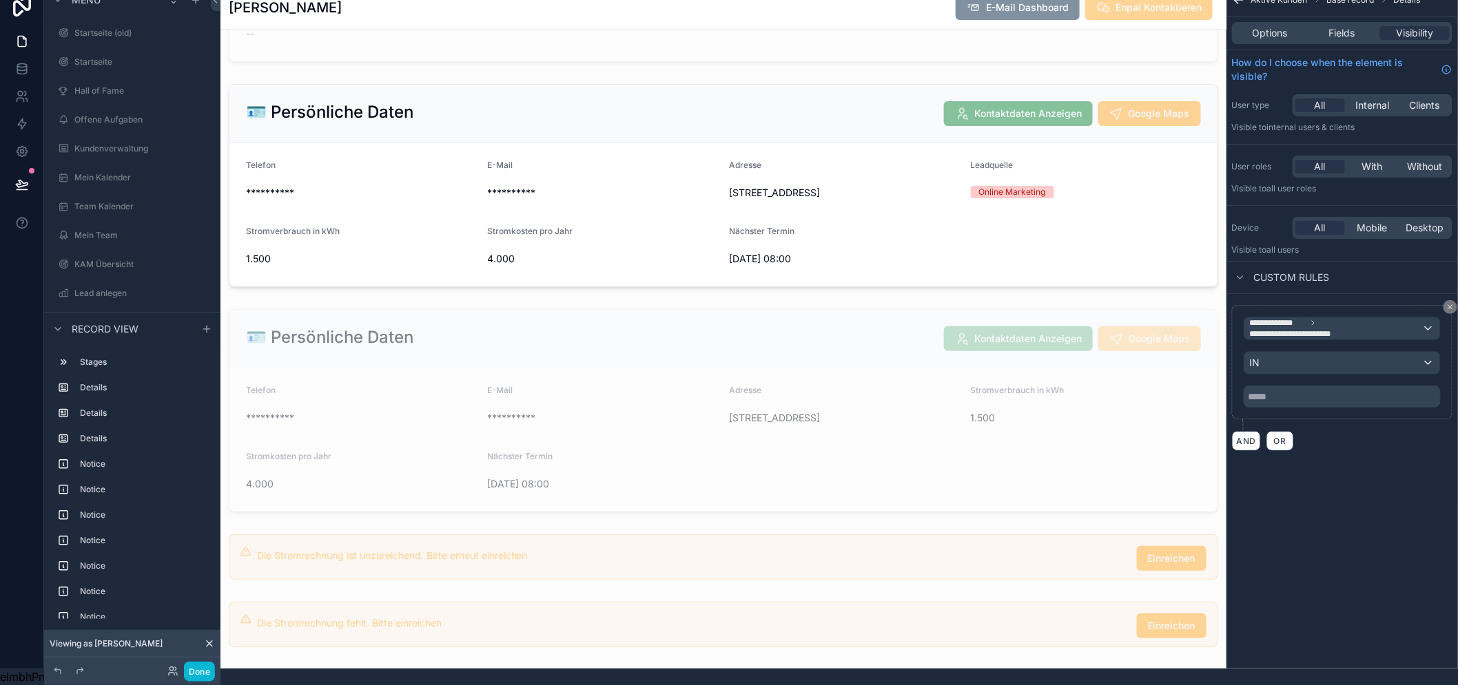
scroll to position [1454, 0]
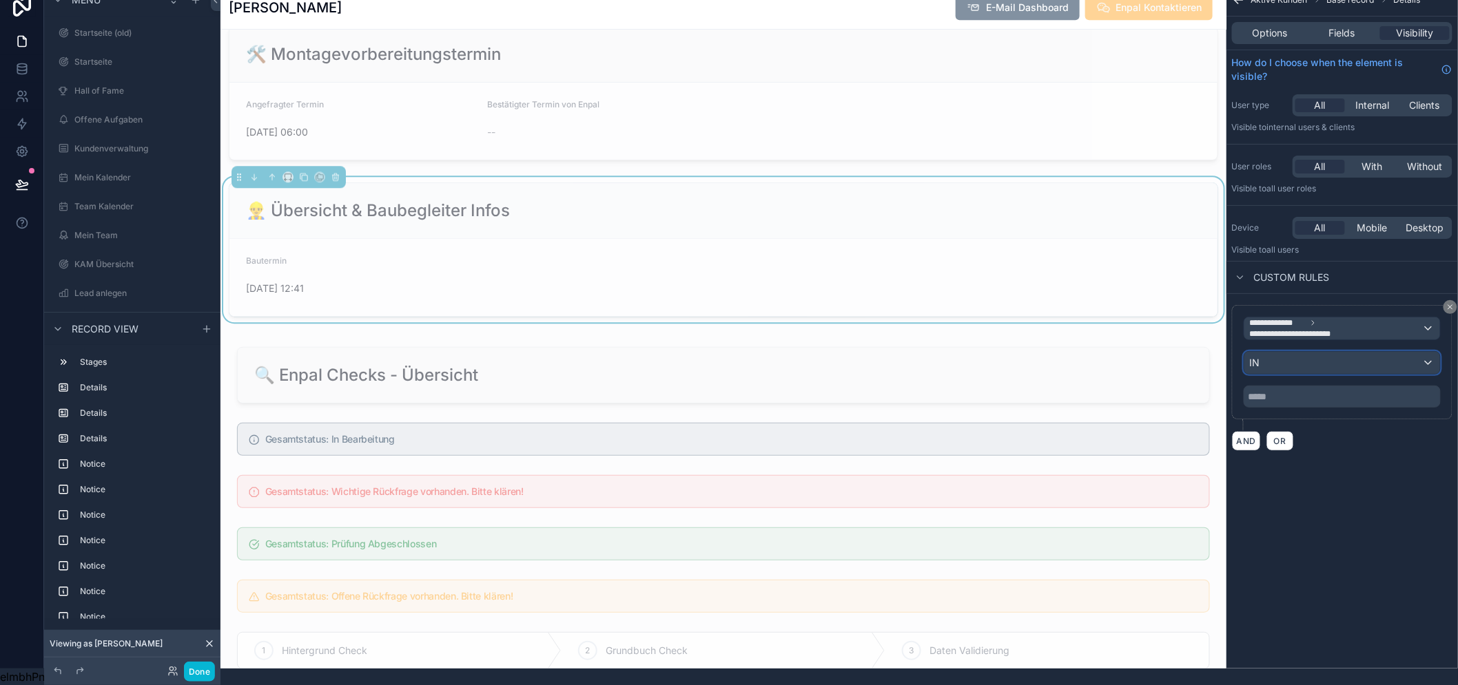
click at [1341, 352] on div "IN" at bounding box center [1342, 363] width 196 height 22
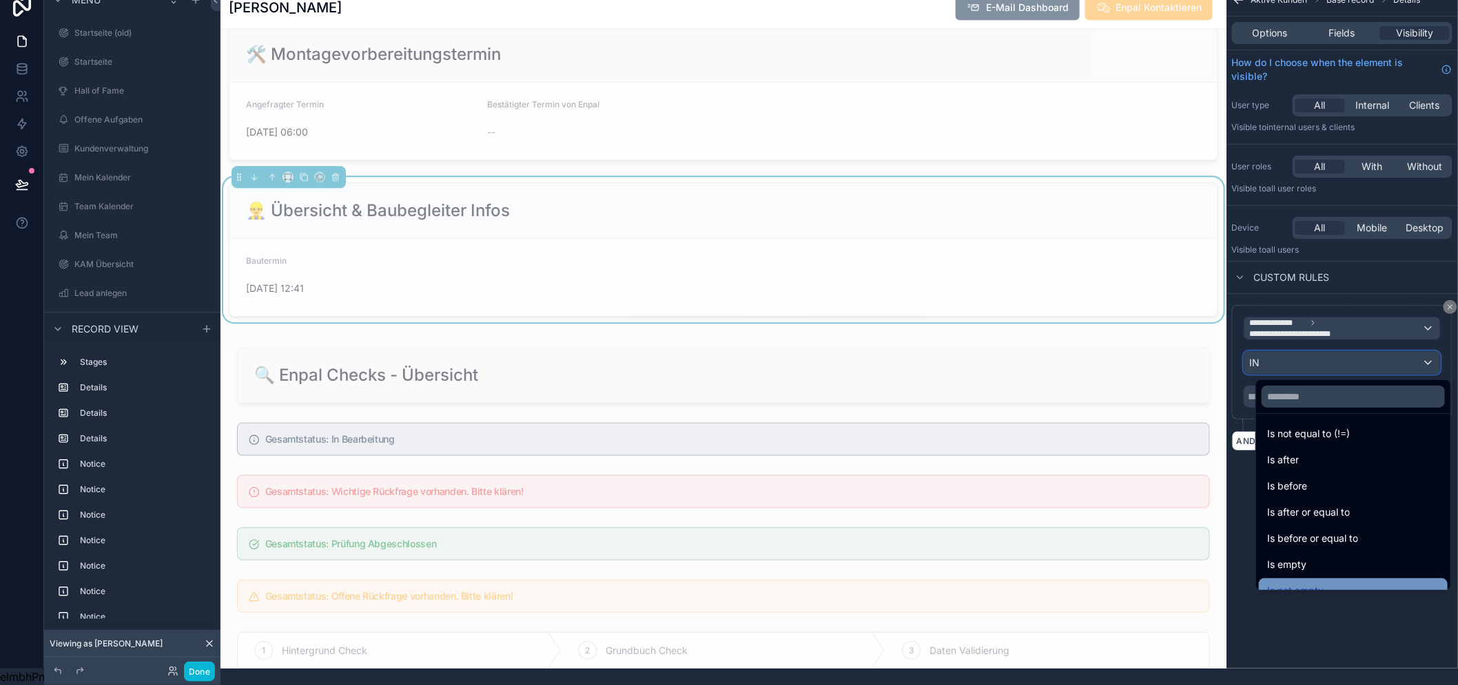
scroll to position [45, 0]
drag, startPoint x: 1333, startPoint y: 563, endPoint x: 1332, endPoint y: 581, distance: 17.3
click at [1333, 568] on div "Is not empty" at bounding box center [1353, 576] width 172 height 17
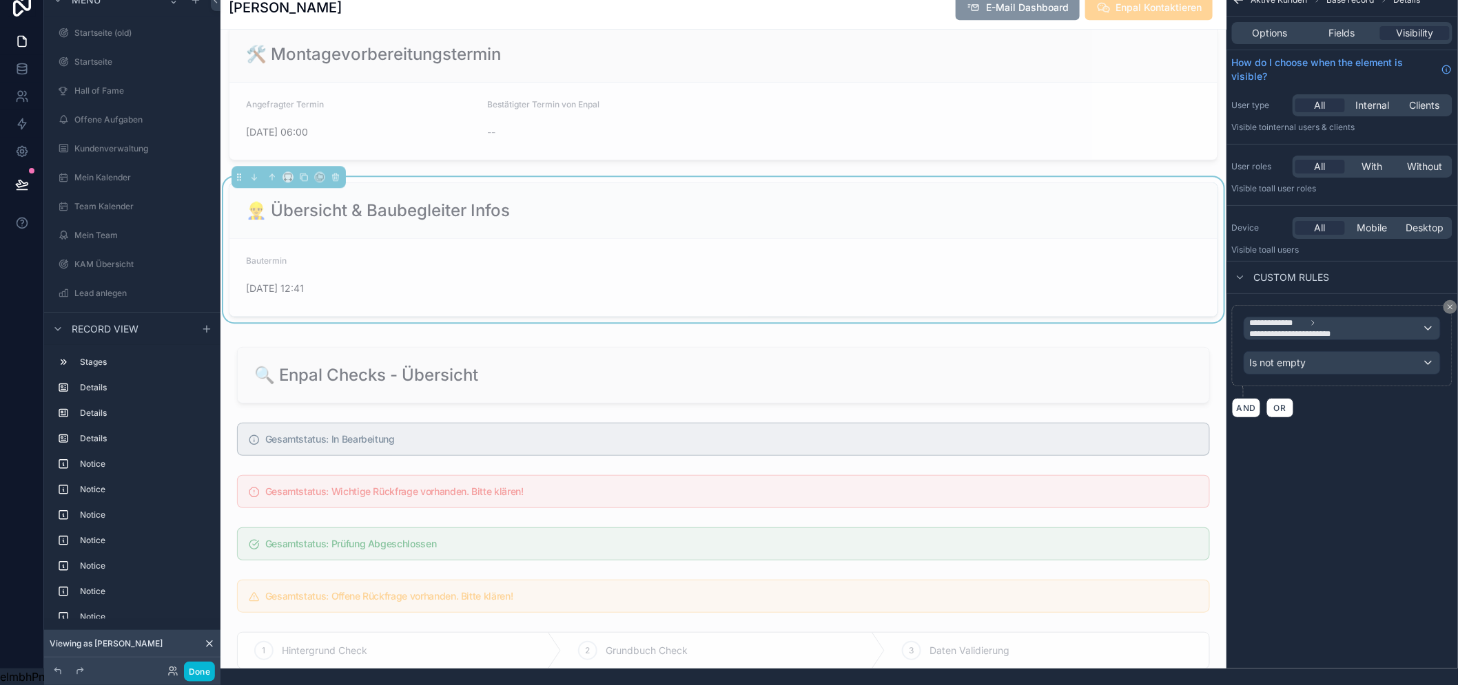
click at [1347, 546] on div "**********" at bounding box center [1341, 325] width 231 height 685
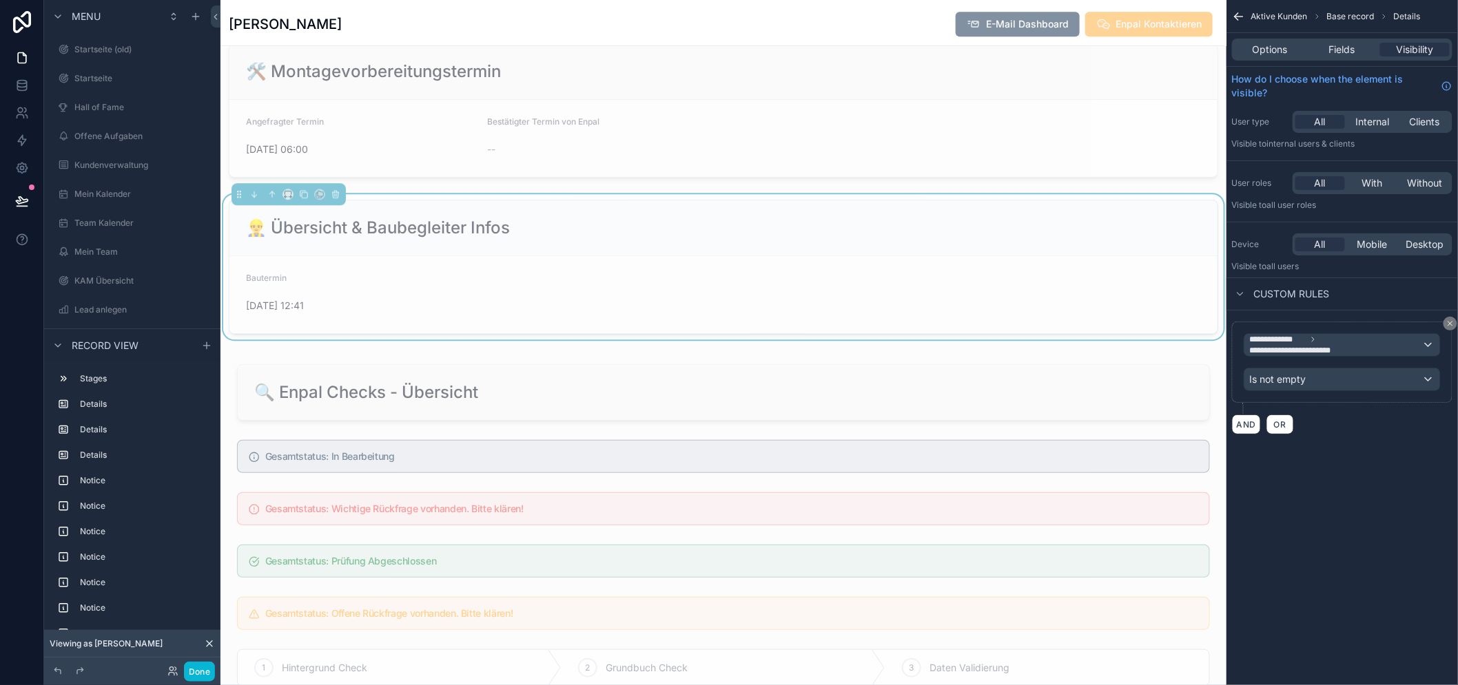
scroll to position [1454, 0]
click at [738, 304] on form "Bautermin [DATE] 12:41" at bounding box center [723, 294] width 988 height 77
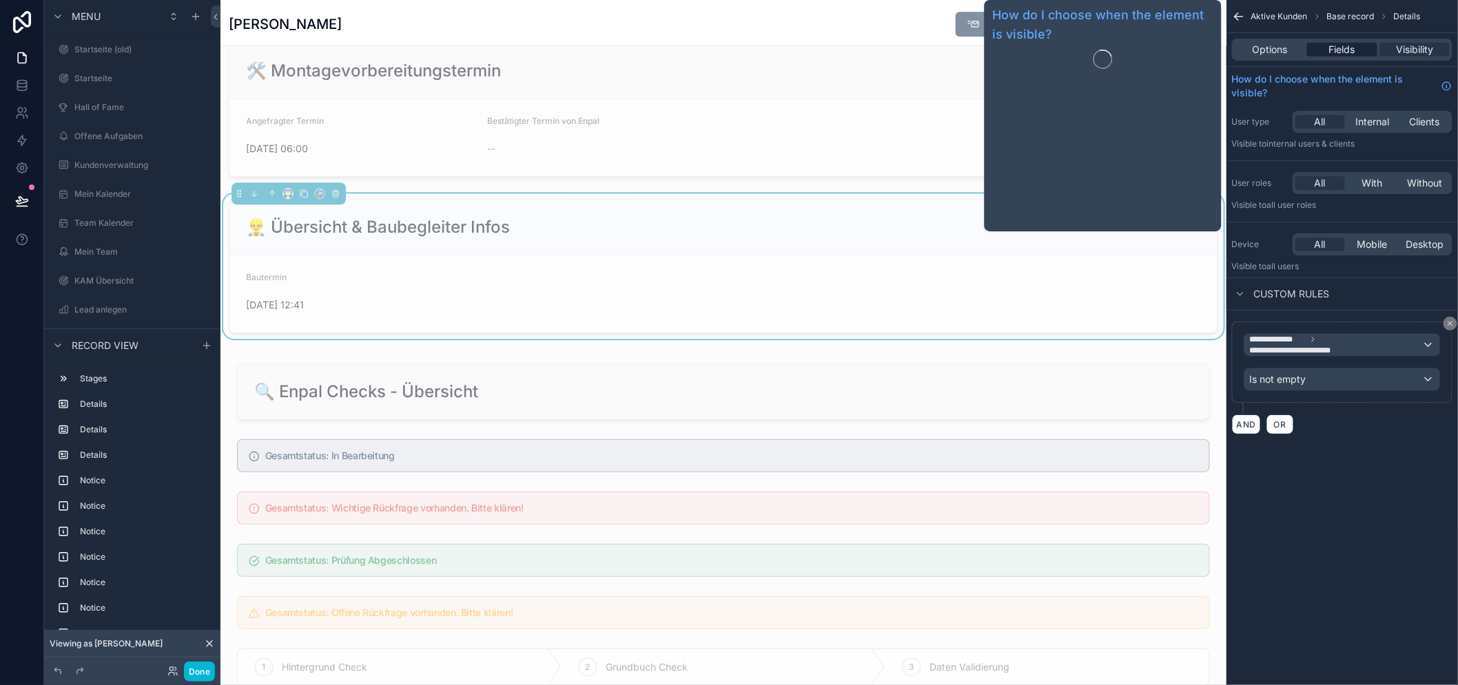
click at [1340, 54] on span "Fields" at bounding box center [1342, 50] width 26 height 14
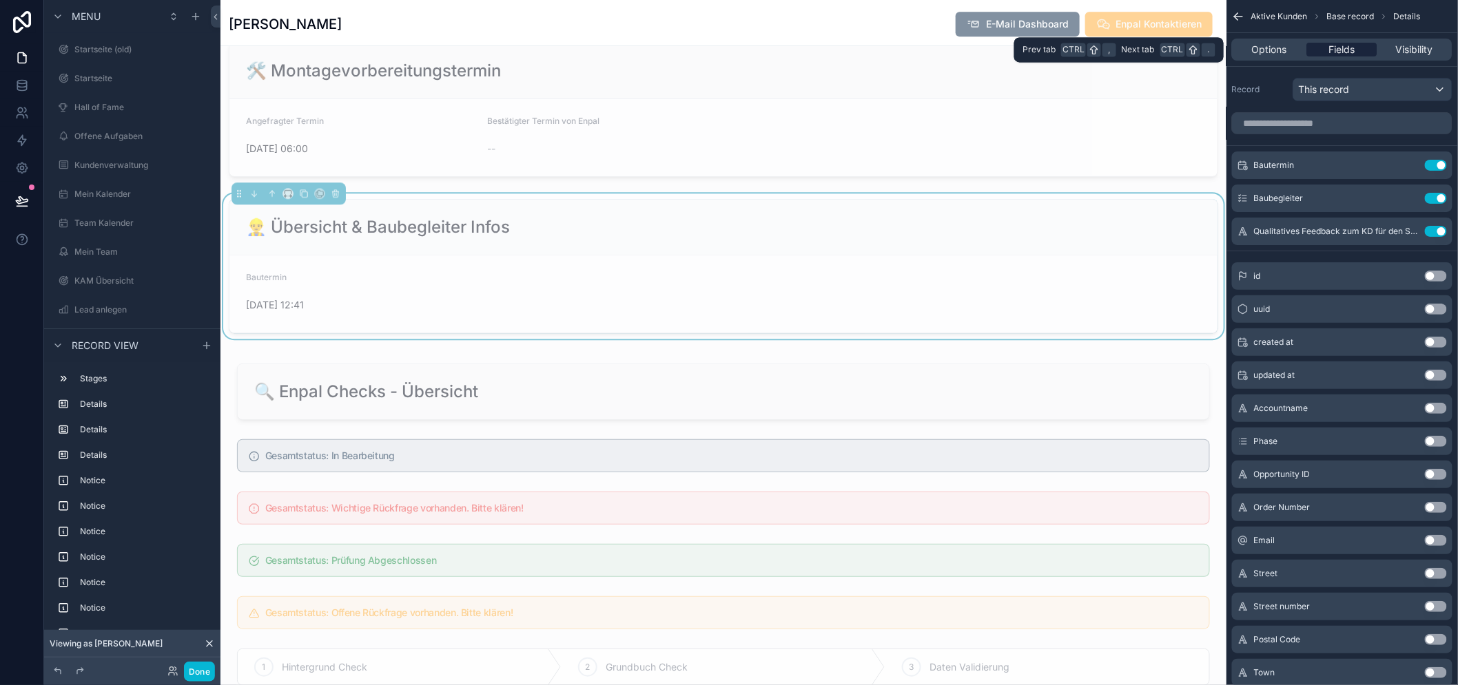
click at [1336, 50] on span "Fields" at bounding box center [1342, 50] width 26 height 14
click at [1274, 47] on span "Options" at bounding box center [1269, 50] width 35 height 14
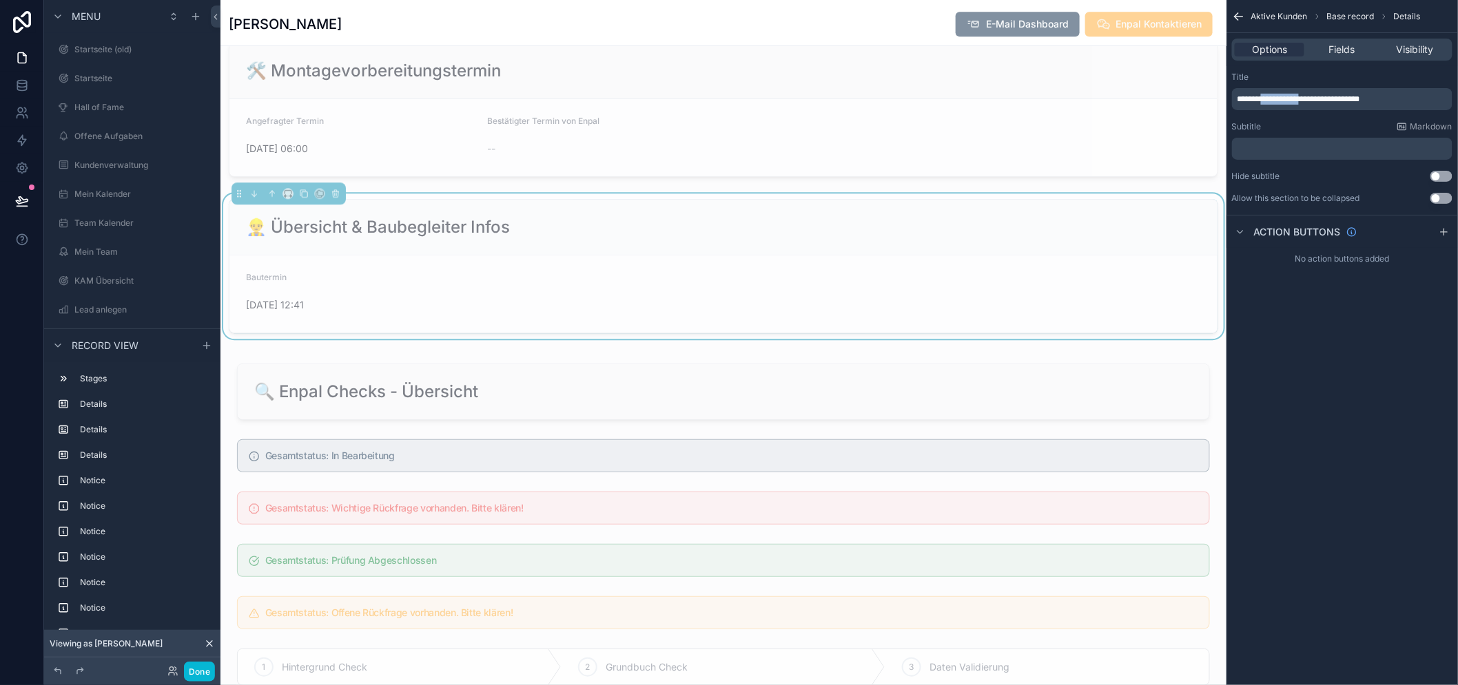
drag, startPoint x: 1301, startPoint y: 96, endPoint x: 1254, endPoint y: 99, distance: 46.2
click at [1254, 99] on span "**********" at bounding box center [1298, 99] width 123 height 8
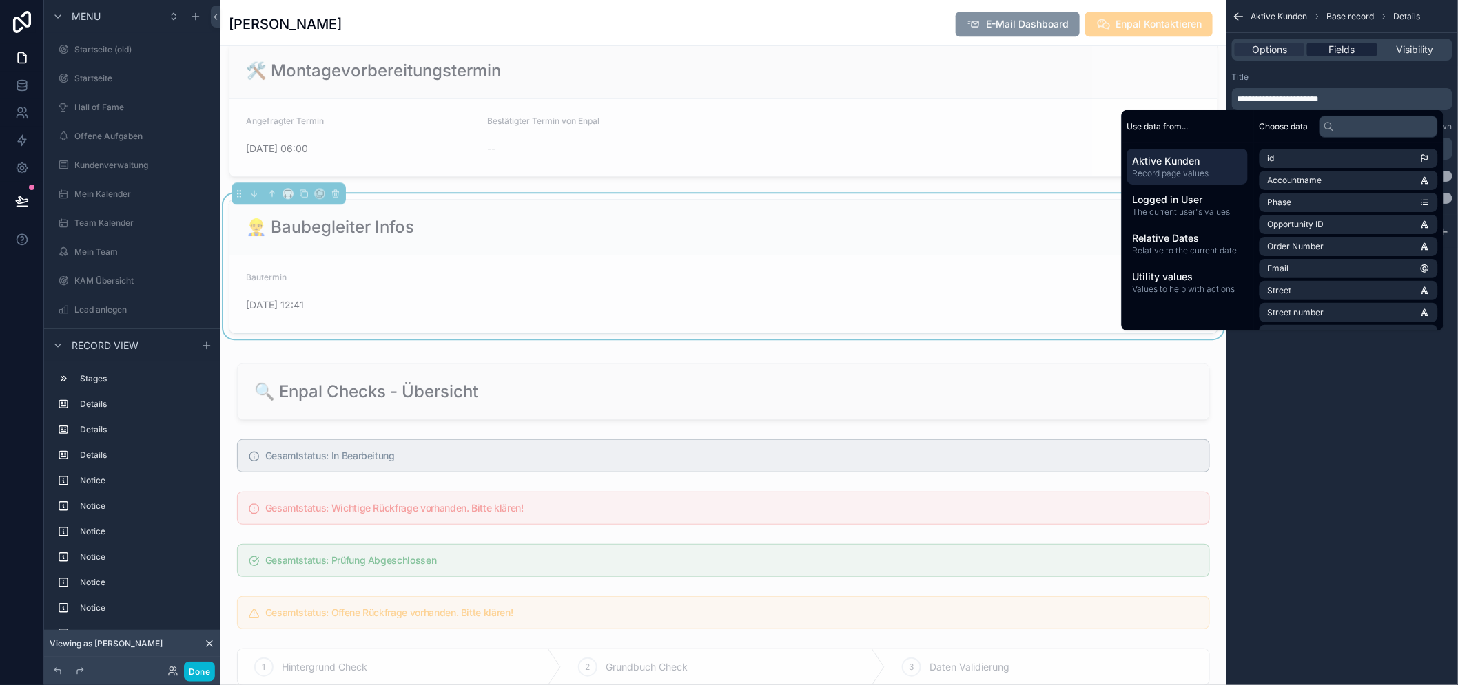
click at [1336, 434] on div "**********" at bounding box center [1341, 342] width 231 height 685
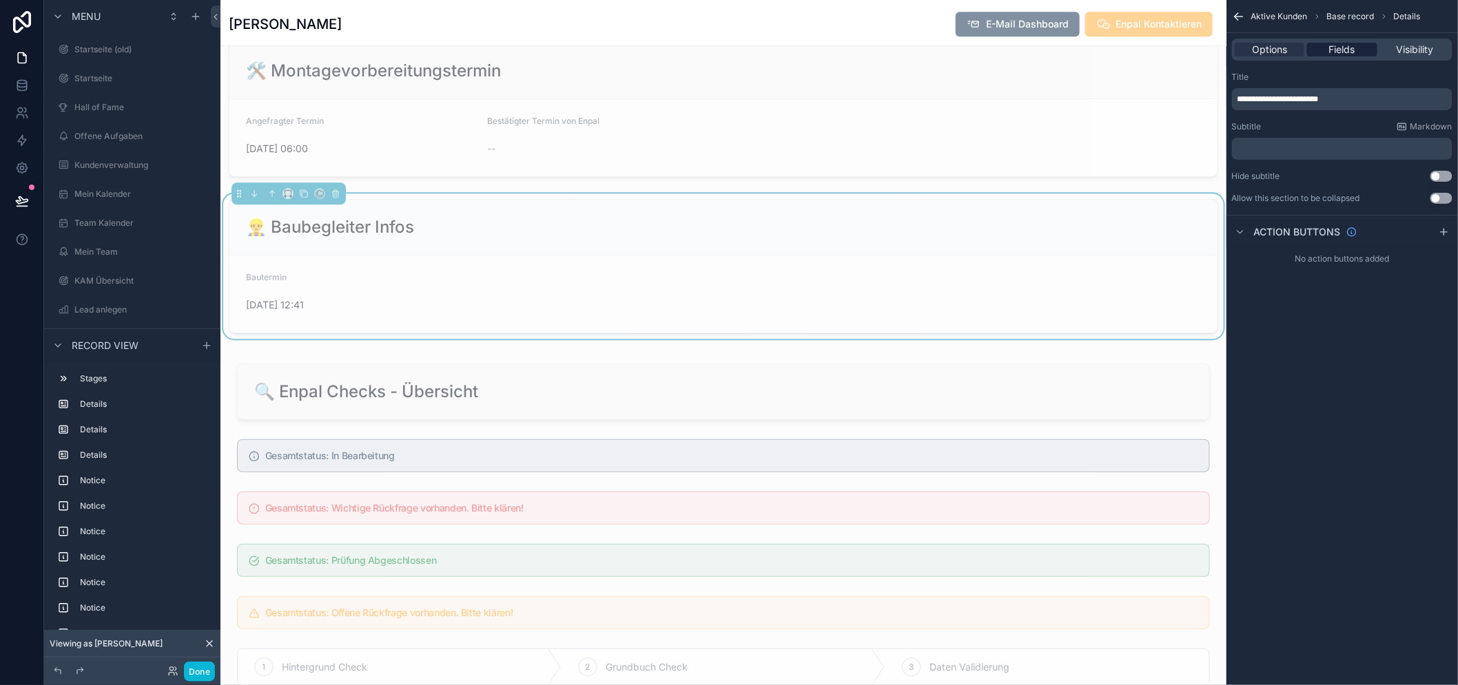
click at [1353, 45] on span "Fields" at bounding box center [1342, 50] width 26 height 14
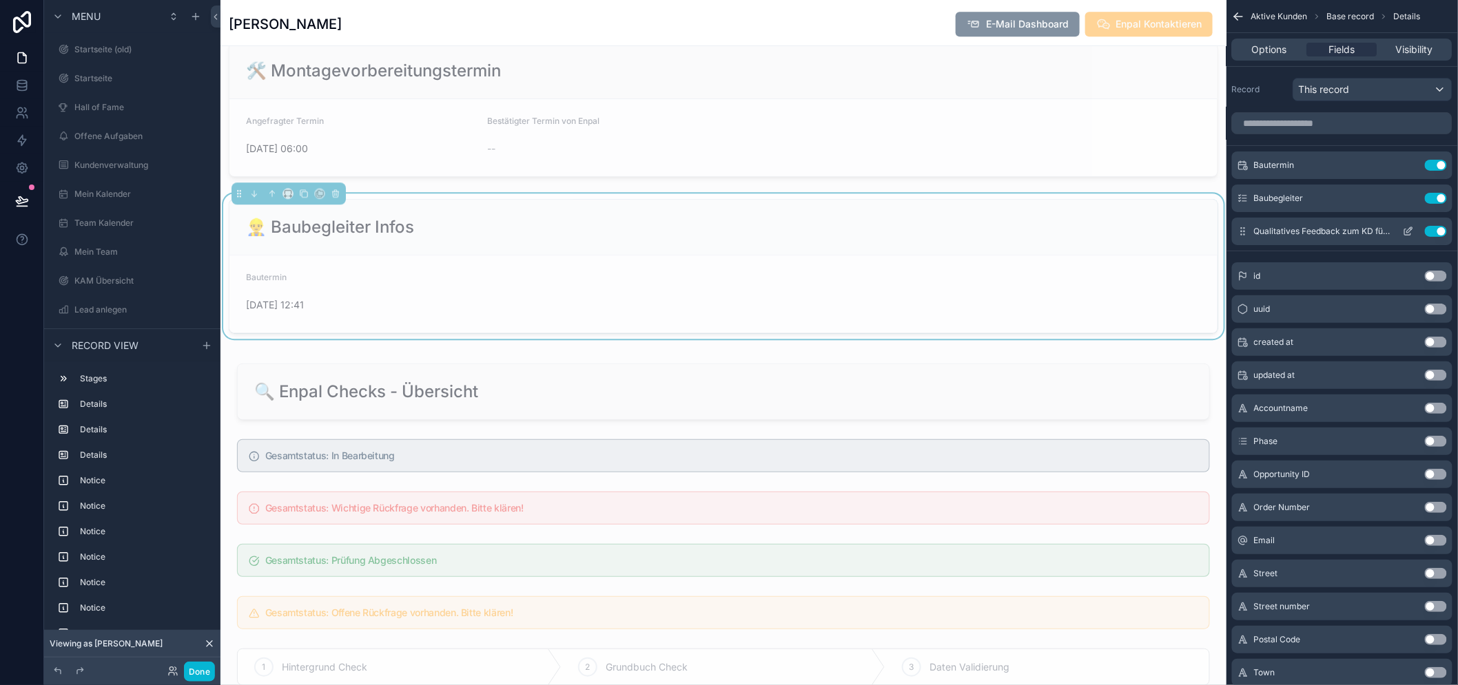
click at [1409, 229] on icon "scrollable content" at bounding box center [1408, 231] width 11 height 11
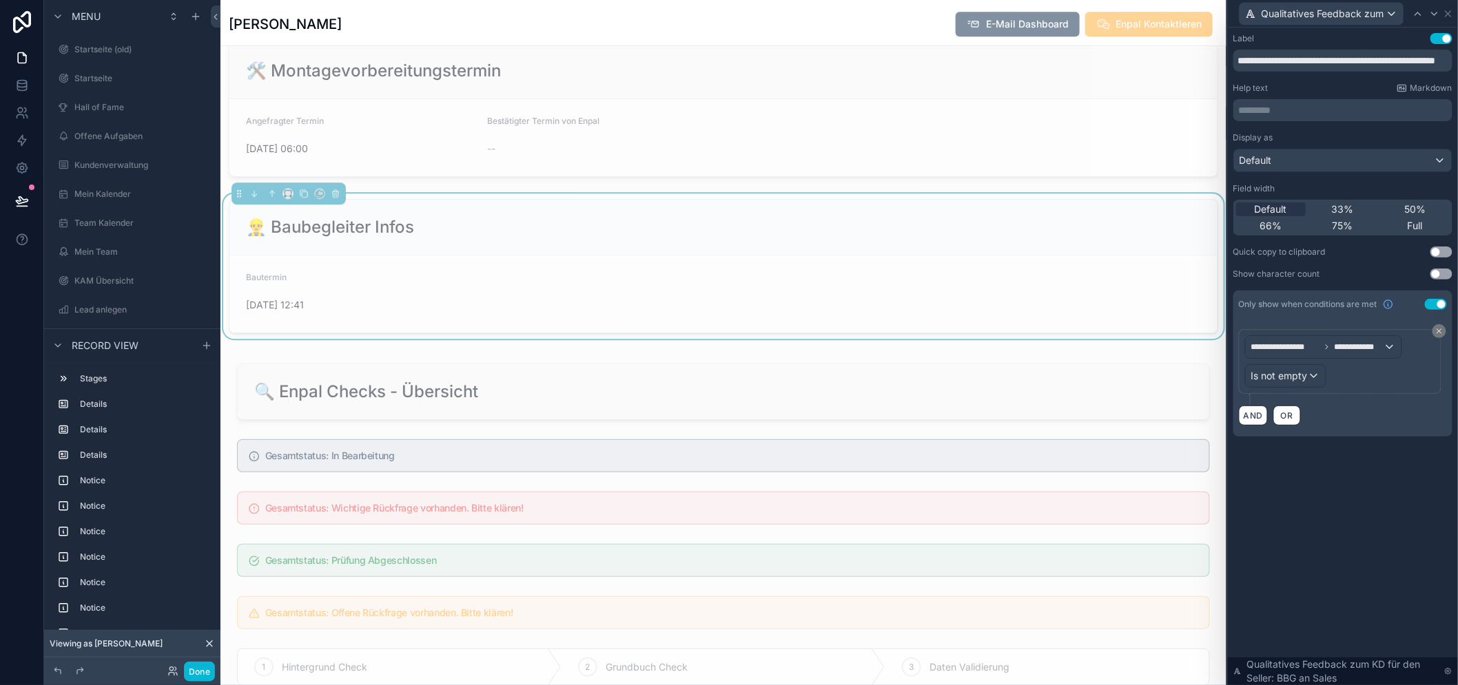
click at [1453, 18] on div "Qualitatives Feedback zum KD für den Seller: BBG an Sales" at bounding box center [1343, 14] width 230 height 28
click at [1444, 14] on icon at bounding box center [1447, 13] width 11 height 11
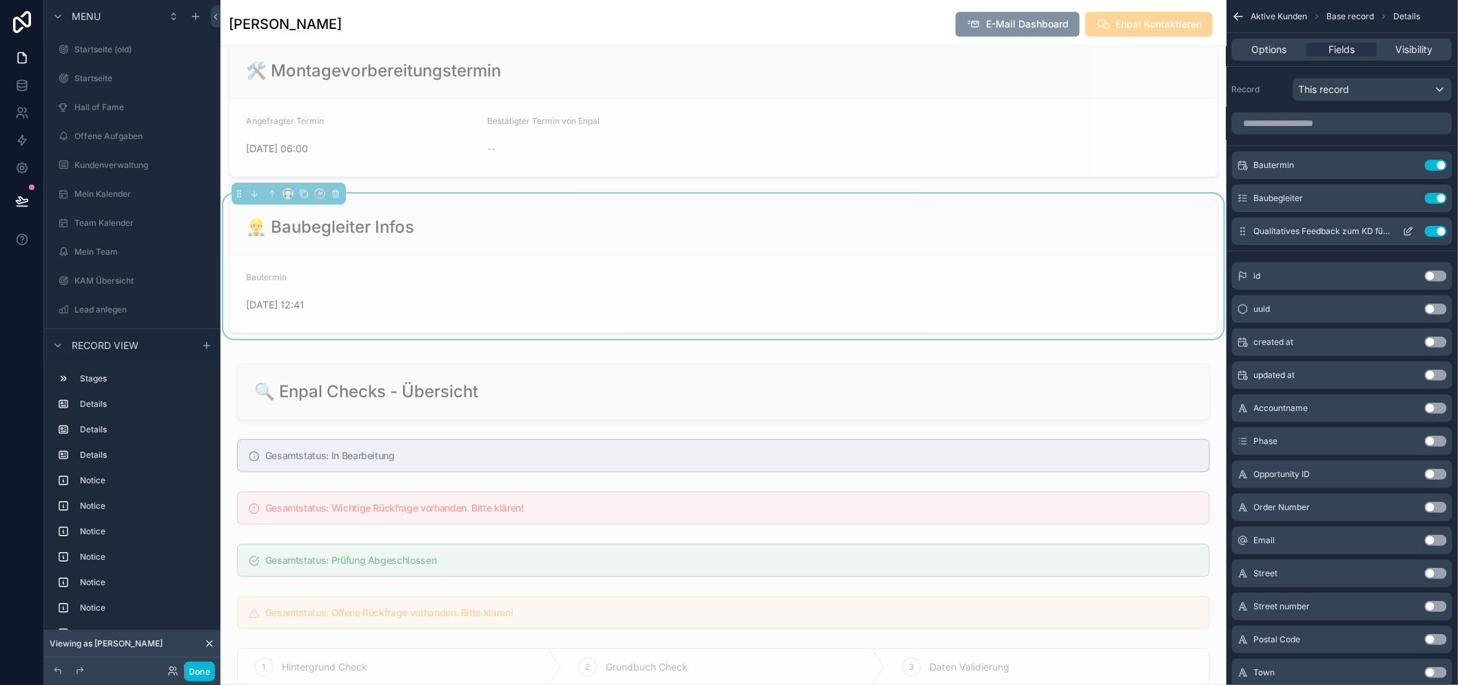
click at [1413, 227] on icon "scrollable content" at bounding box center [1408, 231] width 11 height 11
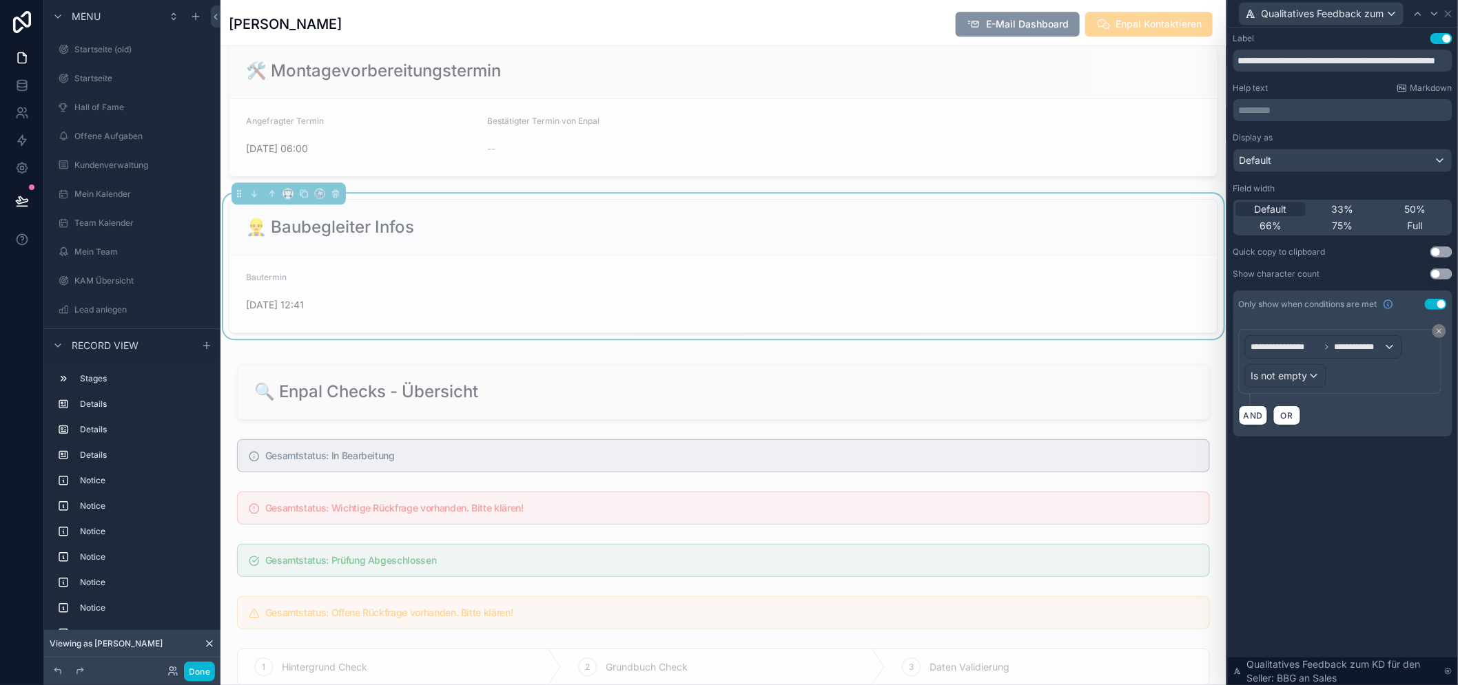
drag, startPoint x: 1355, startPoint y: 489, endPoint x: 1334, endPoint y: 467, distance: 30.2
click at [1354, 489] on div "**********" at bounding box center [1343, 357] width 230 height 658
click at [1347, 494] on div "**********" at bounding box center [1343, 357] width 230 height 658
click at [1352, 486] on div "**********" at bounding box center [1343, 357] width 230 height 658
click at [1449, 12] on icon at bounding box center [1448, 14] width 6 height 6
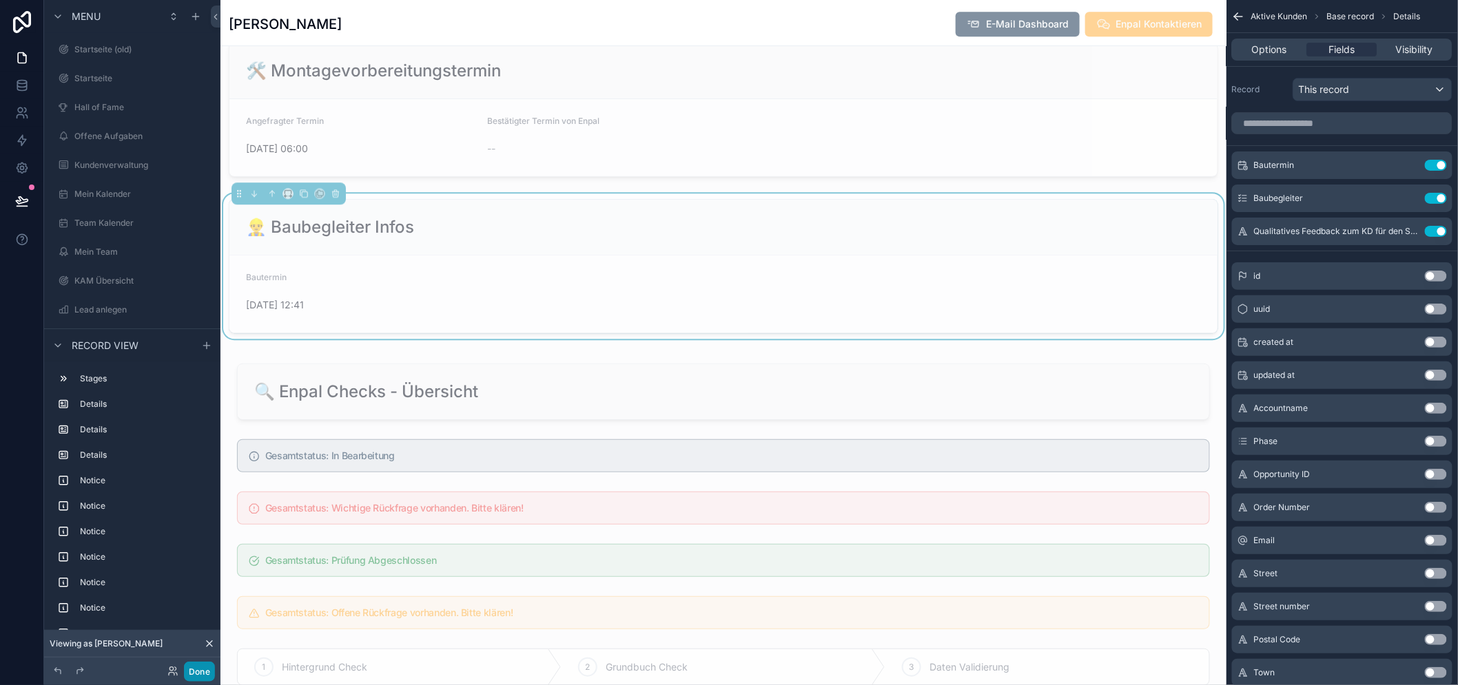
click at [197, 669] on button "Done" at bounding box center [199, 672] width 31 height 20
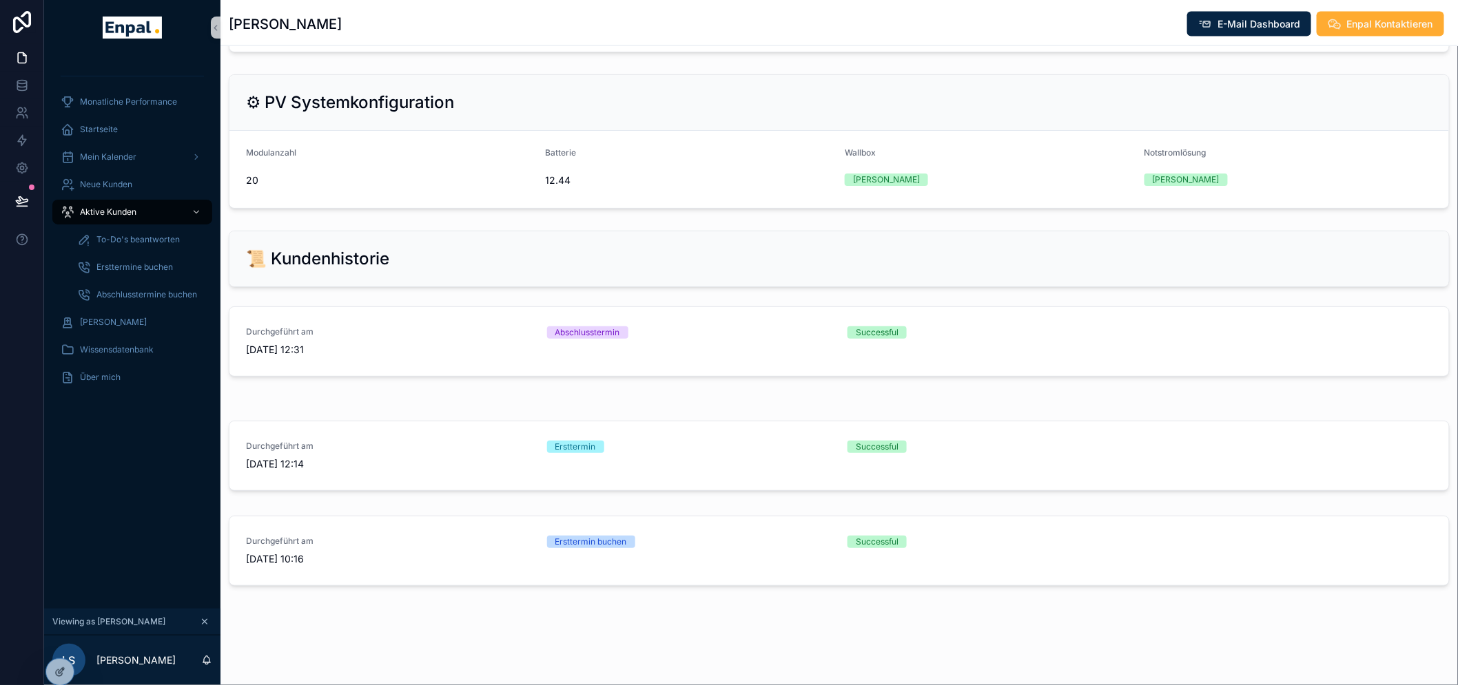
scroll to position [857, 0]
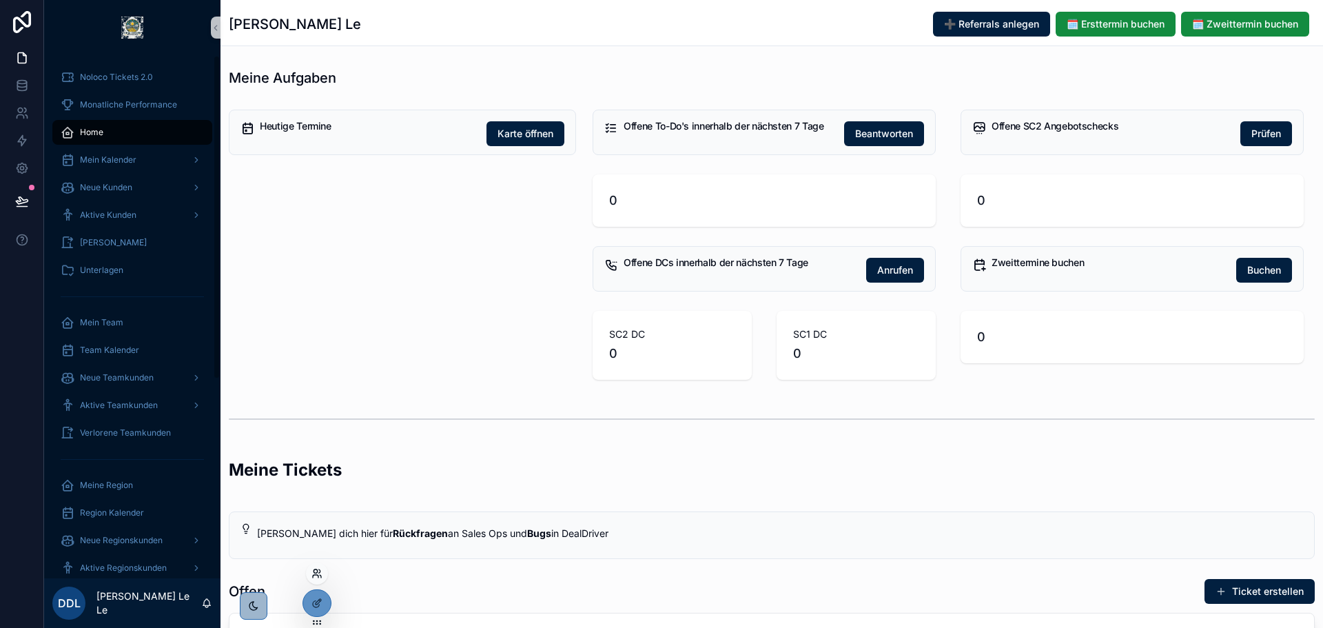
click at [314, 575] on icon at bounding box center [316, 576] width 6 height 3
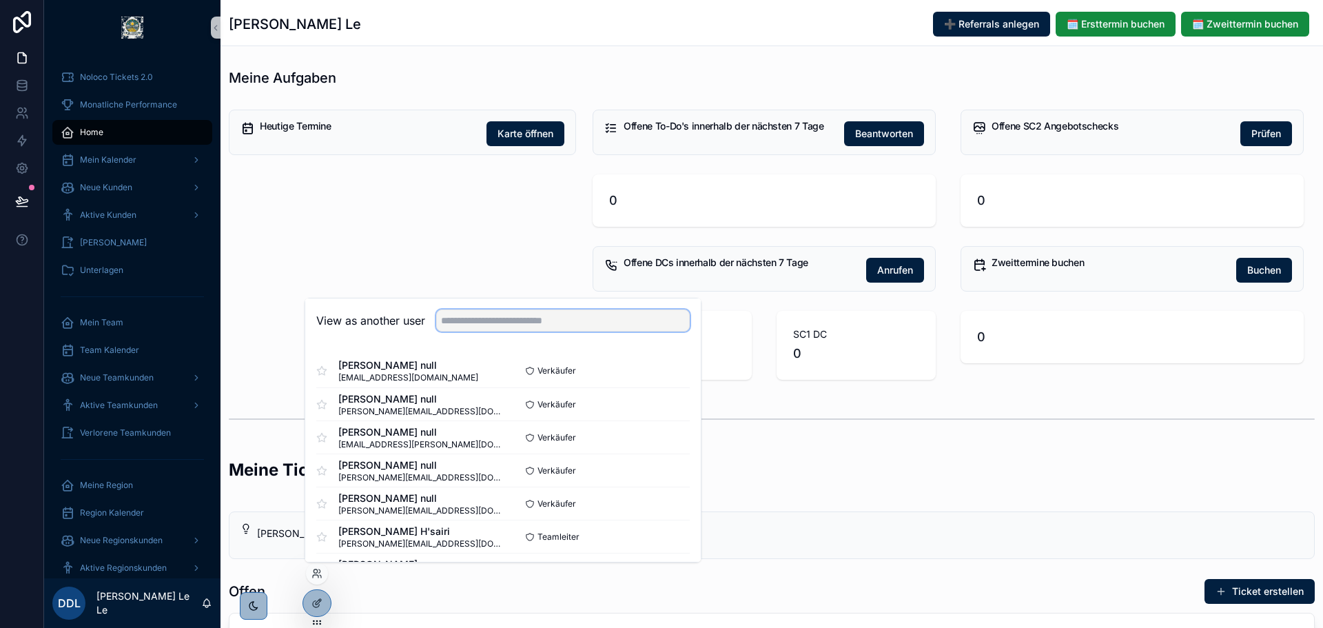
click at [532, 321] on input "text" at bounding box center [562, 320] width 253 height 22
type input "**********"
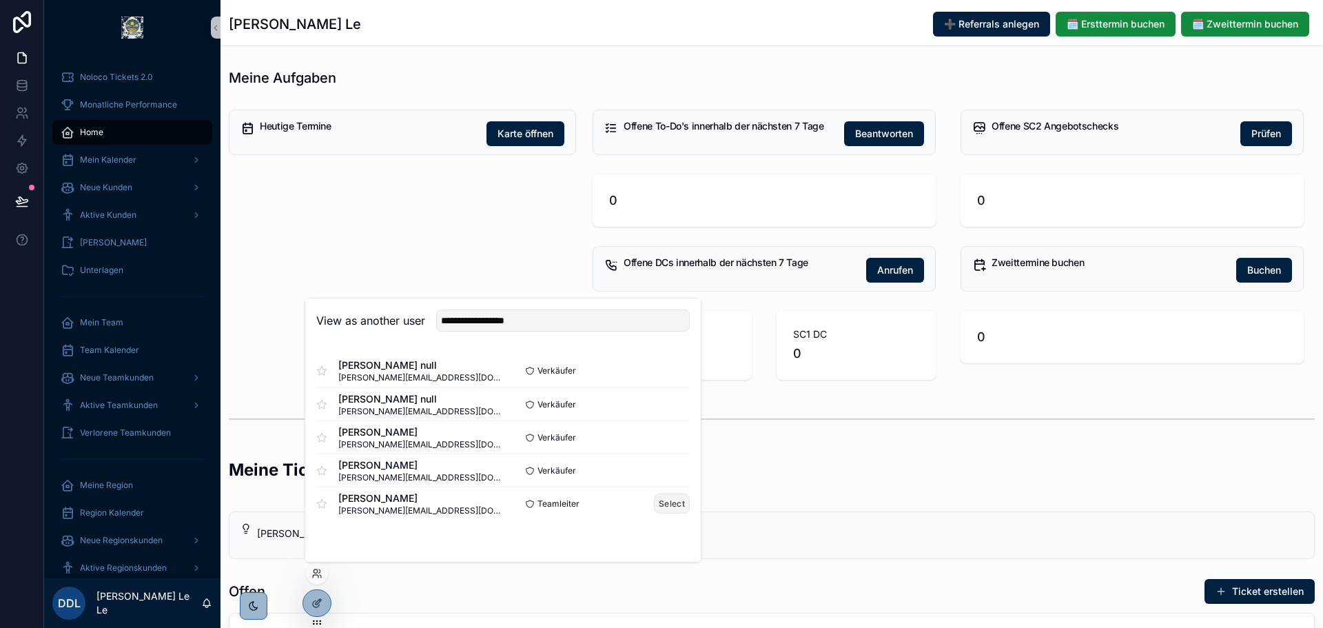
click at [658, 506] on button "Select" at bounding box center [672, 503] width 36 height 20
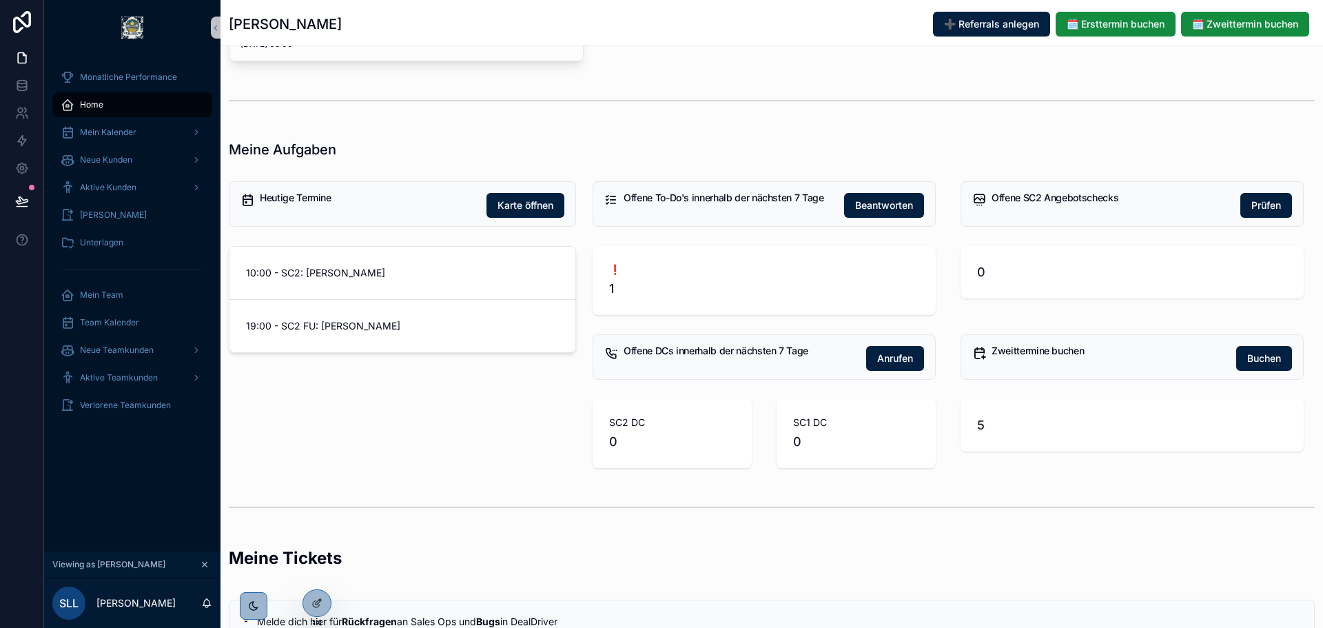
scroll to position [482, 0]
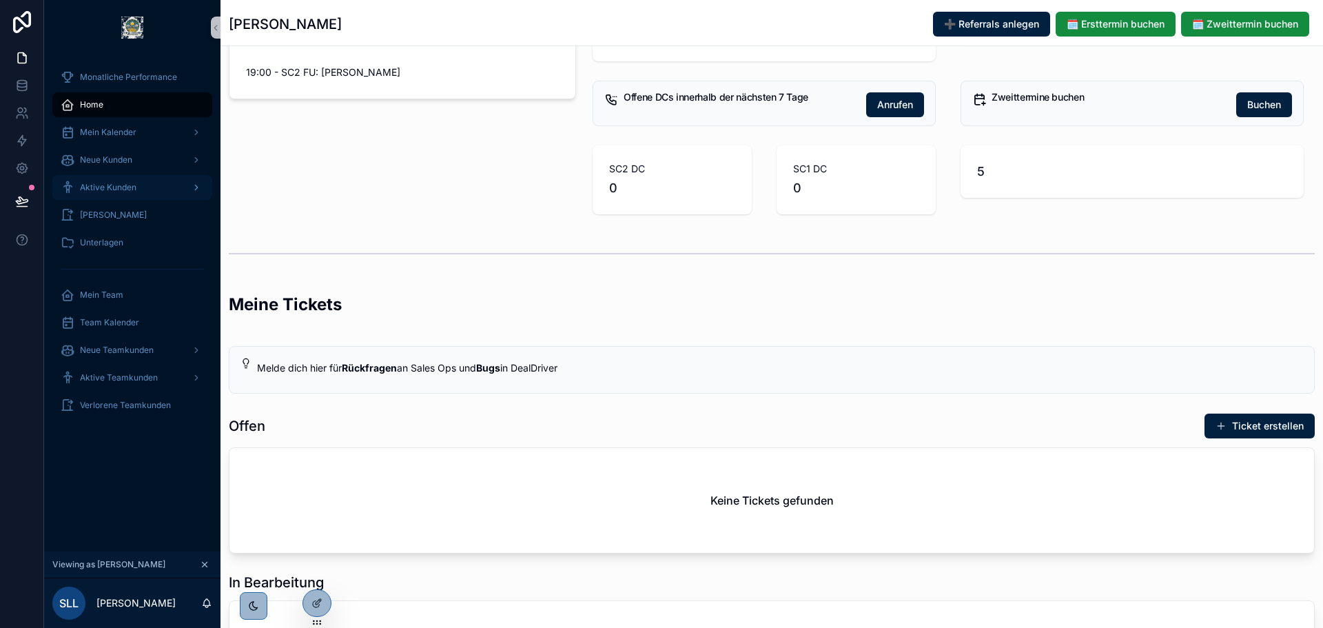
click at [101, 194] on div "Aktive Kunden" at bounding box center [132, 187] width 143 height 22
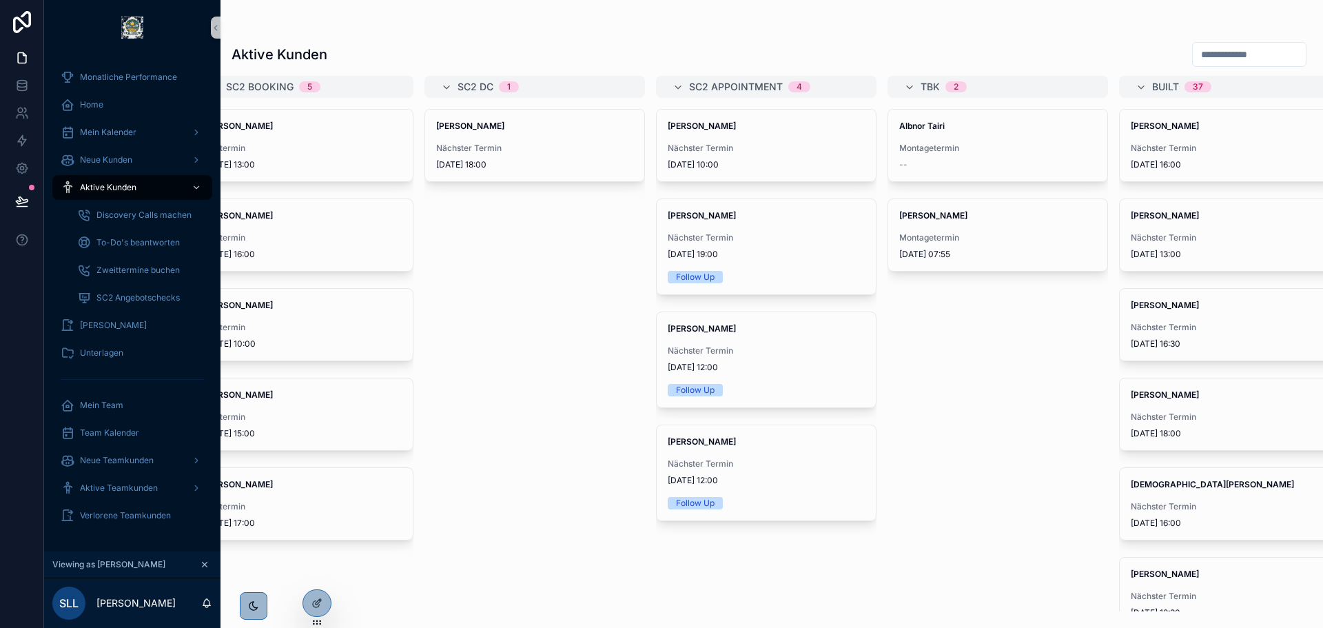
scroll to position [0, 992]
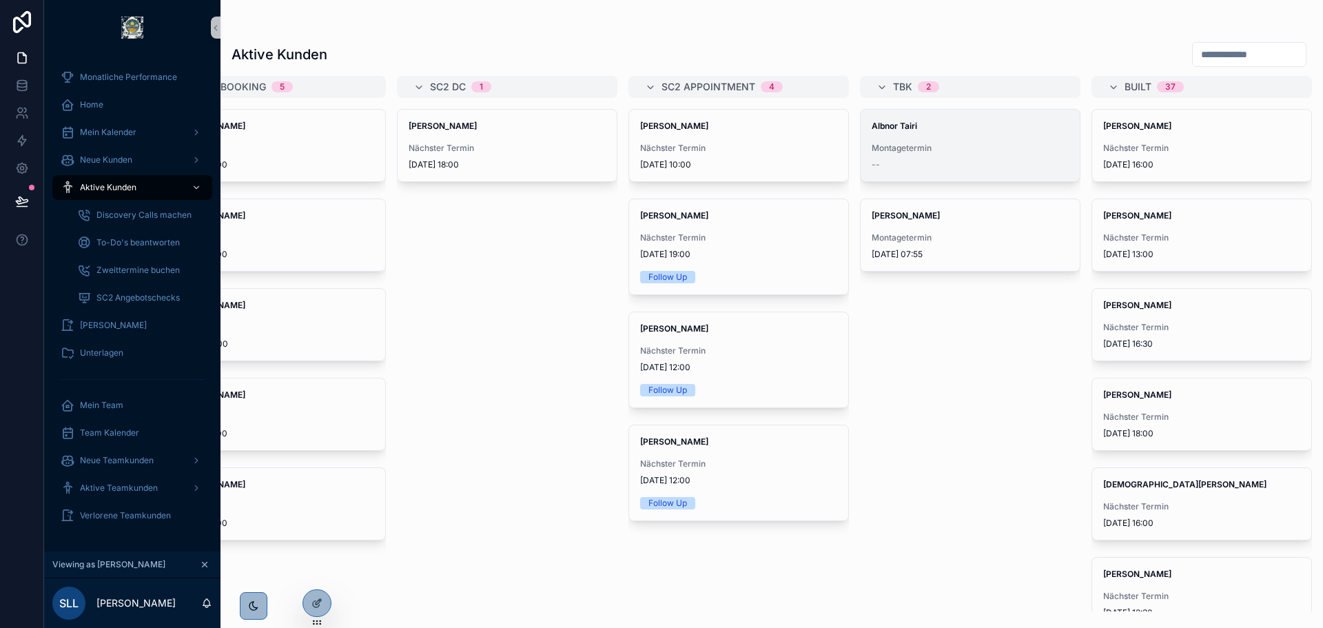
click at [984, 138] on div "Albnor Tairi Montagetermin --" at bounding box center [969, 146] width 219 height 72
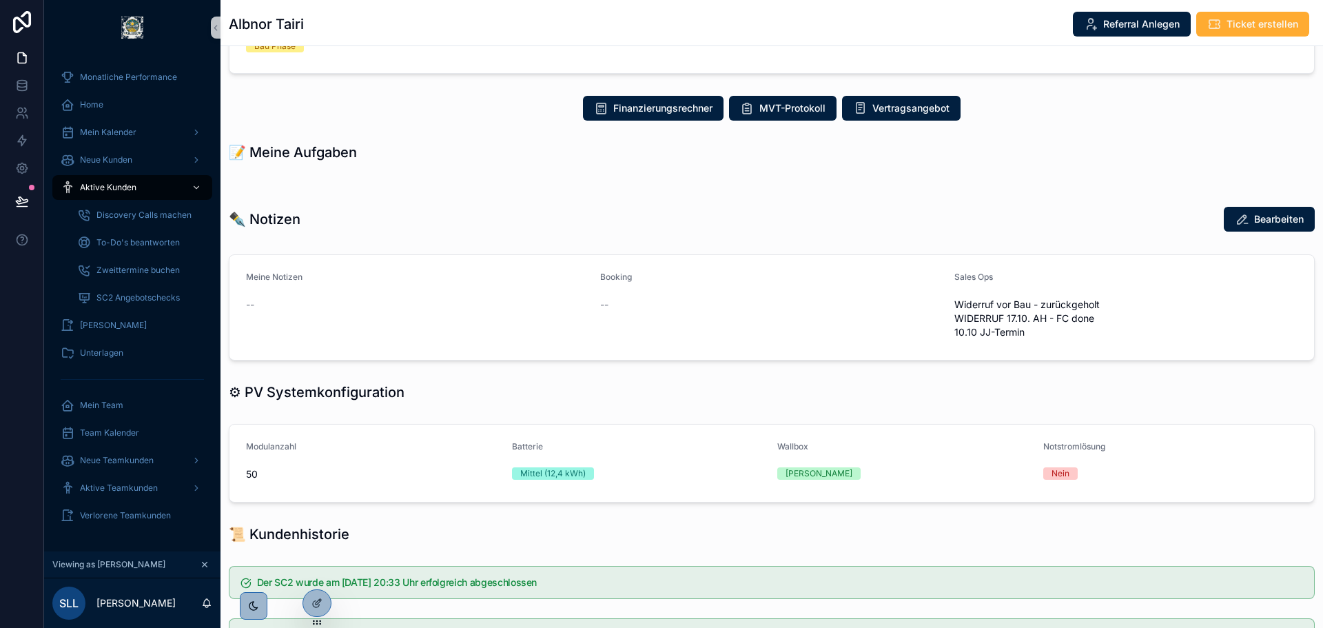
scroll to position [251, 0]
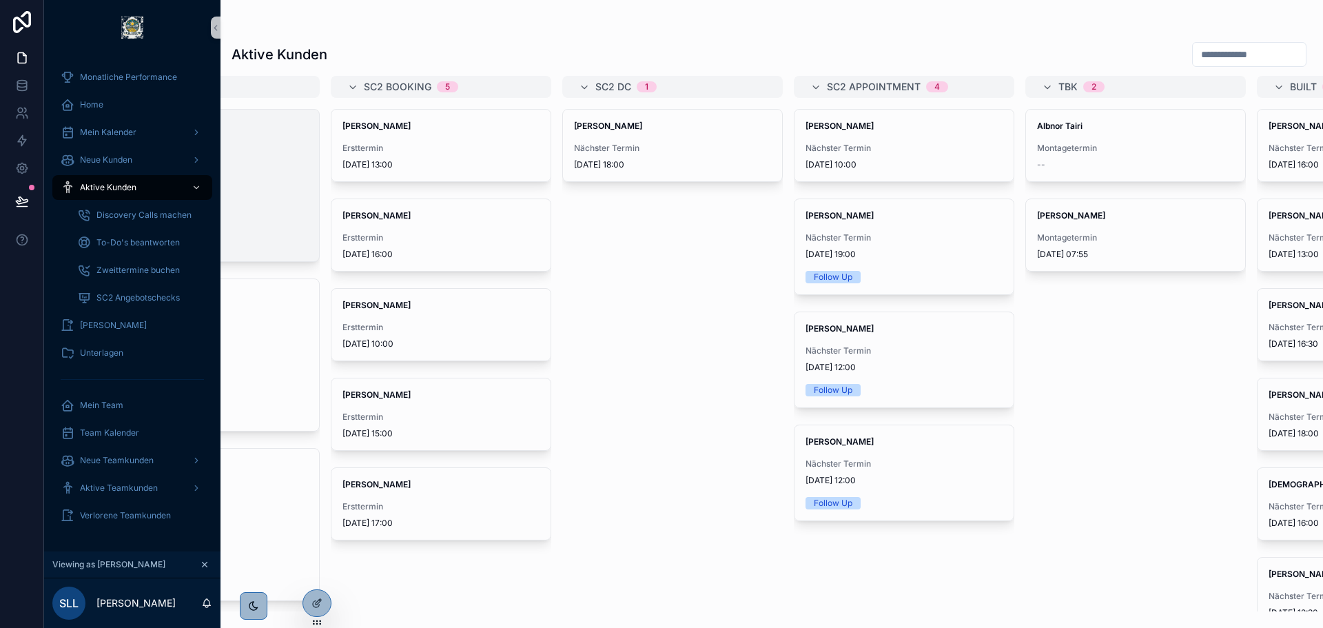
scroll to position [0, 992]
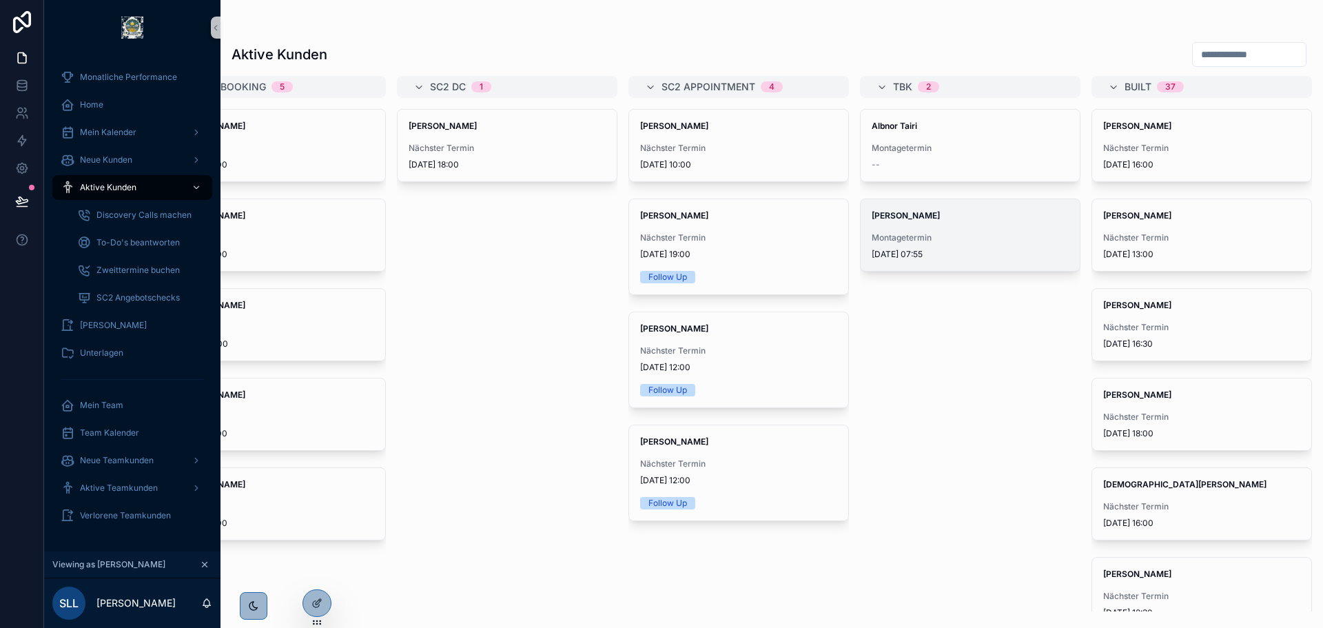
click at [1013, 235] on span "Montagetermin" at bounding box center [969, 237] width 197 height 11
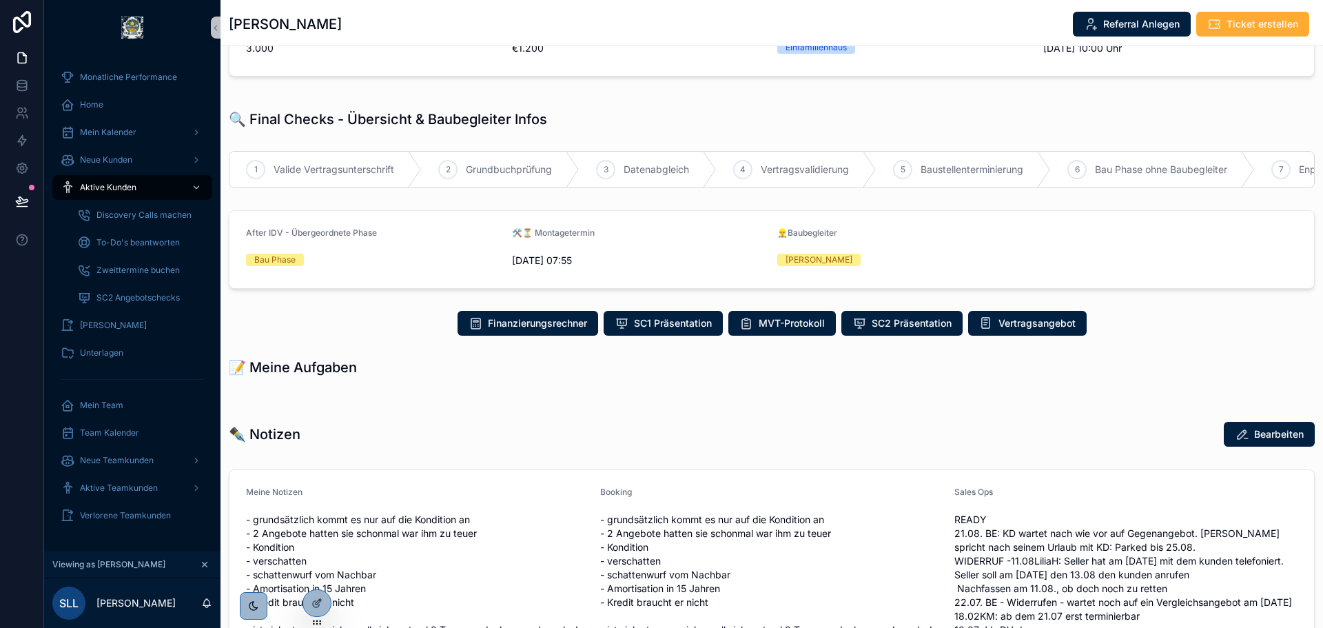
scroll to position [276, 0]
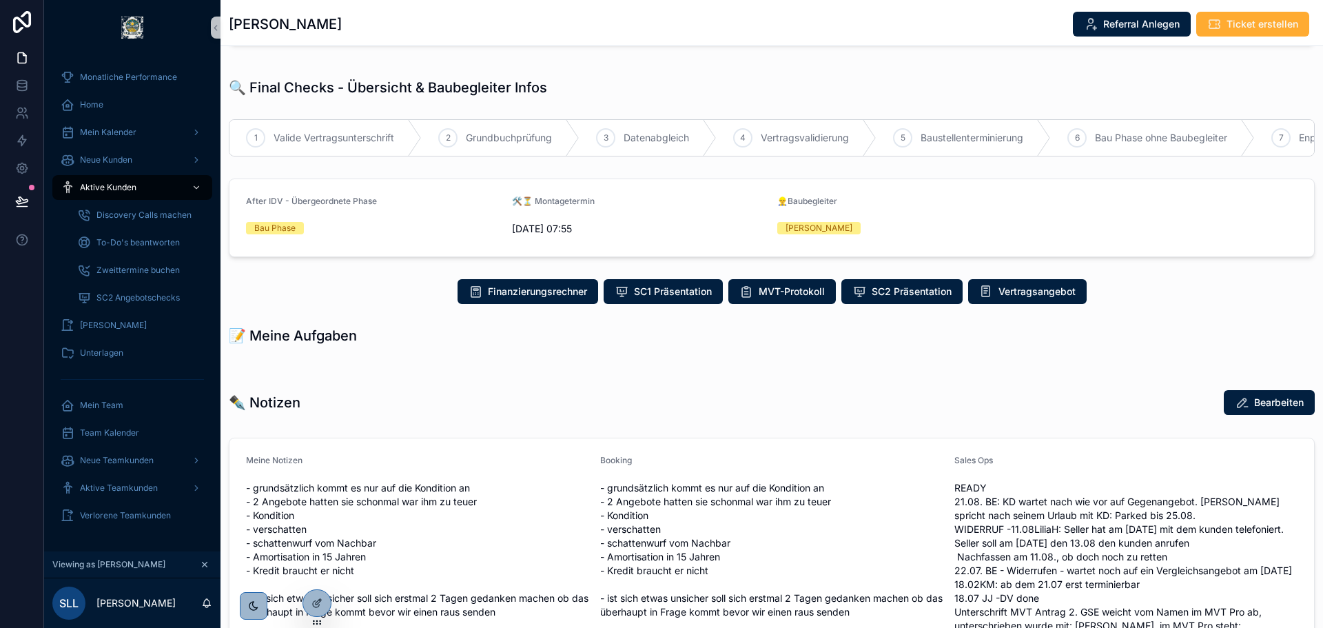
drag, startPoint x: 248, startPoint y: 204, endPoint x: 942, endPoint y: 239, distance: 694.6
click at [942, 239] on form "After IDV - Übergeordnete Phase Bau Phase 🛠️⏳ Montagetermin 9.9.2025 07:55 👷‍♂️…" at bounding box center [771, 217] width 1084 height 77
click at [945, 234] on div "Ralf Kuehnapfel" at bounding box center [904, 228] width 255 height 12
drag, startPoint x: 346, startPoint y: 240, endPoint x: 276, endPoint y: 240, distance: 70.3
click at [277, 234] on div "Bau Phase" at bounding box center [373, 228] width 255 height 12
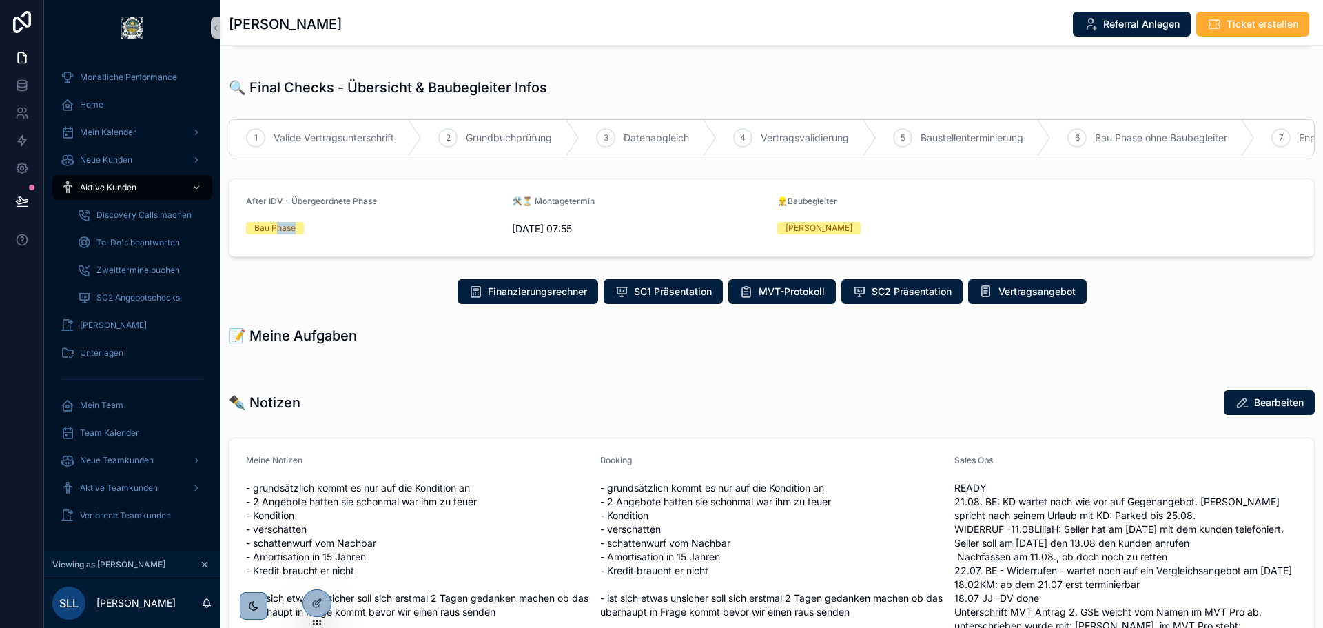
click at [276, 234] on div "Bau Phase" at bounding box center [274, 228] width 41 height 12
drag, startPoint x: 258, startPoint y: 240, endPoint x: 295, endPoint y: 240, distance: 36.5
click at [295, 234] on div "Bau Phase" at bounding box center [274, 228] width 41 height 12
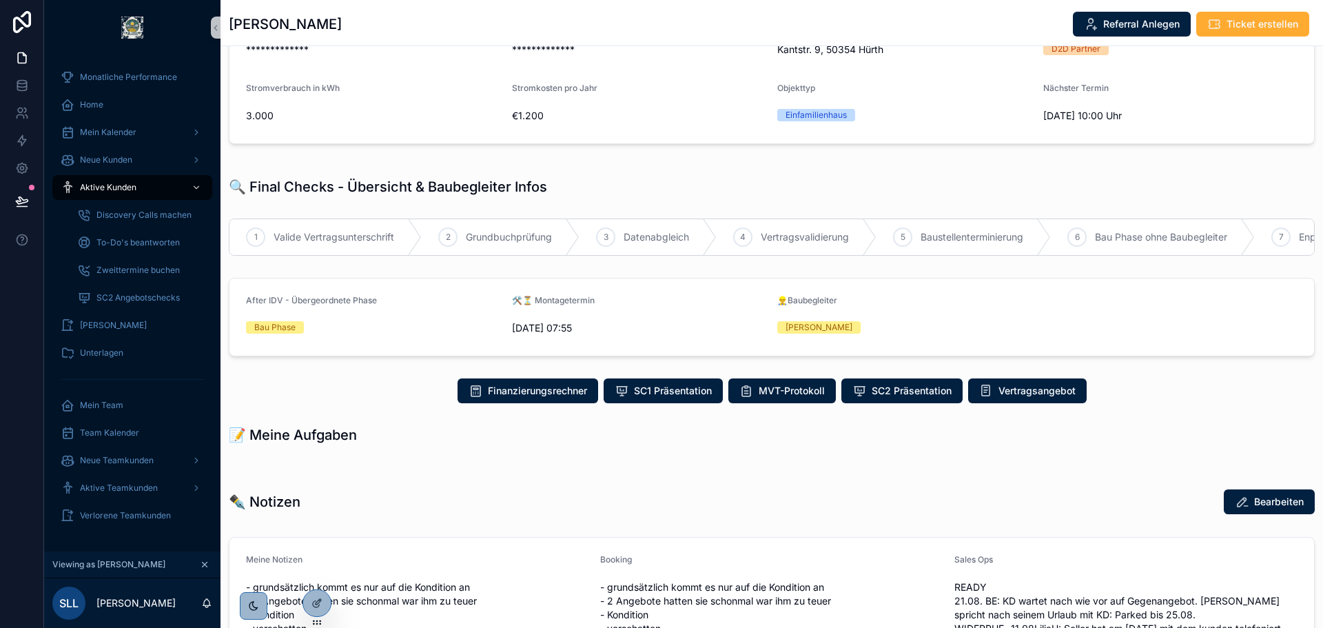
scroll to position [138, 0]
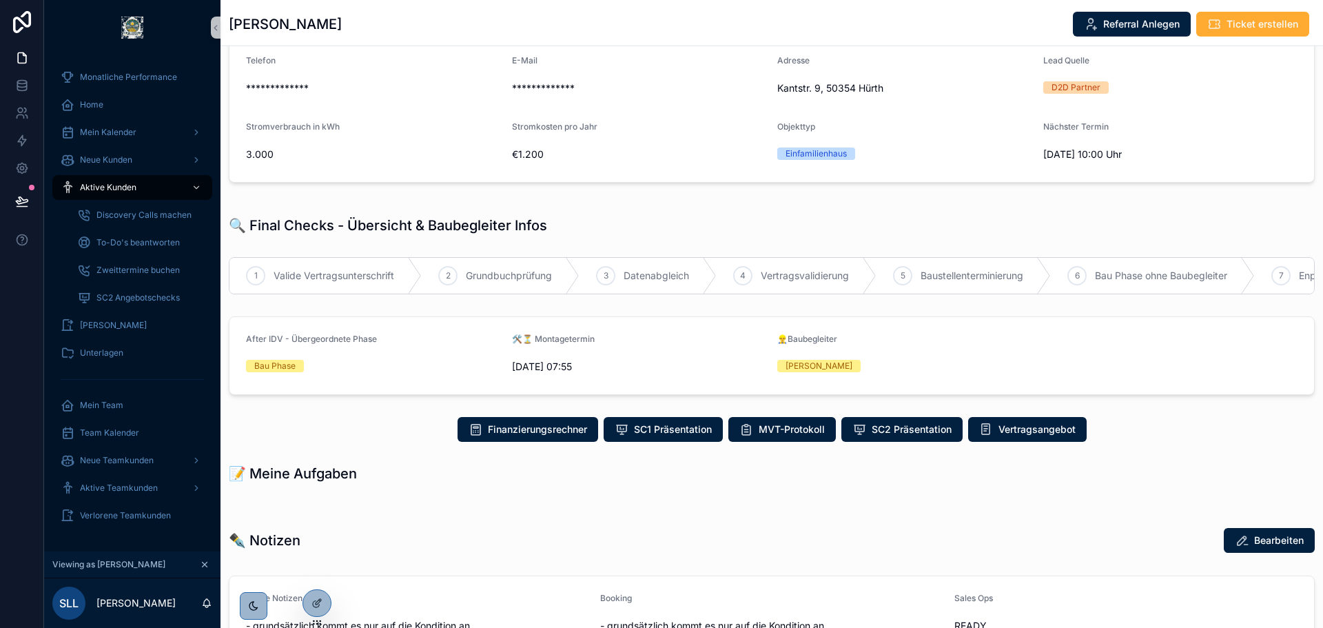
drag, startPoint x: 494, startPoint y: 389, endPoint x: 871, endPoint y: 380, distance: 377.6
click at [871, 381] on form "After IDV - Übergeordnete Phase Bau Phase 🛠️⏳ Montagetermin 9.9.2025 07:55 👷‍♂️…" at bounding box center [771, 355] width 1084 height 77
click at [872, 372] on div "Ralf Kuehnapfel" at bounding box center [904, 366] width 255 height 12
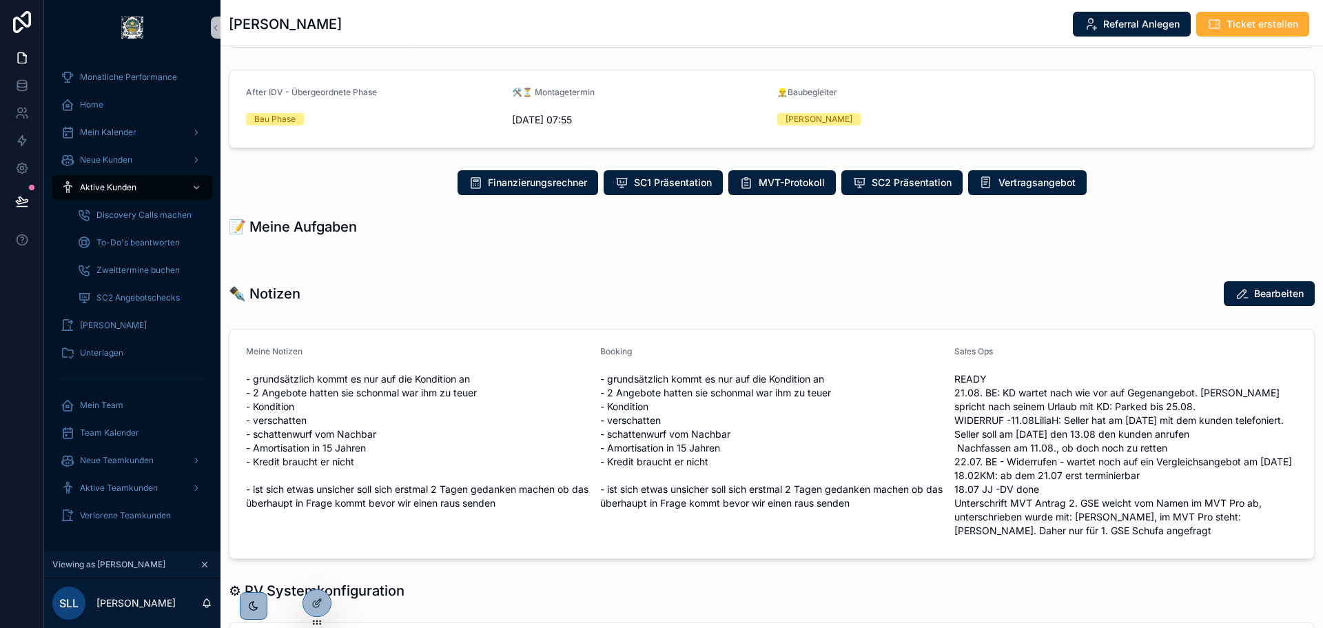
scroll to position [207, 0]
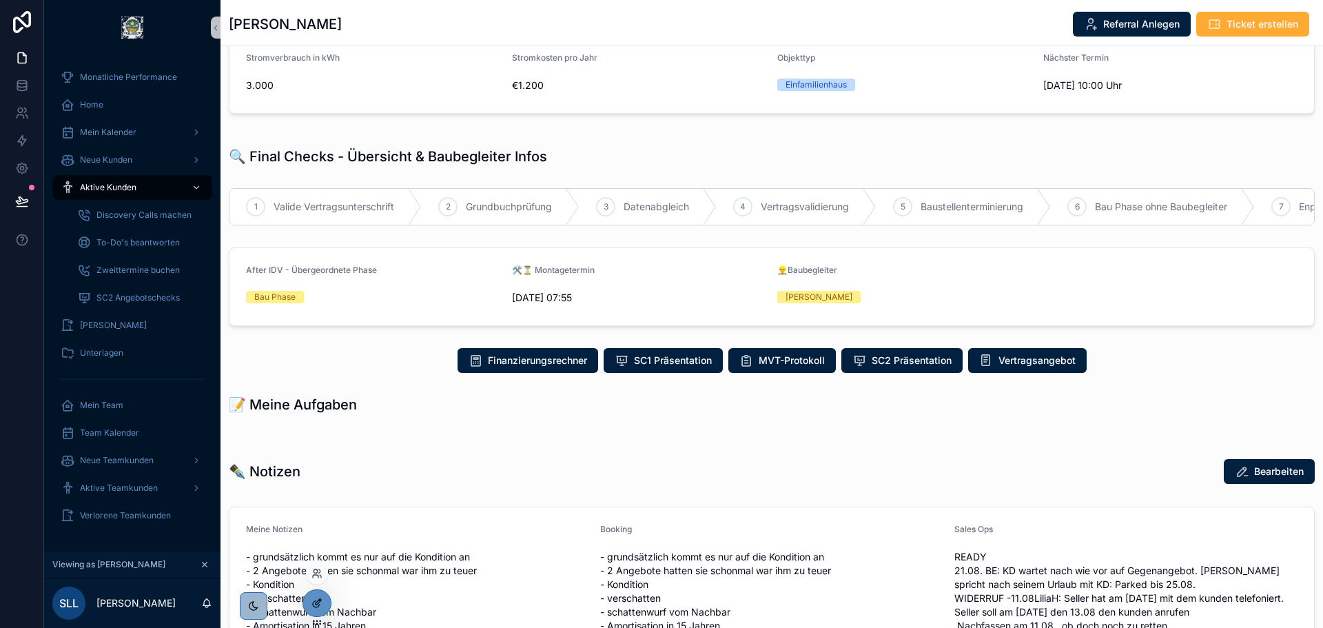
click at [307, 601] on div at bounding box center [317, 603] width 28 height 26
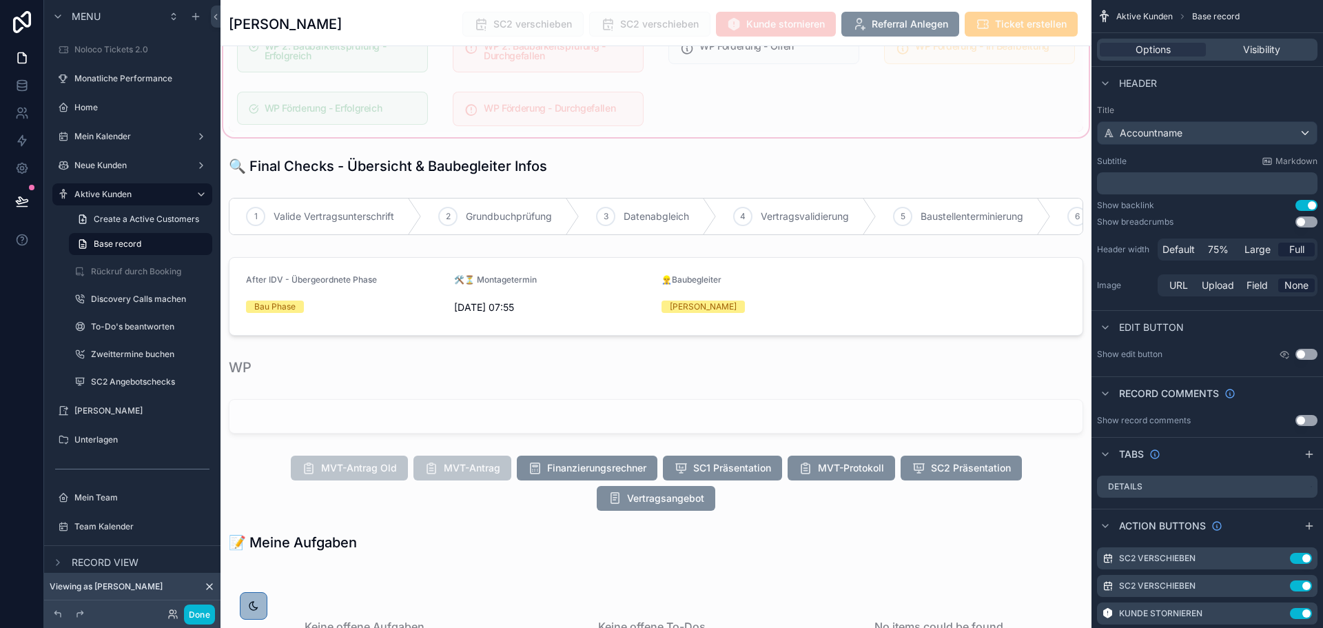
scroll to position [1584, 0]
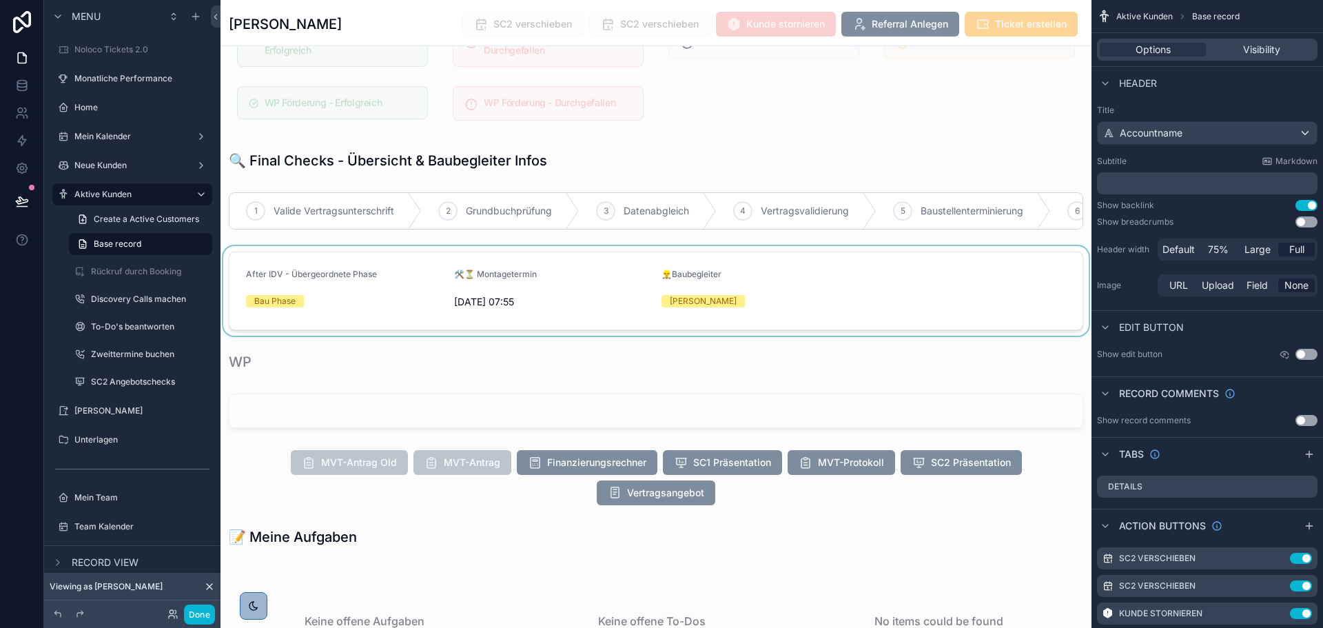
click at [499, 309] on div "scrollable content" at bounding box center [655, 291] width 871 height 90
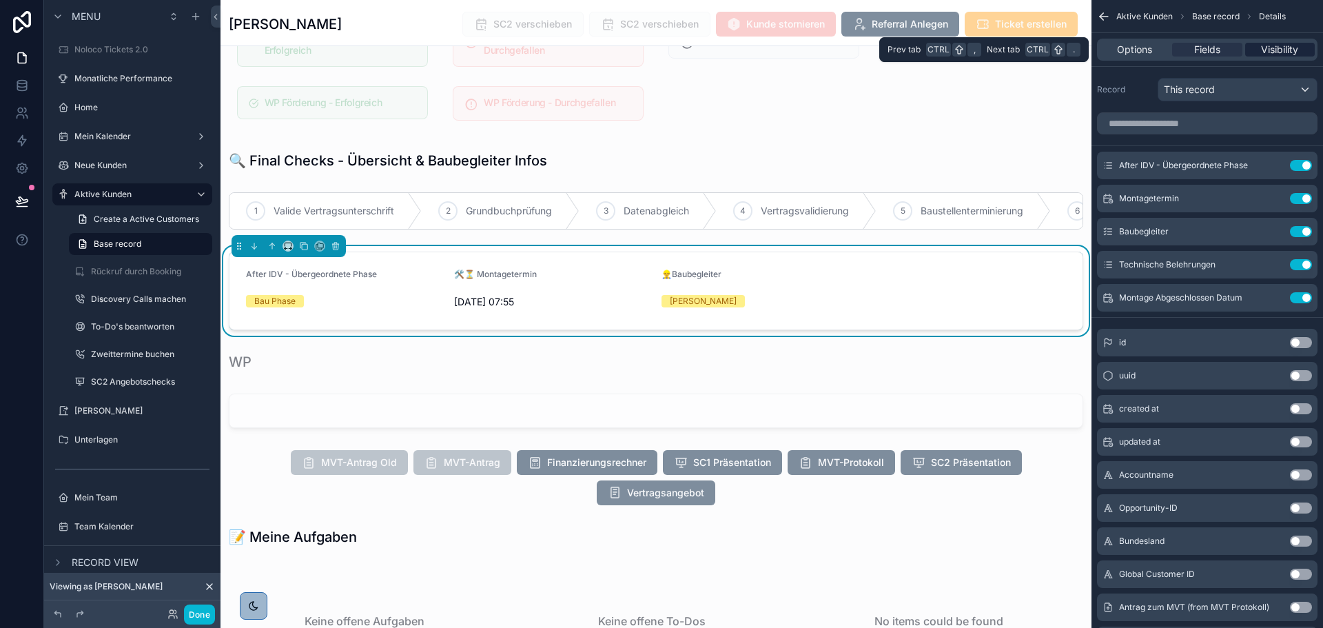
click at [1250, 47] on div "Visibility" at bounding box center [1280, 50] width 70 height 14
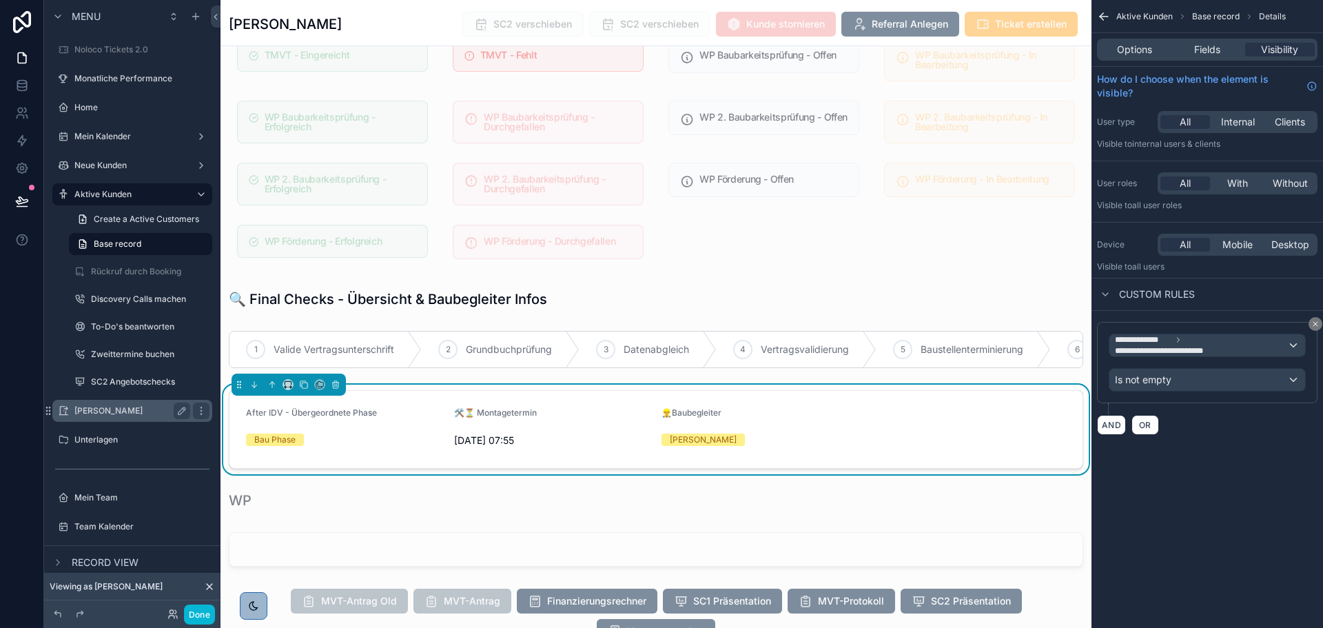
scroll to position [1447, 0]
click at [201, 615] on button "Done" at bounding box center [199, 614] width 31 height 20
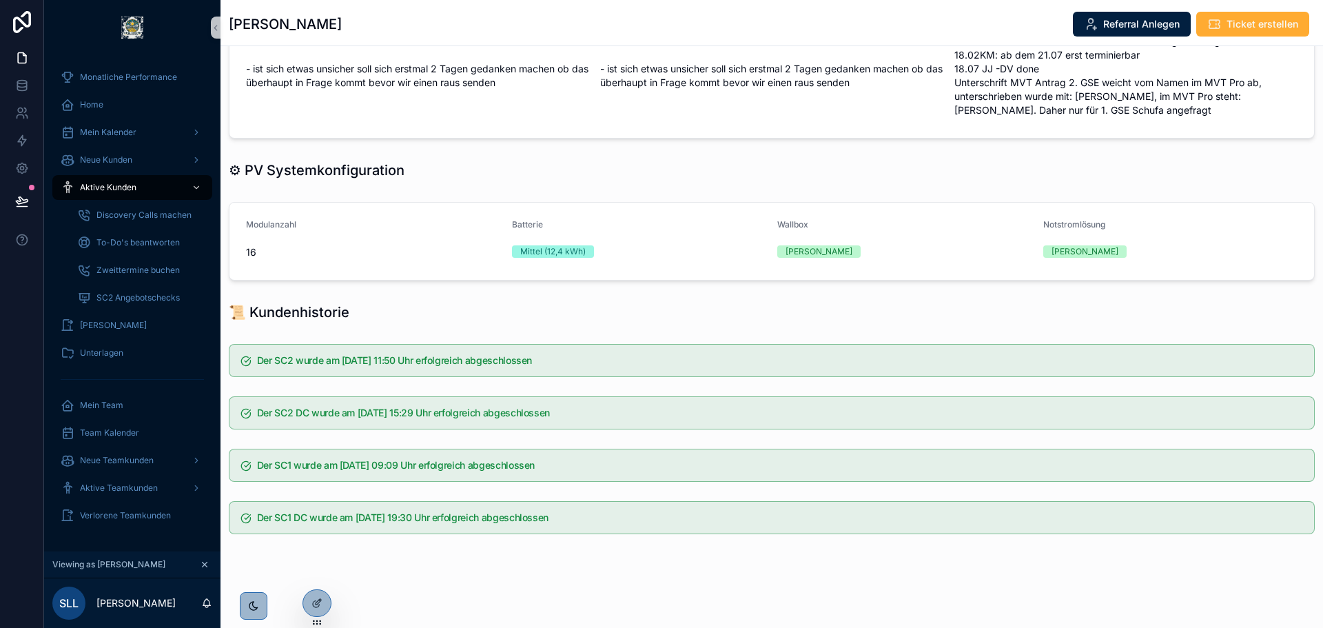
scroll to position [829, 0]
